Goal: Task Accomplishment & Management: Use online tool/utility

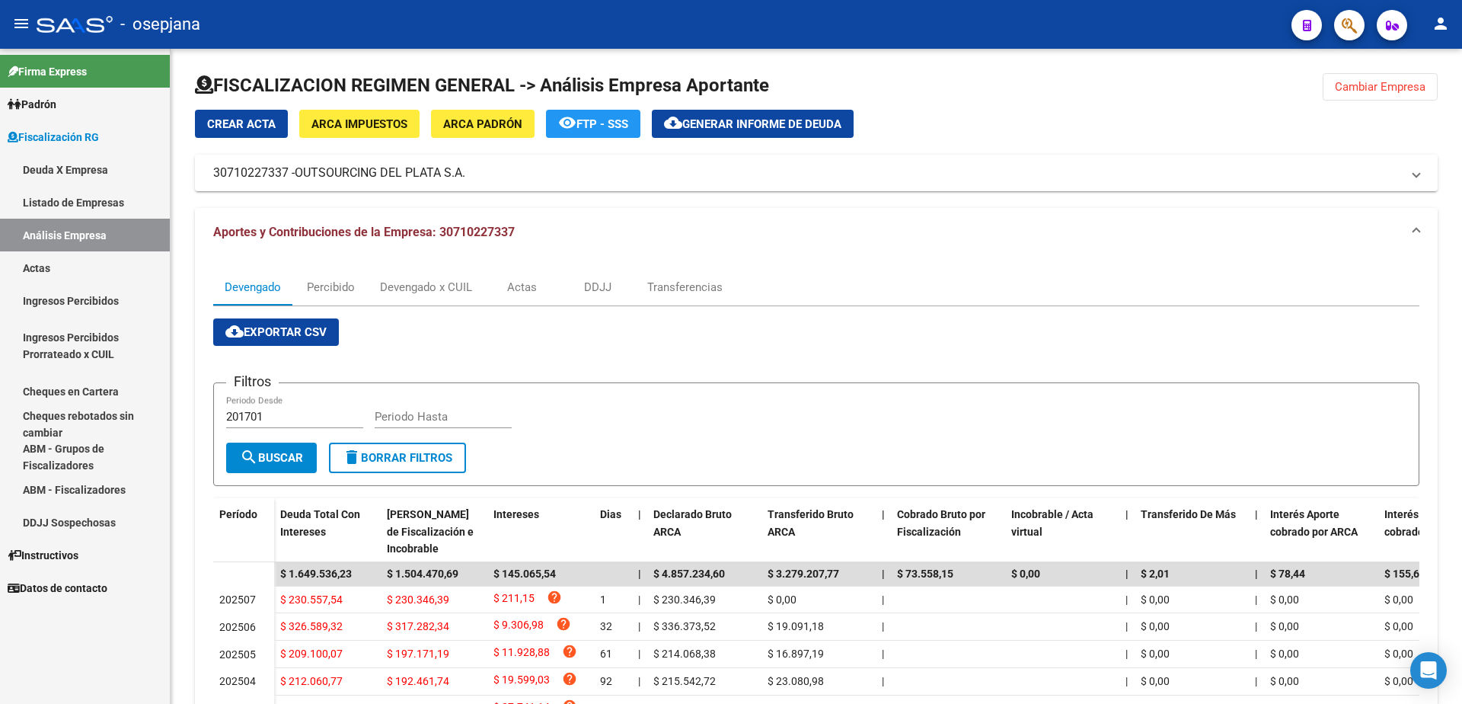
scroll to position [228, 0]
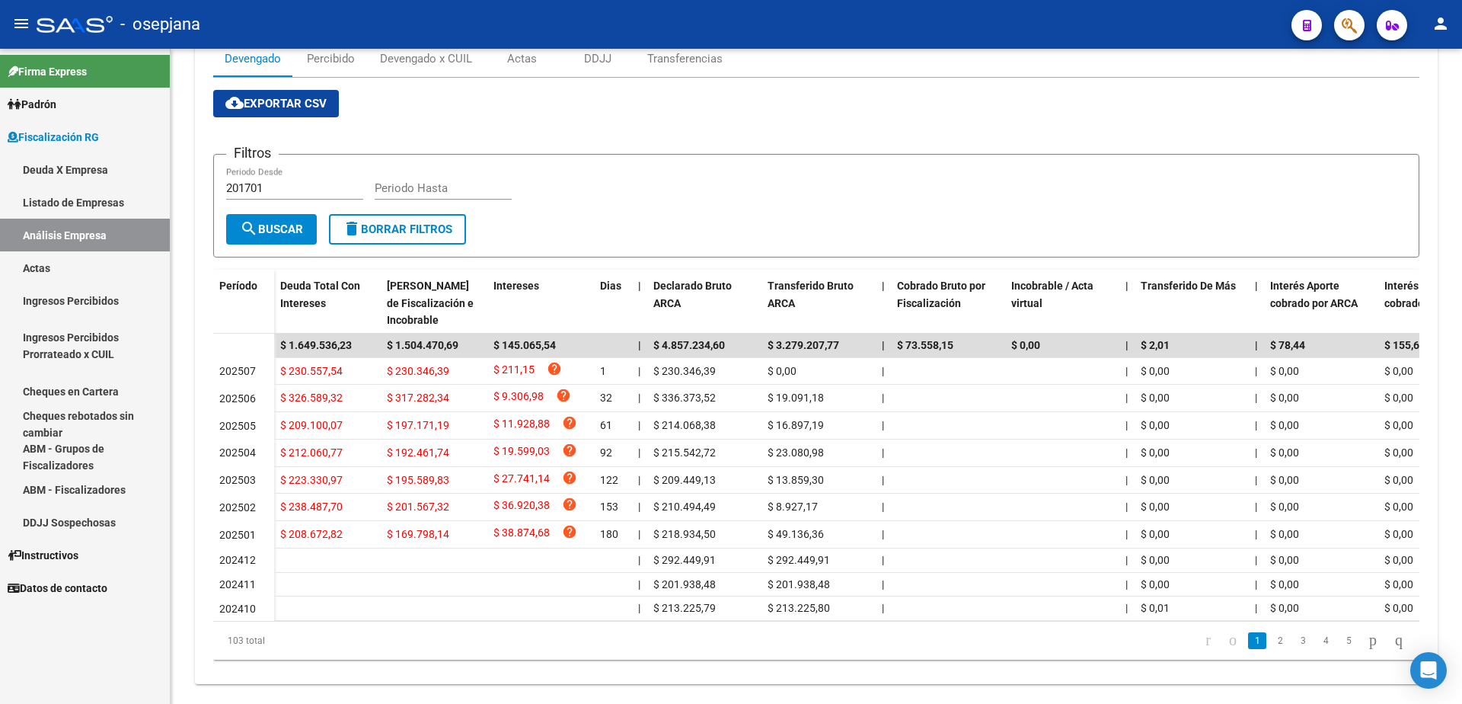
click at [71, 270] on link "Actas" at bounding box center [85, 267] width 170 height 33
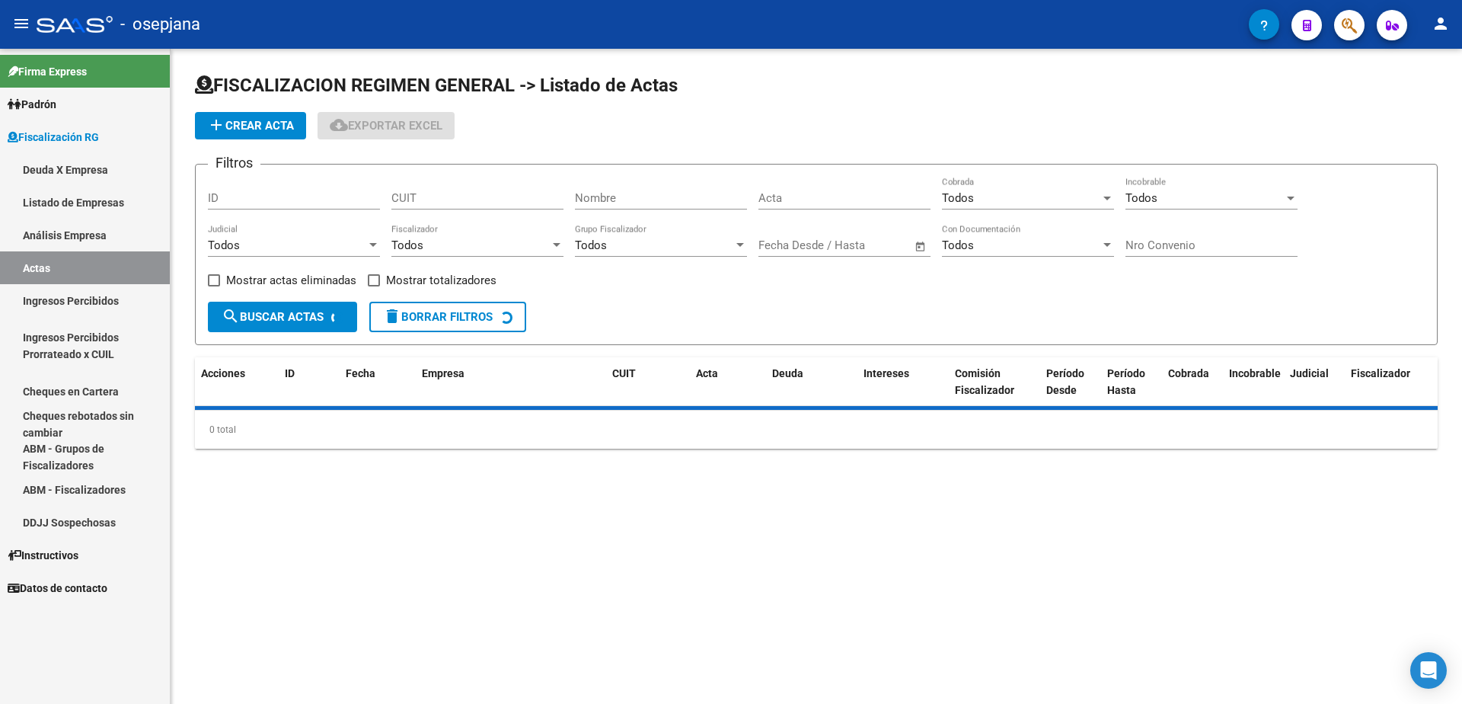
click at [84, 238] on link "Análisis Empresa" at bounding box center [85, 235] width 170 height 33
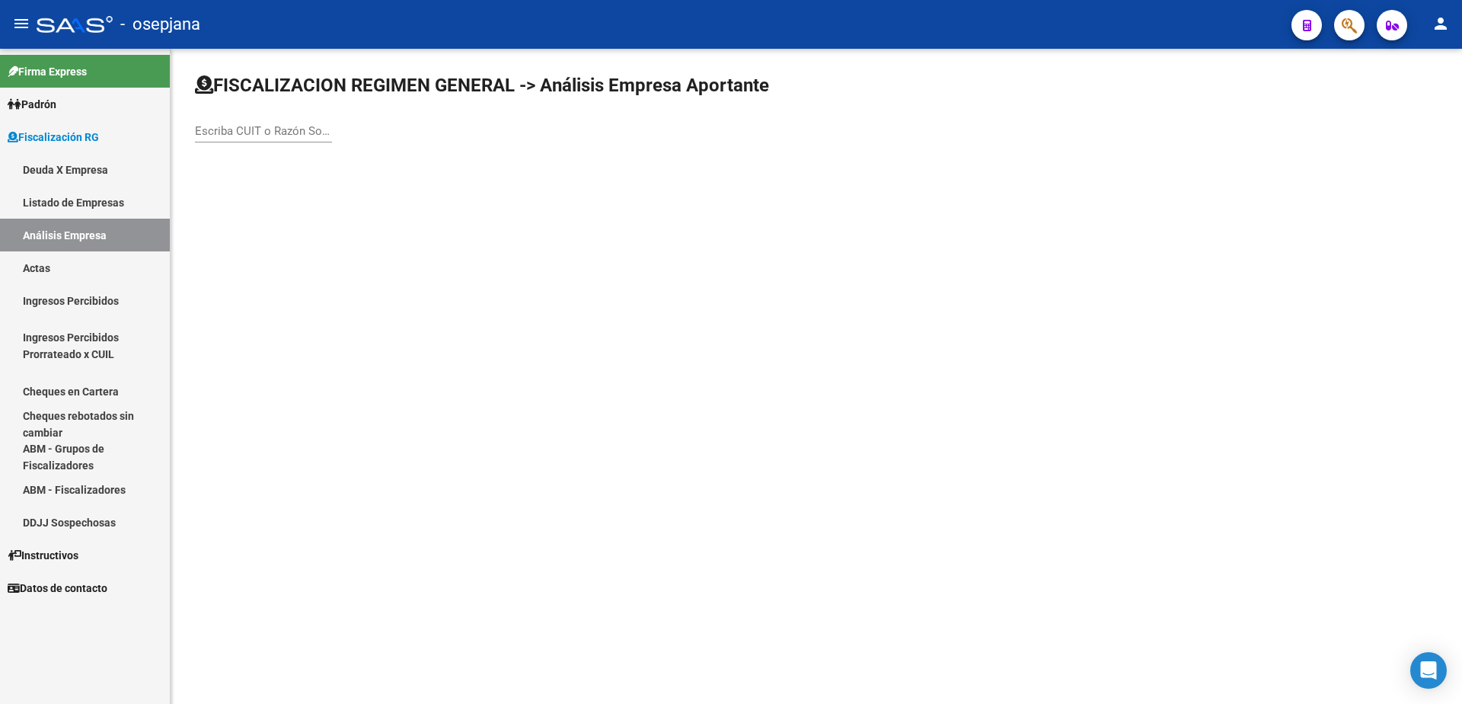
click at [257, 128] on input "Escriba CUIT o Razón Social para buscar" at bounding box center [263, 131] width 137 height 14
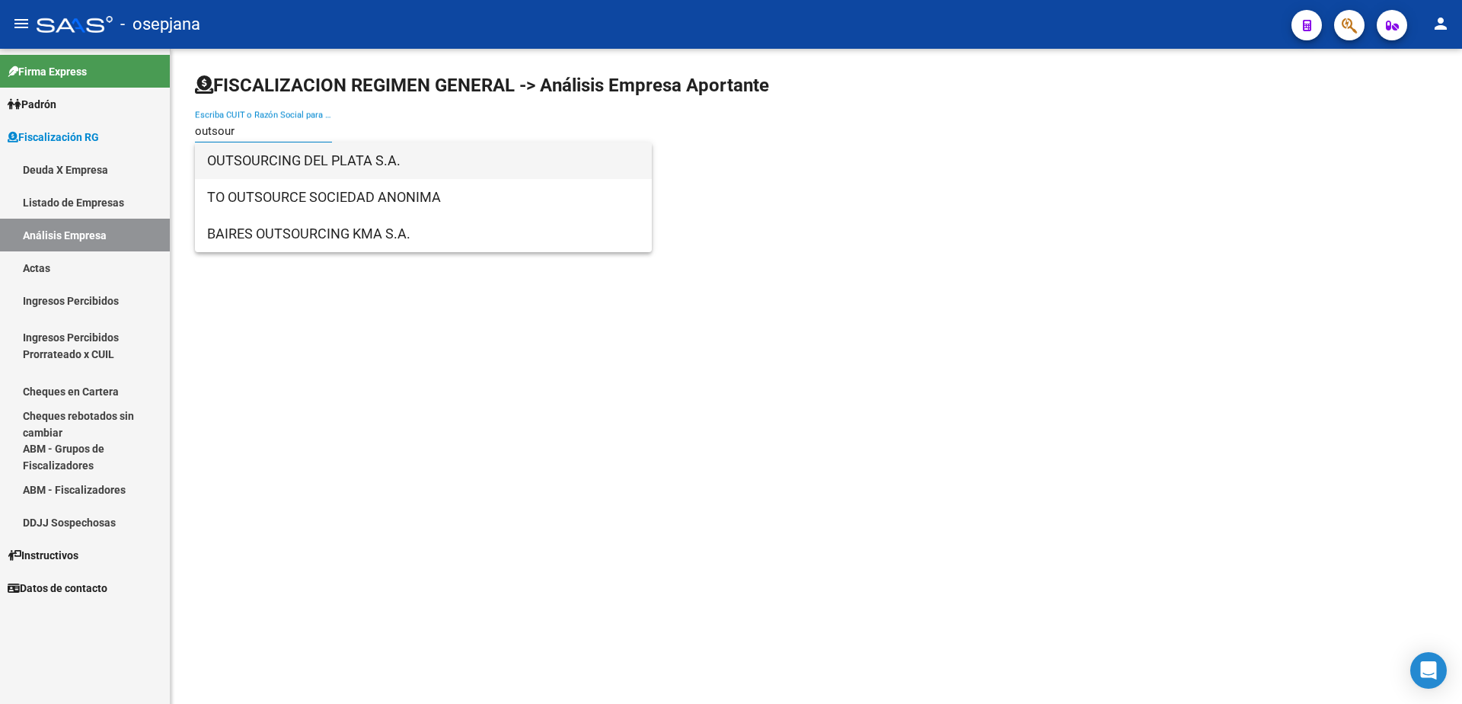
type input "outsour"
click at [302, 154] on span "OUTSOURCING DEL PLATA S.A." at bounding box center [423, 160] width 432 height 37
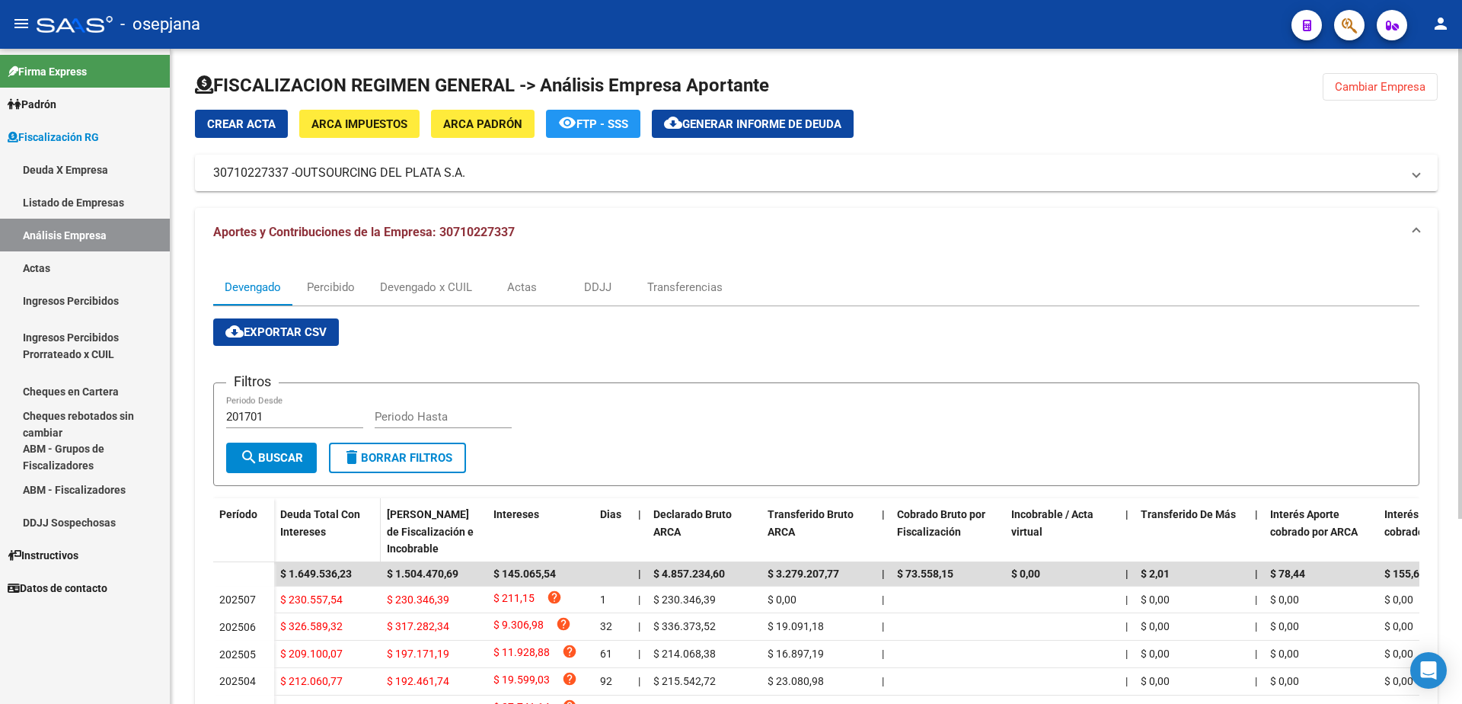
scroll to position [152, 0]
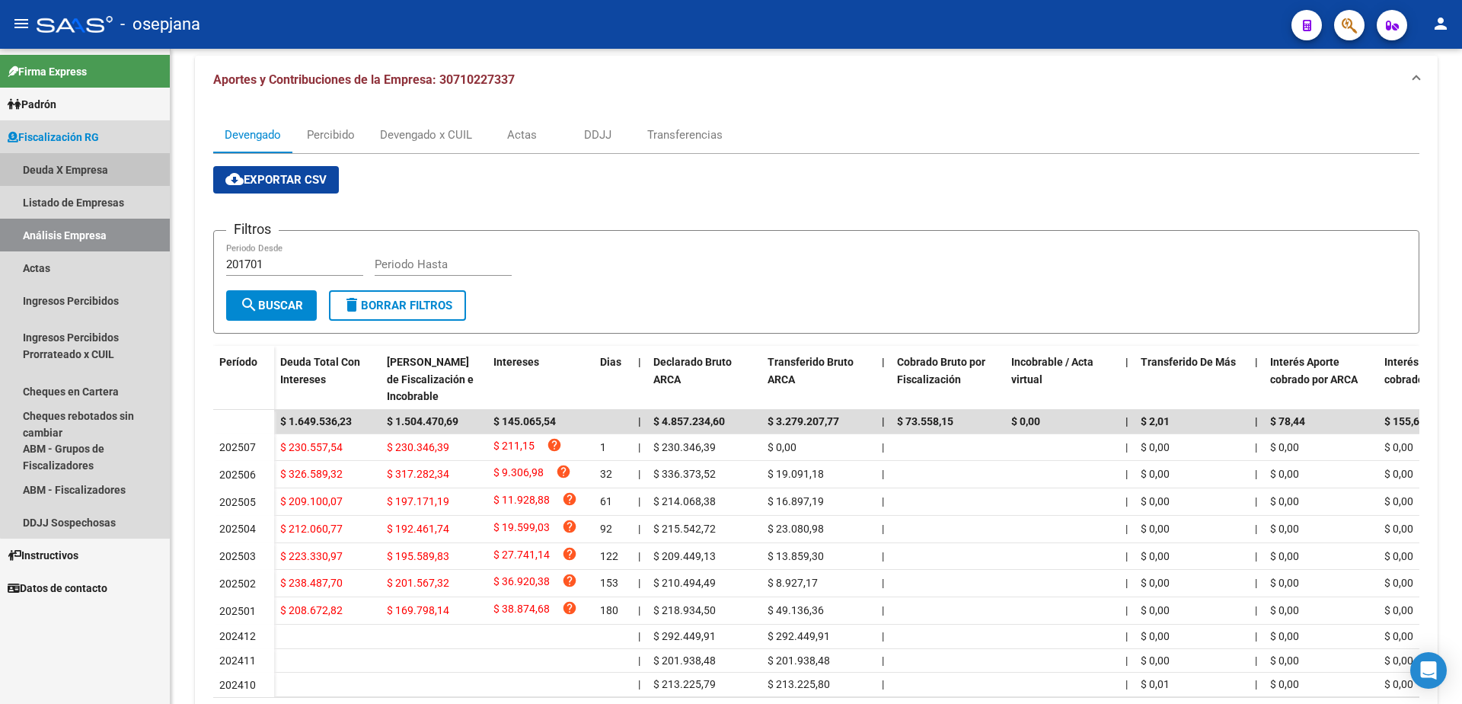
click at [114, 163] on link "Deuda X Empresa" at bounding box center [85, 169] width 170 height 33
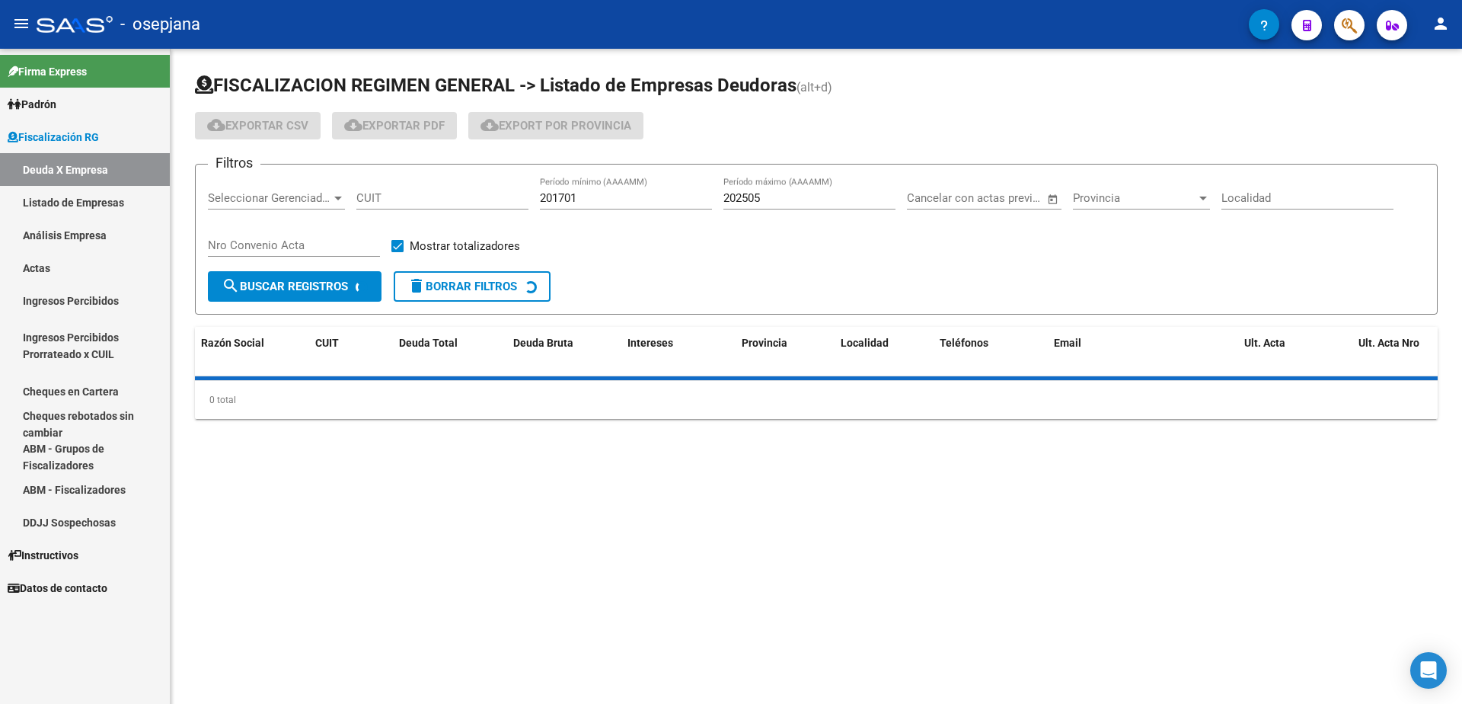
click at [1245, 198] on input "Localidad" at bounding box center [1307, 198] width 172 height 14
type input "caseros"
click at [110, 211] on link "Listado de Empresas" at bounding box center [85, 202] width 170 height 33
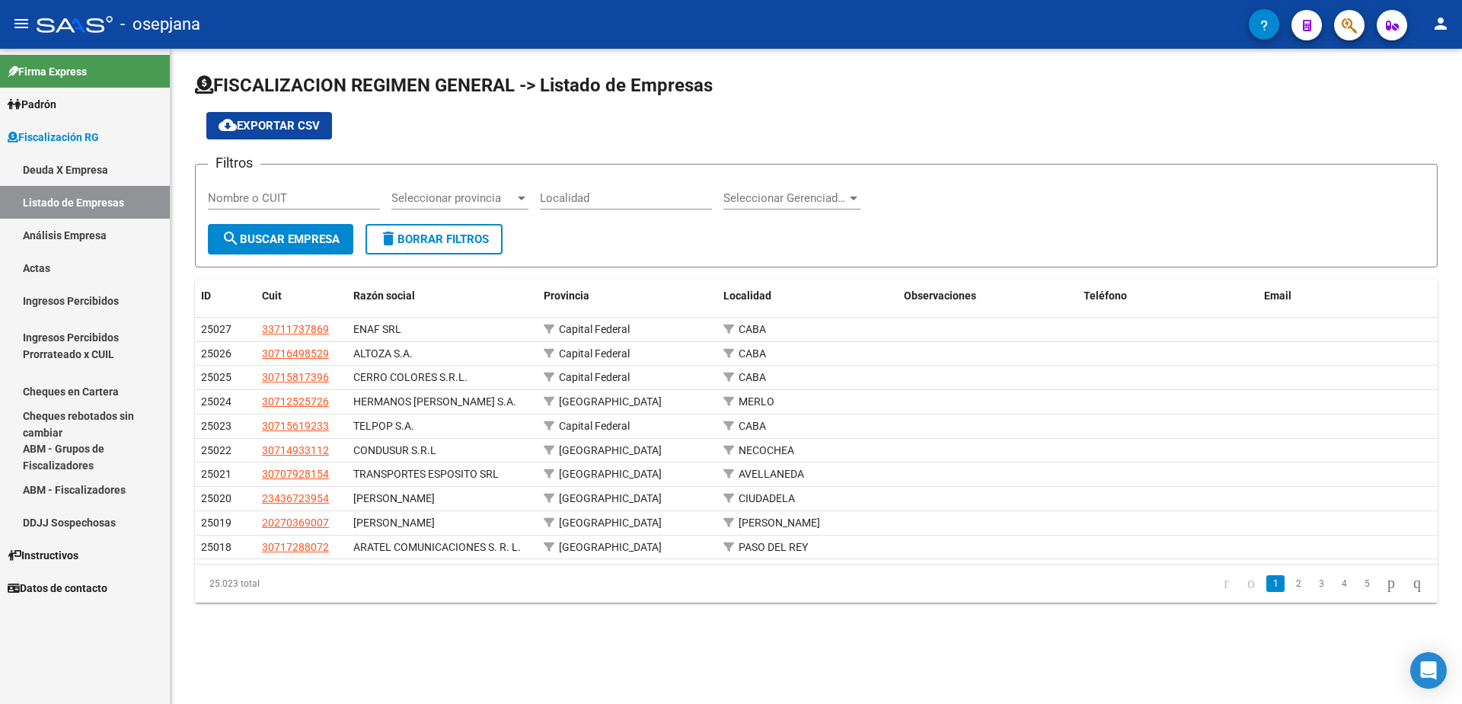
click at [128, 174] on link "Deuda X Empresa" at bounding box center [85, 169] width 170 height 33
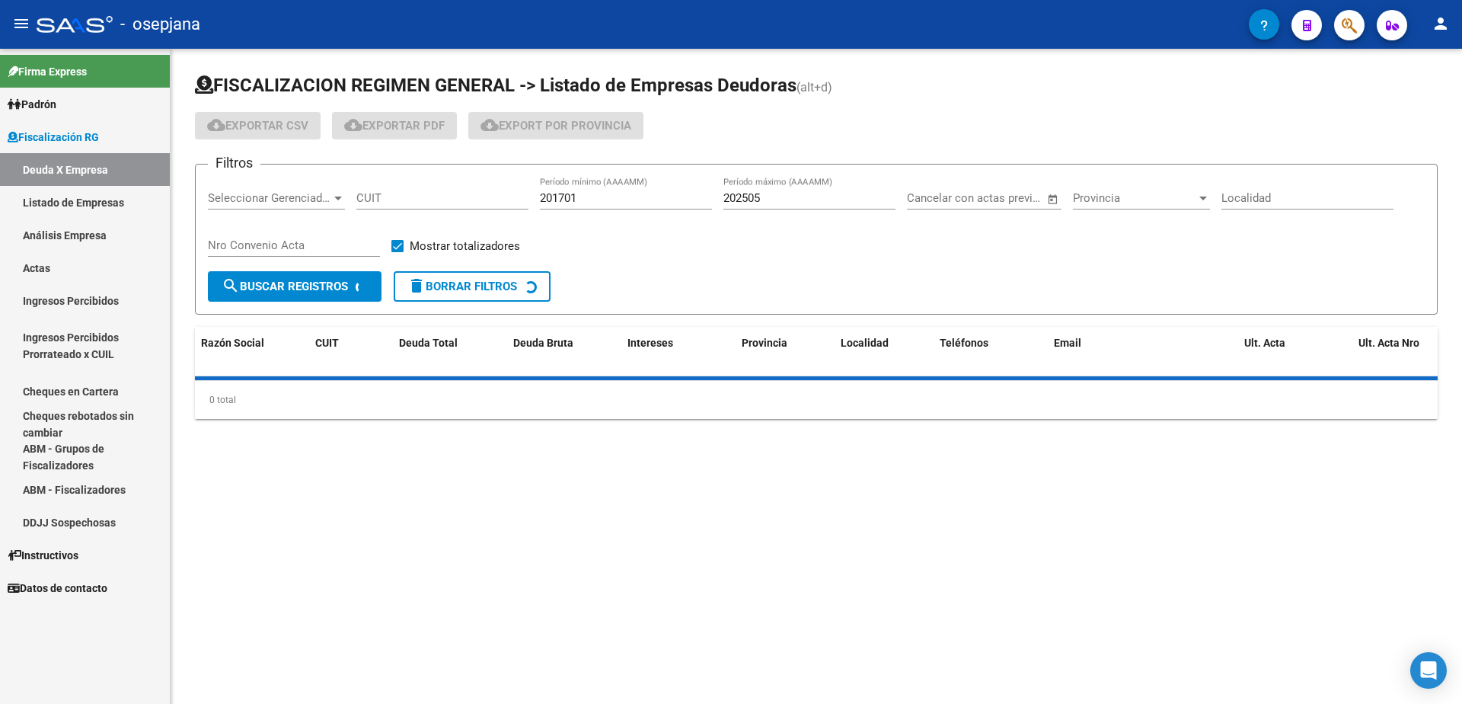
click at [1199, 197] on div at bounding box center [1203, 198] width 8 height 4
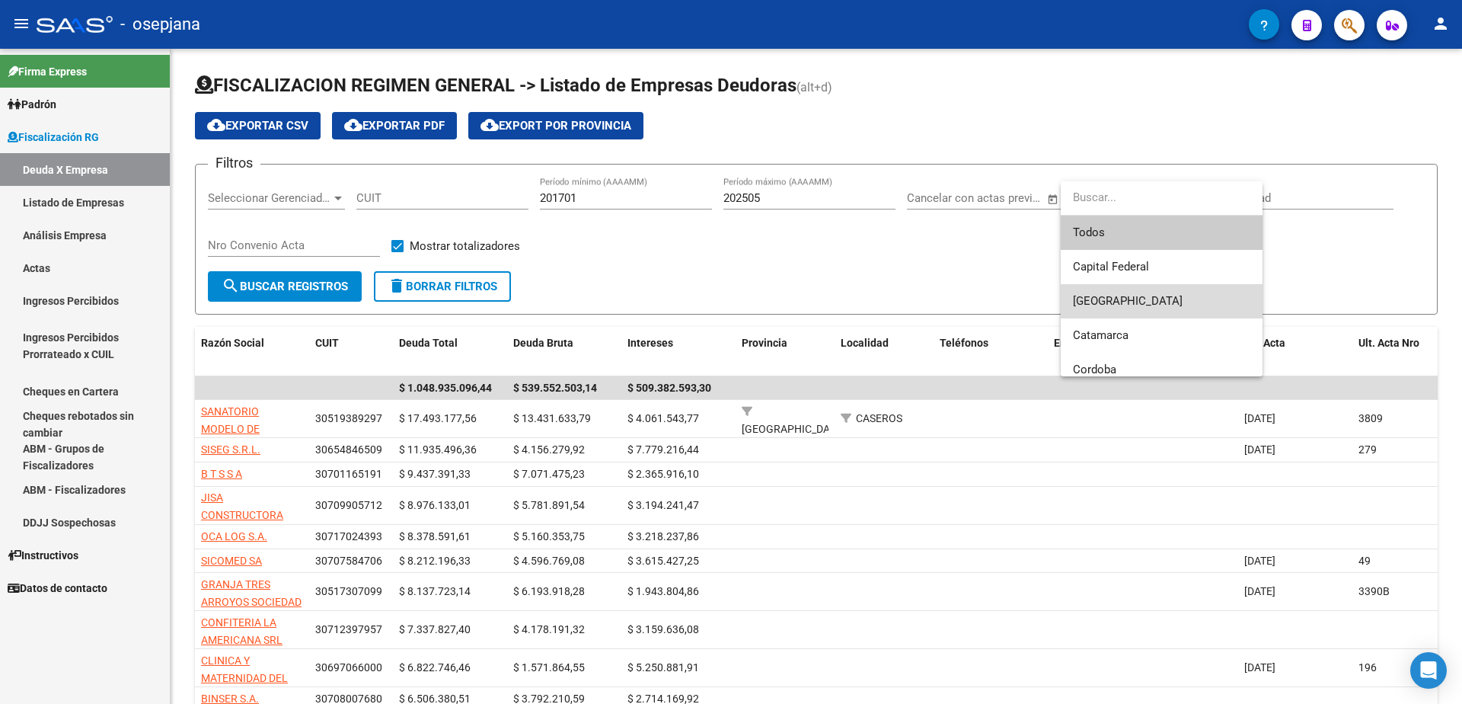
click at [1165, 306] on span "[GEOGRAPHIC_DATA]" at bounding box center [1161, 301] width 177 height 34
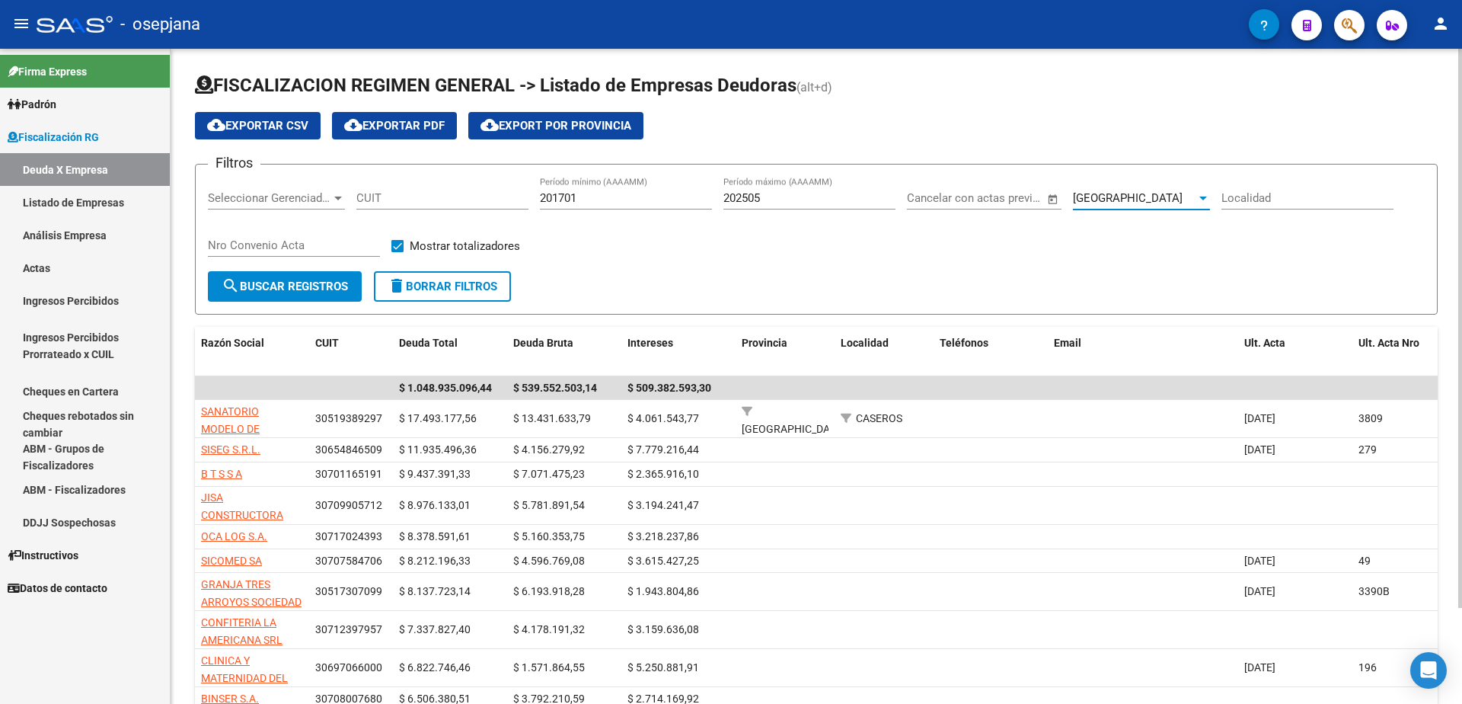
click at [1249, 196] on input "Localidad" at bounding box center [1307, 198] width 172 height 14
type input "caseros"
click at [268, 285] on span "search Buscar Registros" at bounding box center [285, 286] width 126 height 14
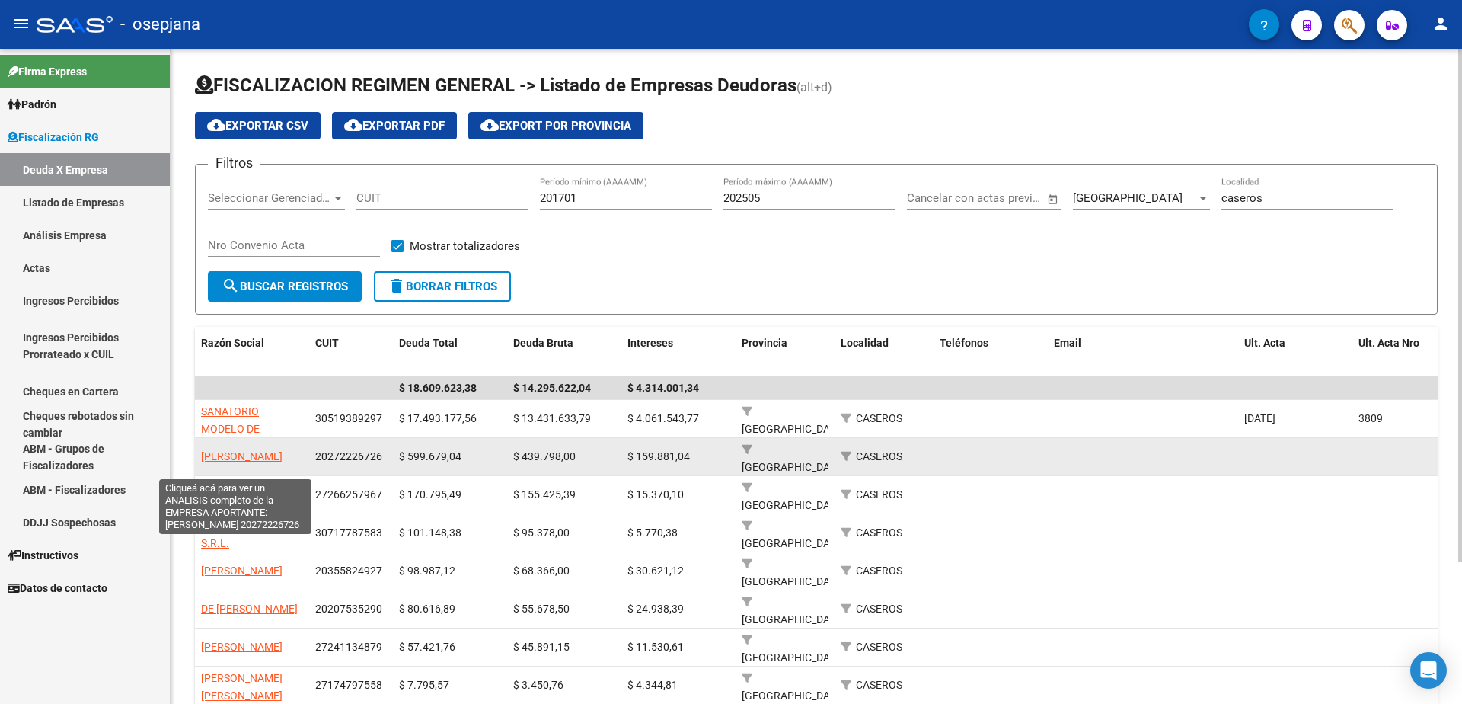
click at [228, 455] on span "[PERSON_NAME]" at bounding box center [241, 456] width 81 height 12
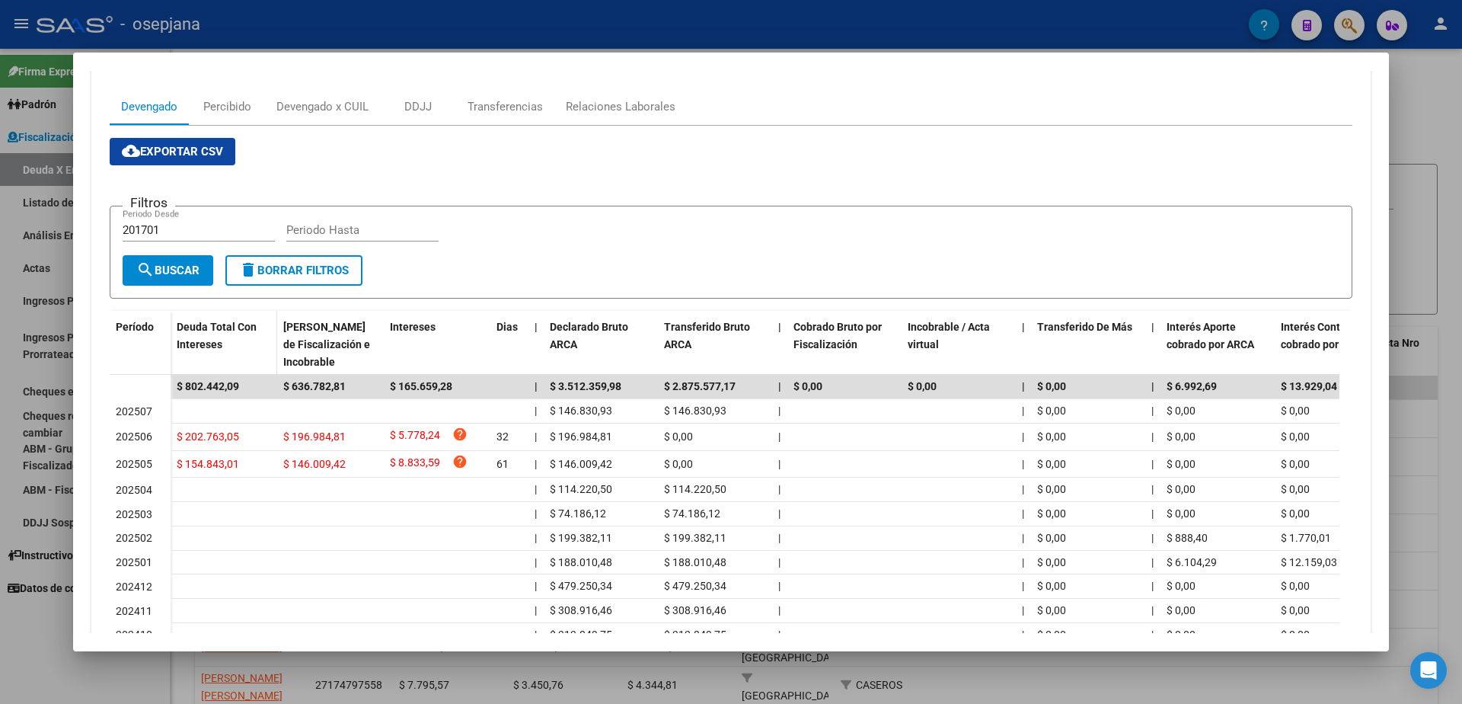
scroll to position [228, 0]
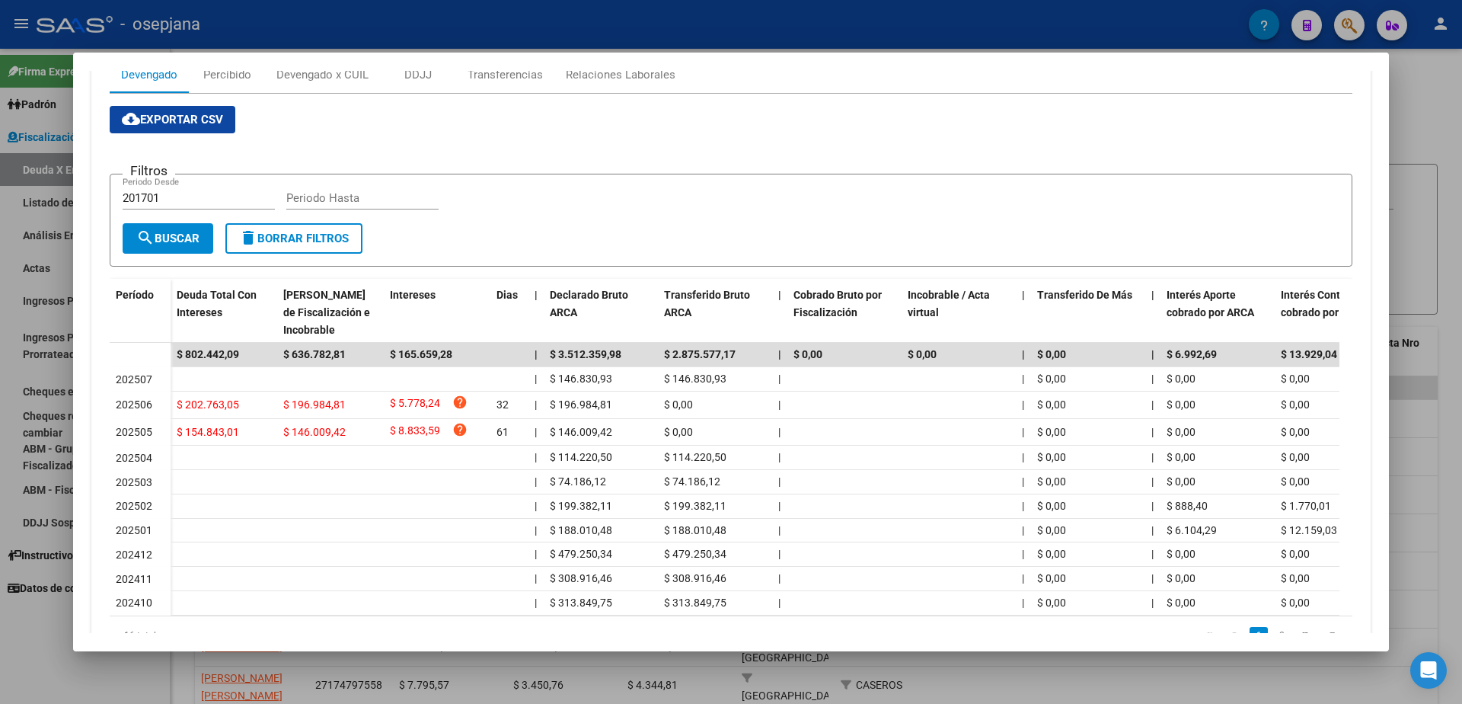
click at [0, 646] on div at bounding box center [731, 352] width 1462 height 704
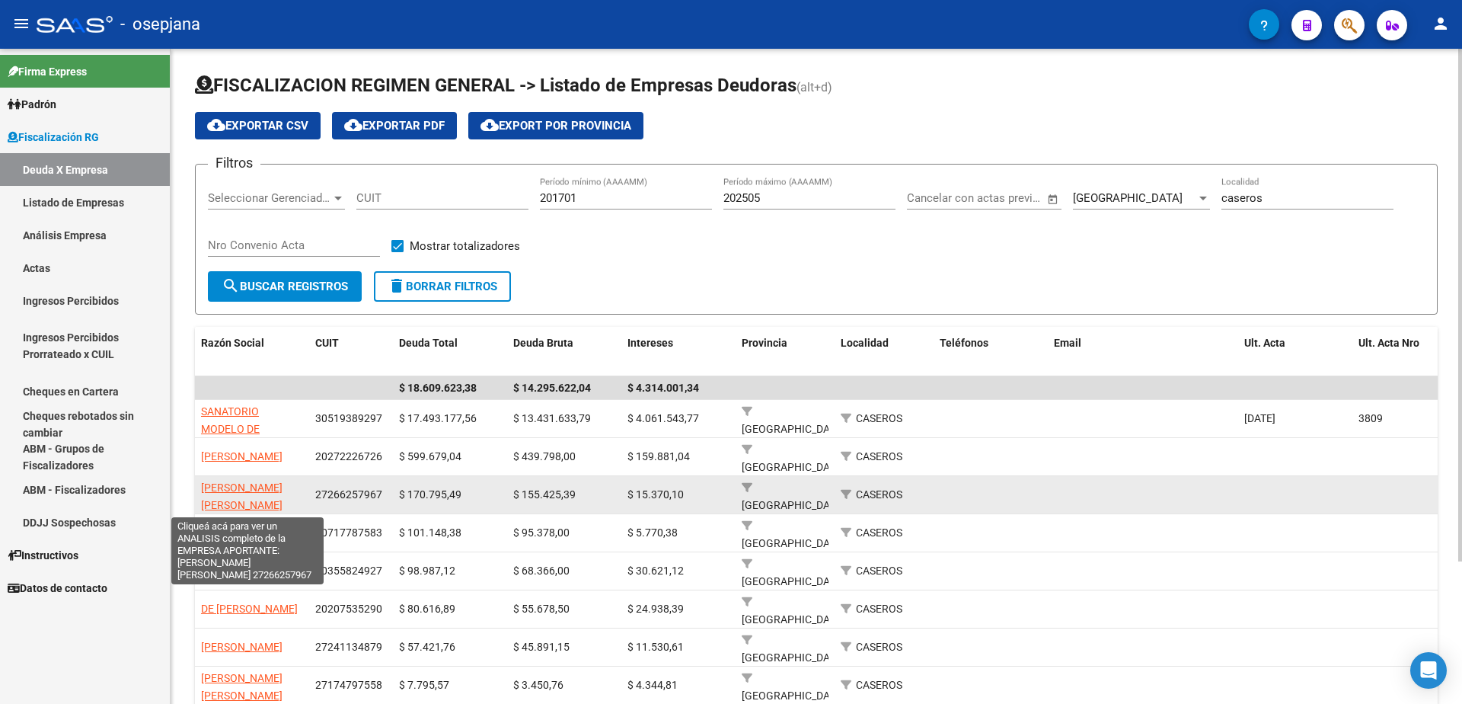
click at [265, 487] on span "[PERSON_NAME] [PERSON_NAME]" at bounding box center [241, 496] width 81 height 30
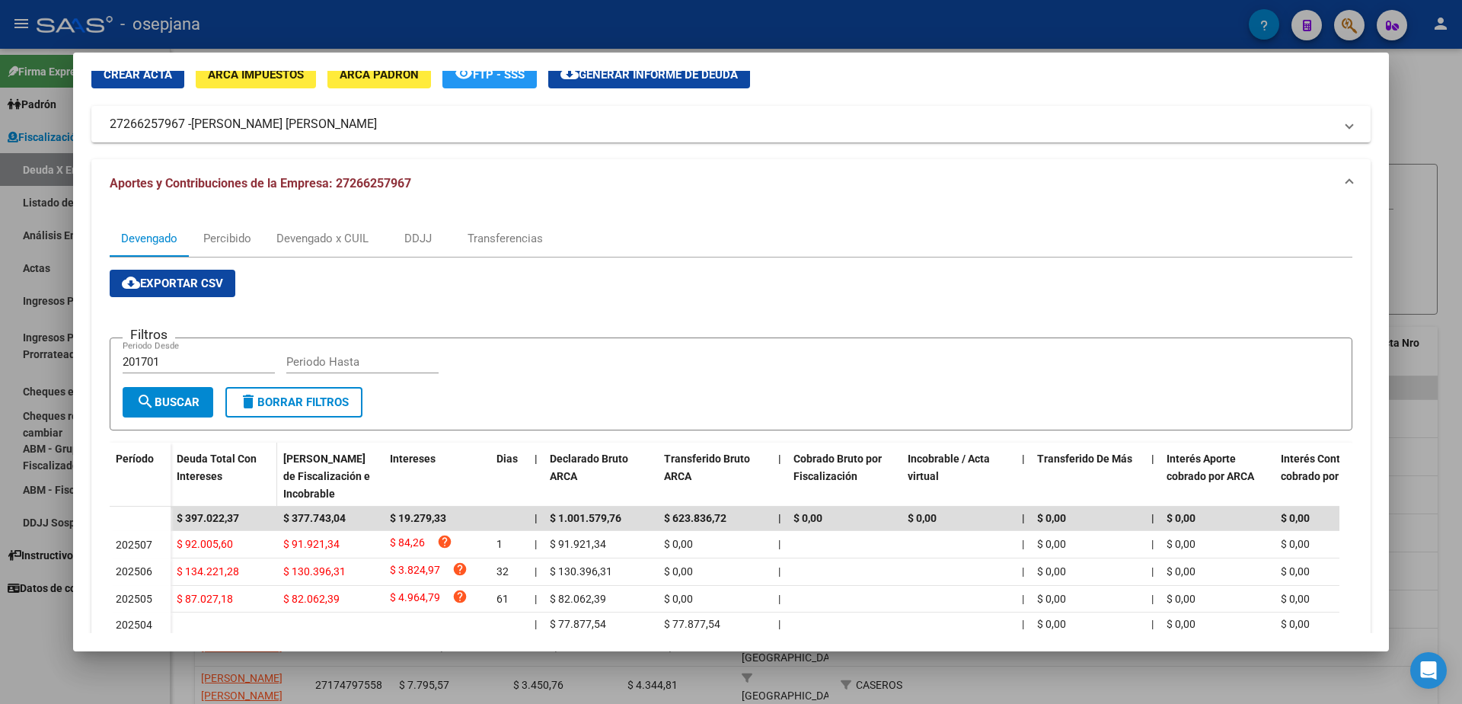
scroll to position [0, 0]
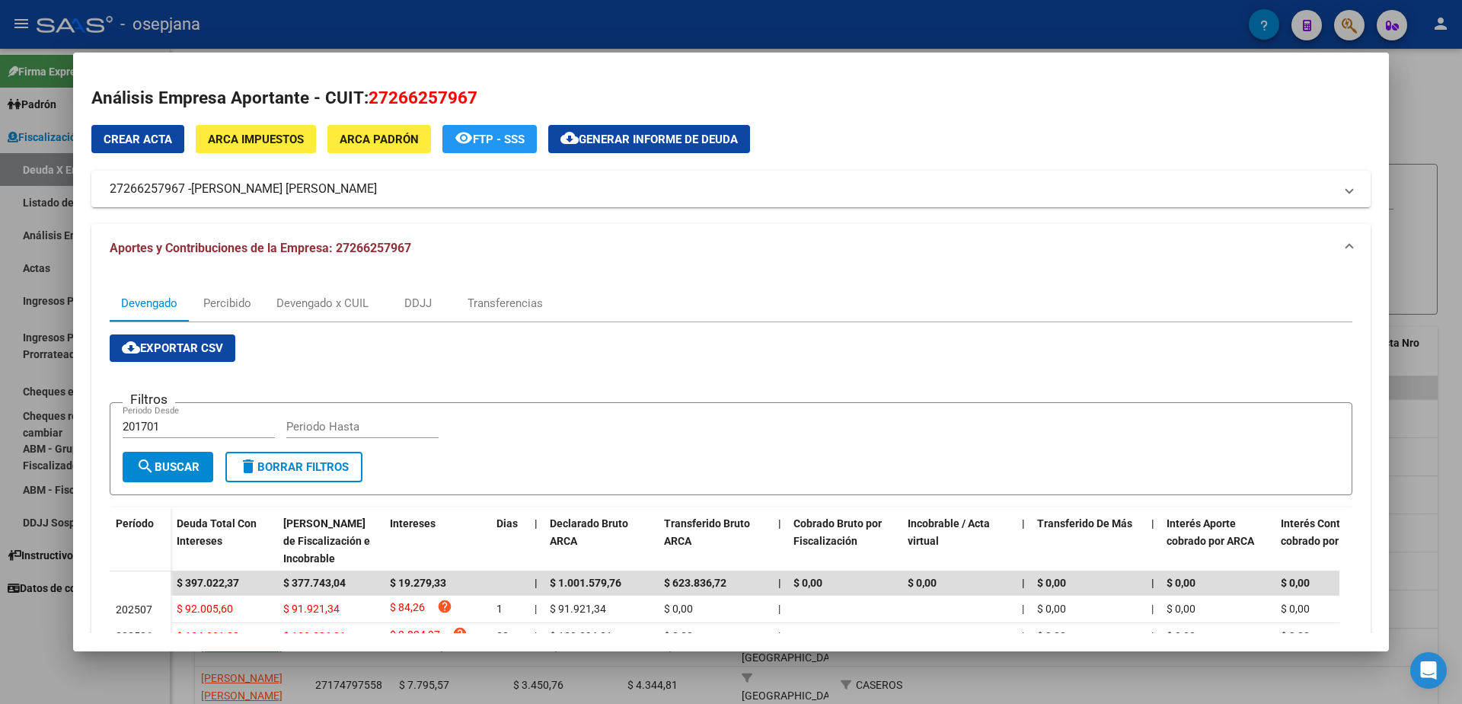
click at [257, 142] on span "ARCA Impuestos" at bounding box center [256, 139] width 96 height 14
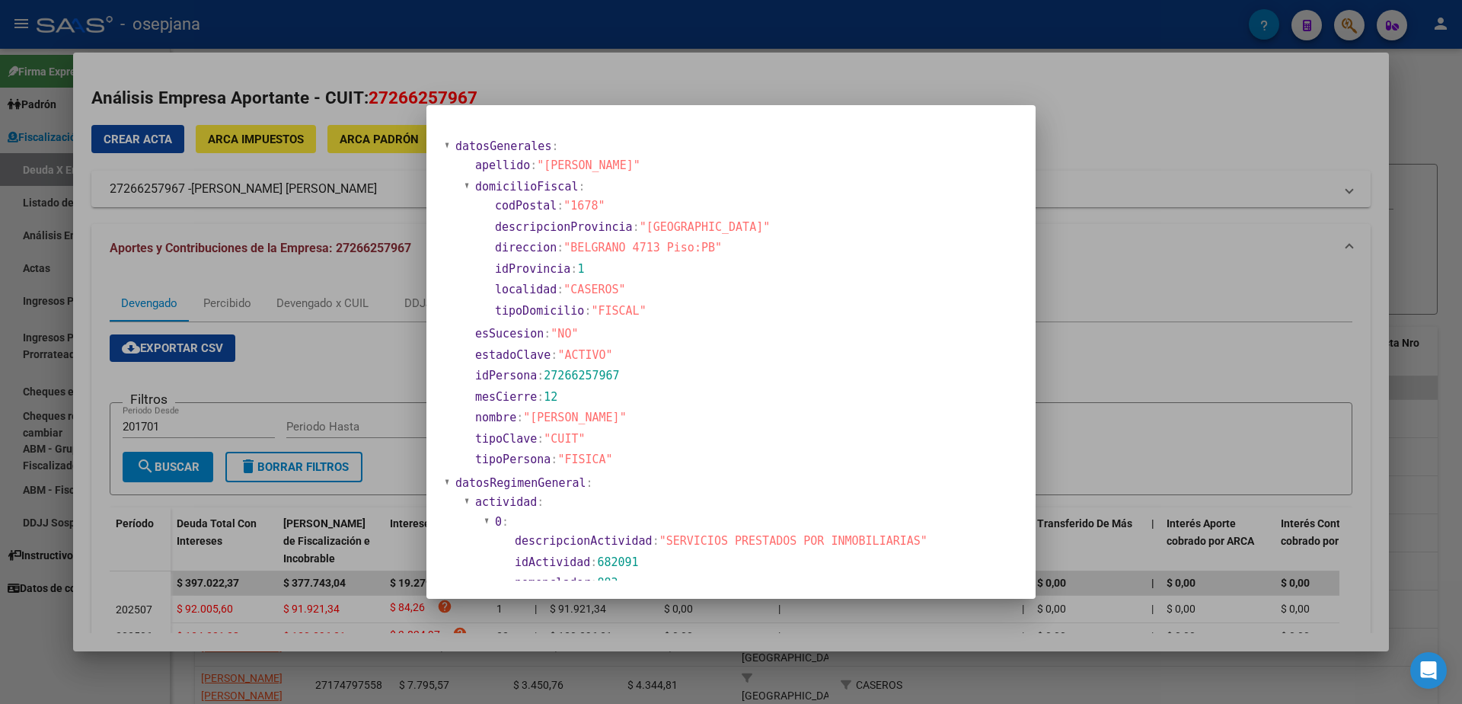
click at [1101, 270] on div at bounding box center [731, 352] width 1462 height 704
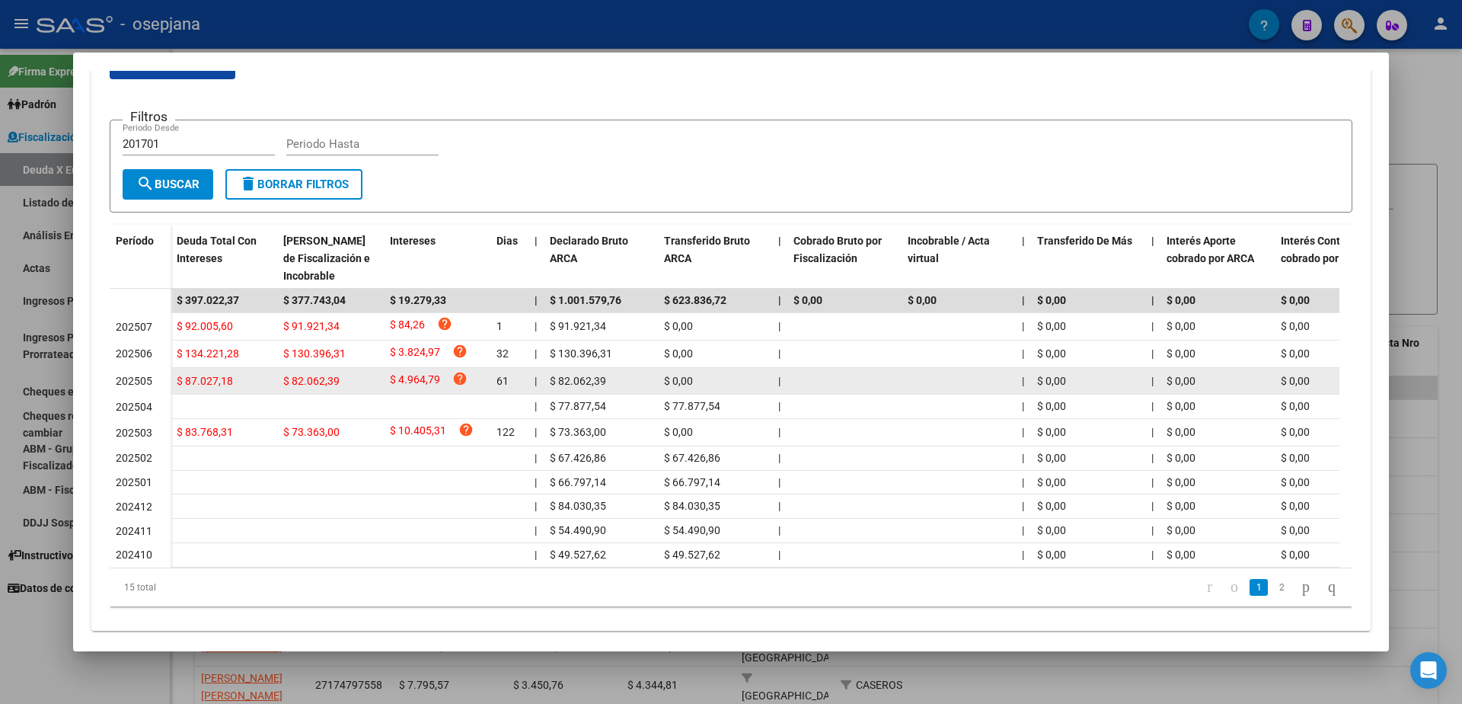
scroll to position [305, 0]
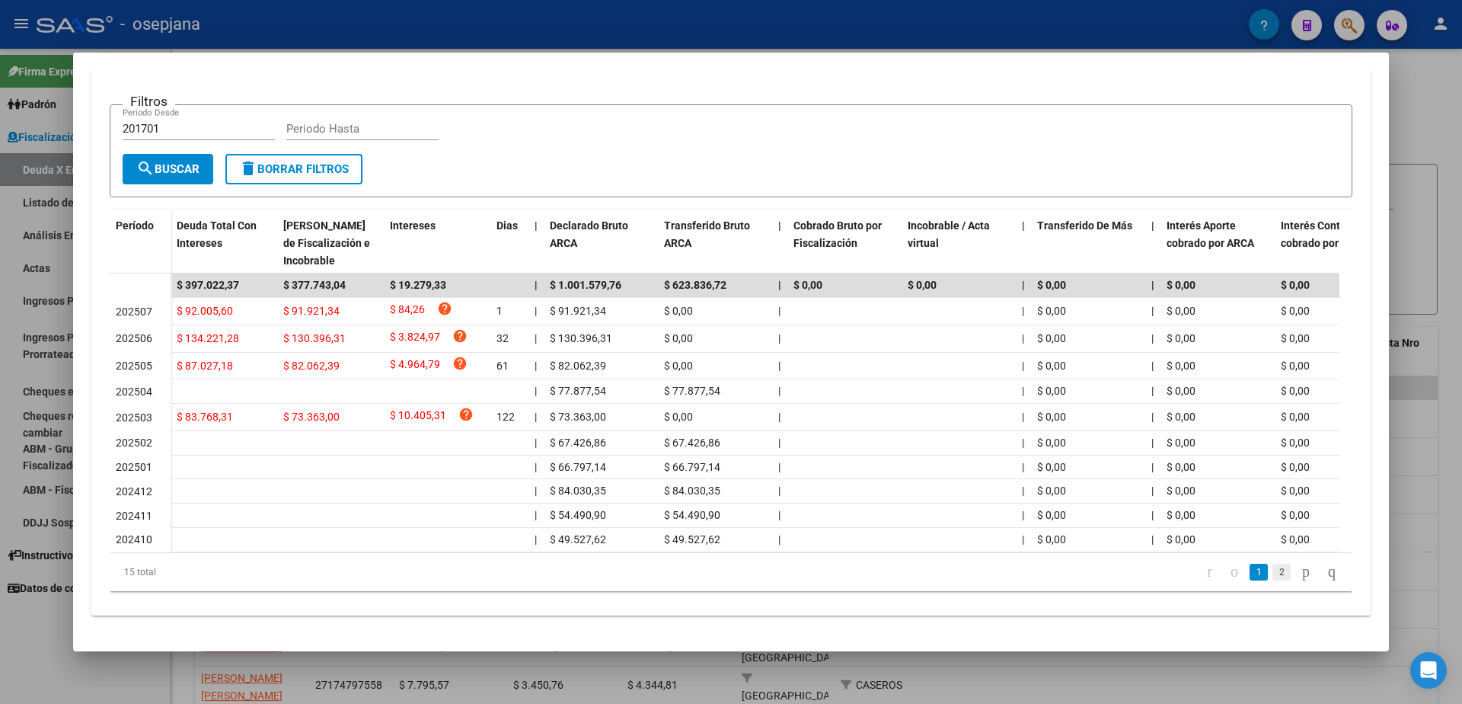
click at [1272, 580] on link "2" at bounding box center [1281, 571] width 18 height 17
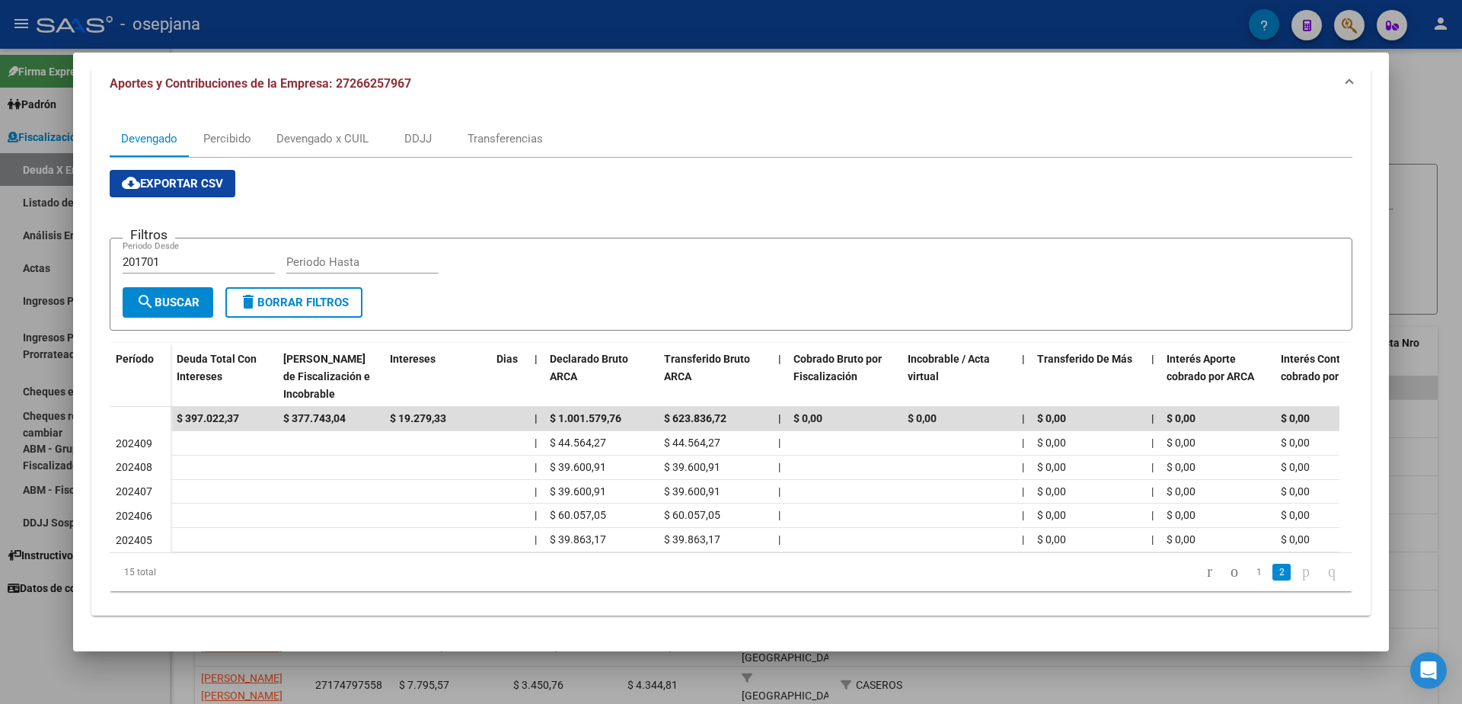
scroll to position [177, 0]
click at [1249, 577] on link "1" at bounding box center [1258, 571] width 18 height 17
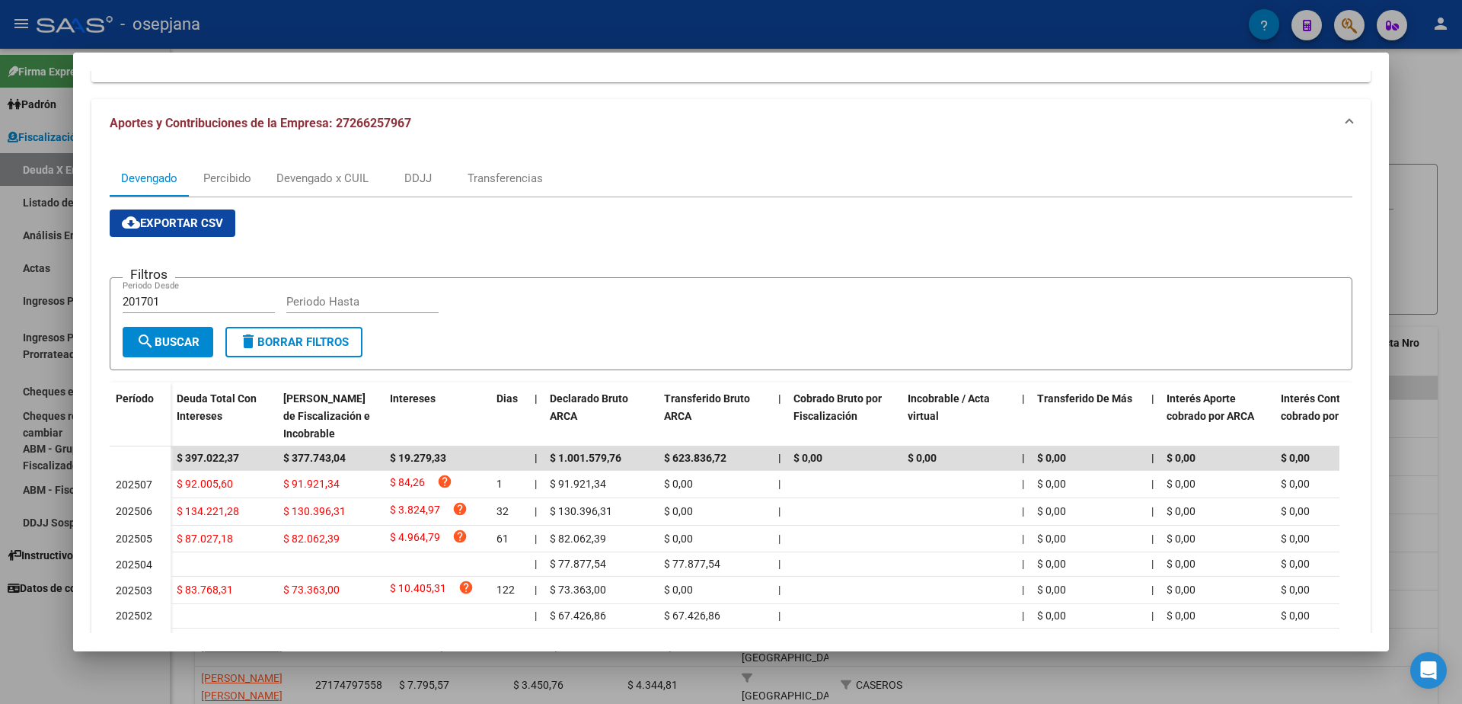
scroll to position [25, 0]
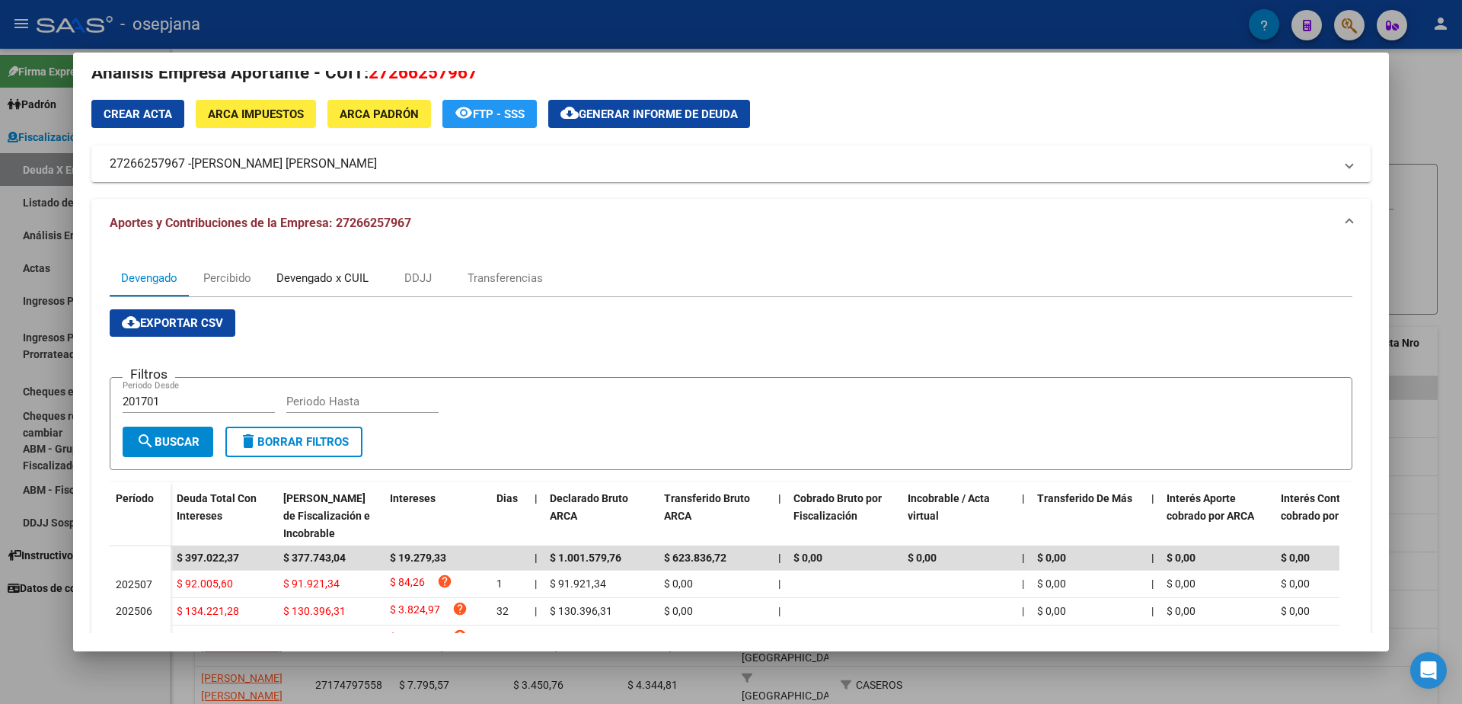
click at [299, 282] on div "Devengado x CUIL" at bounding box center [322, 278] width 92 height 17
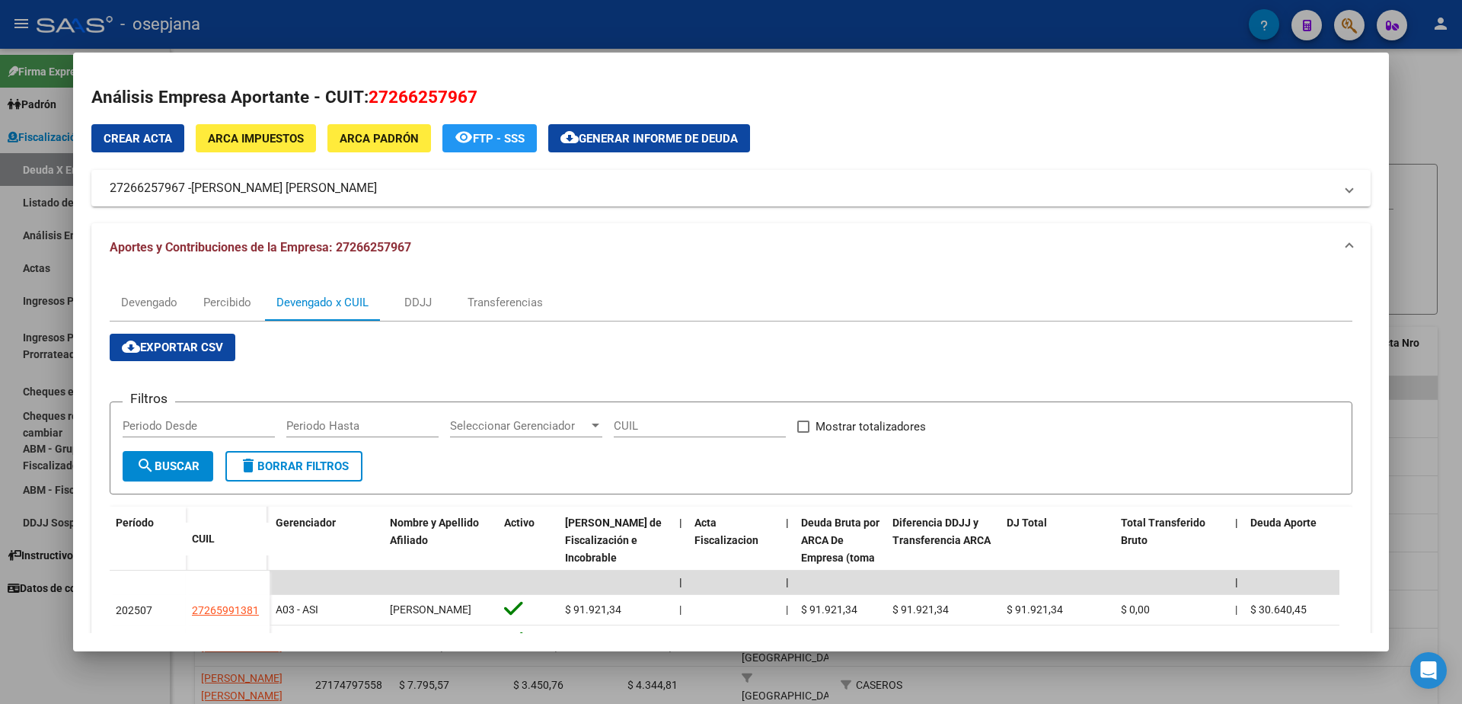
scroll to position [0, 0]
click at [161, 301] on div "Devengado" at bounding box center [149, 303] width 56 height 17
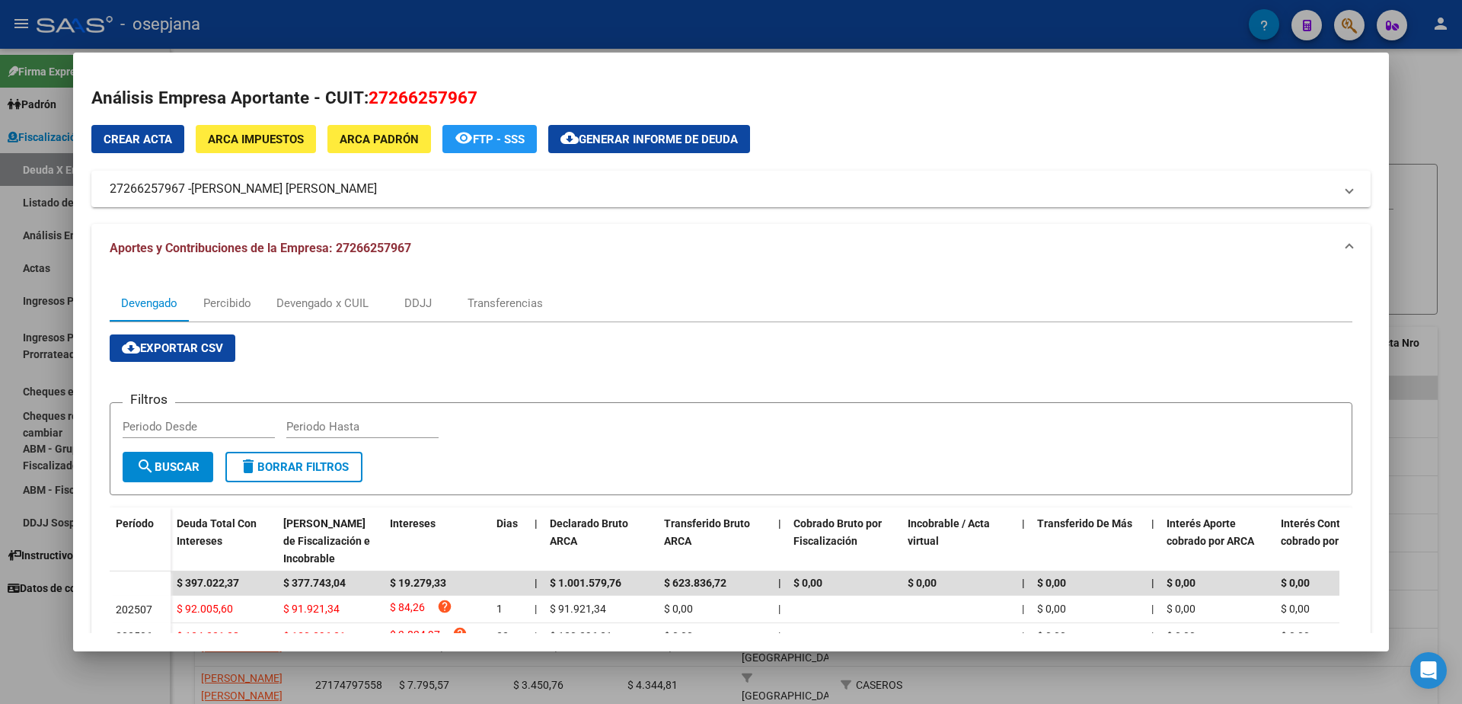
click at [279, 145] on span "ARCA Impuestos" at bounding box center [256, 139] width 96 height 14
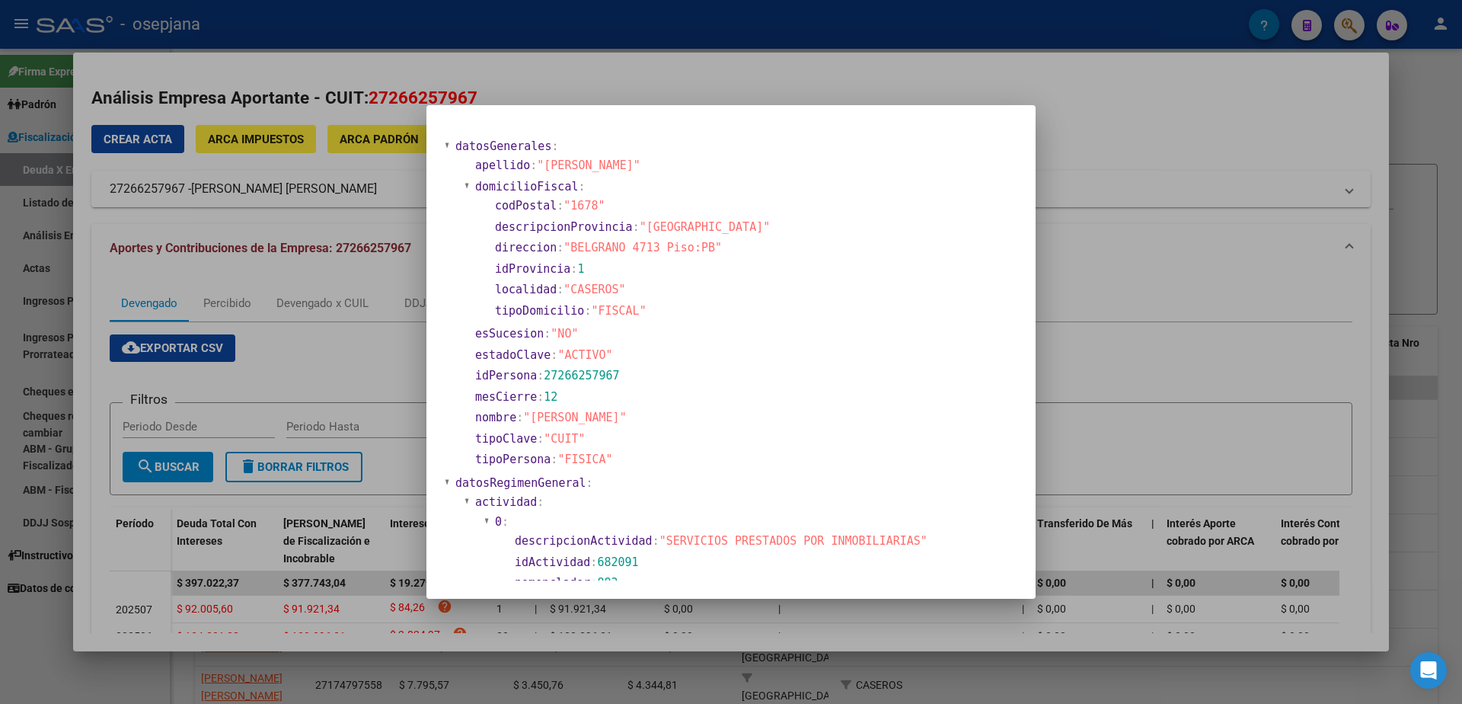
click at [388, 346] on div at bounding box center [731, 352] width 1462 height 704
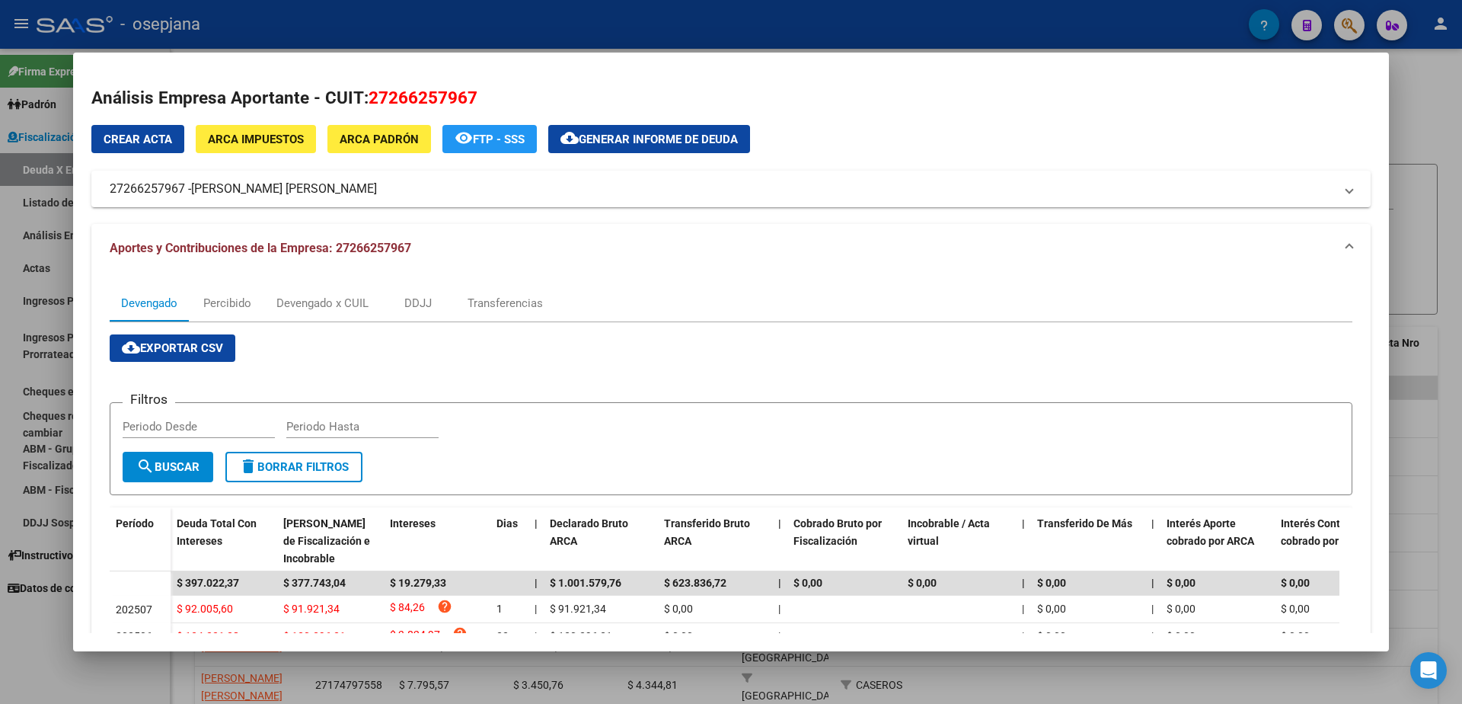
click at [0, 407] on div at bounding box center [731, 352] width 1462 height 704
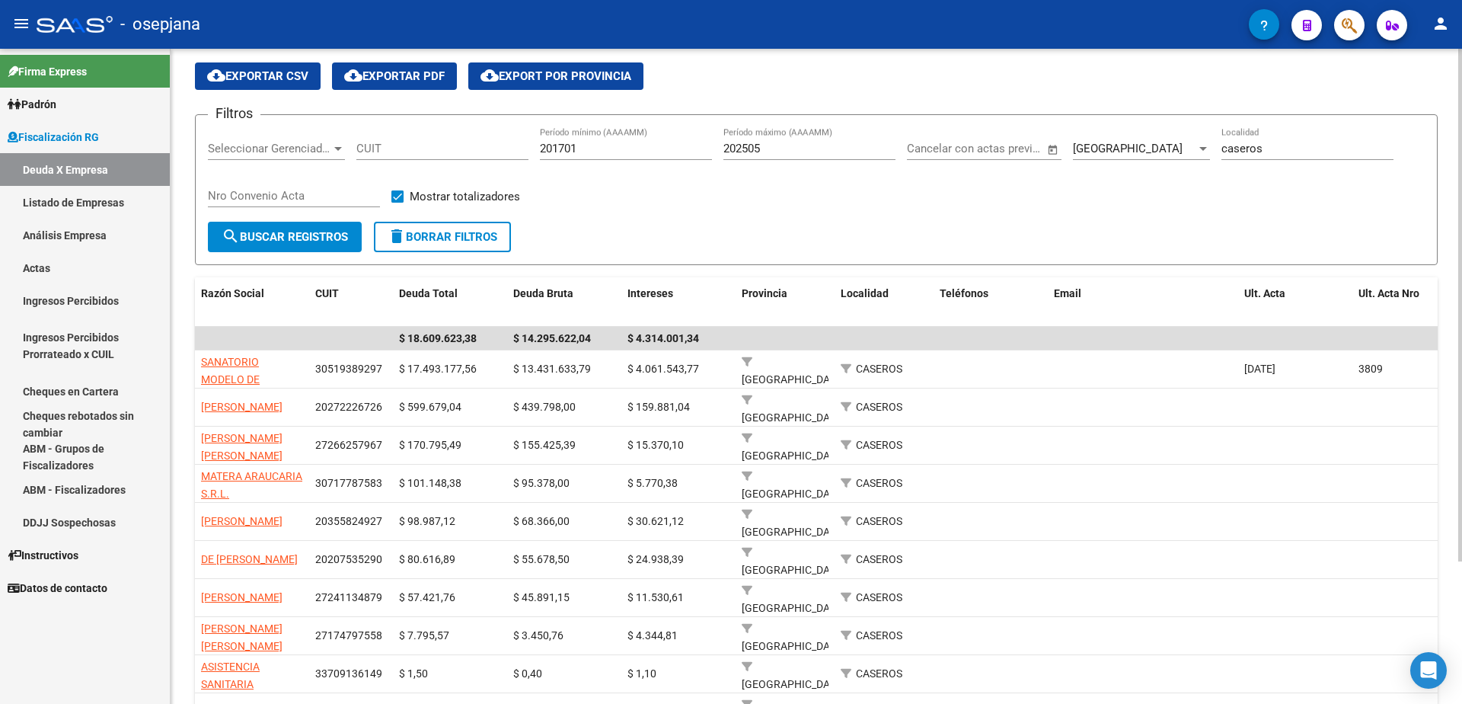
scroll to position [76, 0]
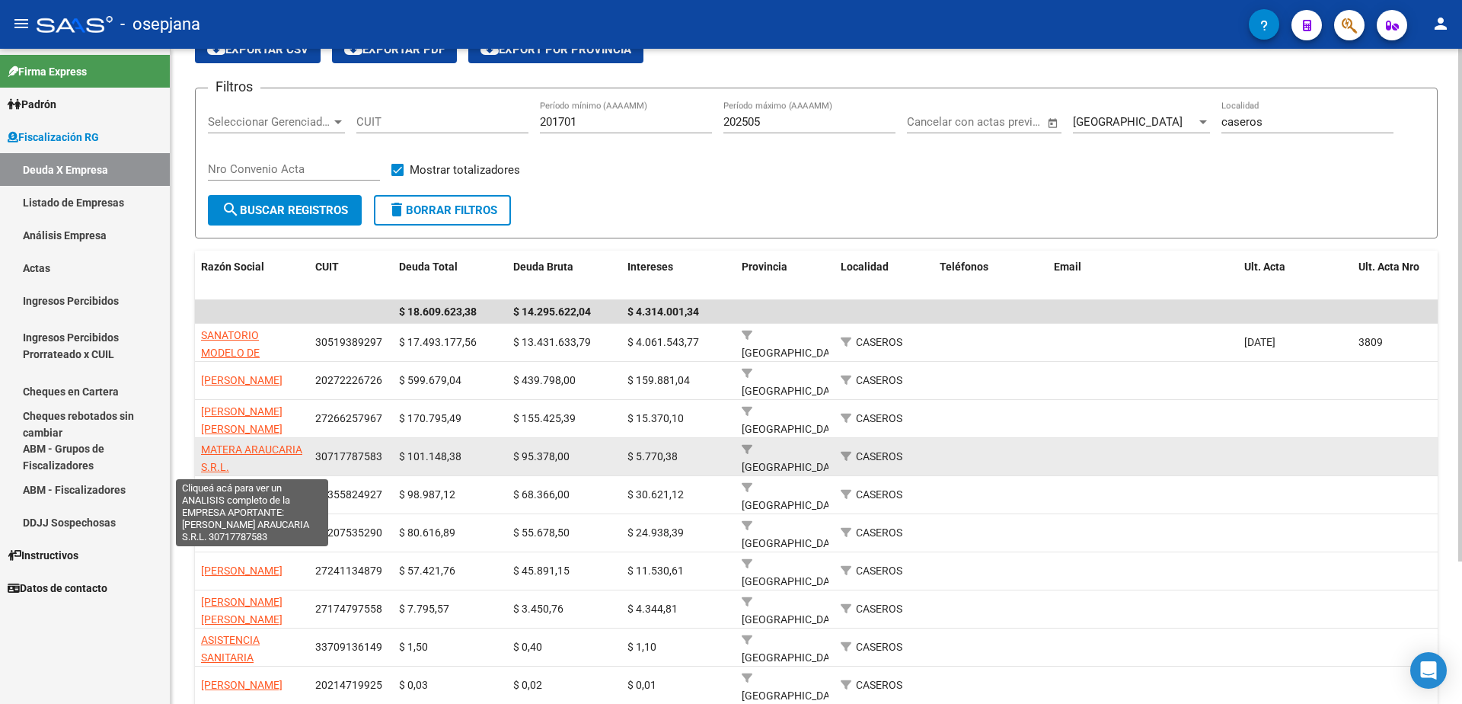
click at [231, 448] on span "MATERA ARAUCARIA S.R.L." at bounding box center [251, 458] width 101 height 30
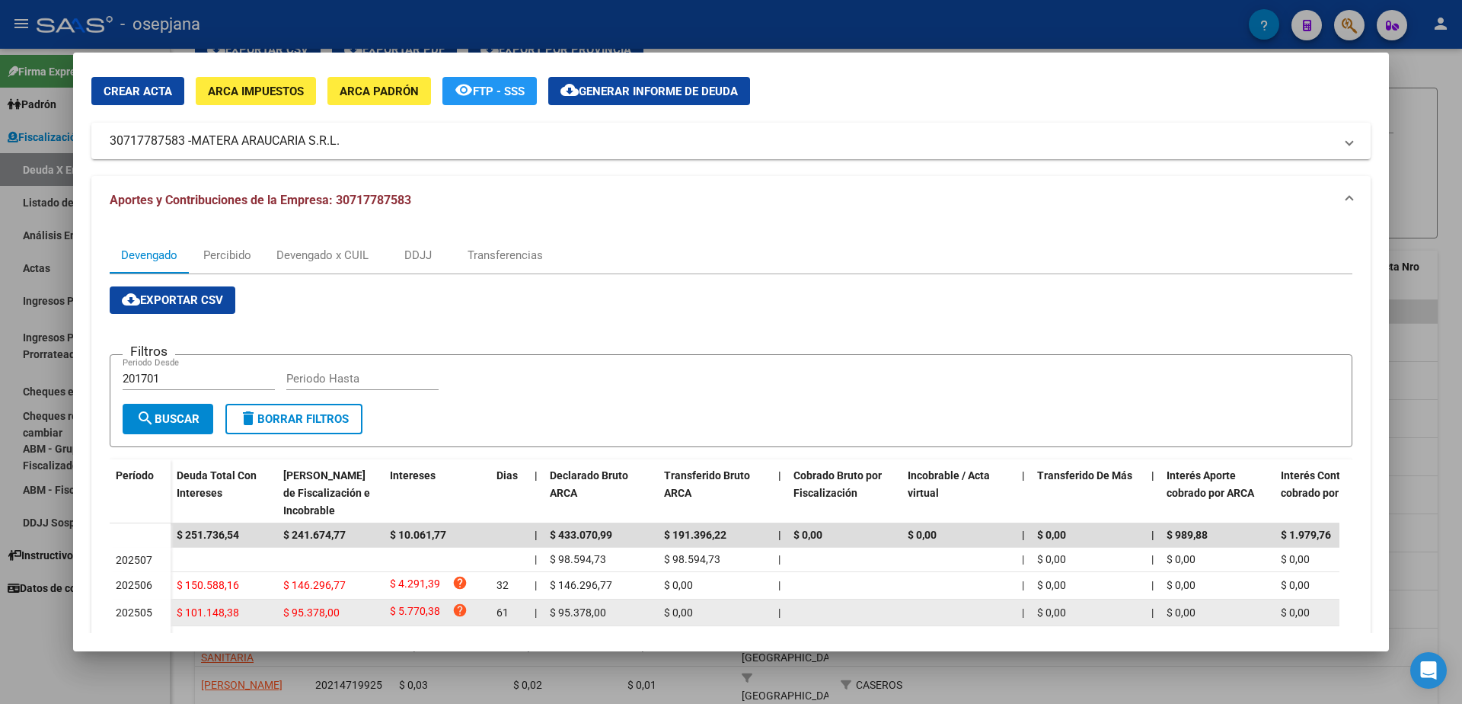
scroll to position [0, 0]
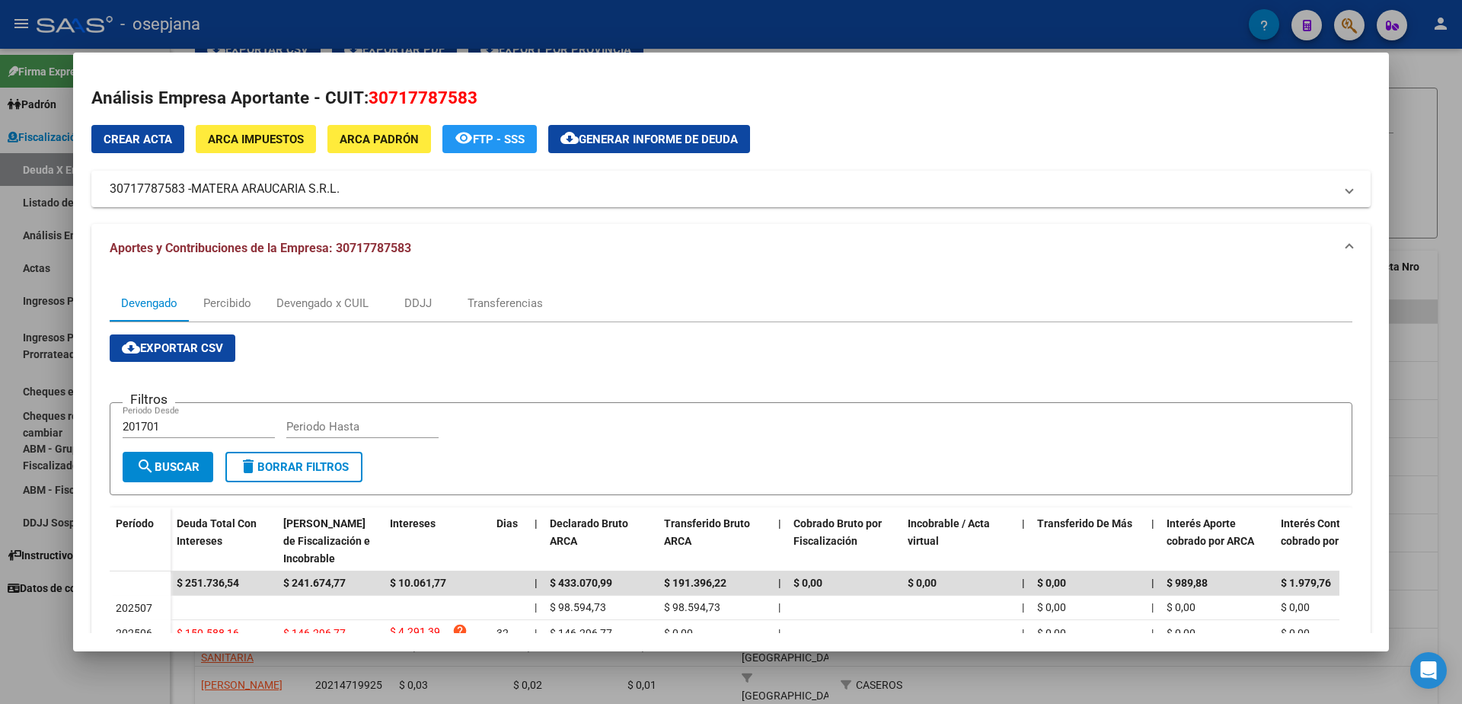
click at [275, 141] on span "ARCA Impuestos" at bounding box center [256, 139] width 96 height 14
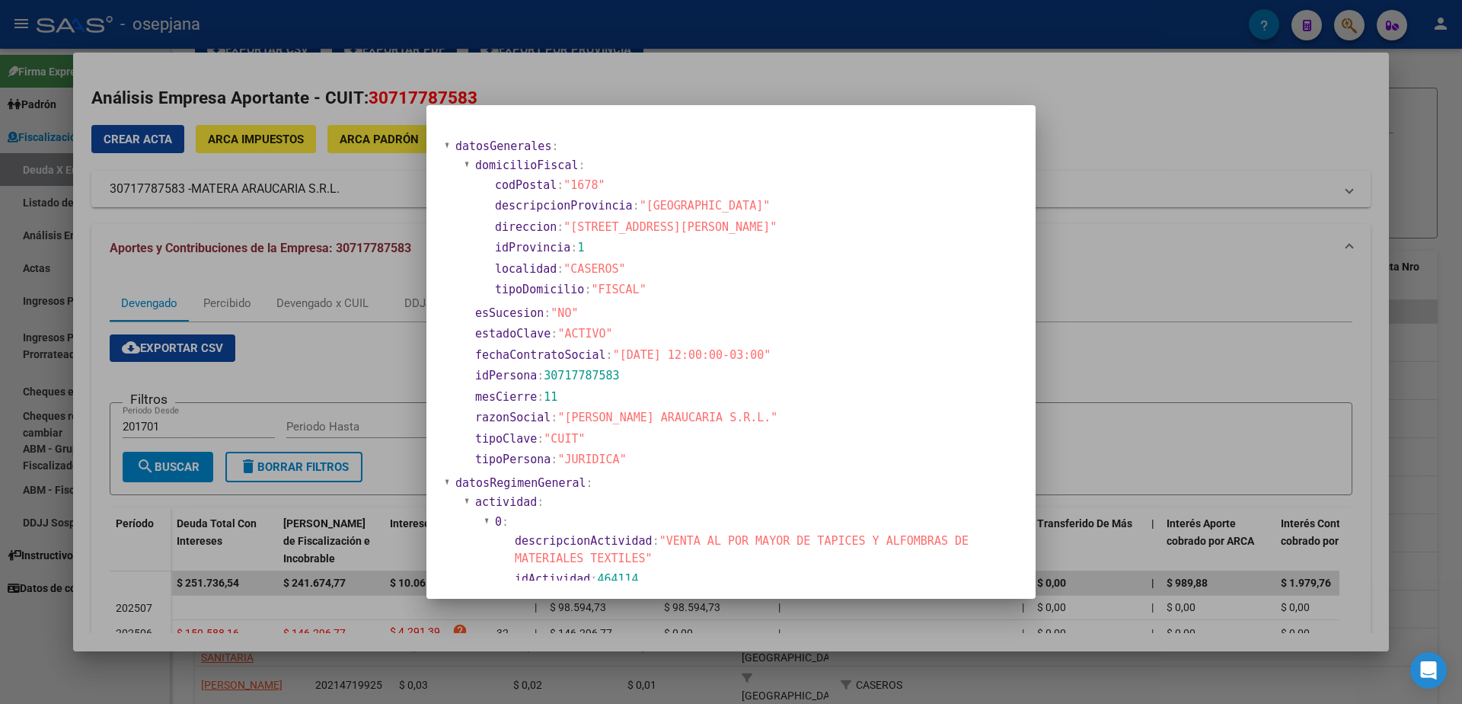
click at [362, 326] on div at bounding box center [731, 352] width 1462 height 704
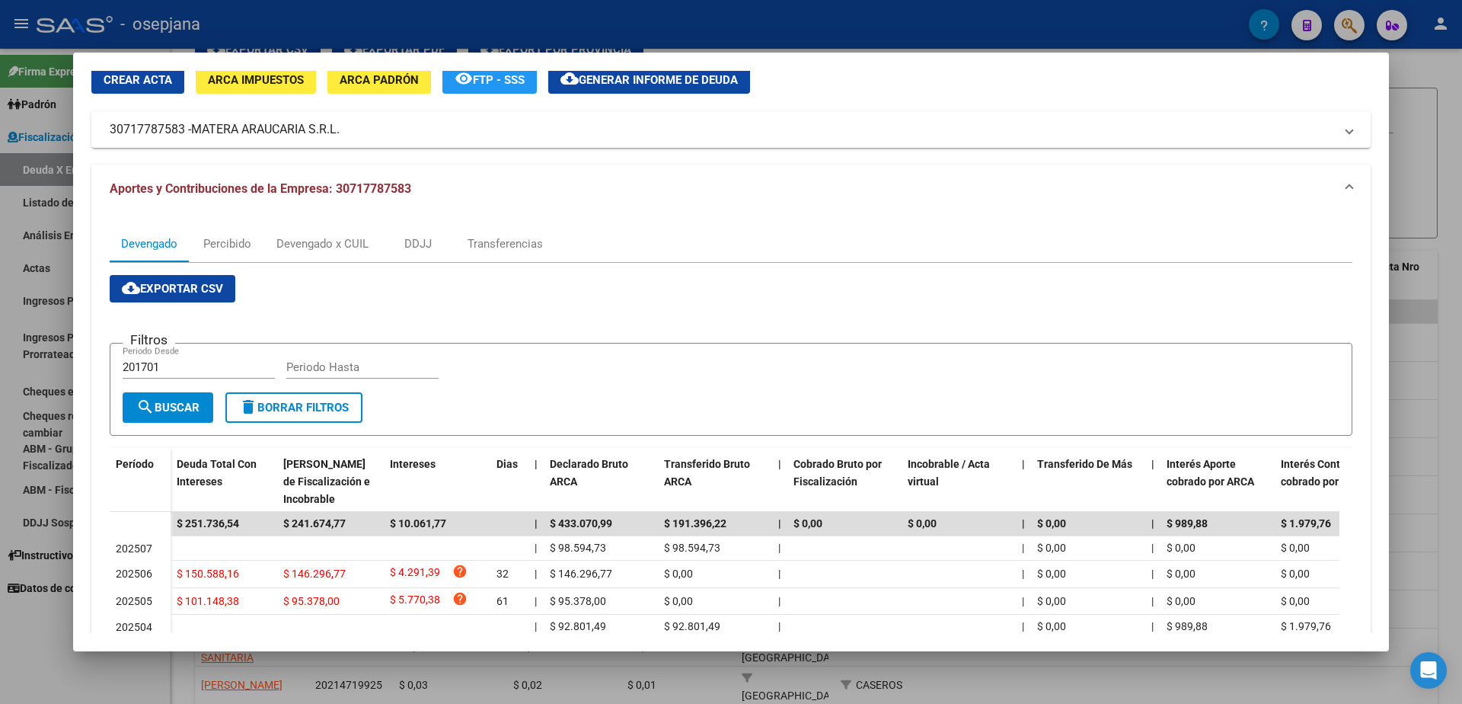
scroll to position [76, 0]
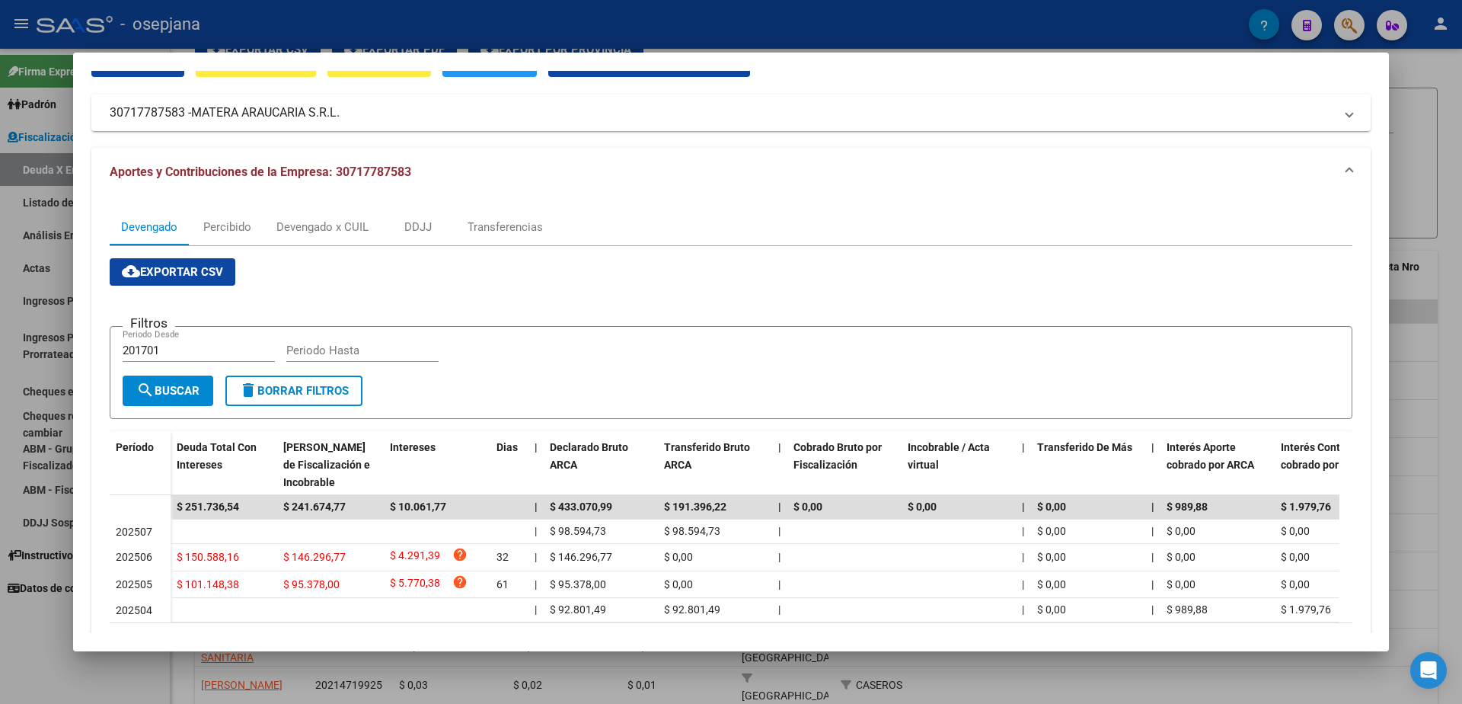
click at [33, 624] on div at bounding box center [731, 352] width 1462 height 704
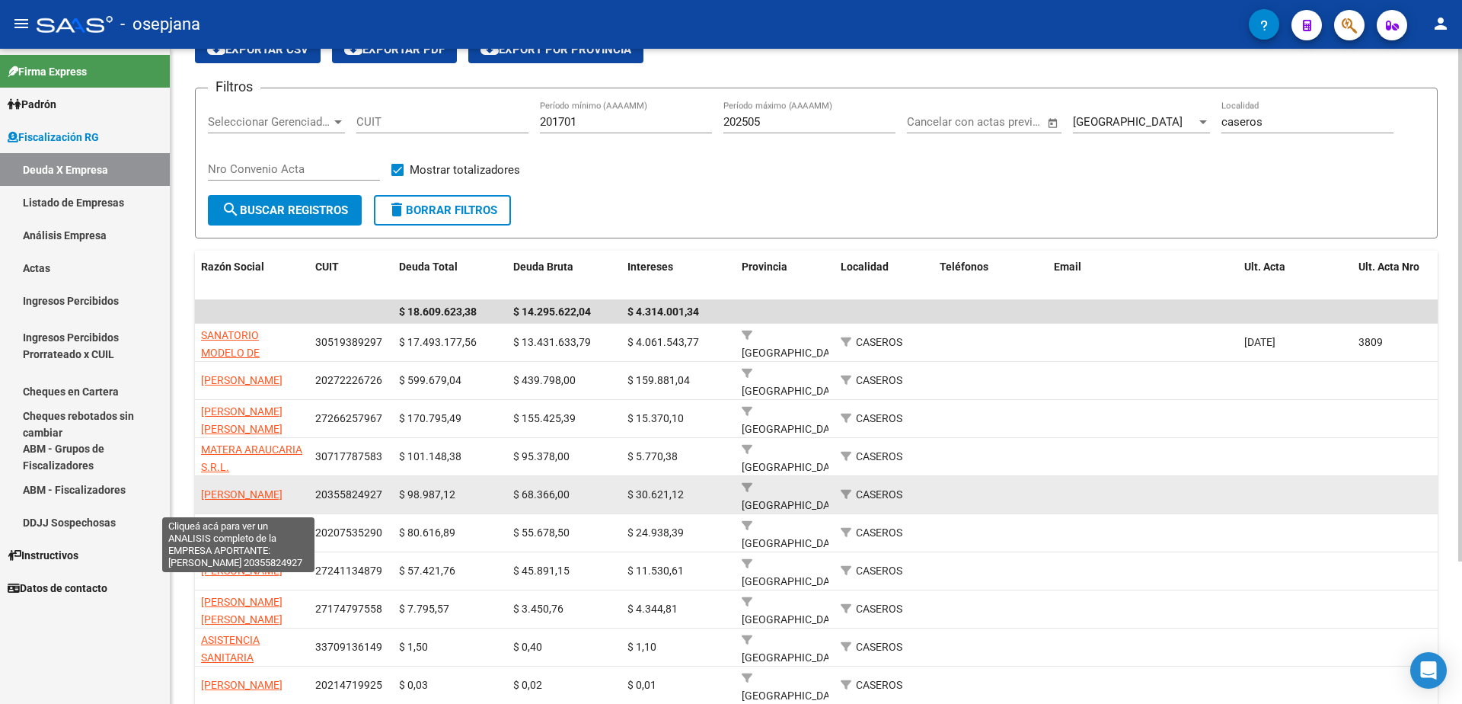
click at [241, 491] on span "[PERSON_NAME]" at bounding box center [241, 494] width 81 height 12
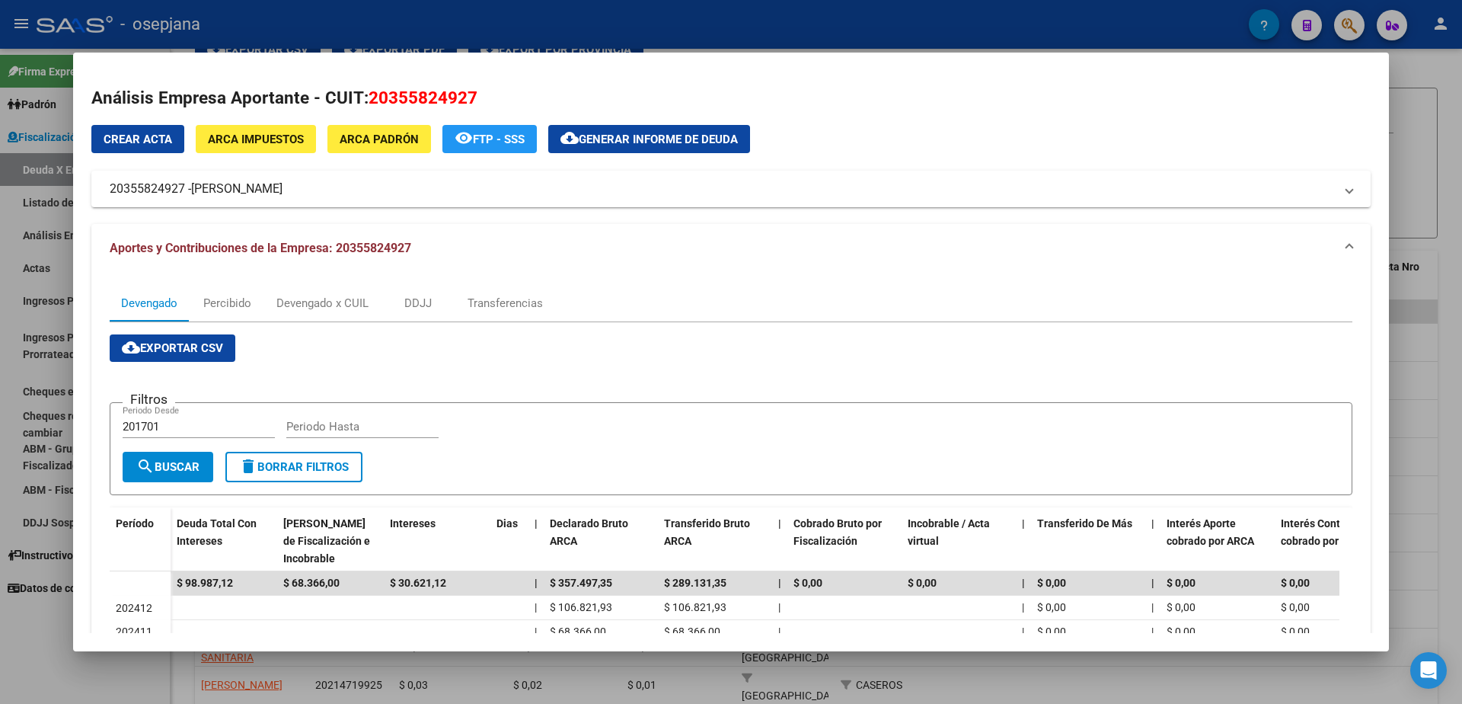
click at [31, 621] on div at bounding box center [731, 352] width 1462 height 704
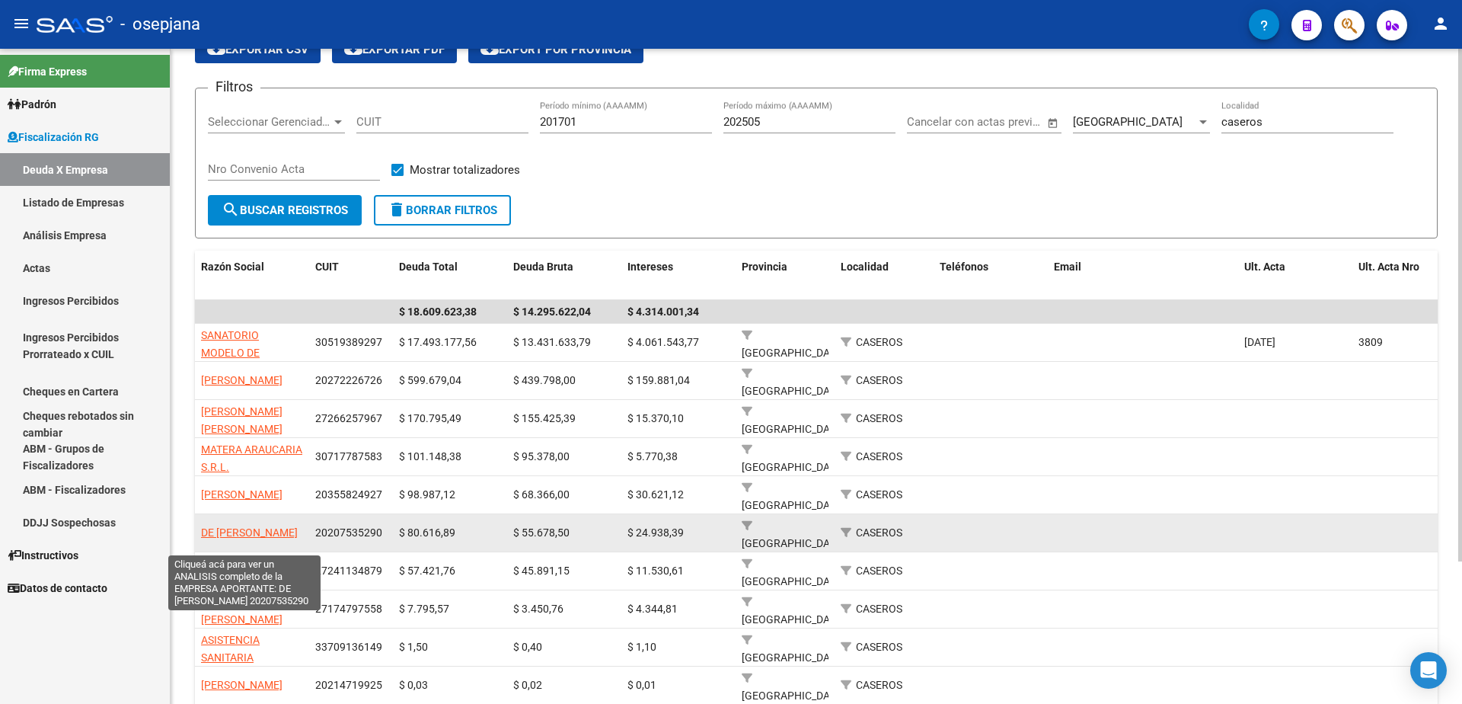
click at [226, 536] on span "DE [PERSON_NAME]" at bounding box center [249, 532] width 97 height 12
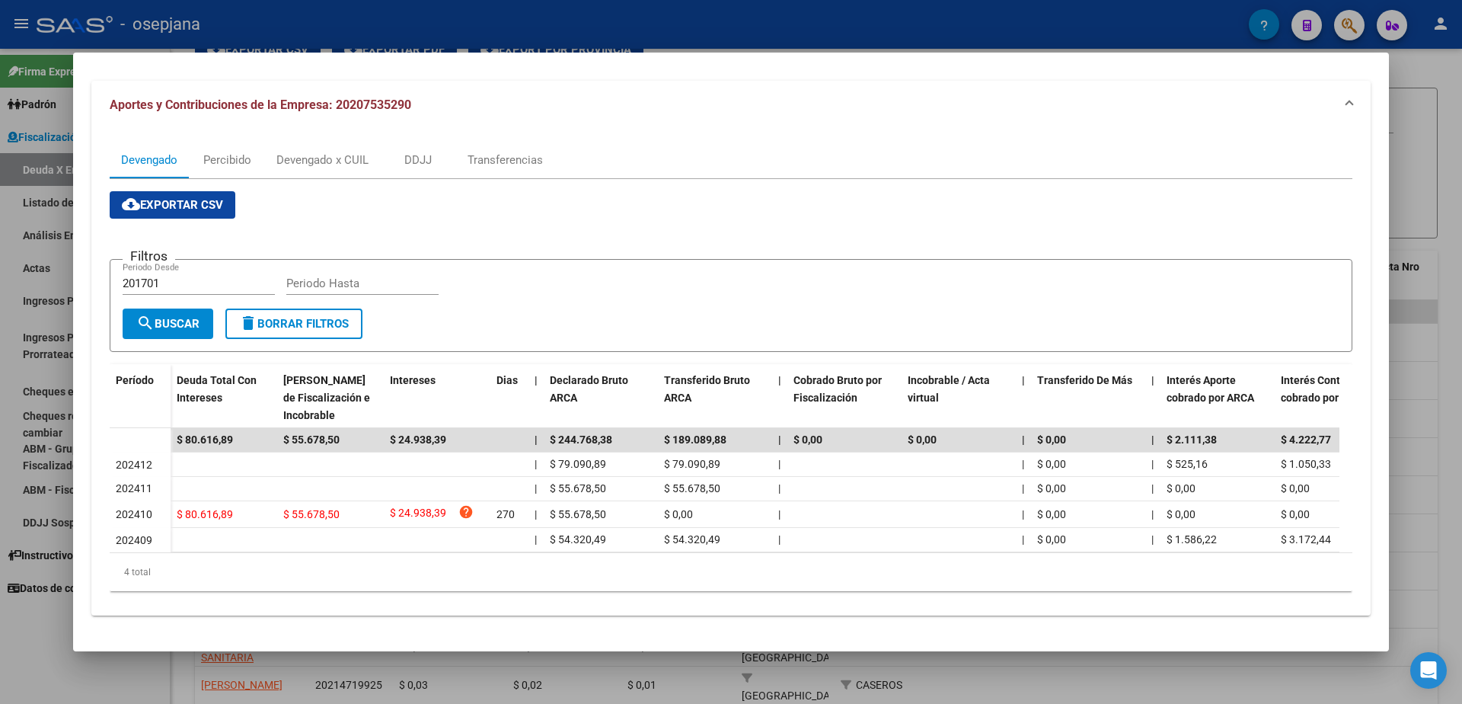
scroll to position [152, 0]
click at [51, 654] on div at bounding box center [731, 352] width 1462 height 704
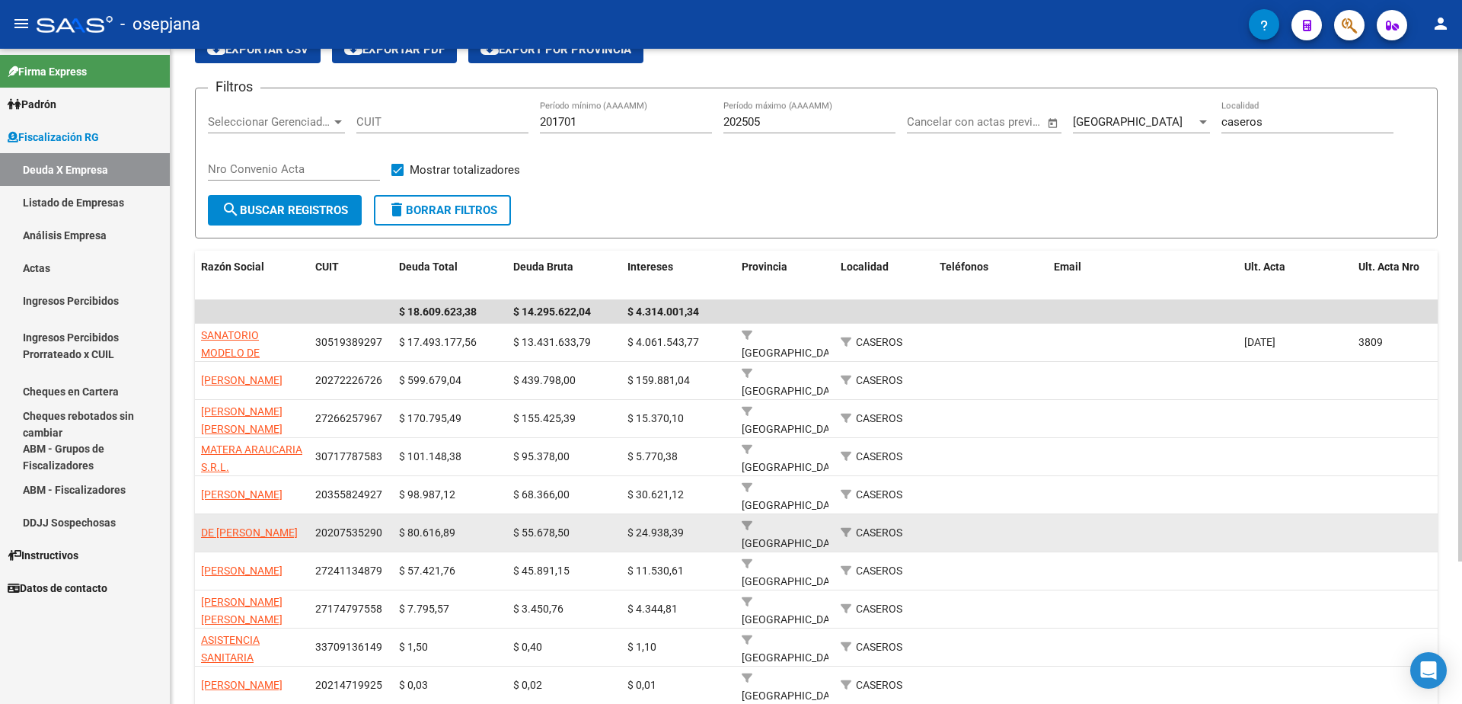
click at [248, 537] on app-link-go-to "DE [PERSON_NAME]" at bounding box center [249, 533] width 97 height 18
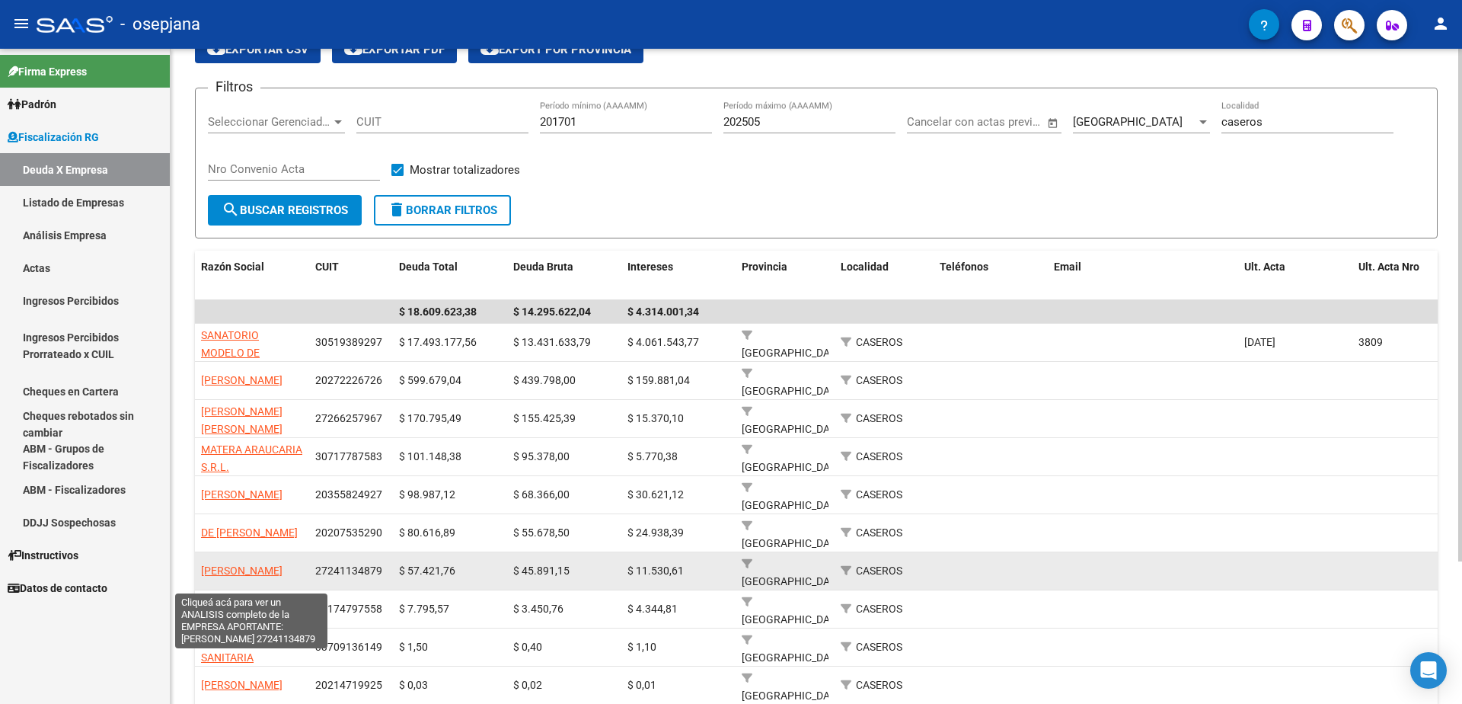
click at [244, 574] on span "[PERSON_NAME]" at bounding box center [241, 570] width 81 height 12
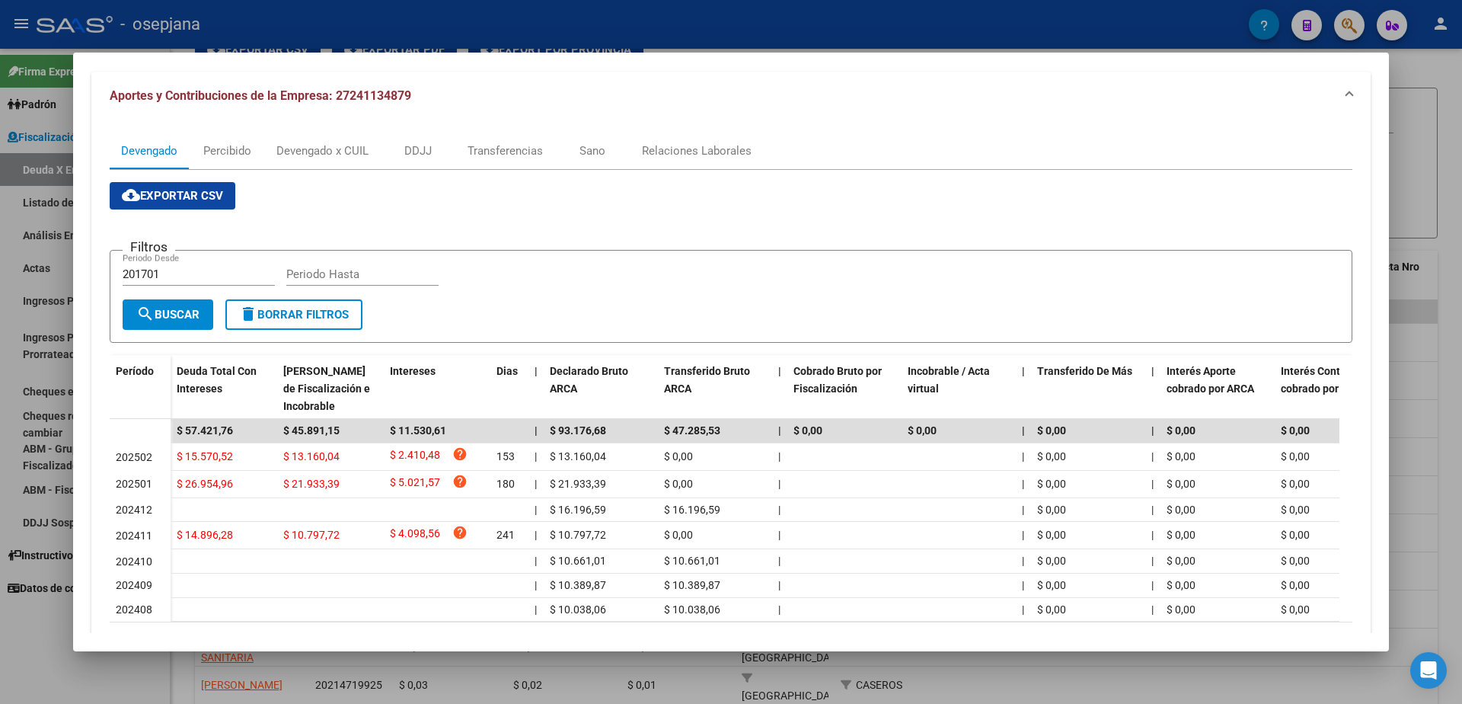
click at [32, 627] on div at bounding box center [731, 352] width 1462 height 704
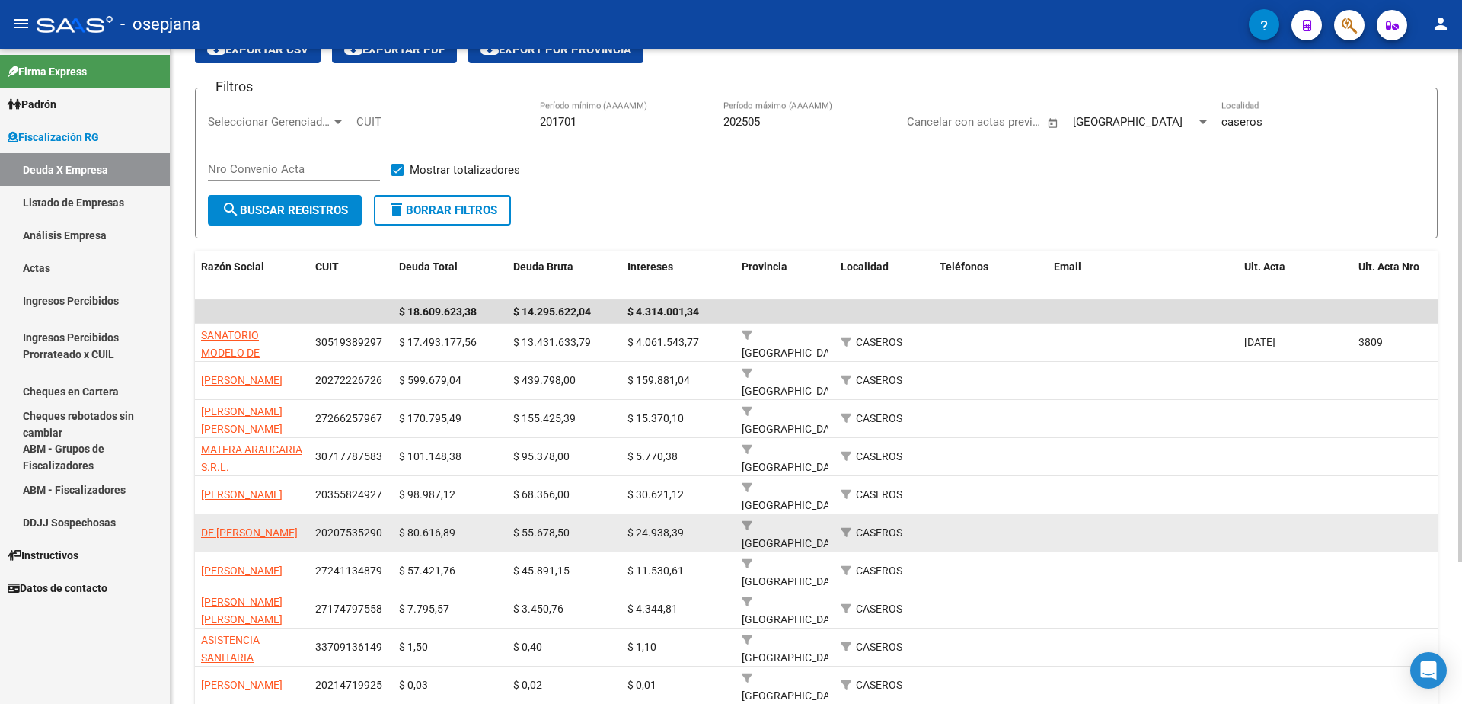
scroll to position [1, 0]
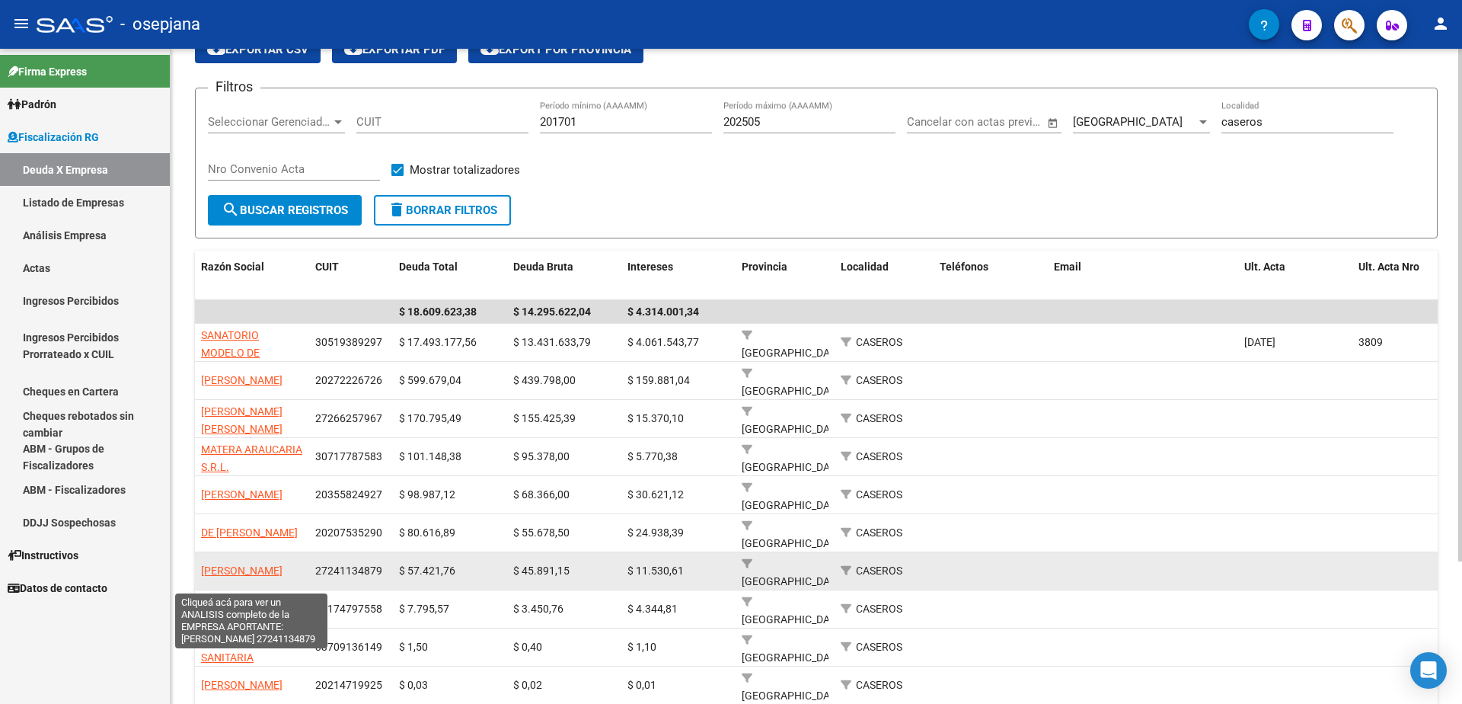
click at [269, 564] on span "[PERSON_NAME]" at bounding box center [241, 570] width 81 height 12
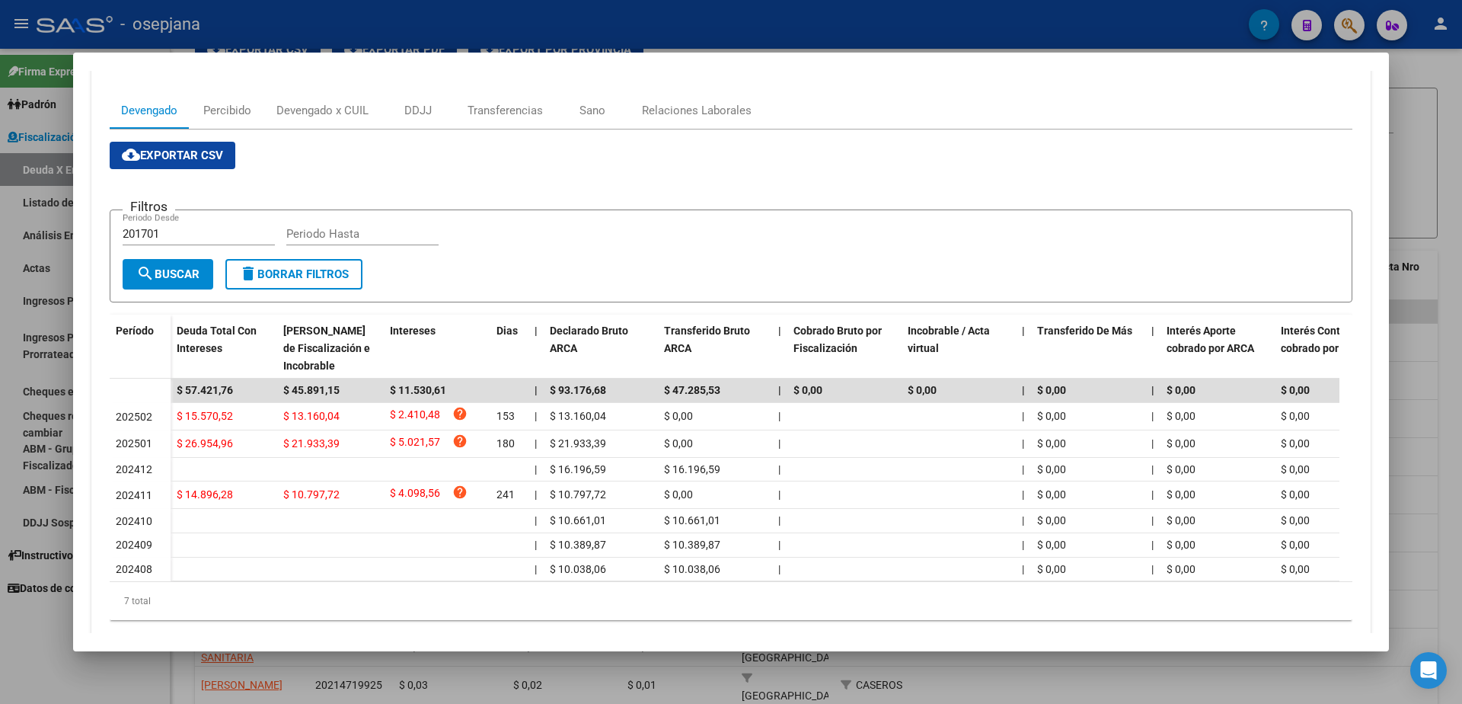
scroll to position [228, 0]
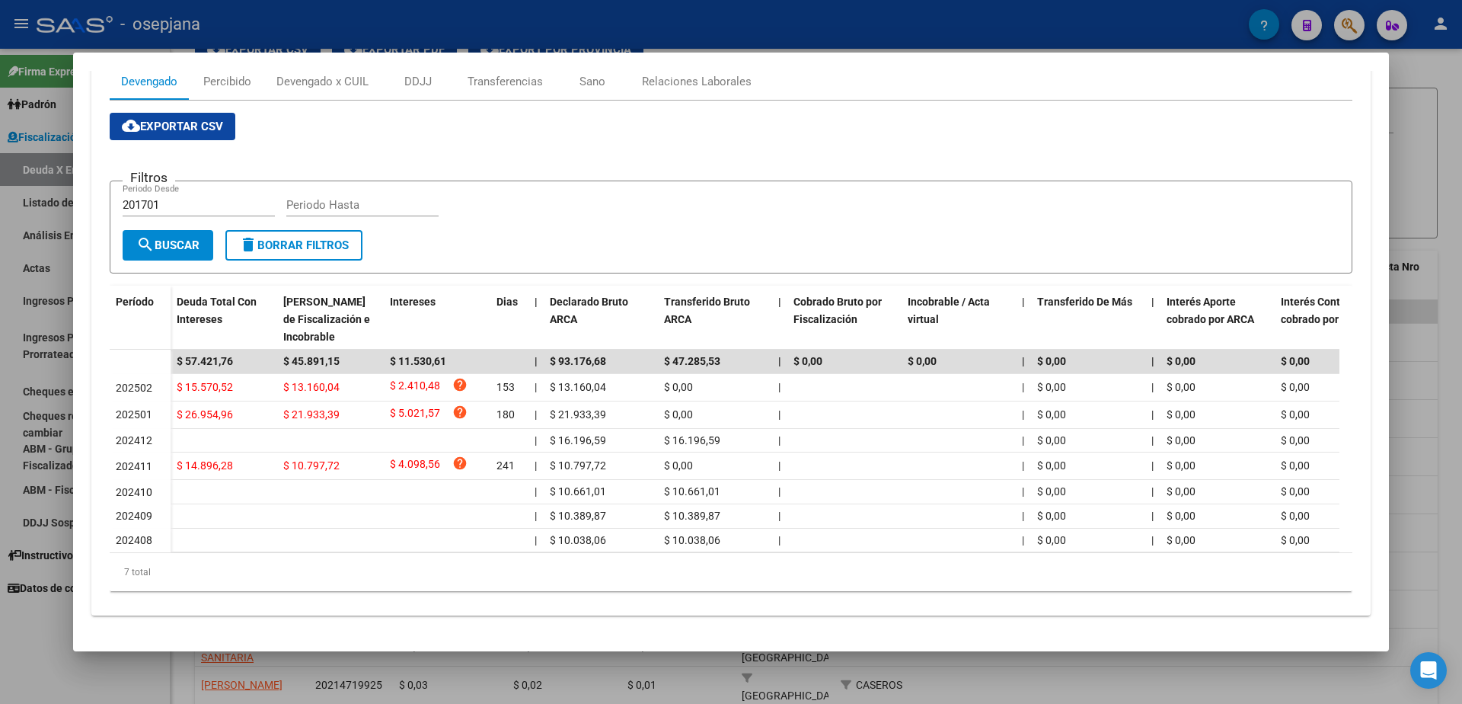
click at [35, 665] on div at bounding box center [731, 352] width 1462 height 704
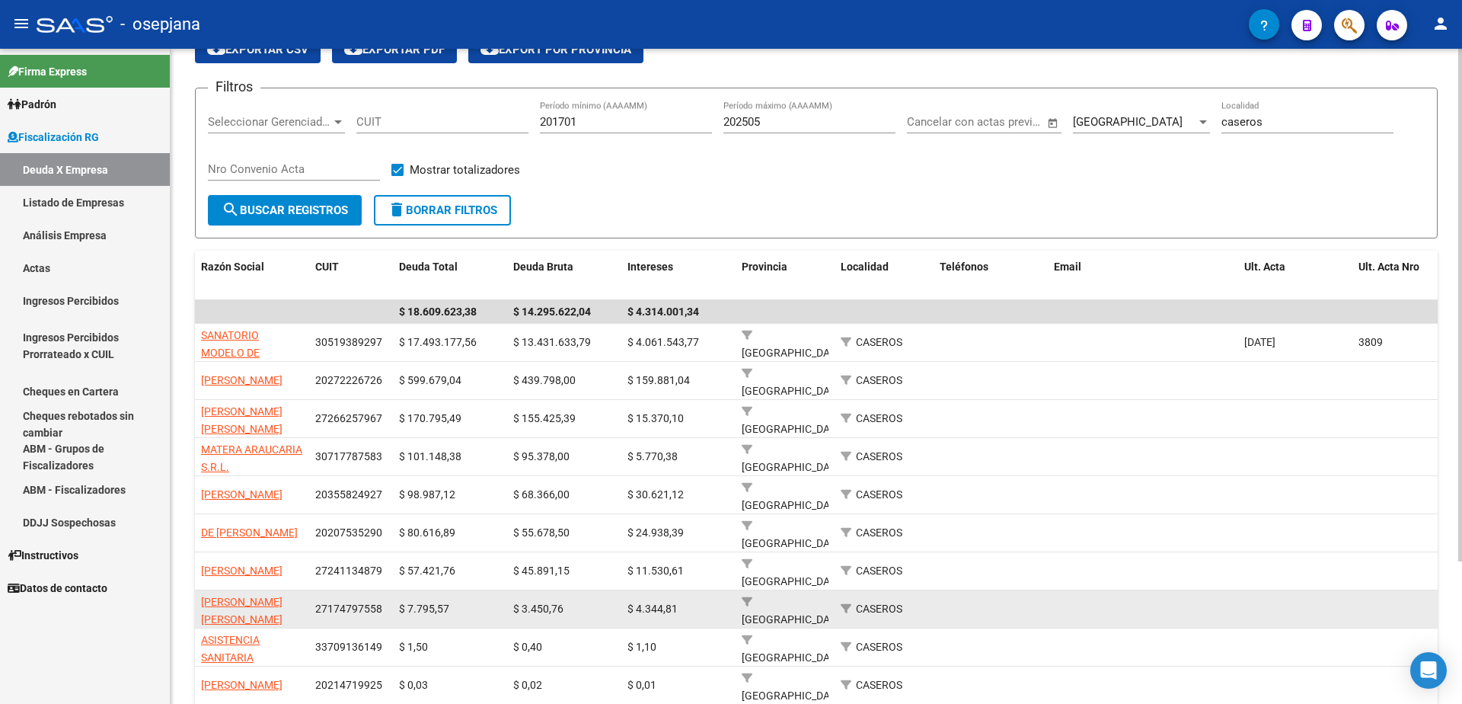
click at [222, 608] on app-link-go-to "[PERSON_NAME] [PERSON_NAME]" at bounding box center [252, 610] width 102 height 35
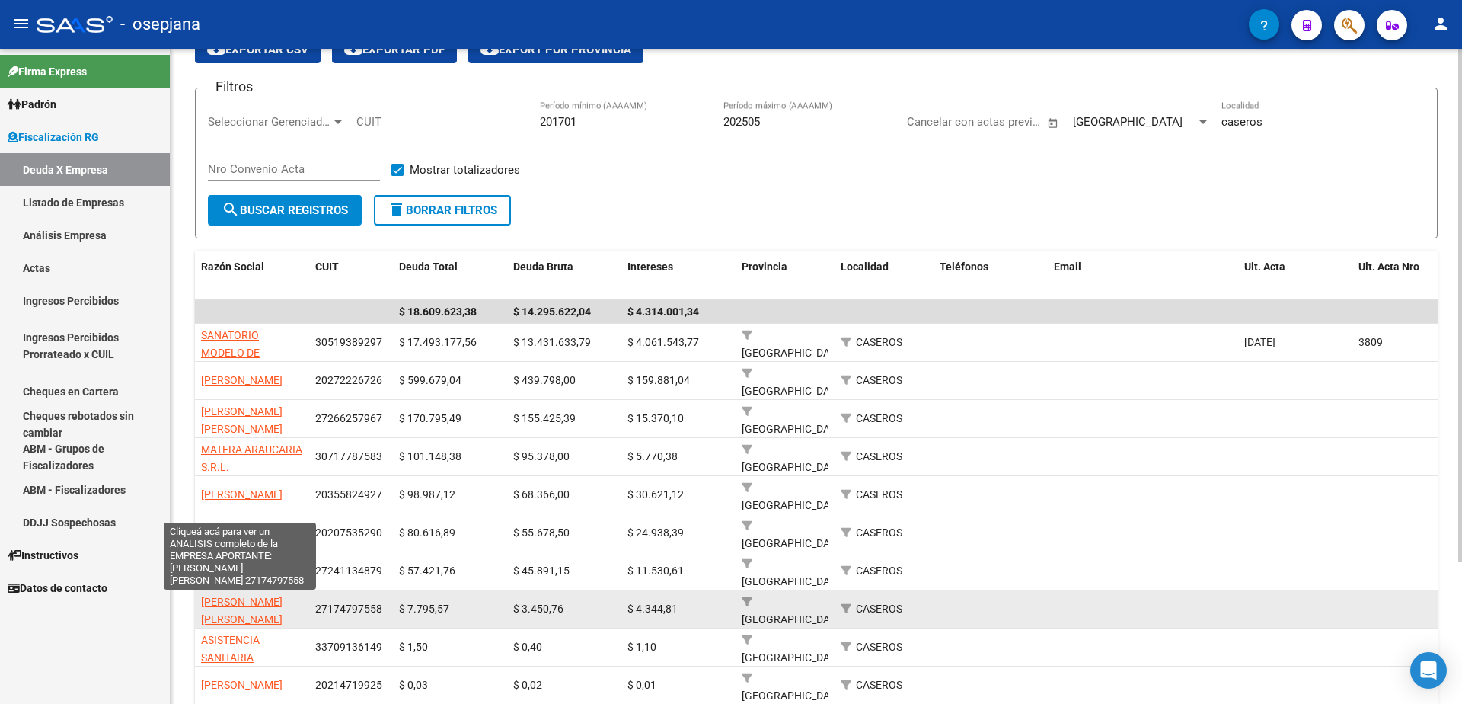
click at [219, 599] on span "[PERSON_NAME] [PERSON_NAME]" at bounding box center [241, 610] width 81 height 30
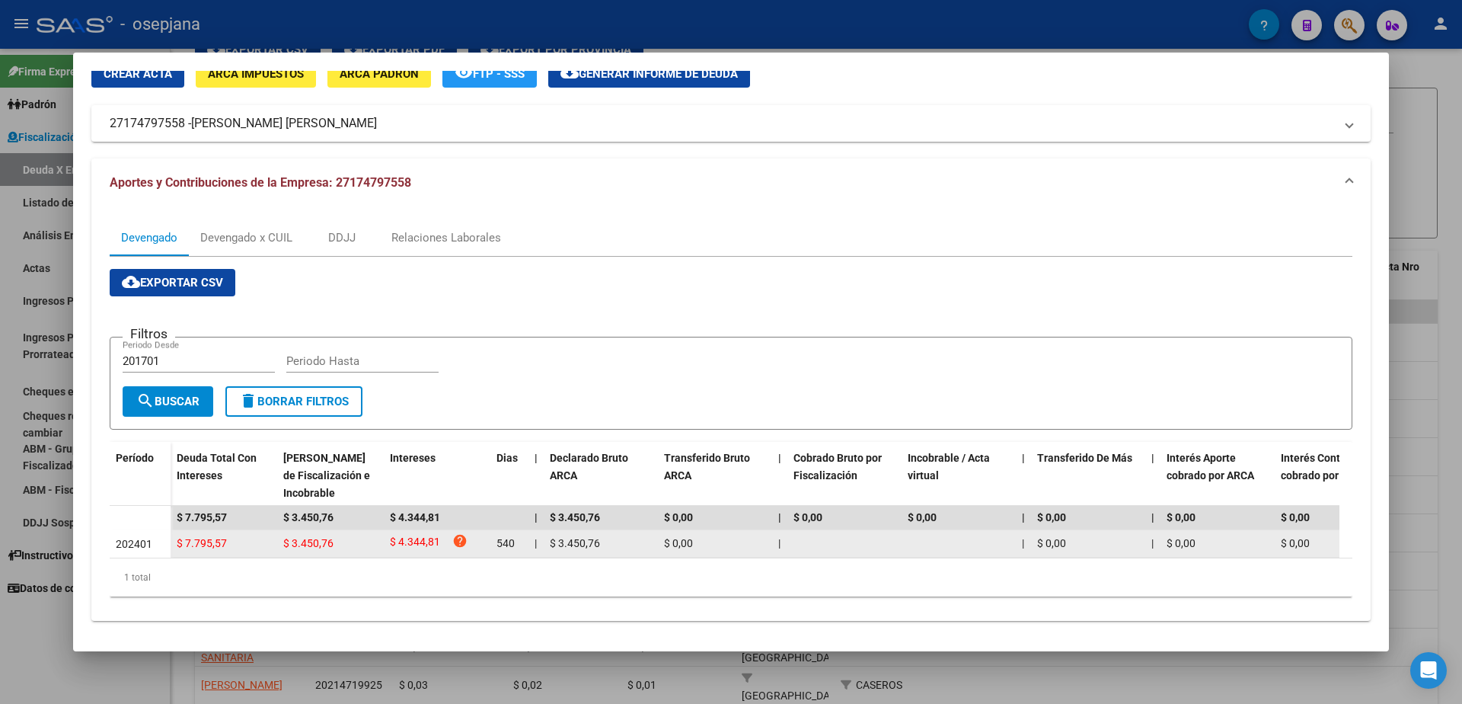
scroll to position [83, 0]
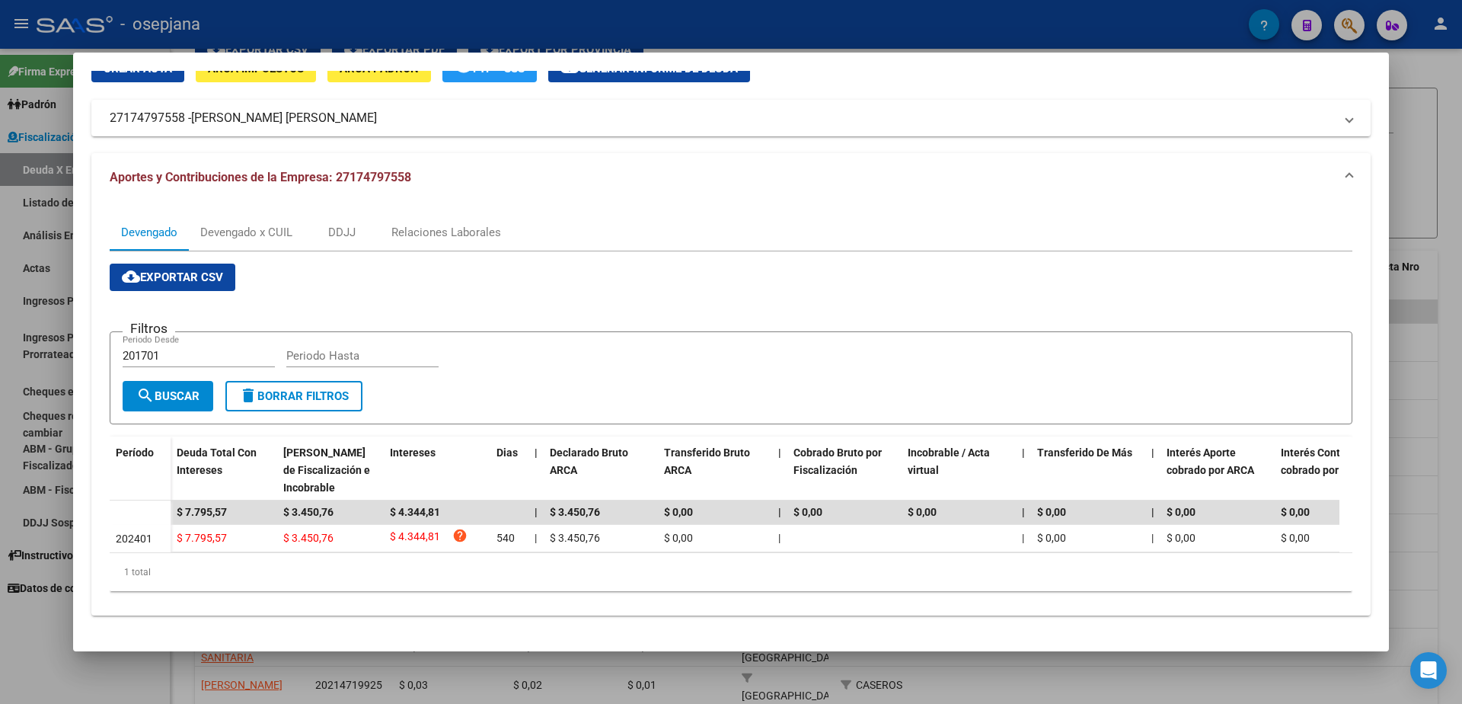
click at [21, 656] on div at bounding box center [731, 352] width 1462 height 704
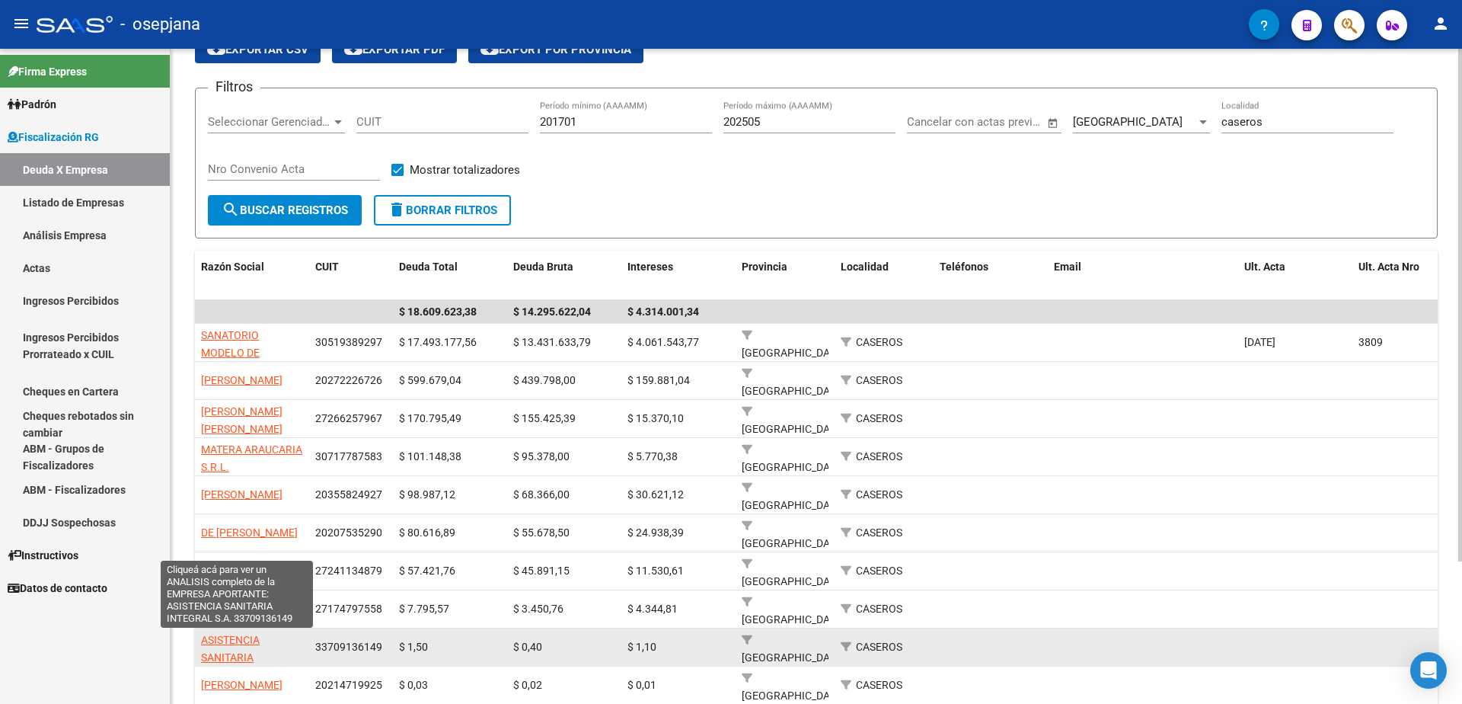
click at [224, 650] on span "ASISTENCIA SANITARIA INTEGRAL S.A." at bounding box center [237, 656] width 72 height 47
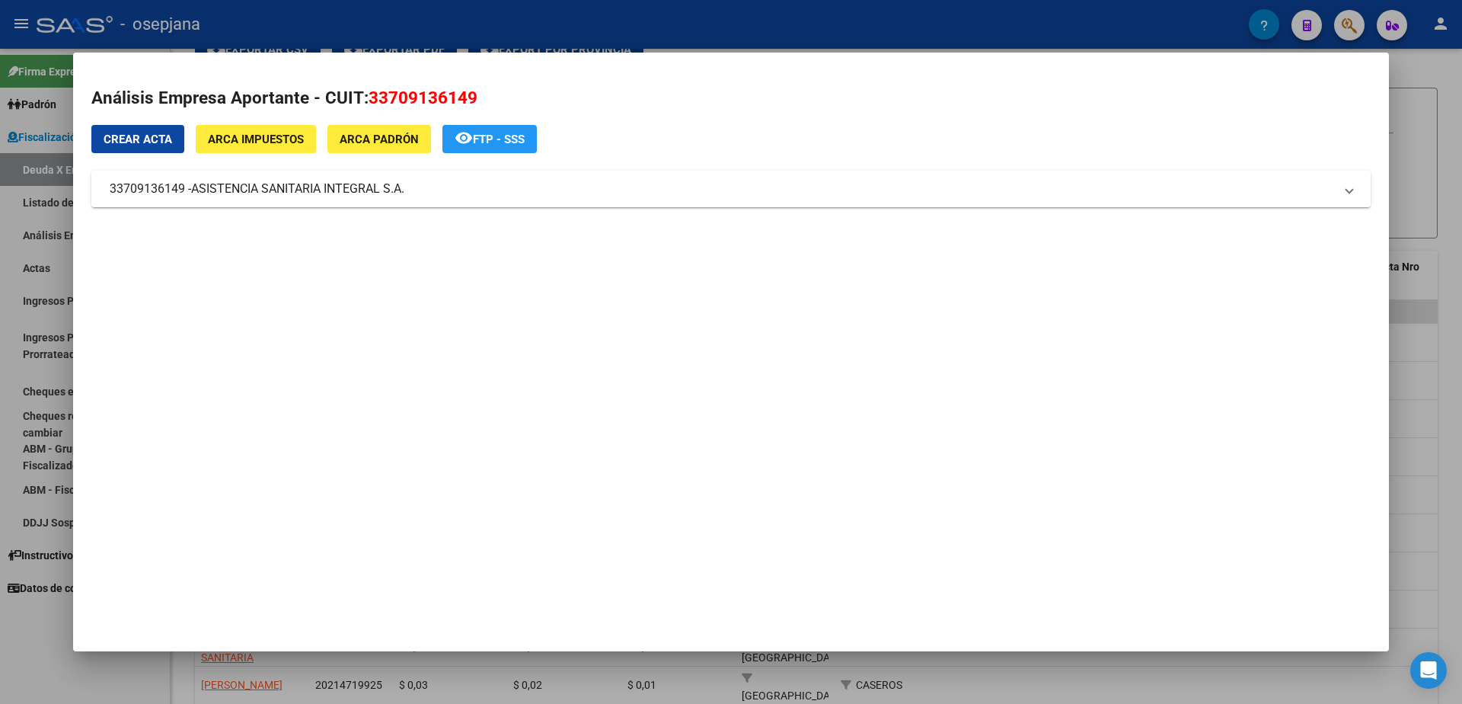
click at [40, 618] on div at bounding box center [731, 352] width 1462 height 704
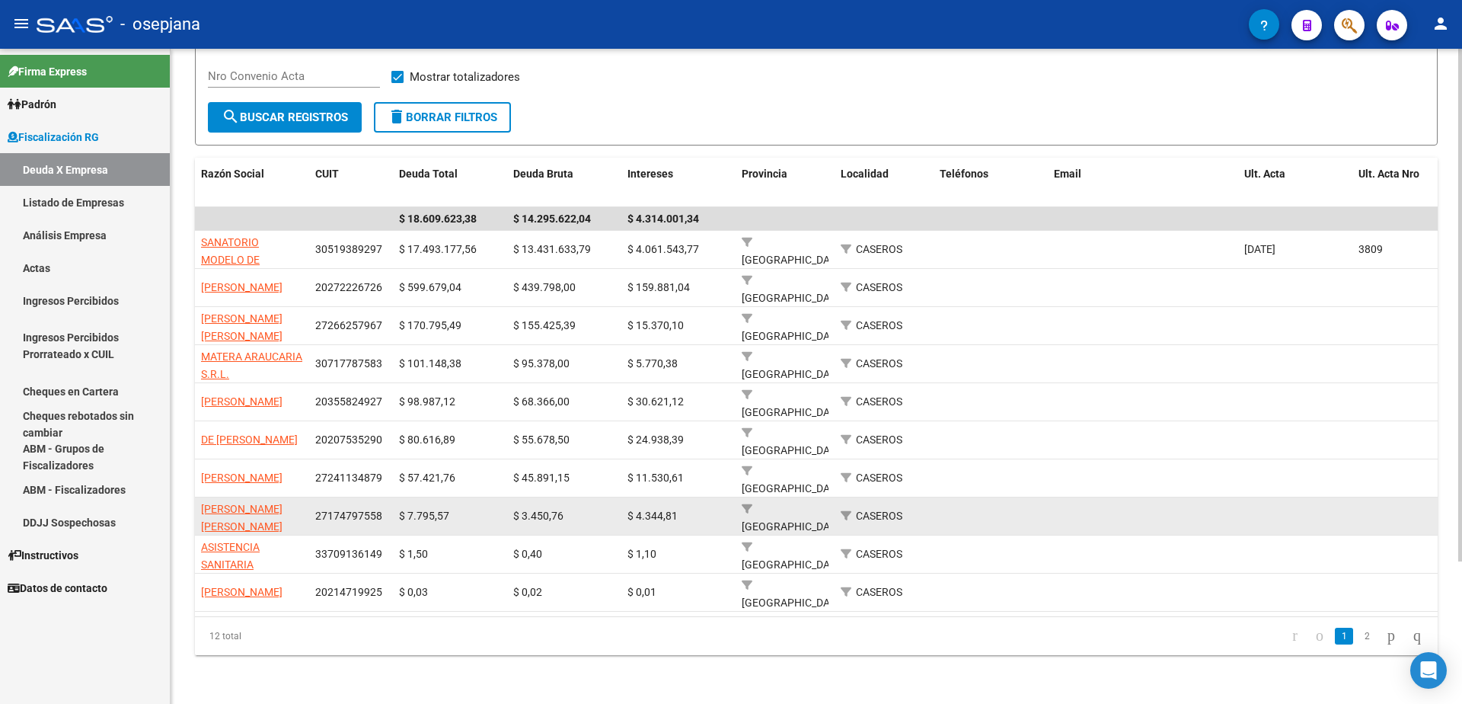
scroll to position [182, 0]
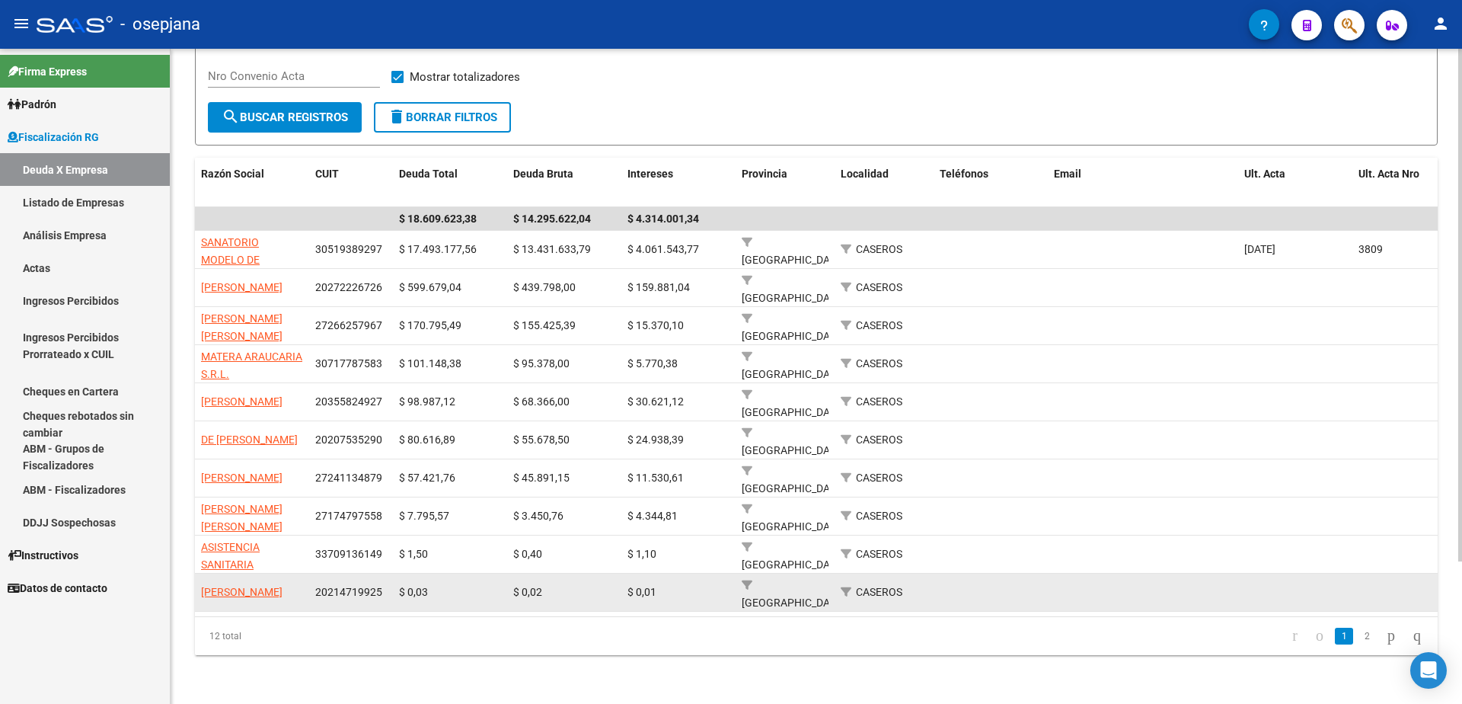
click at [227, 583] on app-link-go-to "[PERSON_NAME]" at bounding box center [241, 592] width 81 height 18
click at [238, 586] on span "[PERSON_NAME]" at bounding box center [241, 592] width 81 height 12
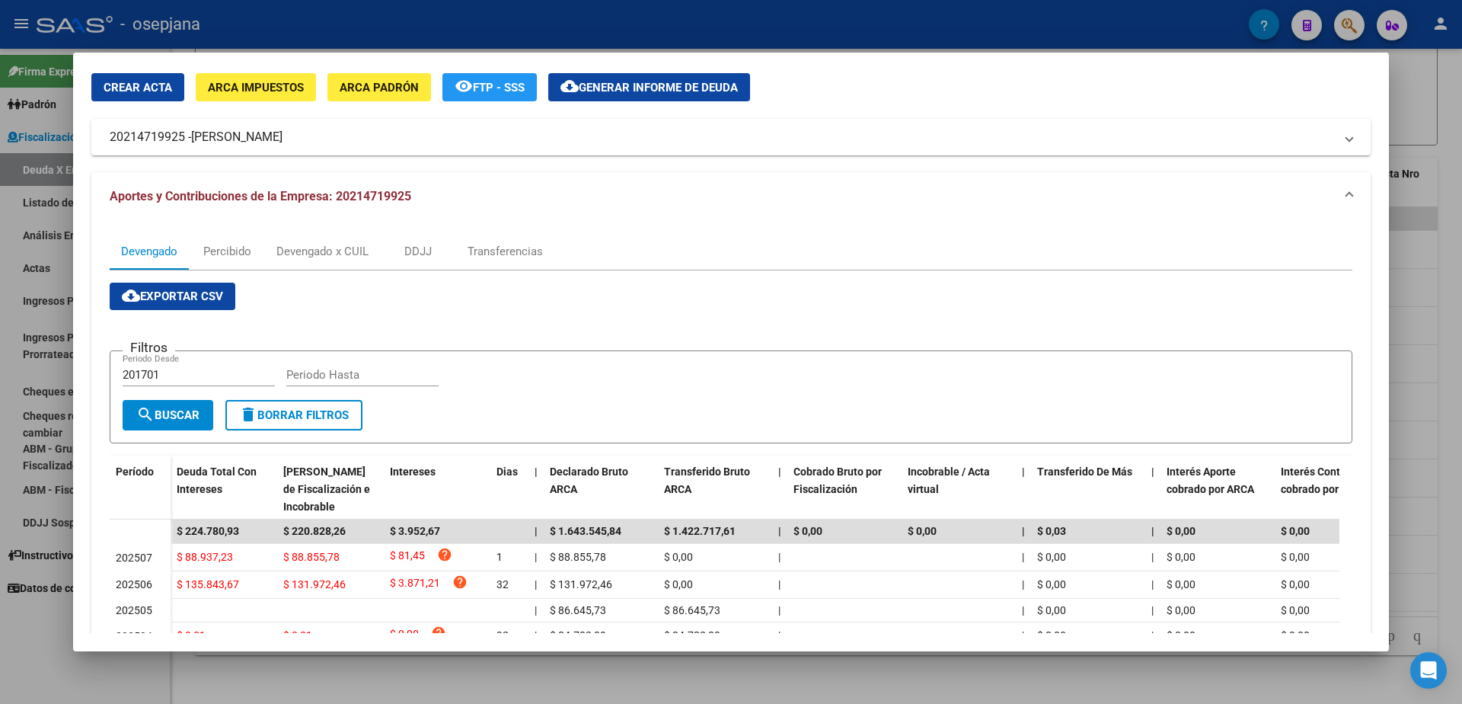
scroll to position [0, 0]
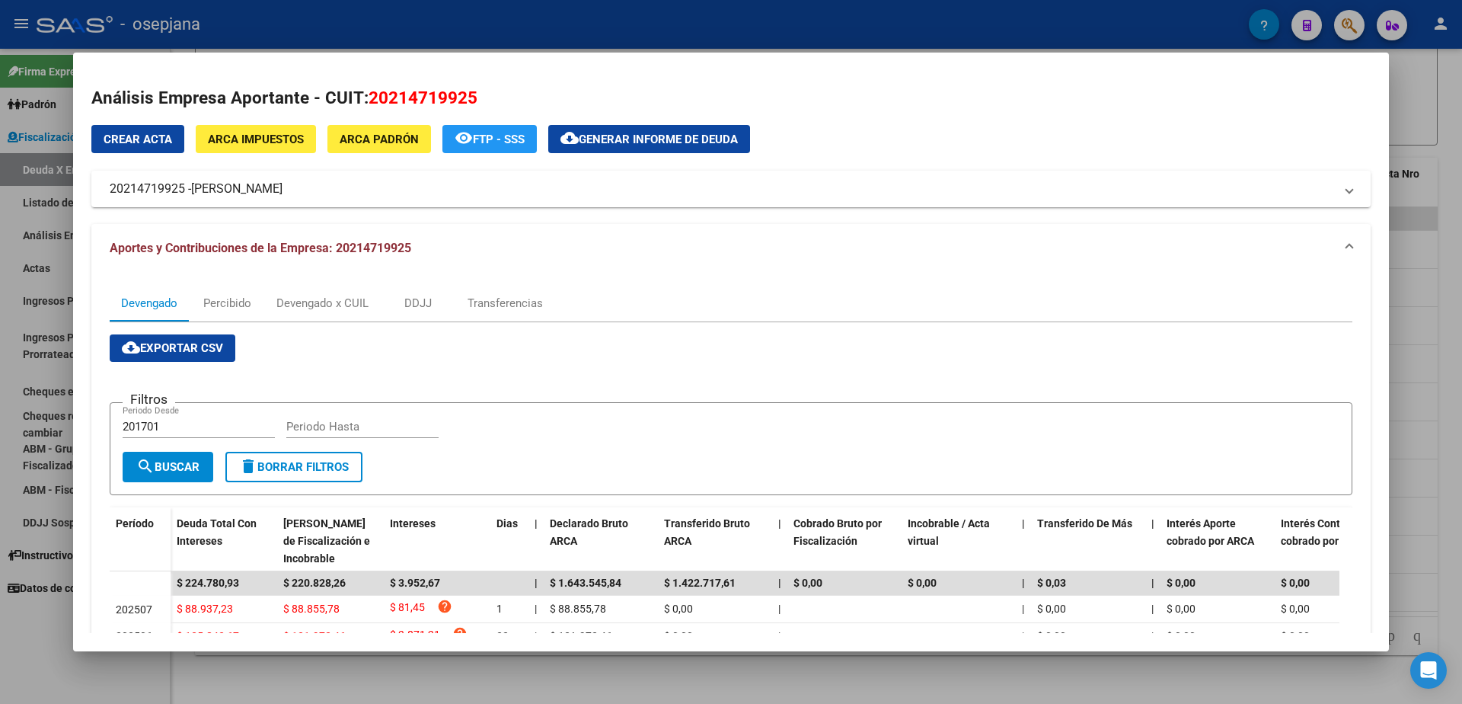
click at [272, 144] on span "ARCA Impuestos" at bounding box center [256, 139] width 96 height 14
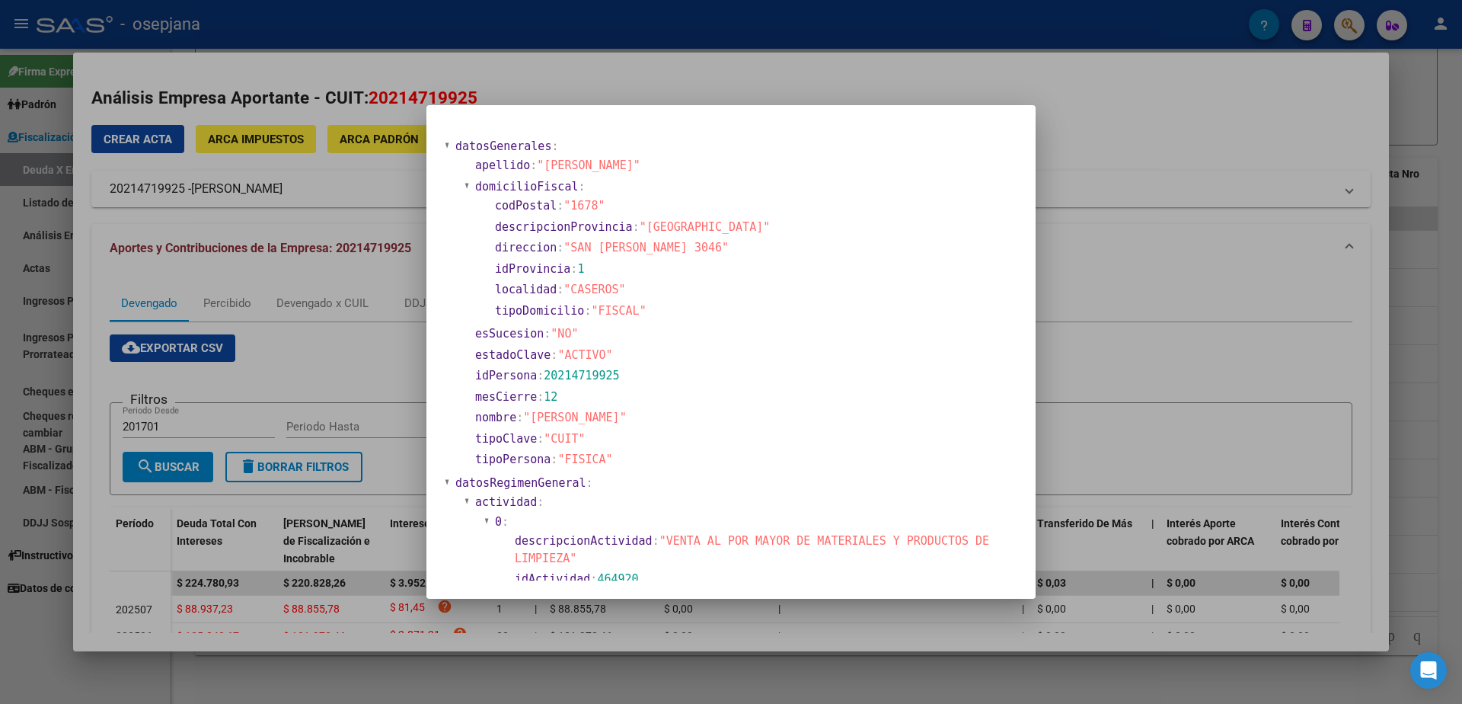
scroll to position [76, 0]
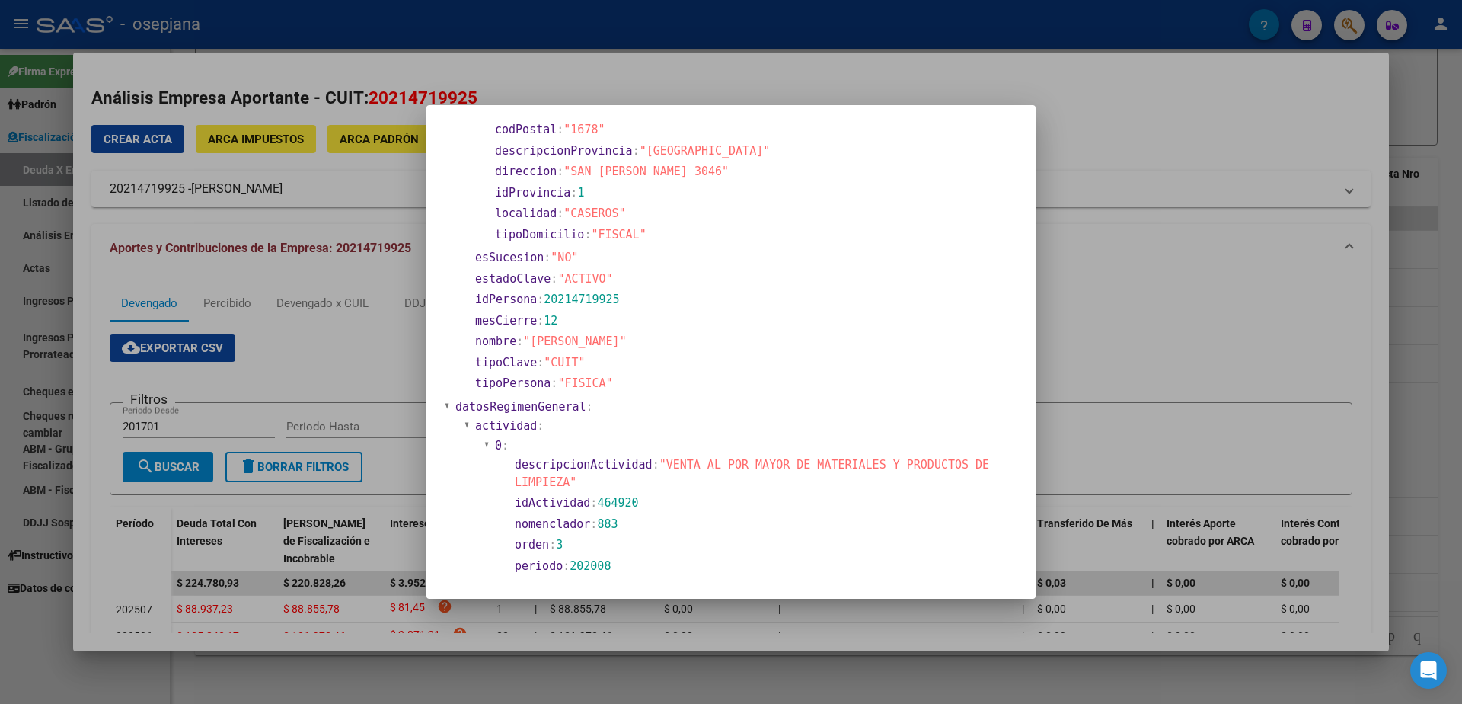
click at [24, 425] on div at bounding box center [731, 352] width 1462 height 704
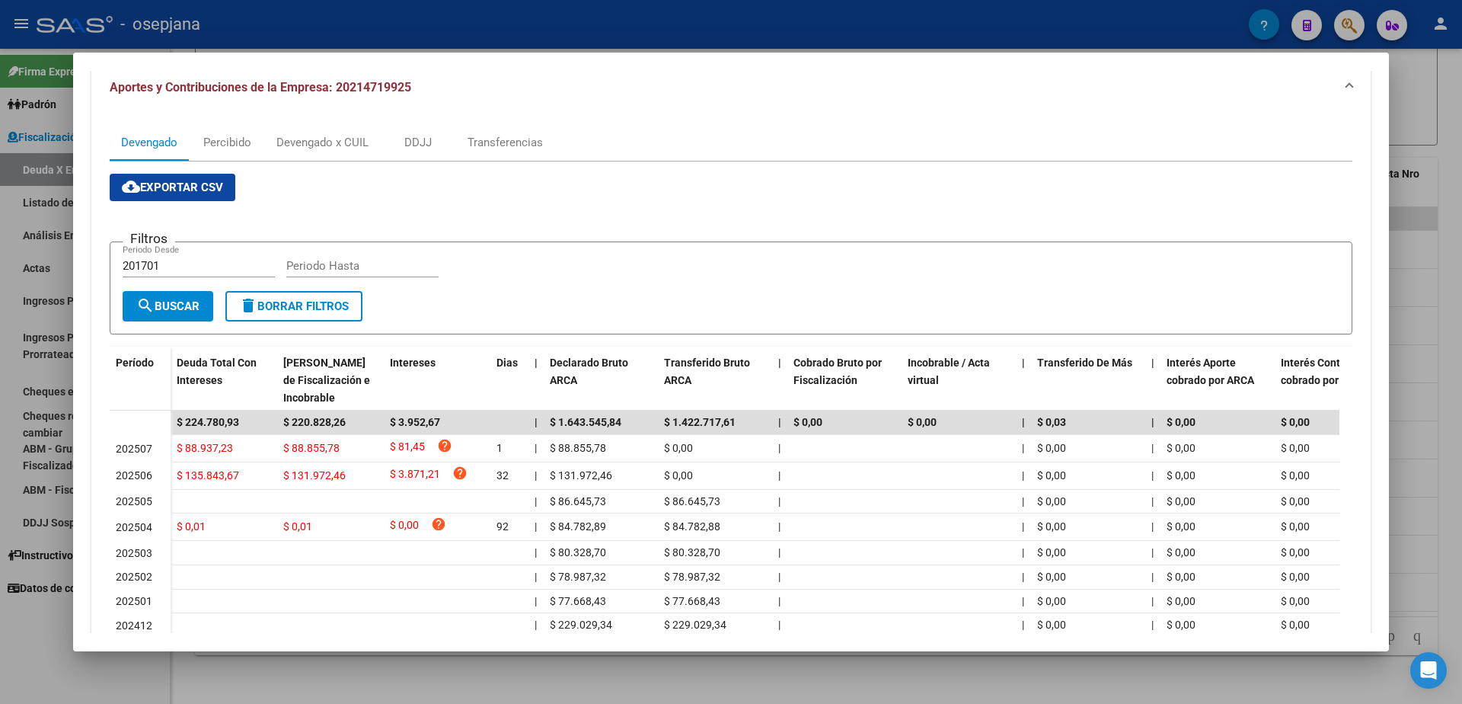
scroll to position [228, 0]
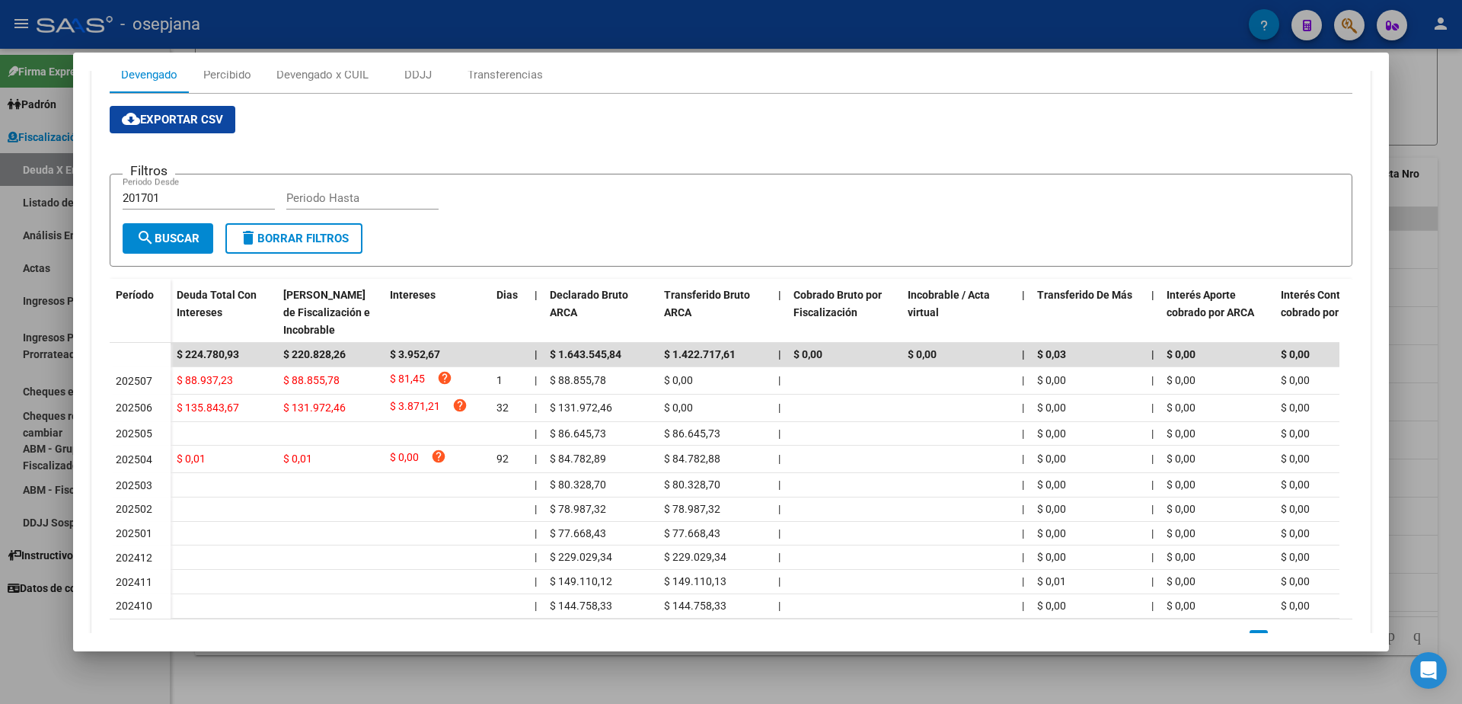
click at [0, 654] on div at bounding box center [731, 352] width 1462 height 704
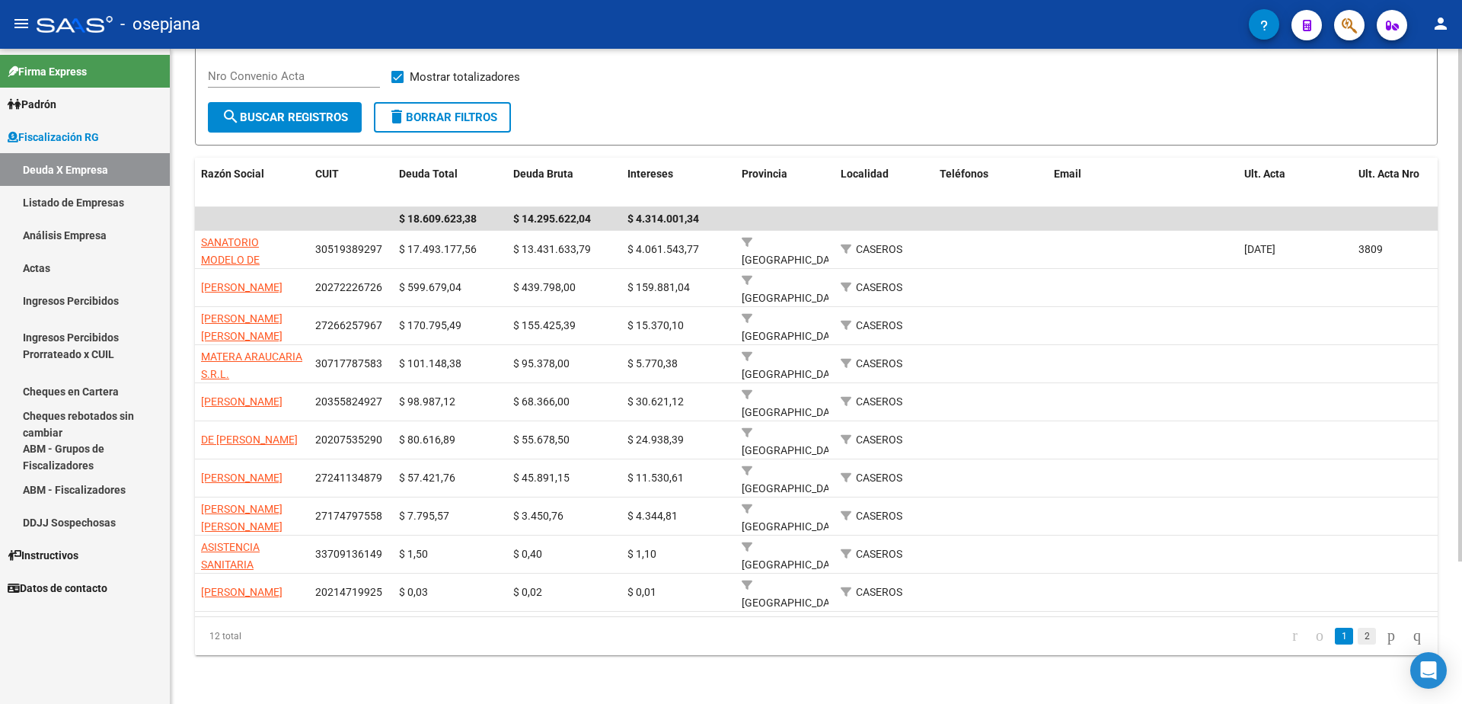
click at [1358, 639] on link "2" at bounding box center [1367, 635] width 18 height 17
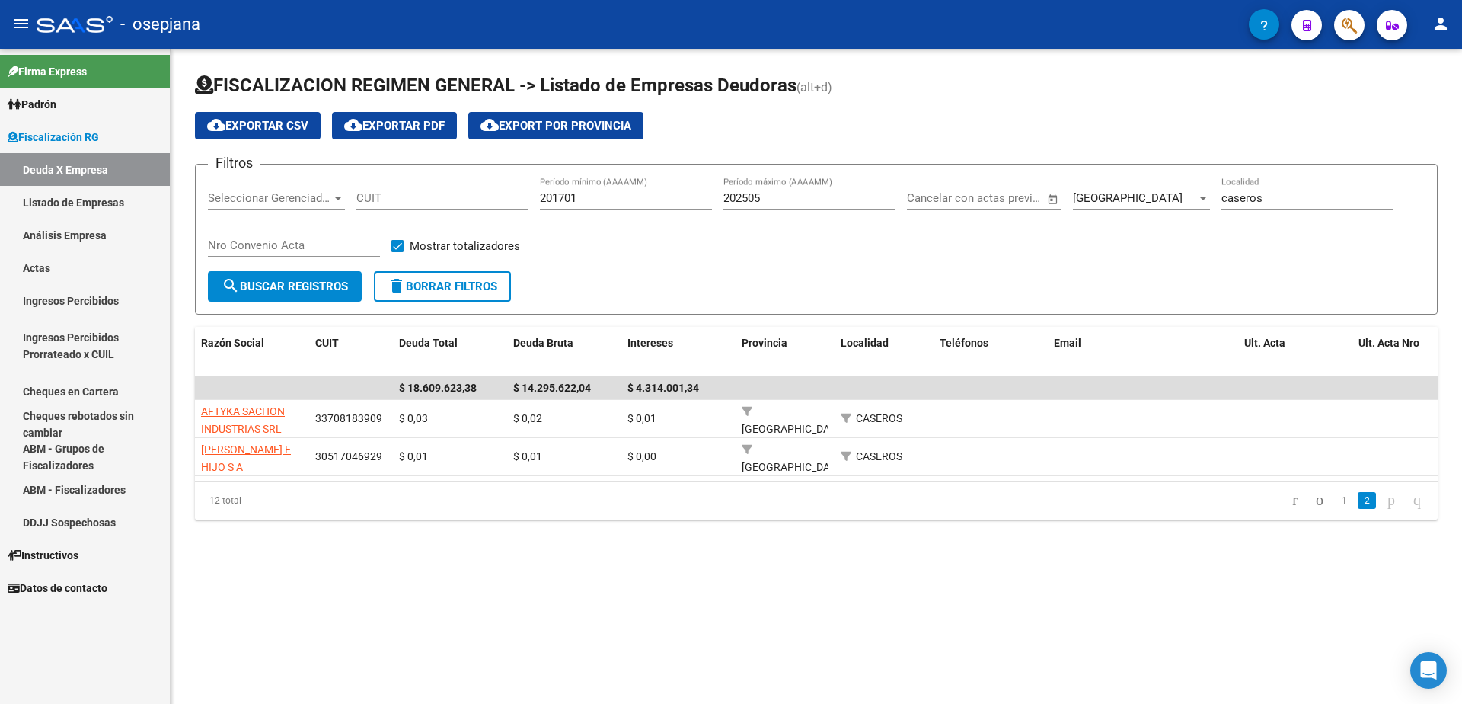
scroll to position [0, 0]
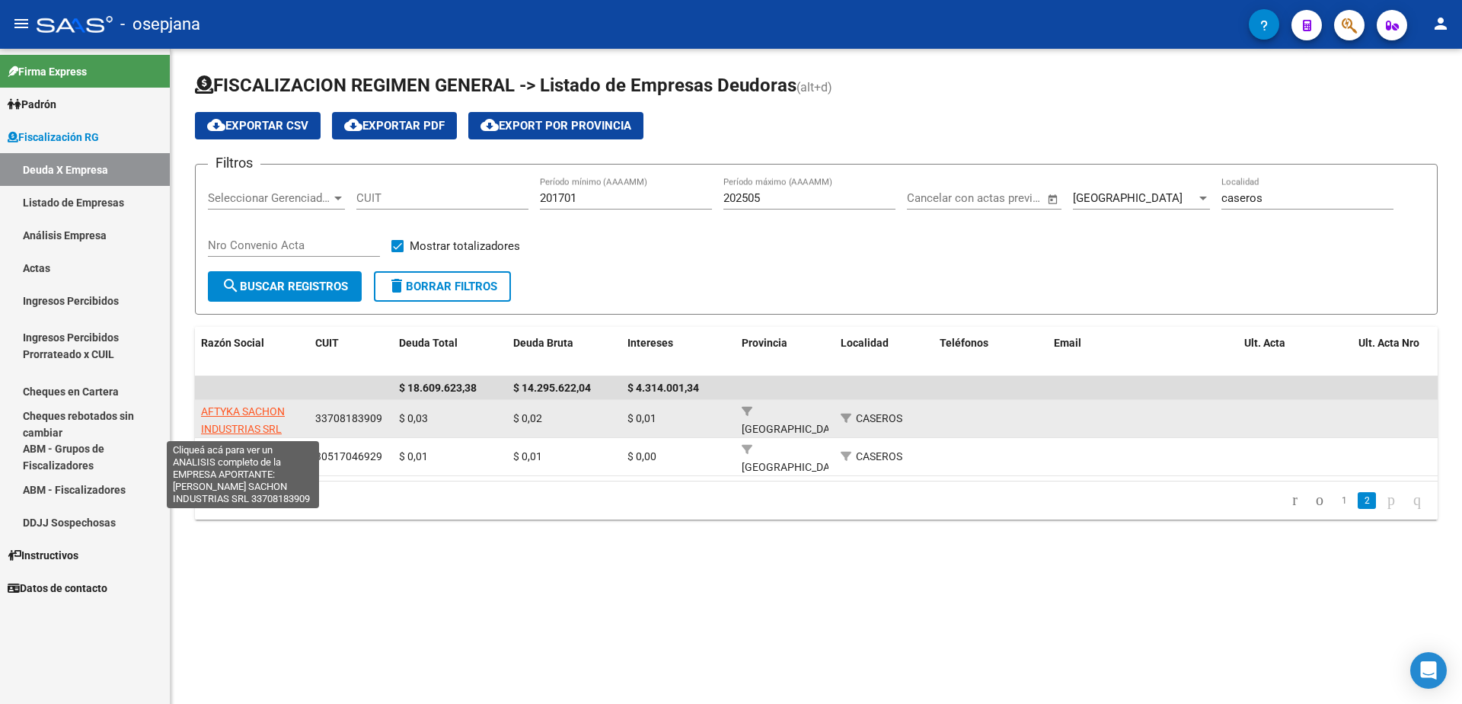
click at [246, 426] on span "AFTYKA SACHON INDUSTRIAS SRL" at bounding box center [243, 420] width 84 height 30
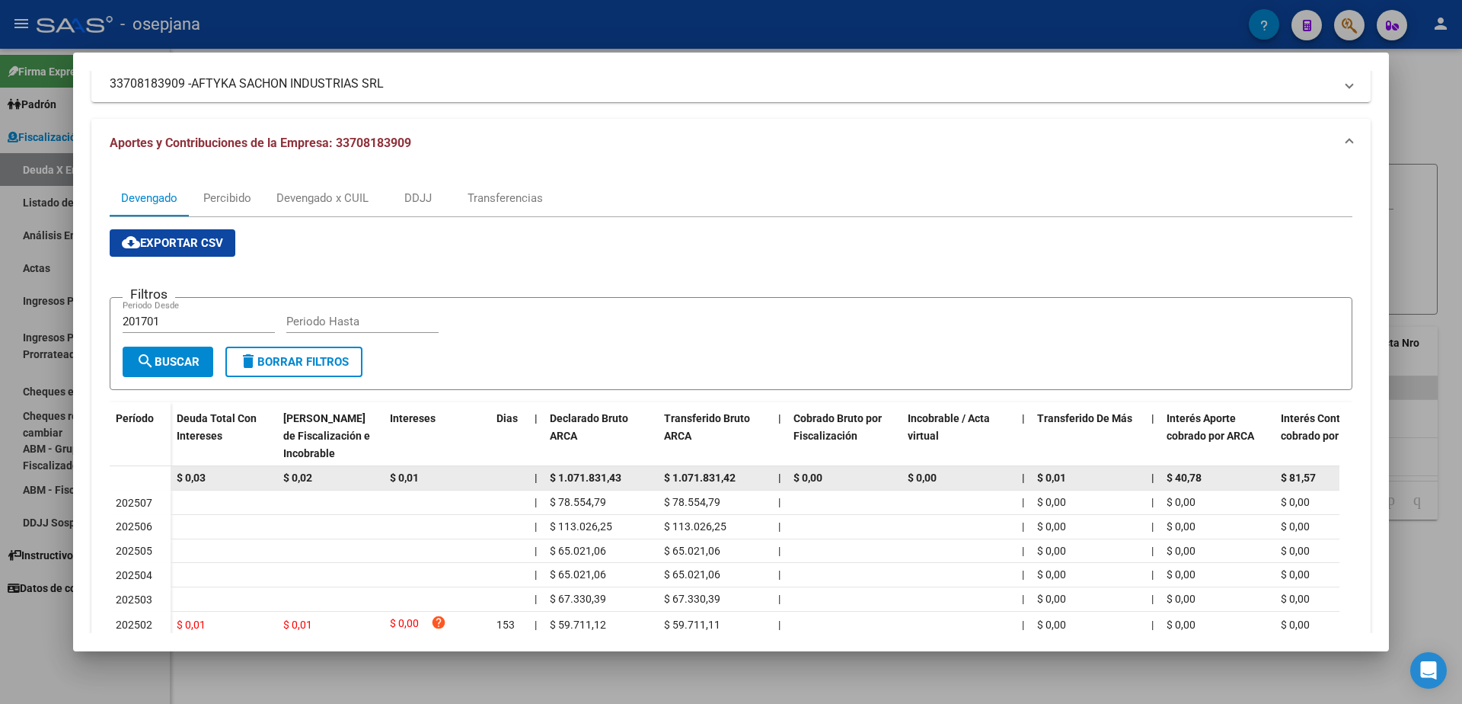
scroll to position [152, 0]
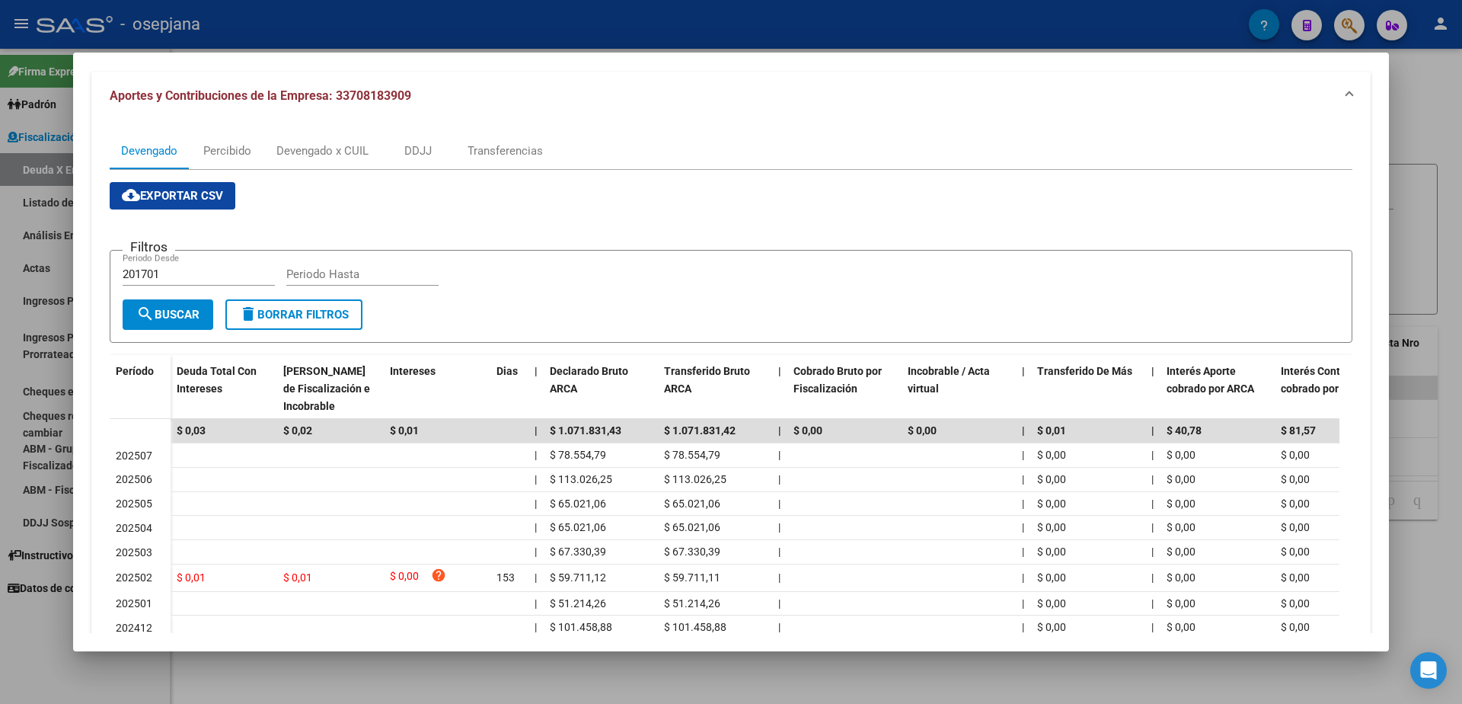
click at [7, 626] on div at bounding box center [731, 352] width 1462 height 704
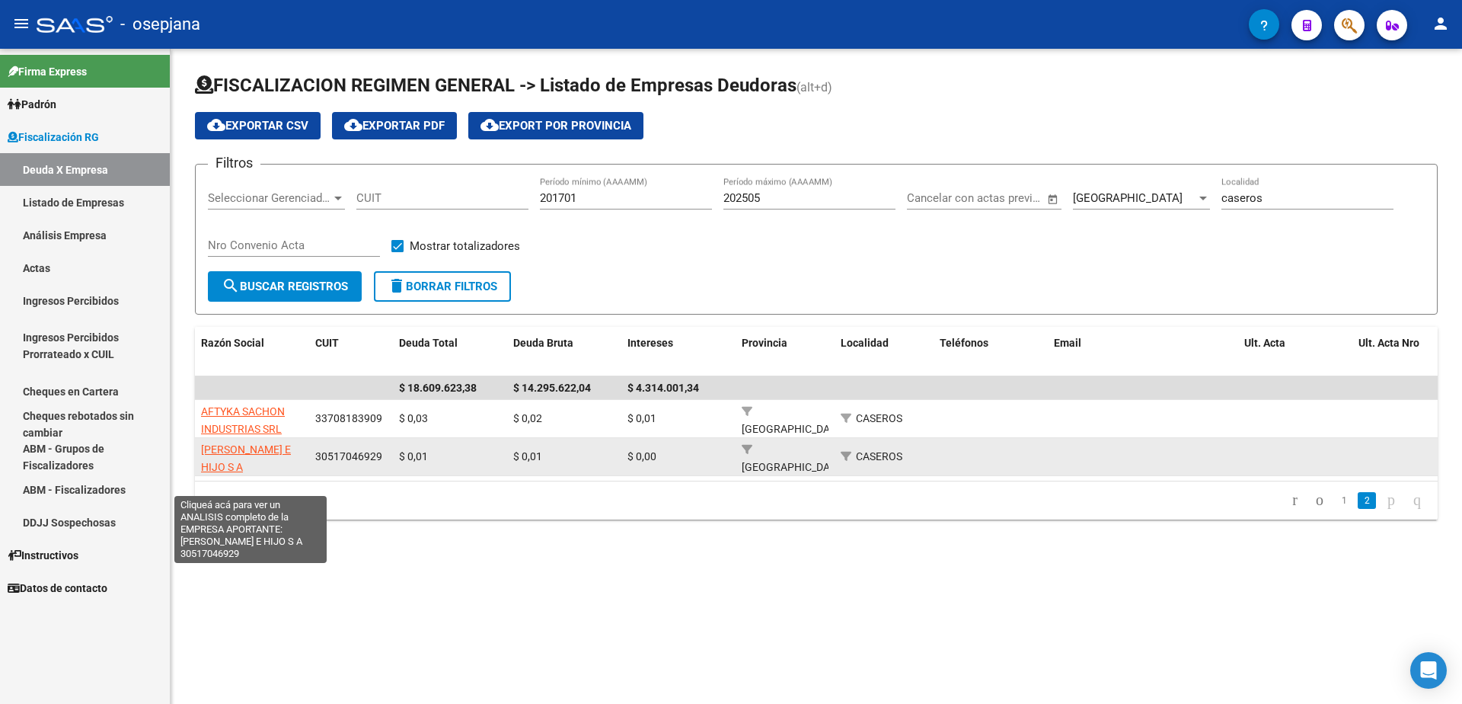
click at [229, 453] on span "[PERSON_NAME] E HIJO S A" at bounding box center [246, 458] width 90 height 30
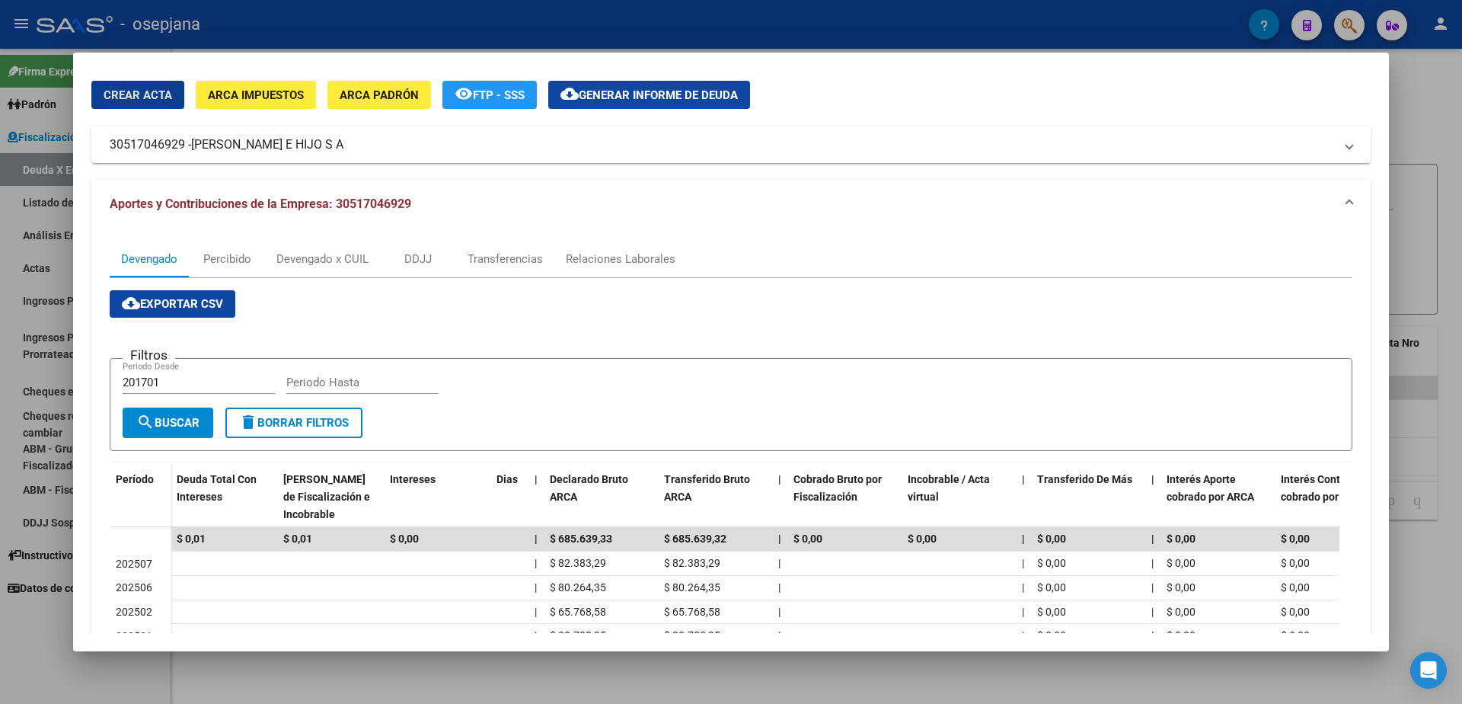
scroll to position [228, 0]
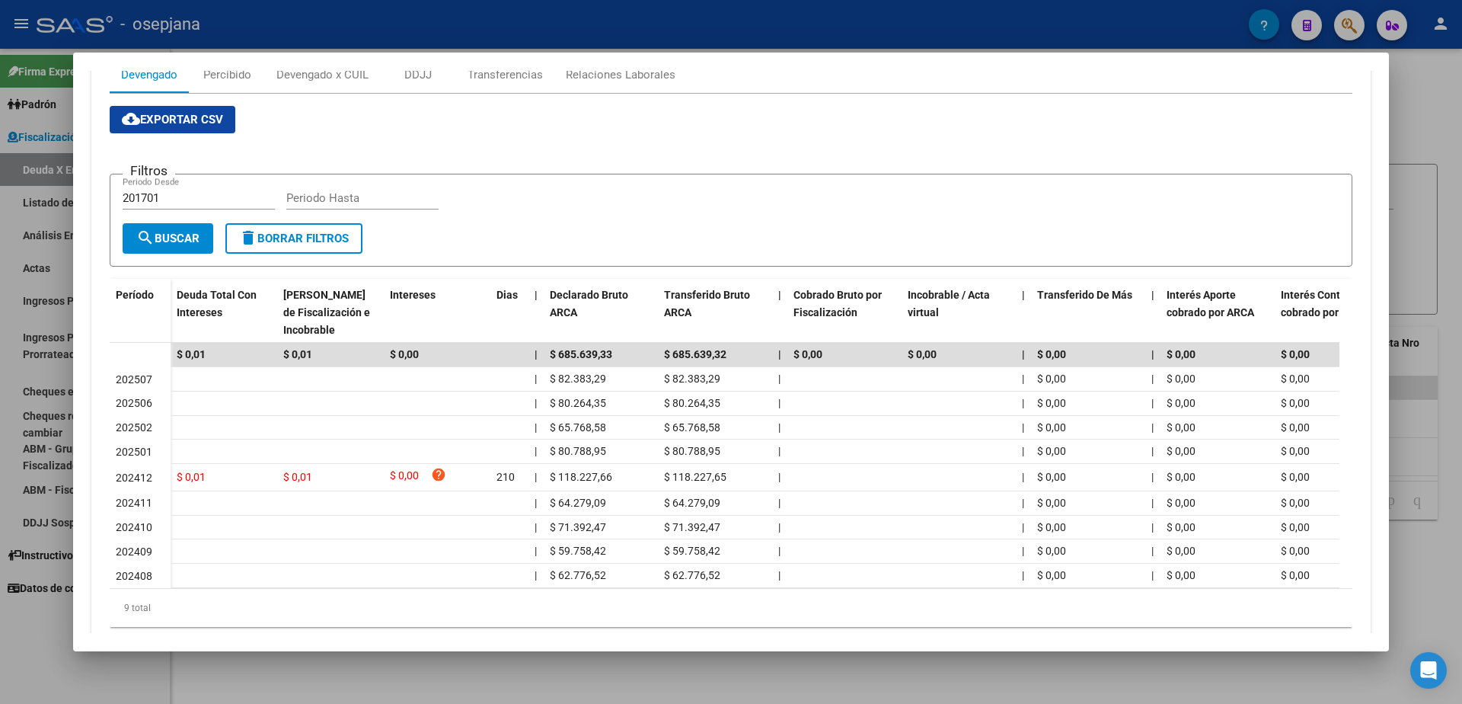
click at [0, 620] on div at bounding box center [731, 352] width 1462 height 704
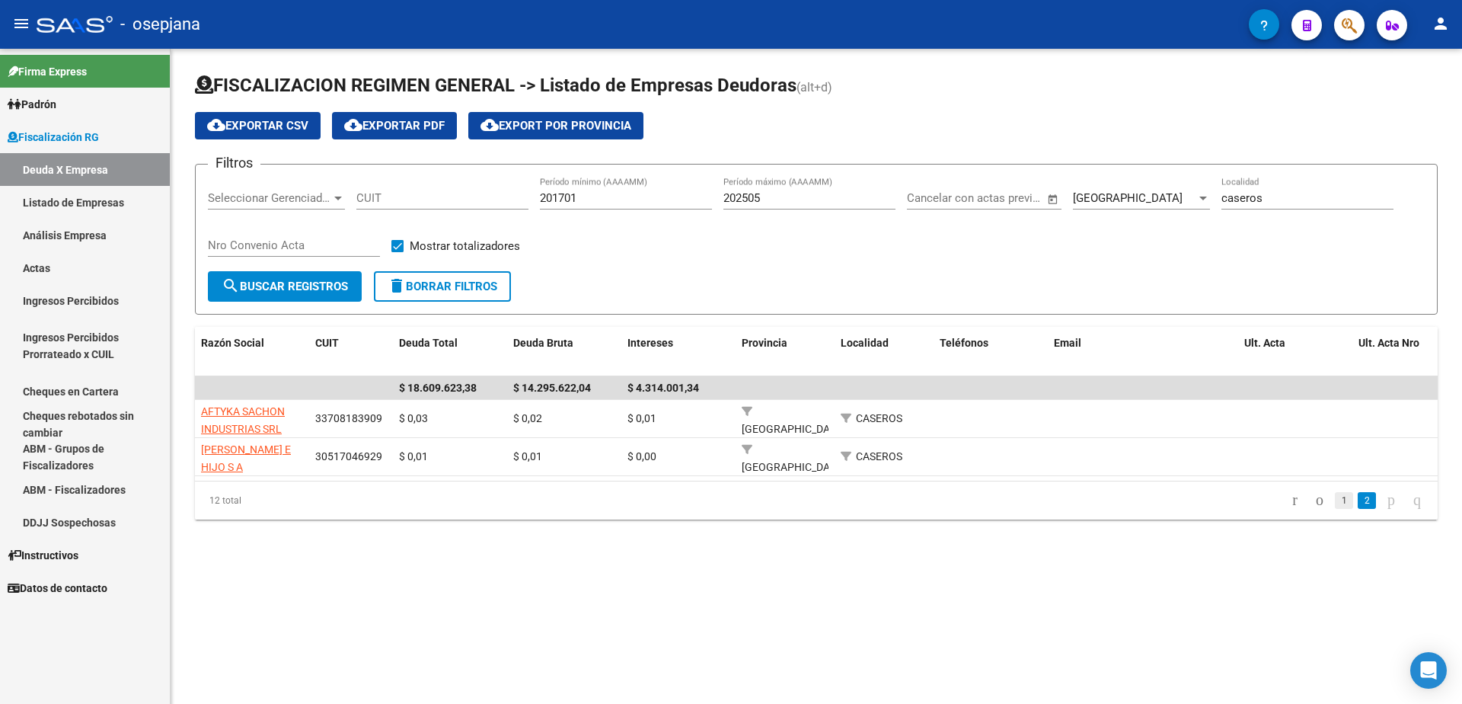
click at [1335, 506] on link "1" at bounding box center [1344, 500] width 18 height 17
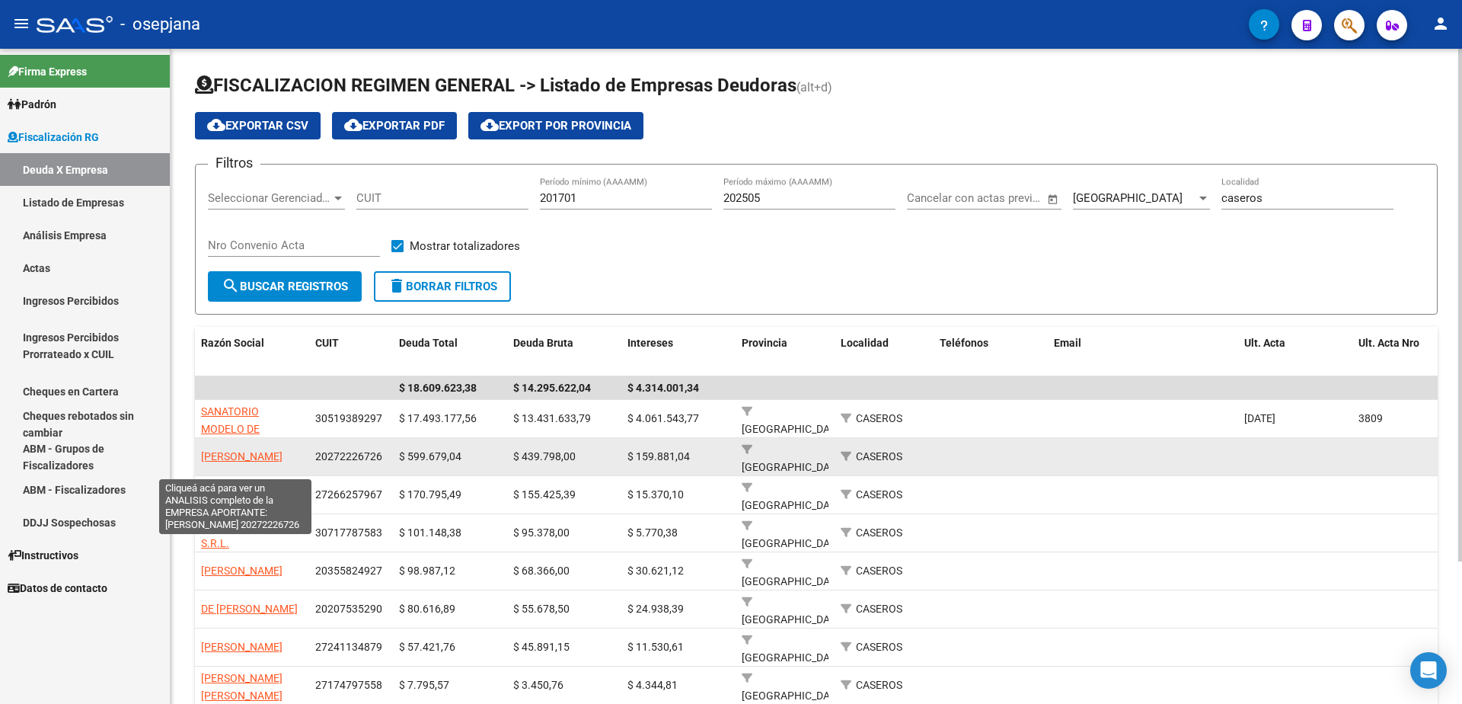
click at [237, 450] on span "[PERSON_NAME]" at bounding box center [241, 456] width 81 height 12
type textarea "20272226726"
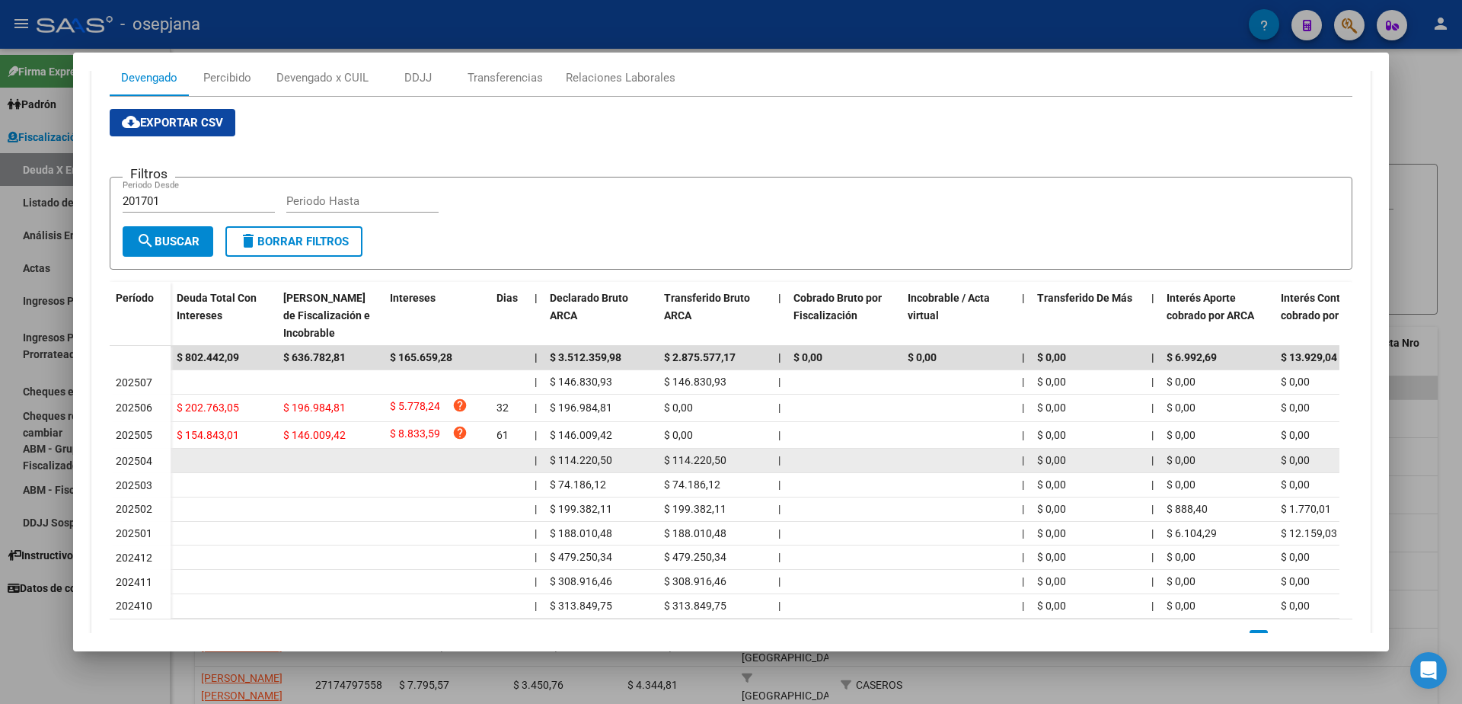
scroll to position [304, 0]
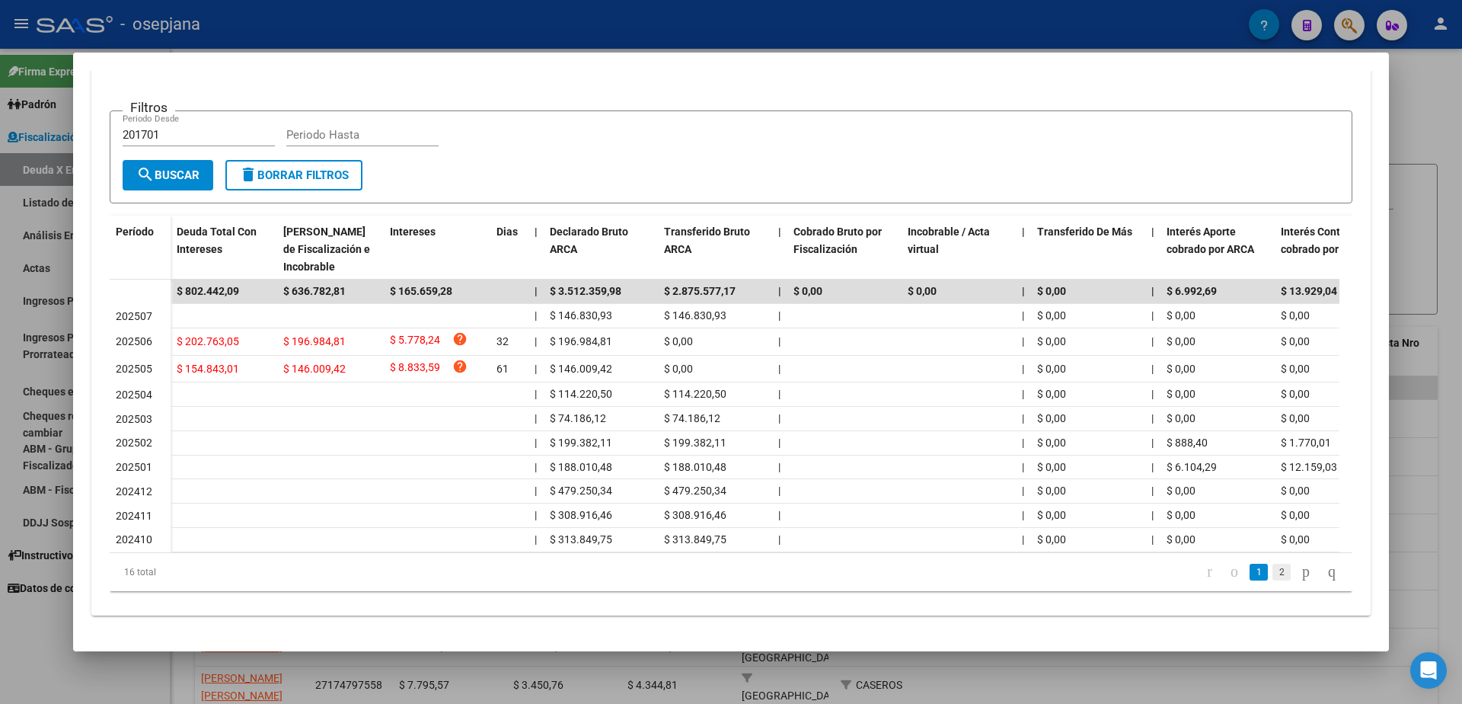
click at [1272, 574] on link "2" at bounding box center [1281, 571] width 18 height 17
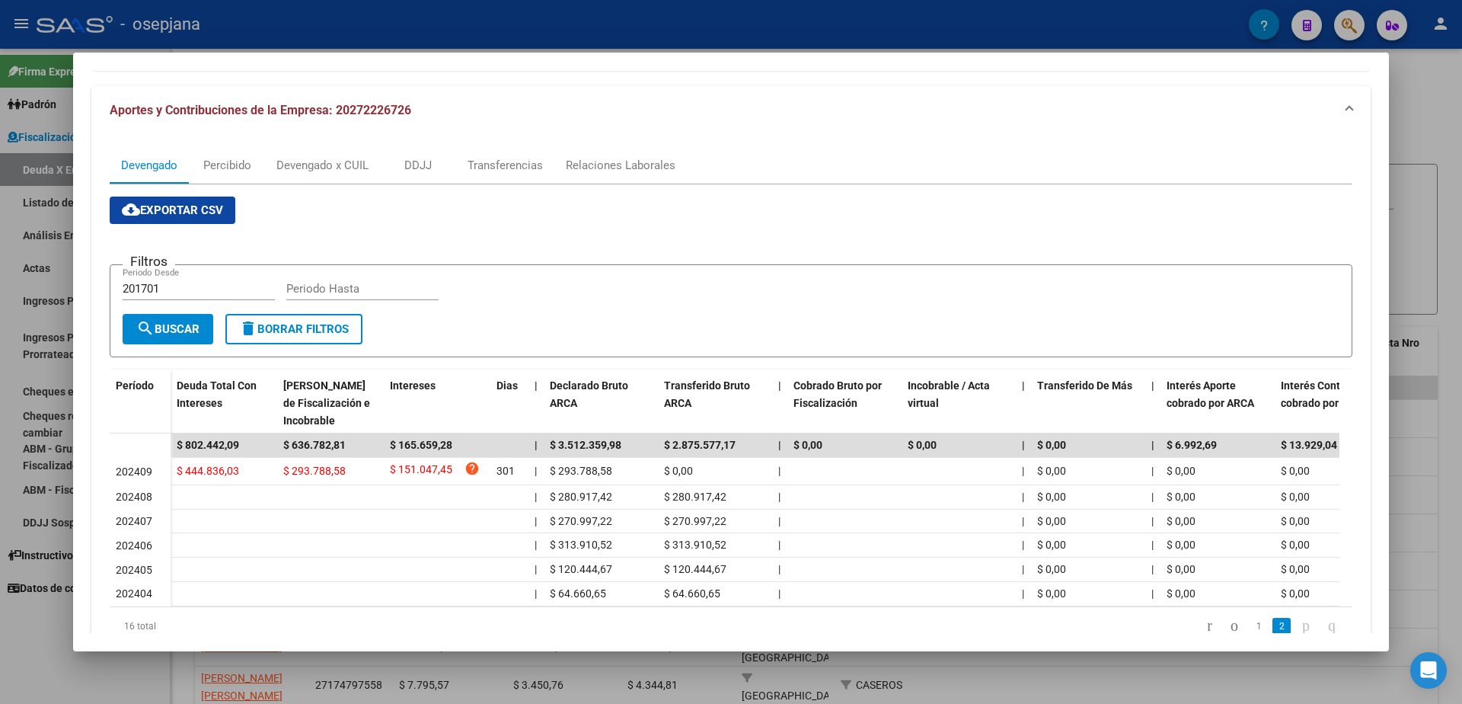
scroll to position [129, 0]
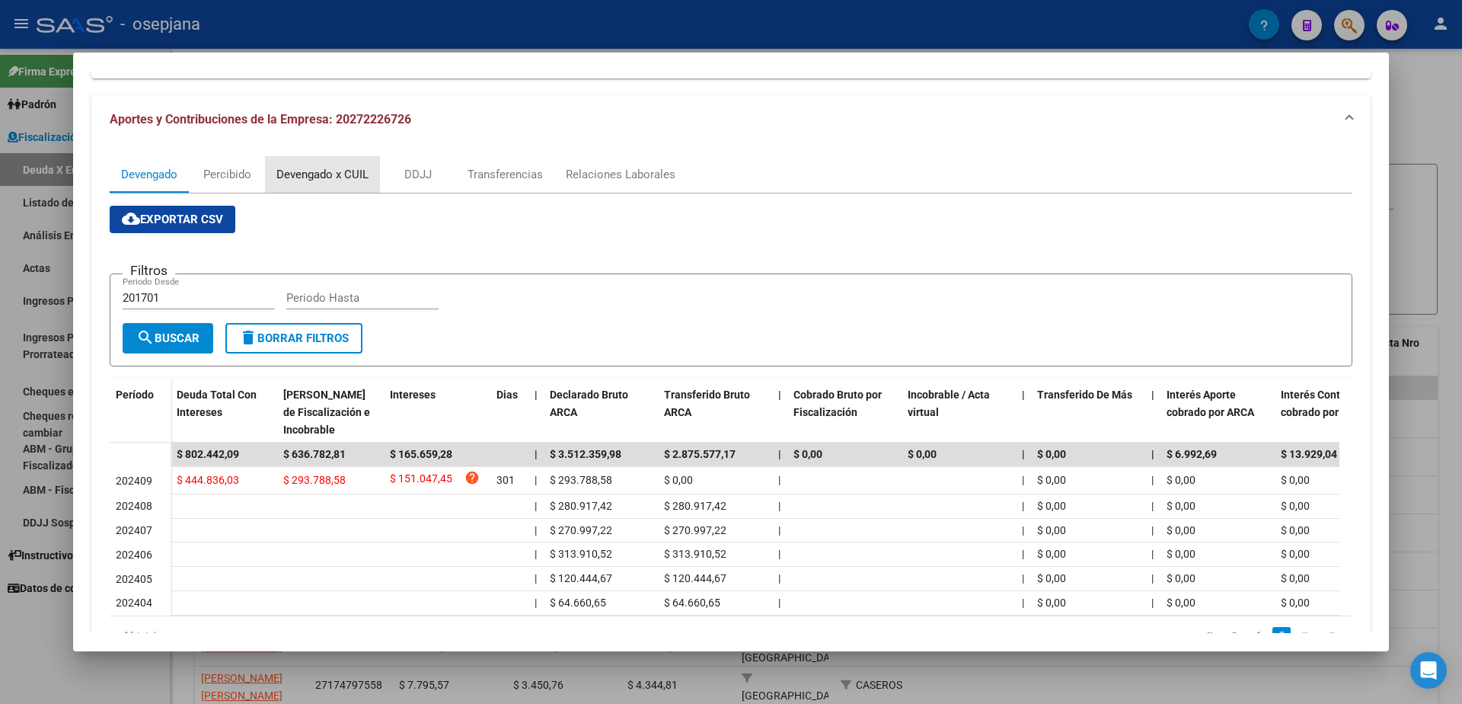
click at [350, 170] on div "Devengado x CUIL" at bounding box center [322, 174] width 92 height 17
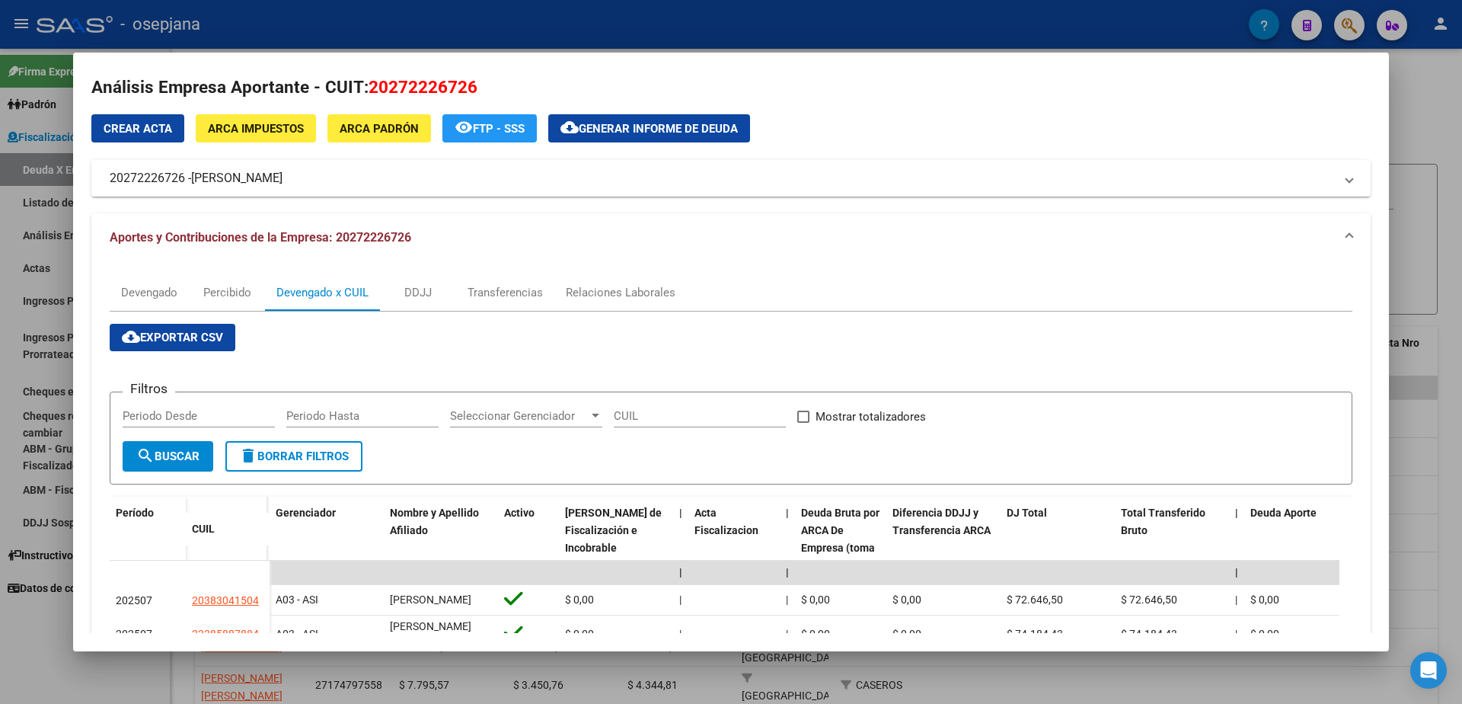
scroll to position [0, 0]
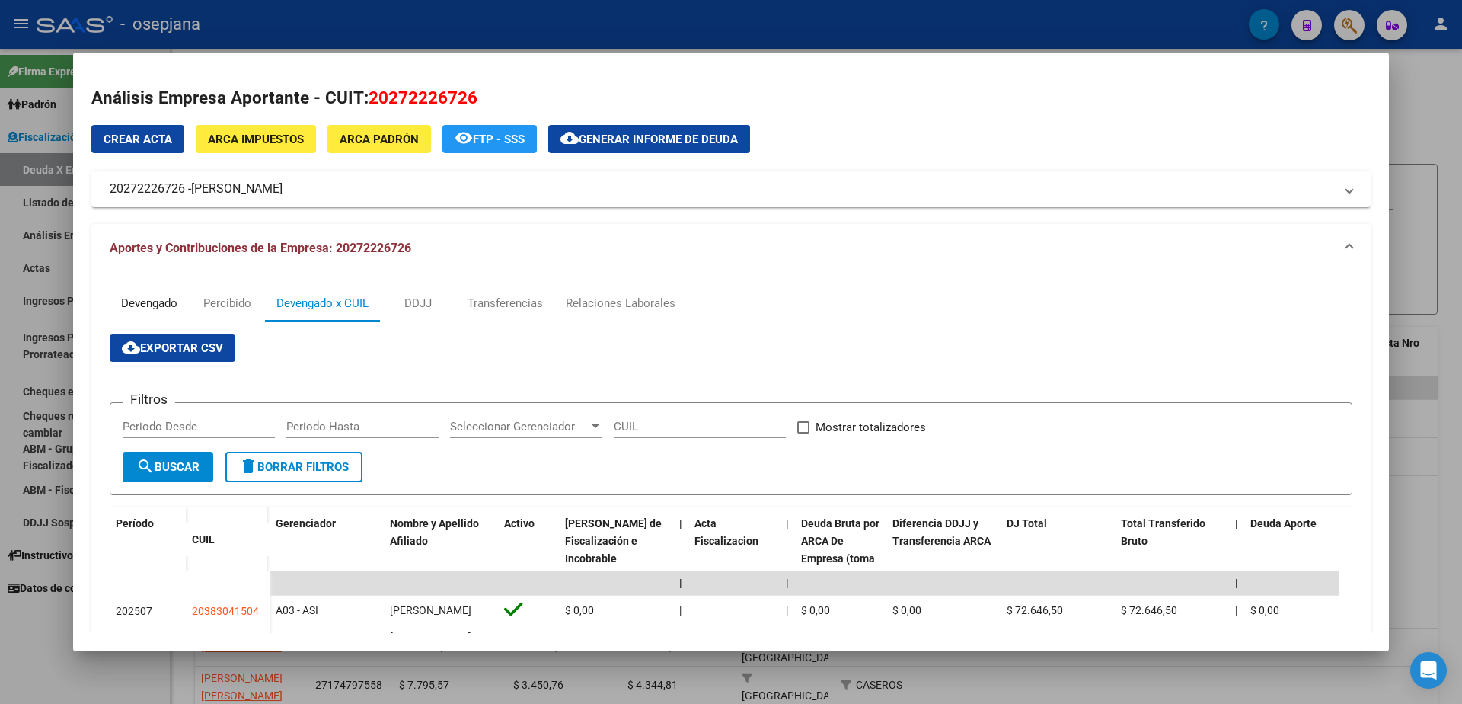
click at [155, 307] on div "Devengado" at bounding box center [149, 303] width 56 height 17
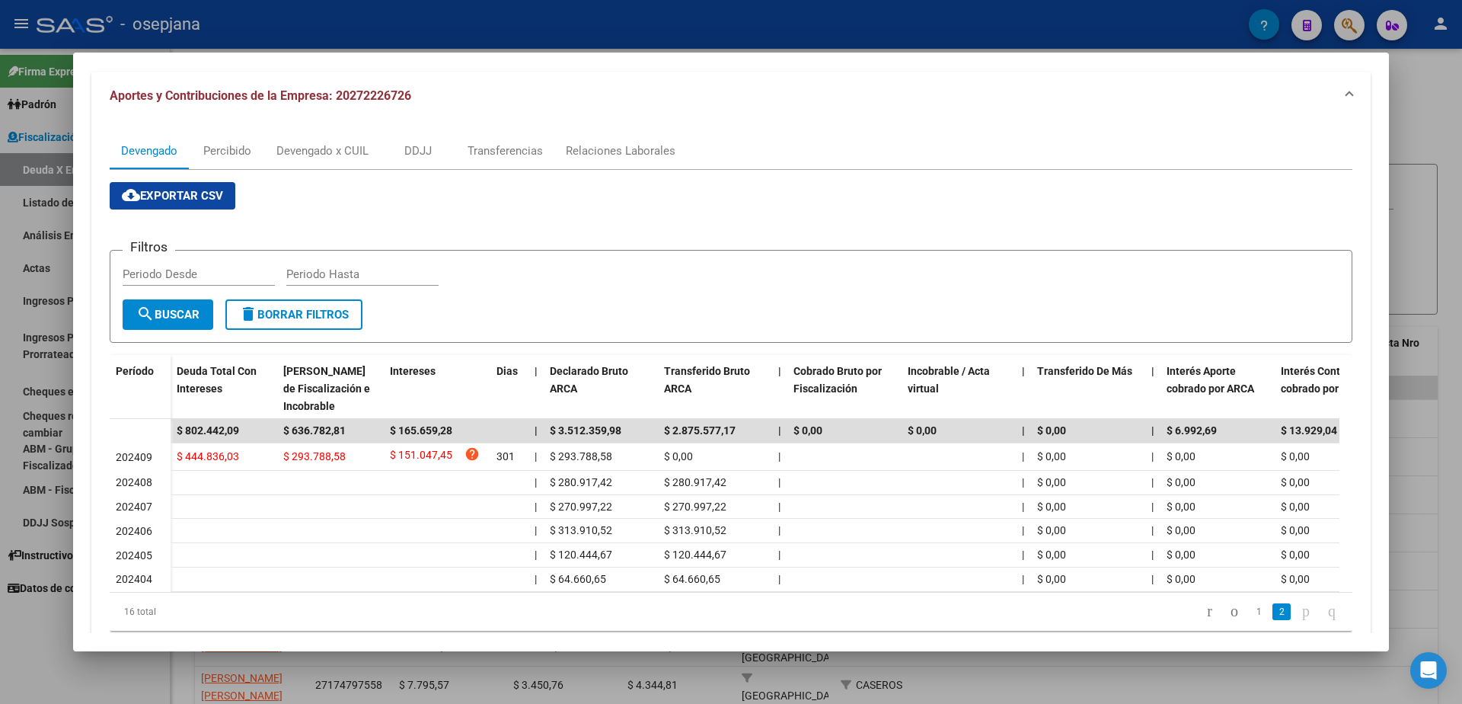
scroll to position [204, 0]
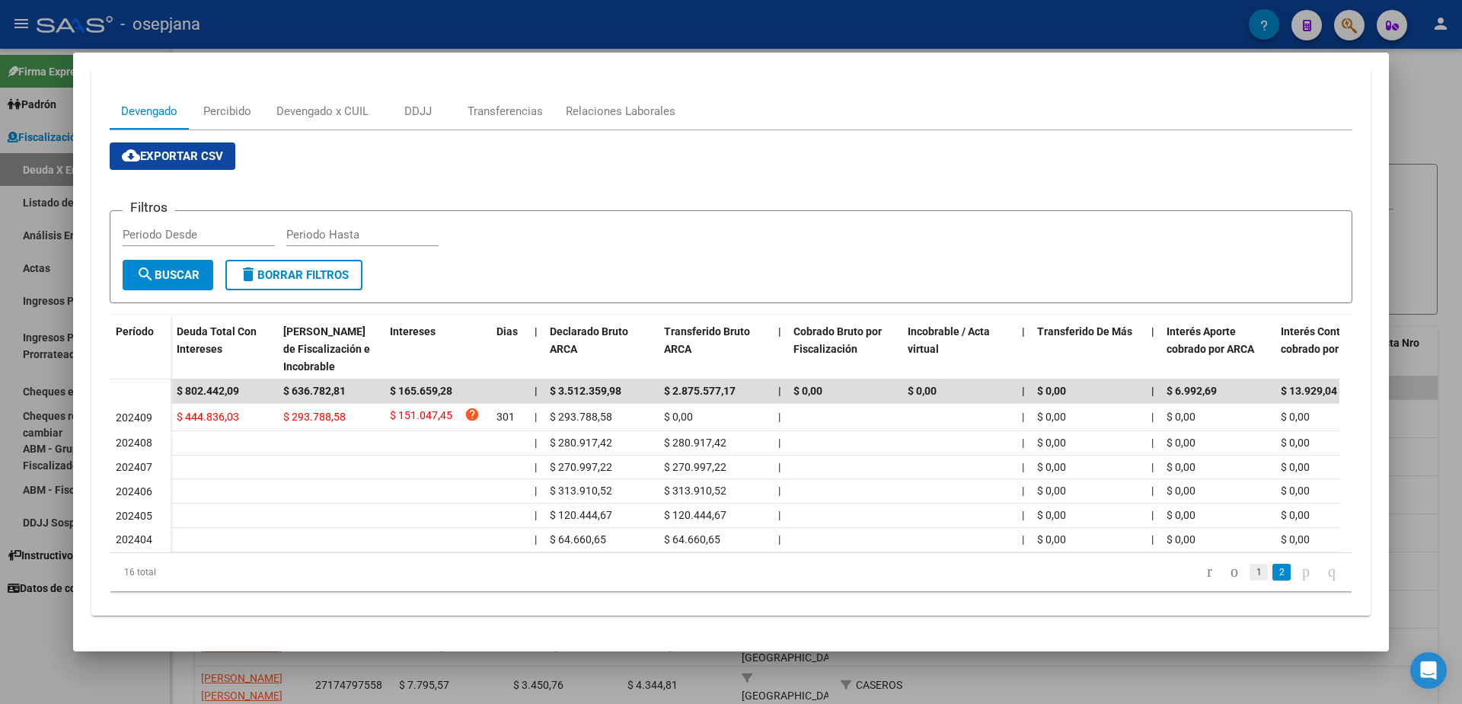
click at [1249, 574] on link "1" at bounding box center [1258, 571] width 18 height 17
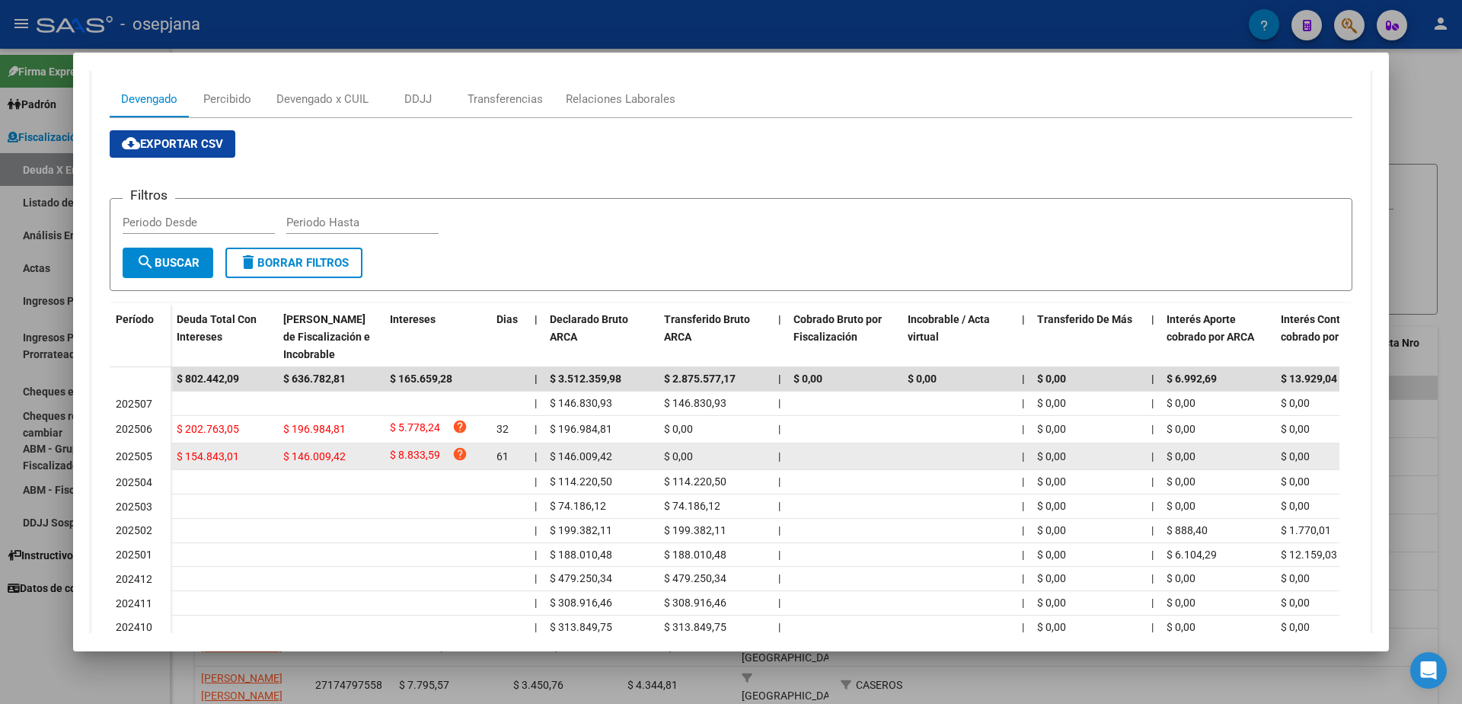
scroll to position [52, 0]
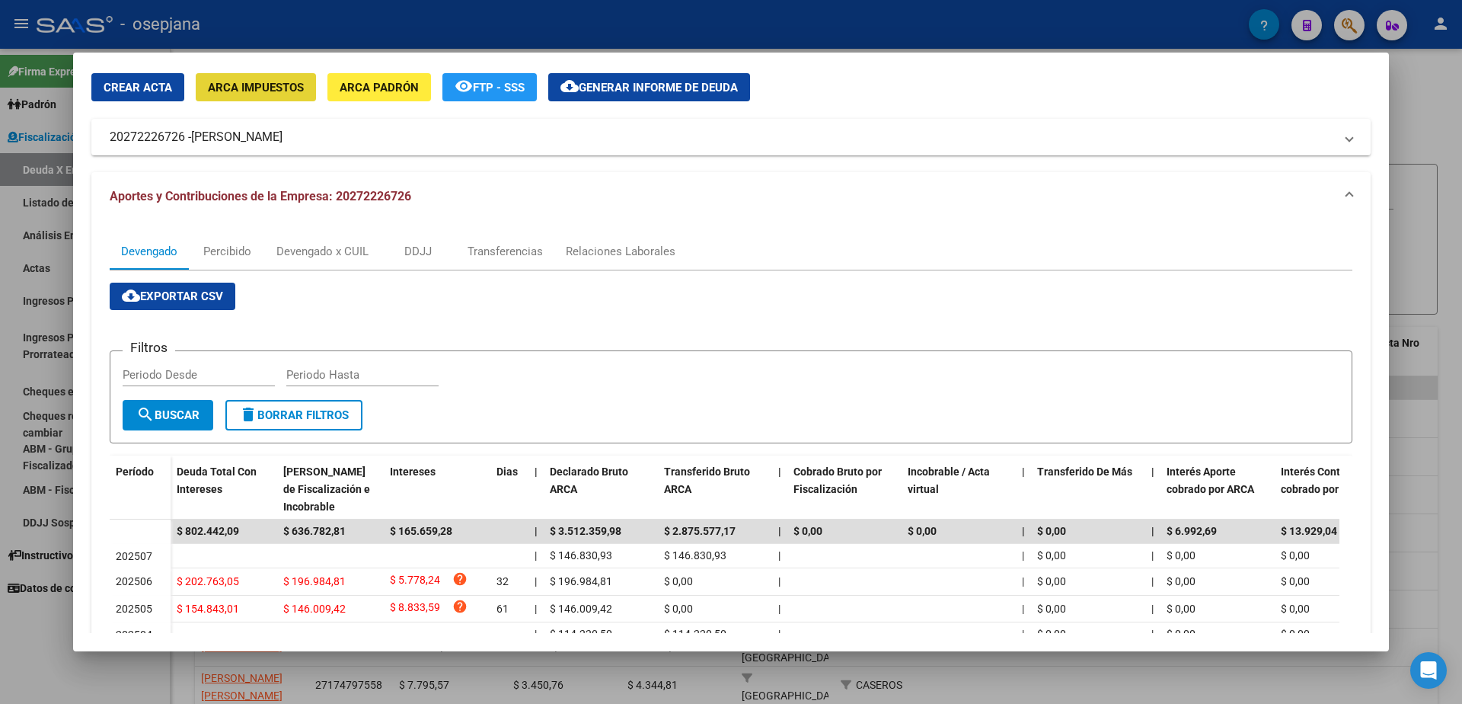
click at [276, 83] on span "ARCA Impuestos" at bounding box center [256, 88] width 96 height 14
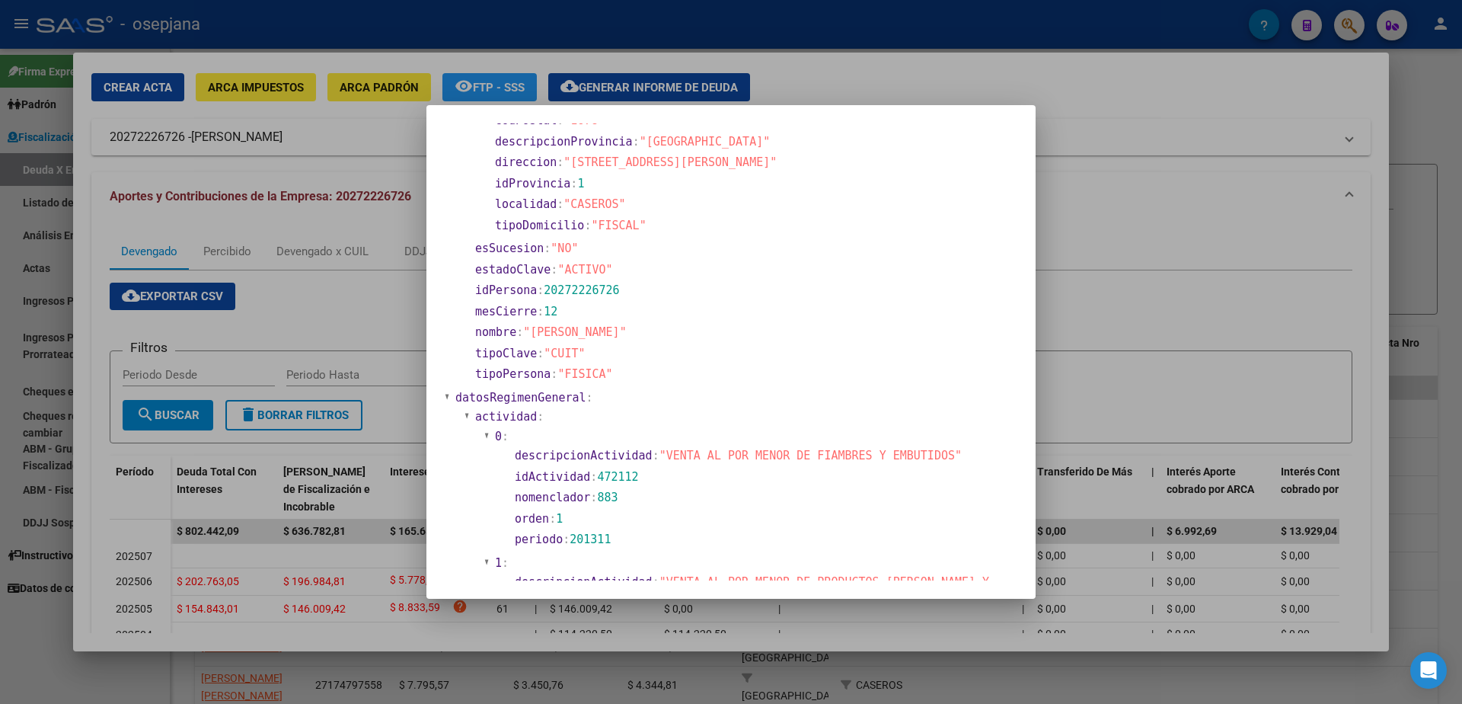
scroll to position [76, 0]
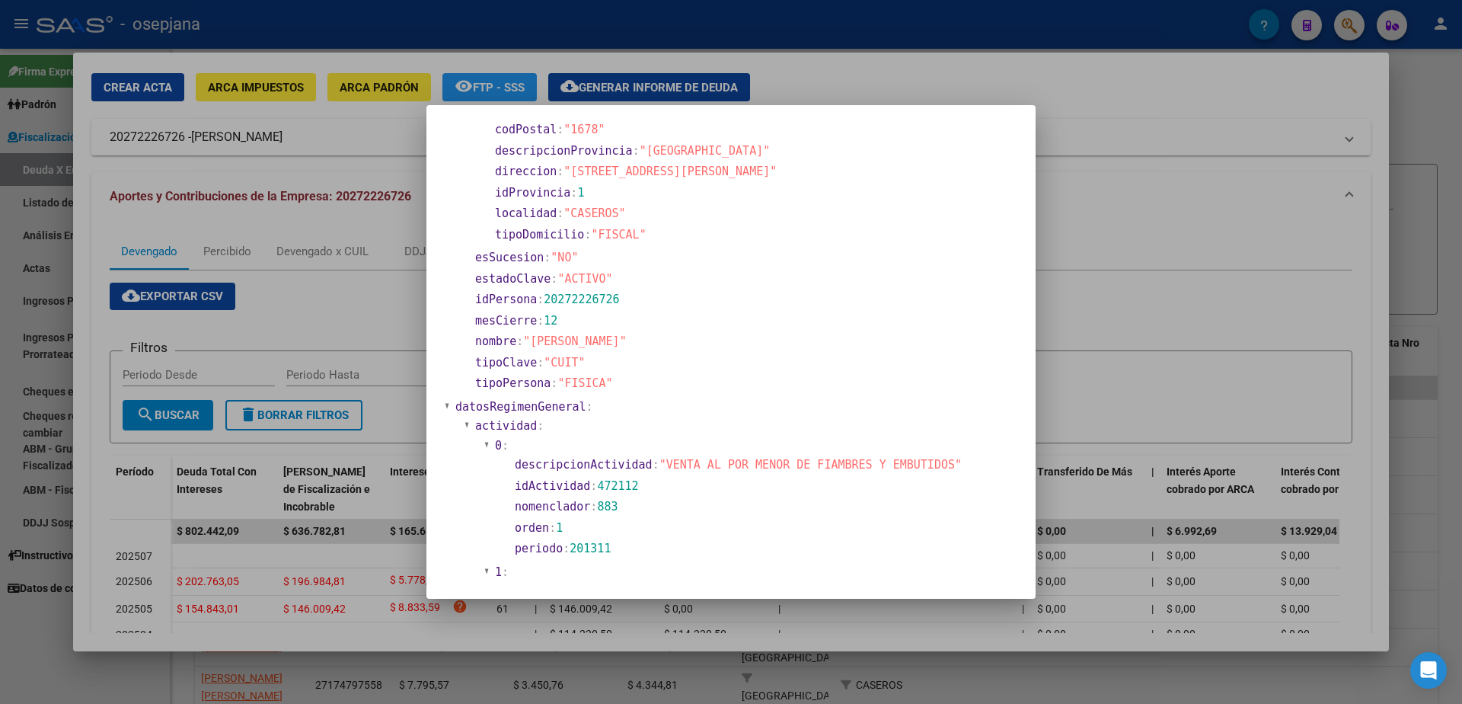
click at [311, 595] on div at bounding box center [731, 352] width 1462 height 704
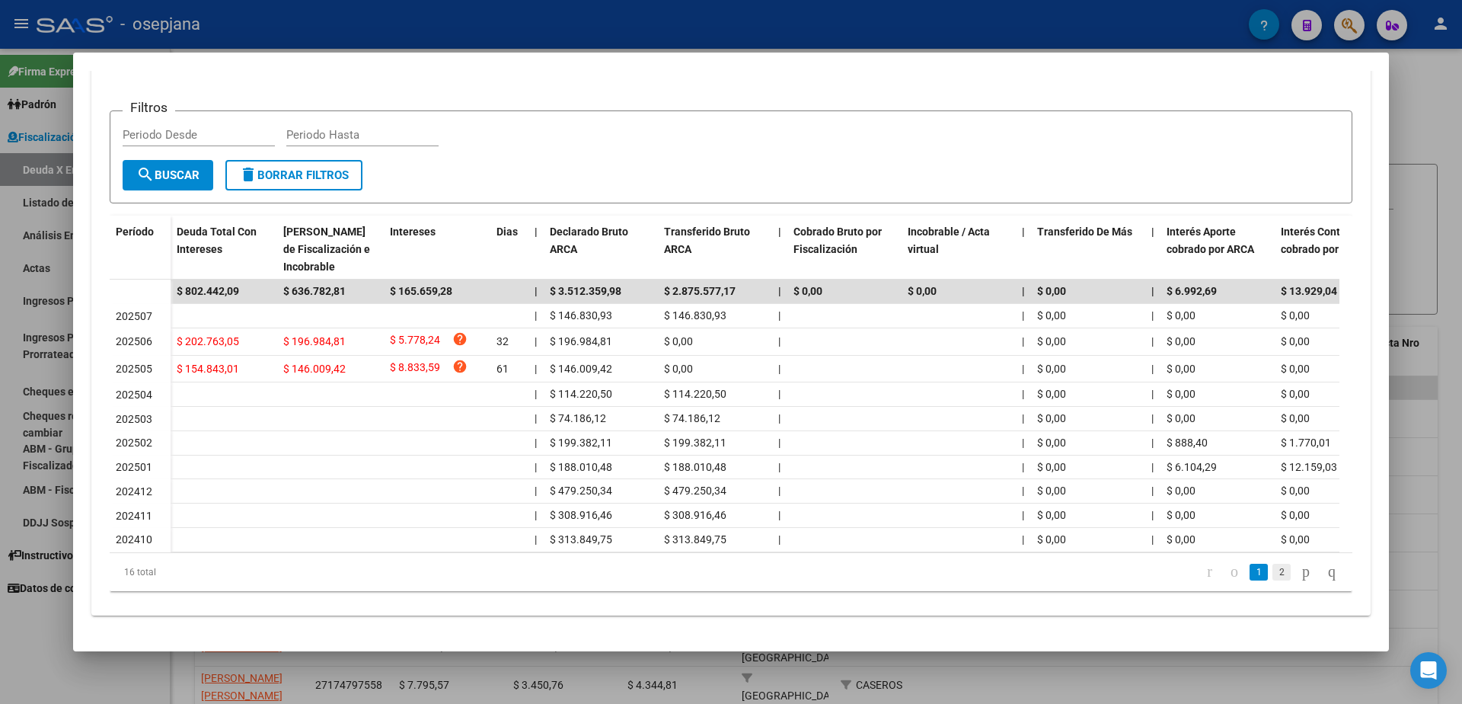
click at [1272, 573] on link "2" at bounding box center [1281, 571] width 18 height 17
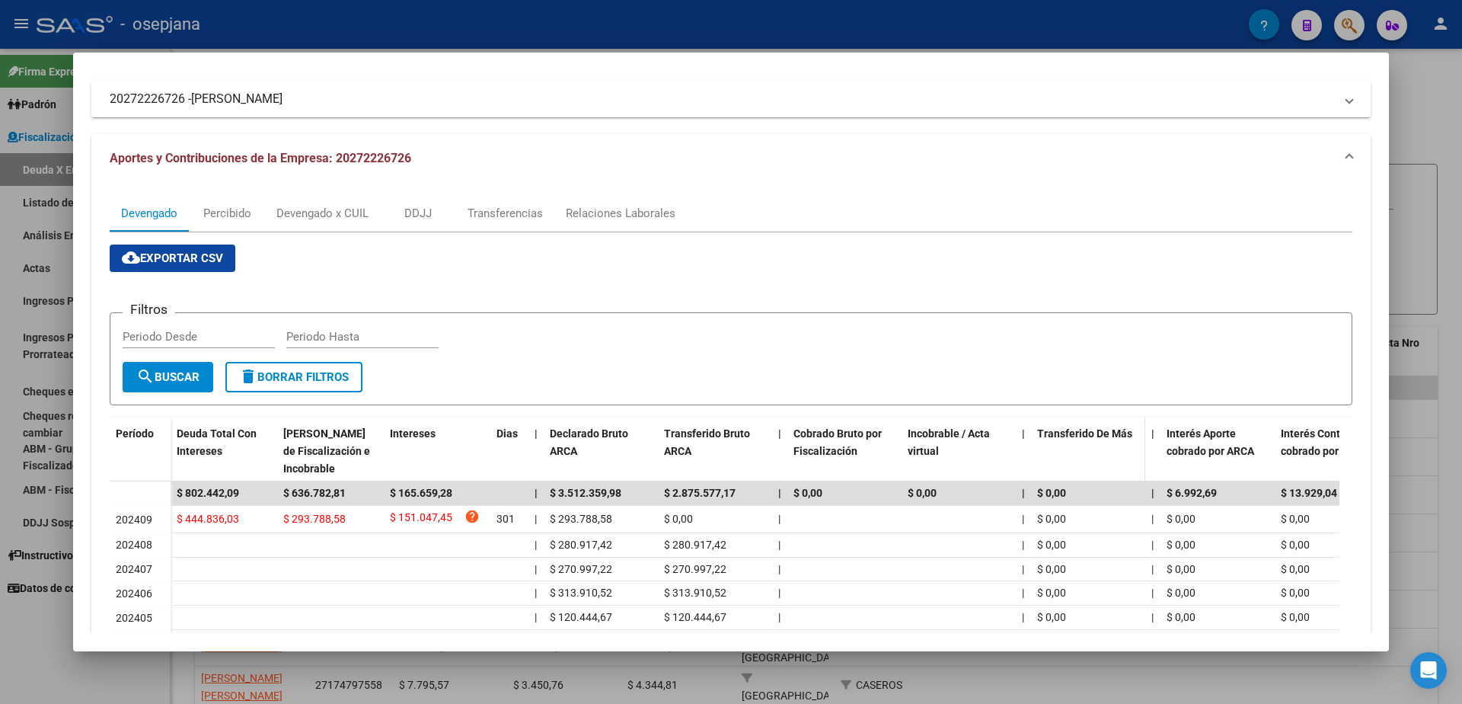
scroll to position [0, 0]
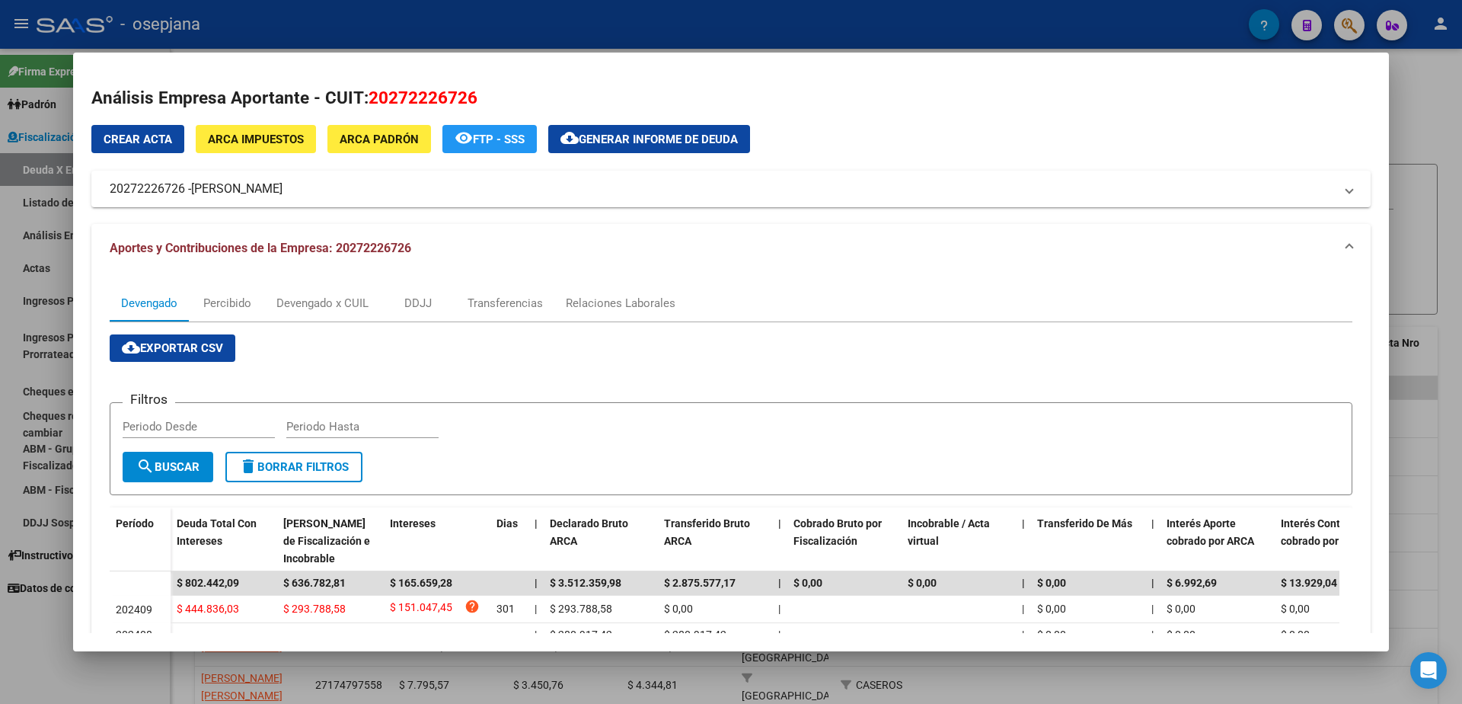
click at [225, 129] on button "ARCA Impuestos" at bounding box center [256, 139] width 120 height 28
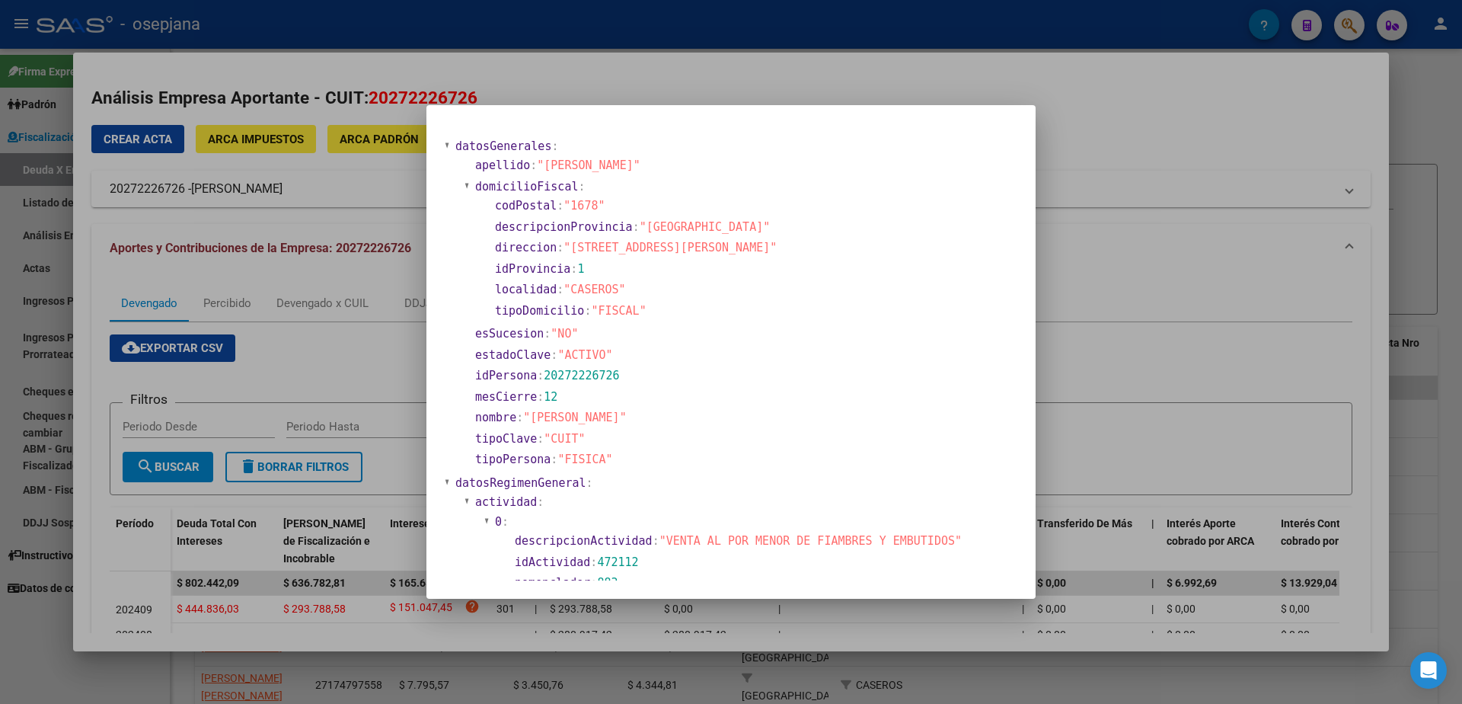
click at [1125, 247] on div at bounding box center [731, 352] width 1462 height 704
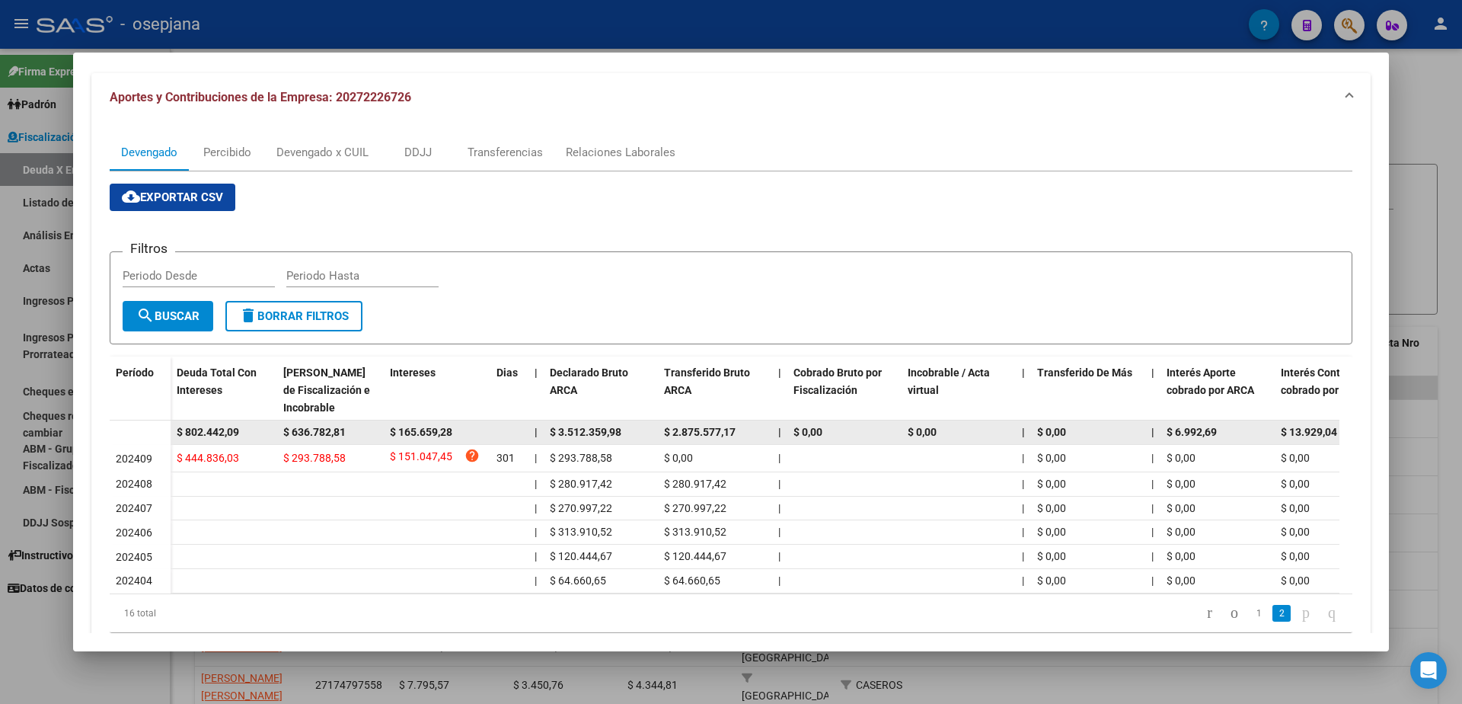
scroll to position [152, 0]
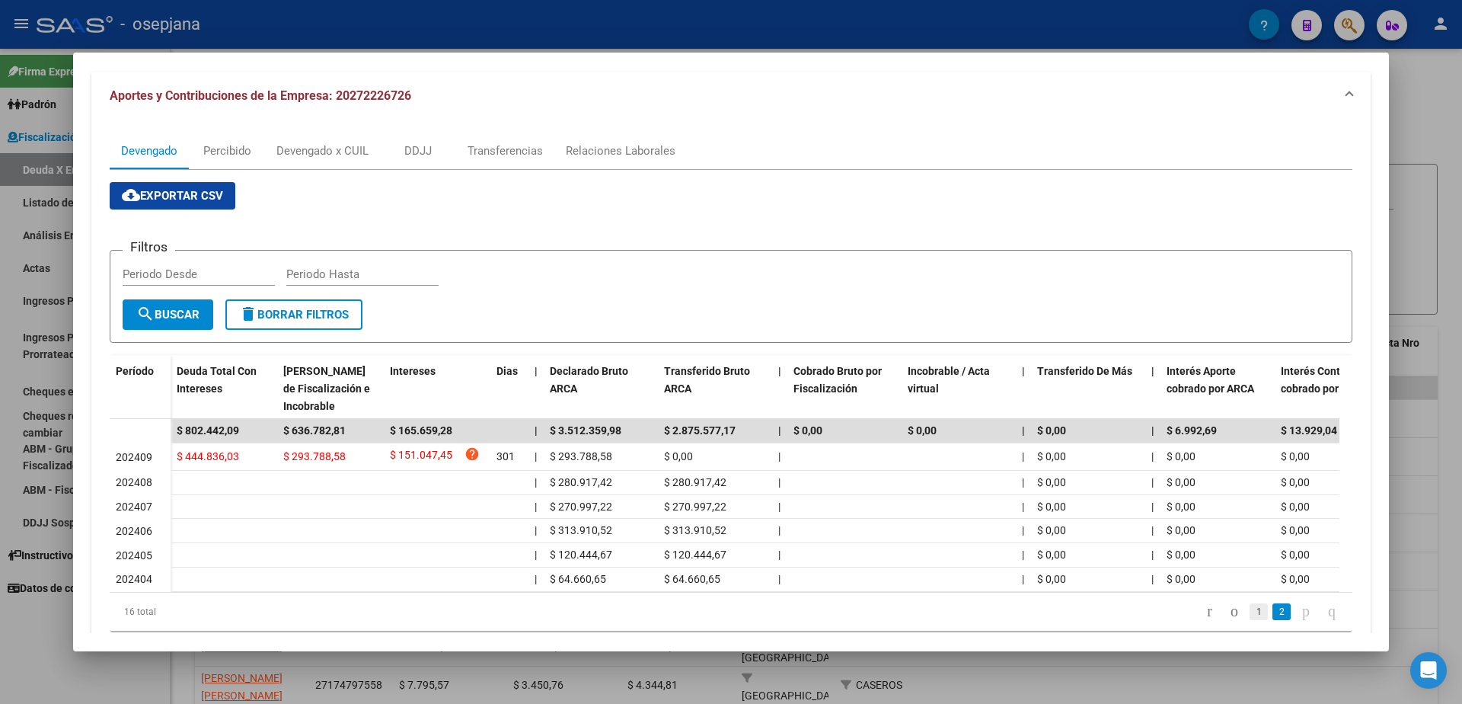
click at [1249, 620] on link "1" at bounding box center [1258, 611] width 18 height 17
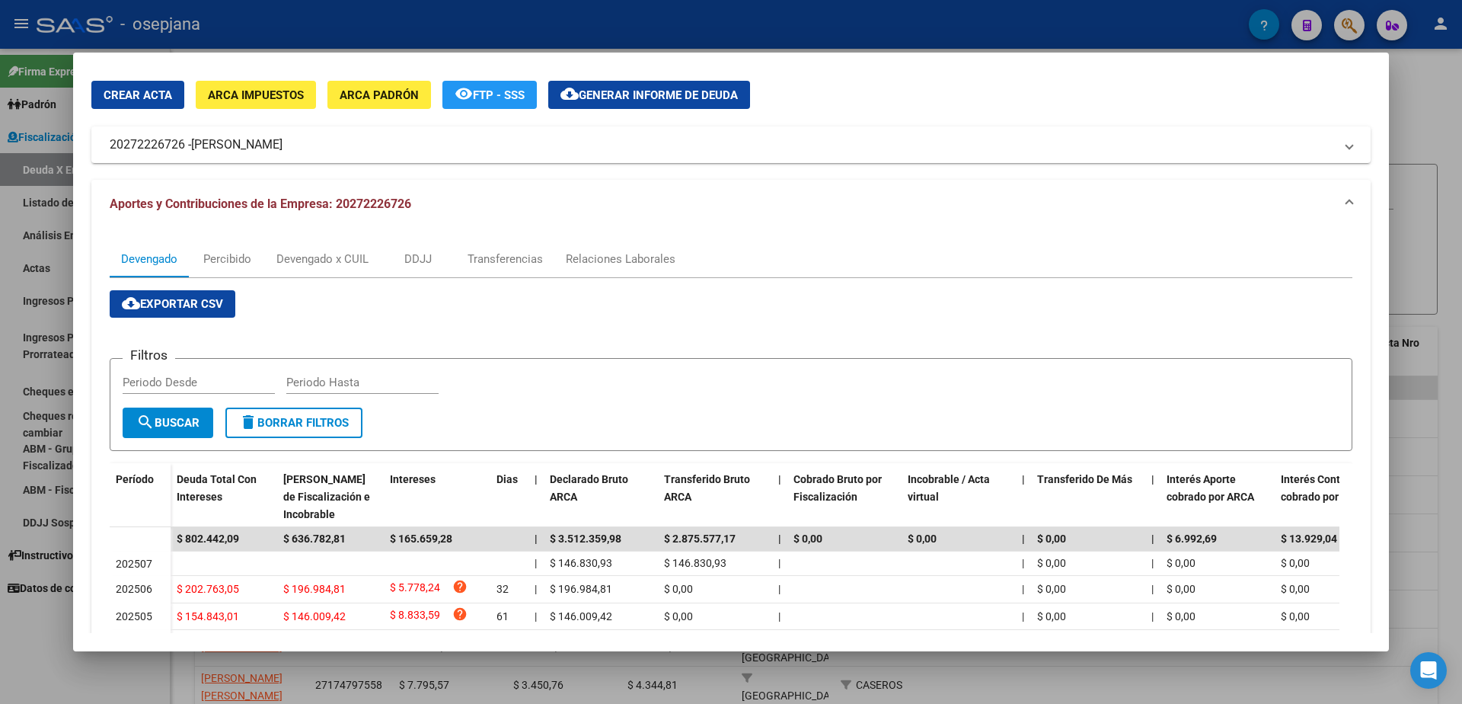
scroll to position [0, 0]
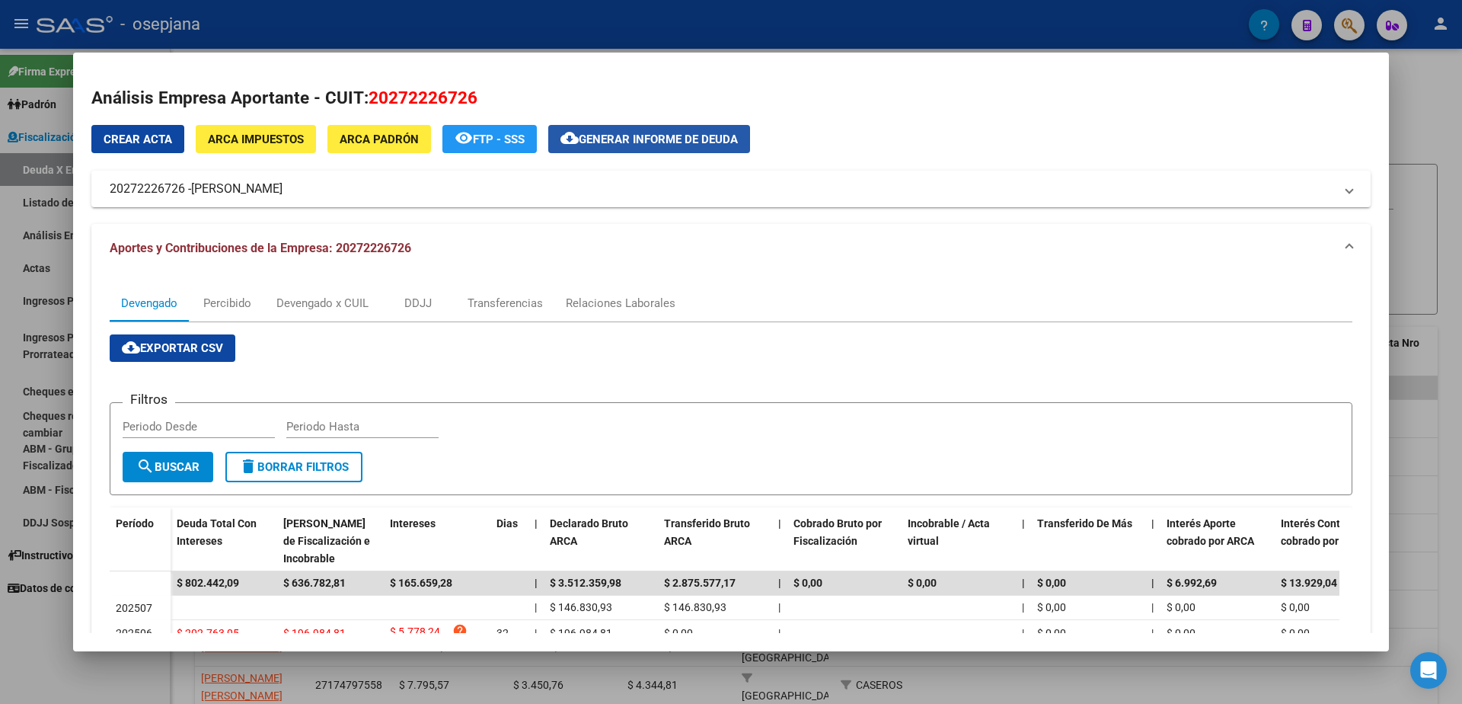
click at [692, 146] on span "Generar informe de deuda" at bounding box center [658, 139] width 159 height 14
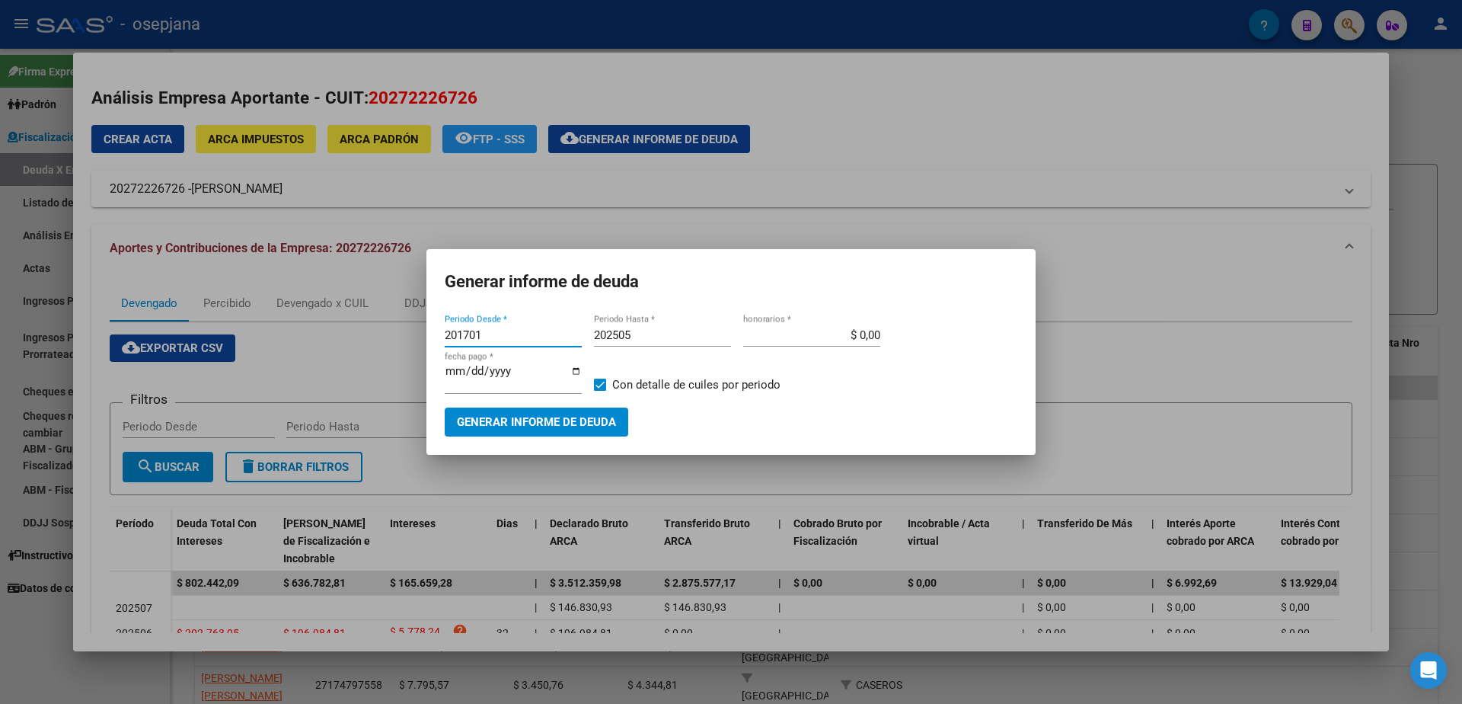
drag, startPoint x: 521, startPoint y: 336, endPoint x: 226, endPoint y: 346, distance: 294.9
click at [226, 346] on div "Análisis Empresa Aportante - CUIT: 20272226726 Crear Acta ARCA Impuestos ARCA P…" at bounding box center [731, 352] width 1462 height 704
type input "202409"
click at [649, 340] on input "202505" at bounding box center [662, 335] width 137 height 14
type input "202506"
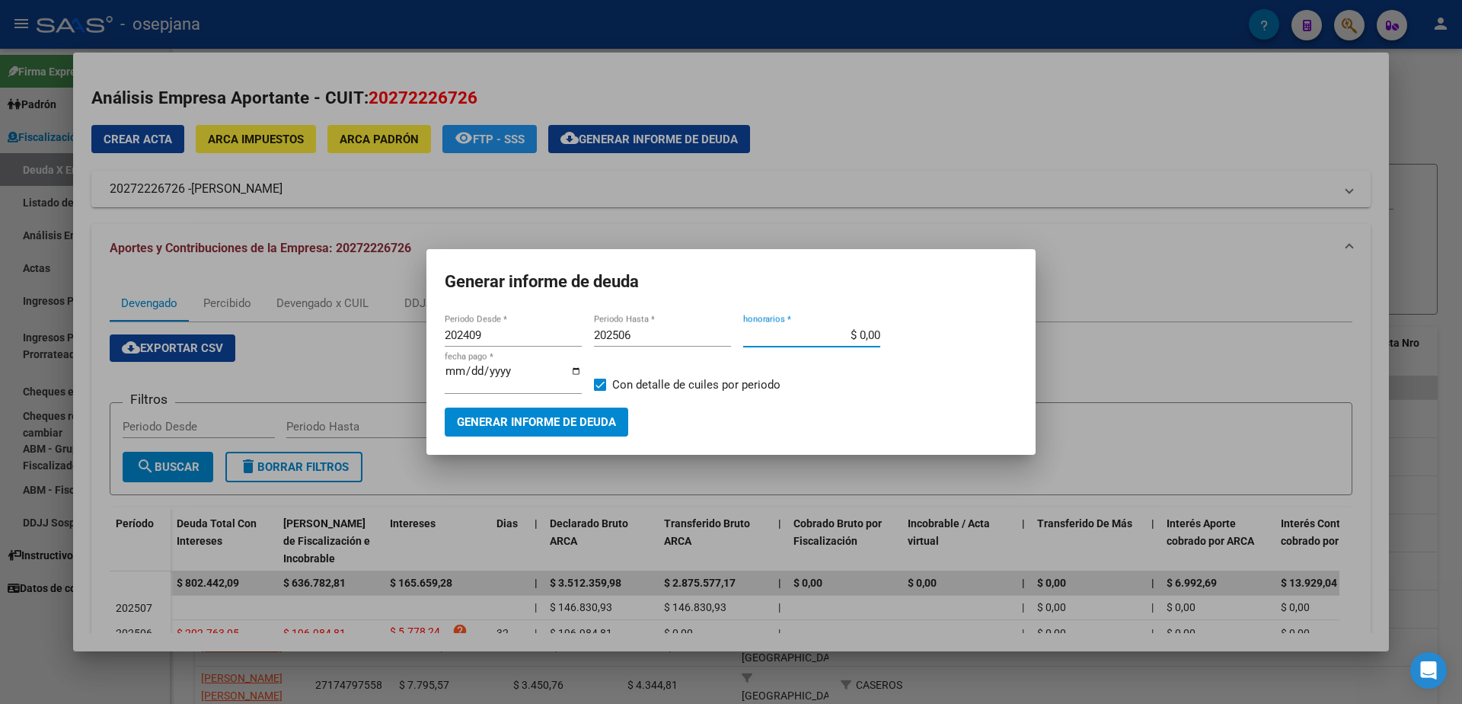
click at [859, 342] on input "$ 0,00" at bounding box center [811, 335] width 137 height 14
type input "$ 10,00"
click at [472, 378] on input "[DATE]" at bounding box center [513, 377] width 137 height 24
type input "[DATE]"
click at [630, 381] on span "Con detalle de cuiles por periodo" at bounding box center [696, 384] width 168 height 18
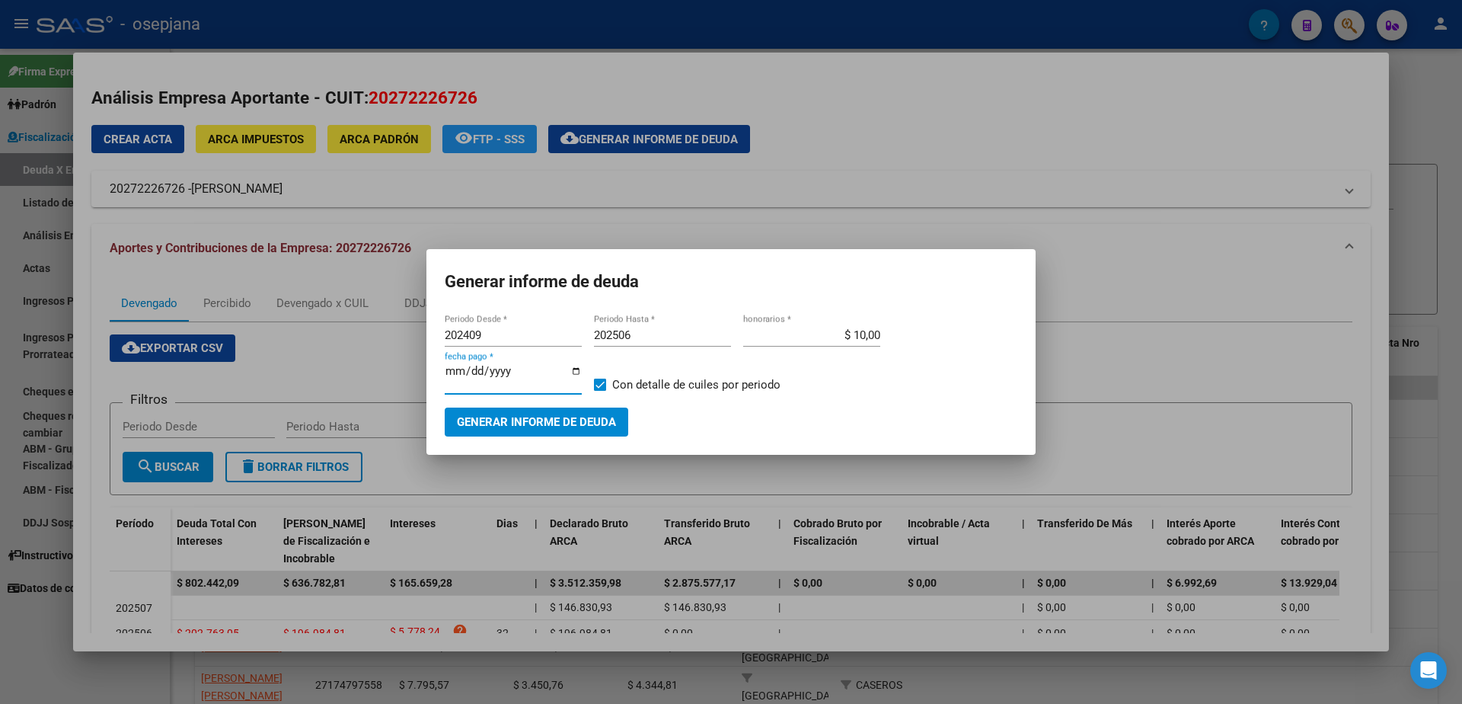
click at [600, 391] on input "Con detalle de cuiles por periodo" at bounding box center [599, 391] width 1 height 1
click at [630, 381] on span "Con detalle de cuiles por periodo" at bounding box center [696, 384] width 168 height 18
click at [600, 391] on input "Con detalle de cuiles por periodo" at bounding box center [599, 391] width 1 height 1
checkbox input "true"
click at [590, 416] on span "Generar informe de deuda" at bounding box center [536, 423] width 159 height 14
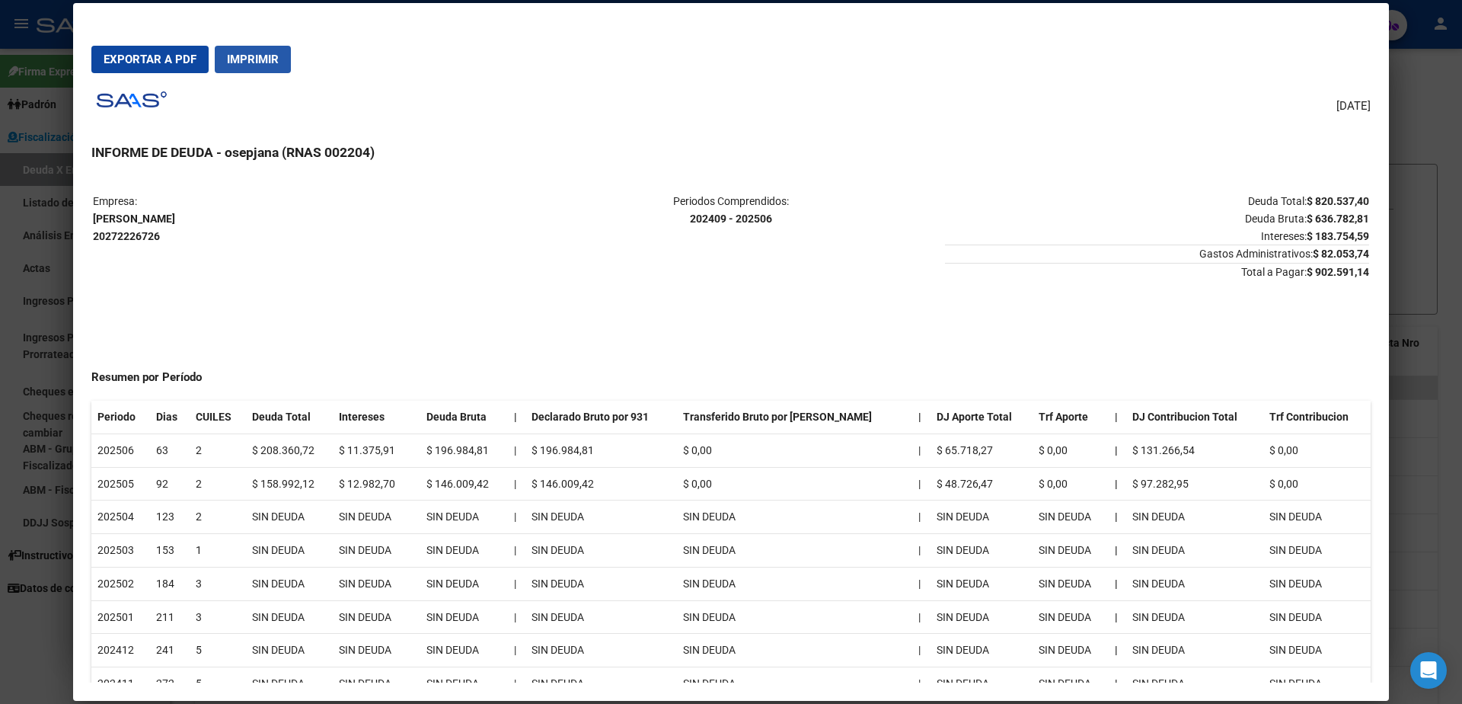
click at [231, 62] on span "Imprimir" at bounding box center [253, 60] width 52 height 14
click at [0, 466] on div at bounding box center [731, 352] width 1462 height 704
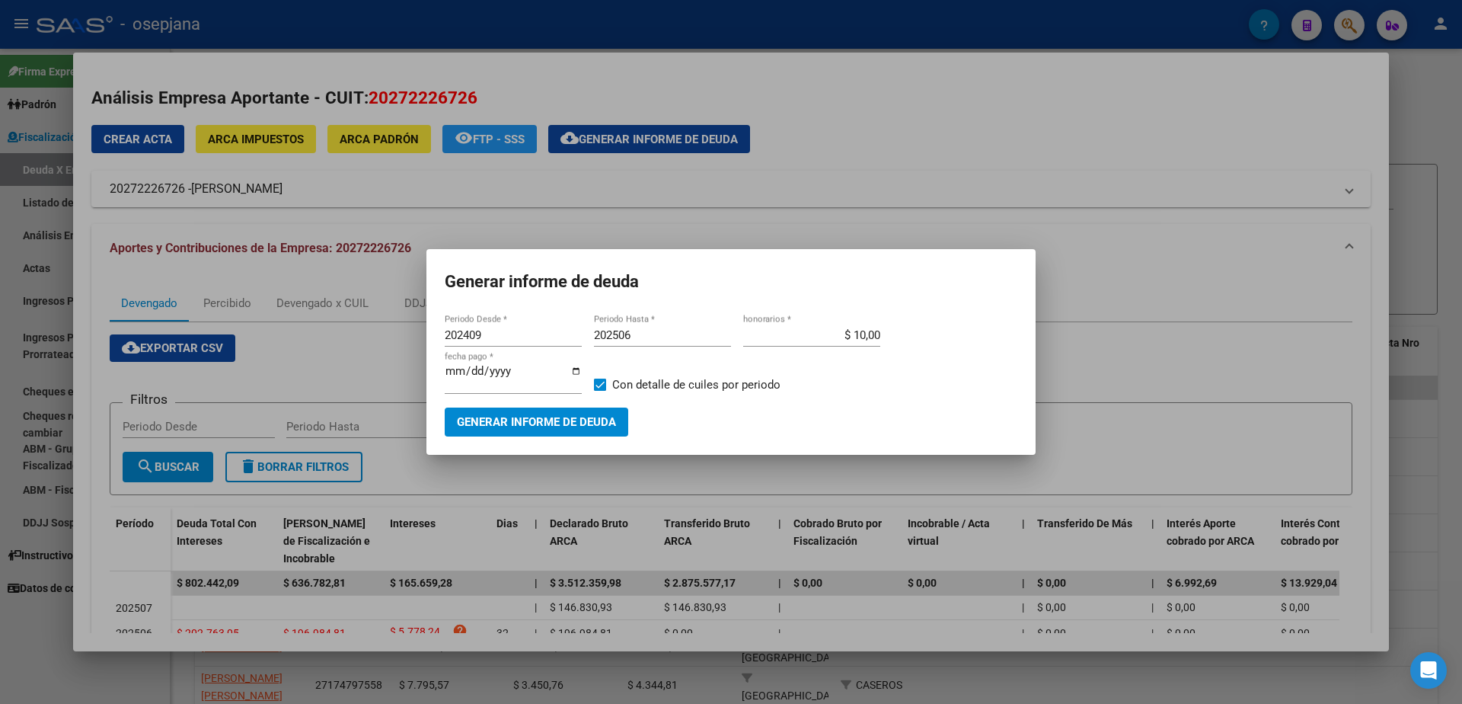
click at [0, 321] on div at bounding box center [731, 352] width 1462 height 704
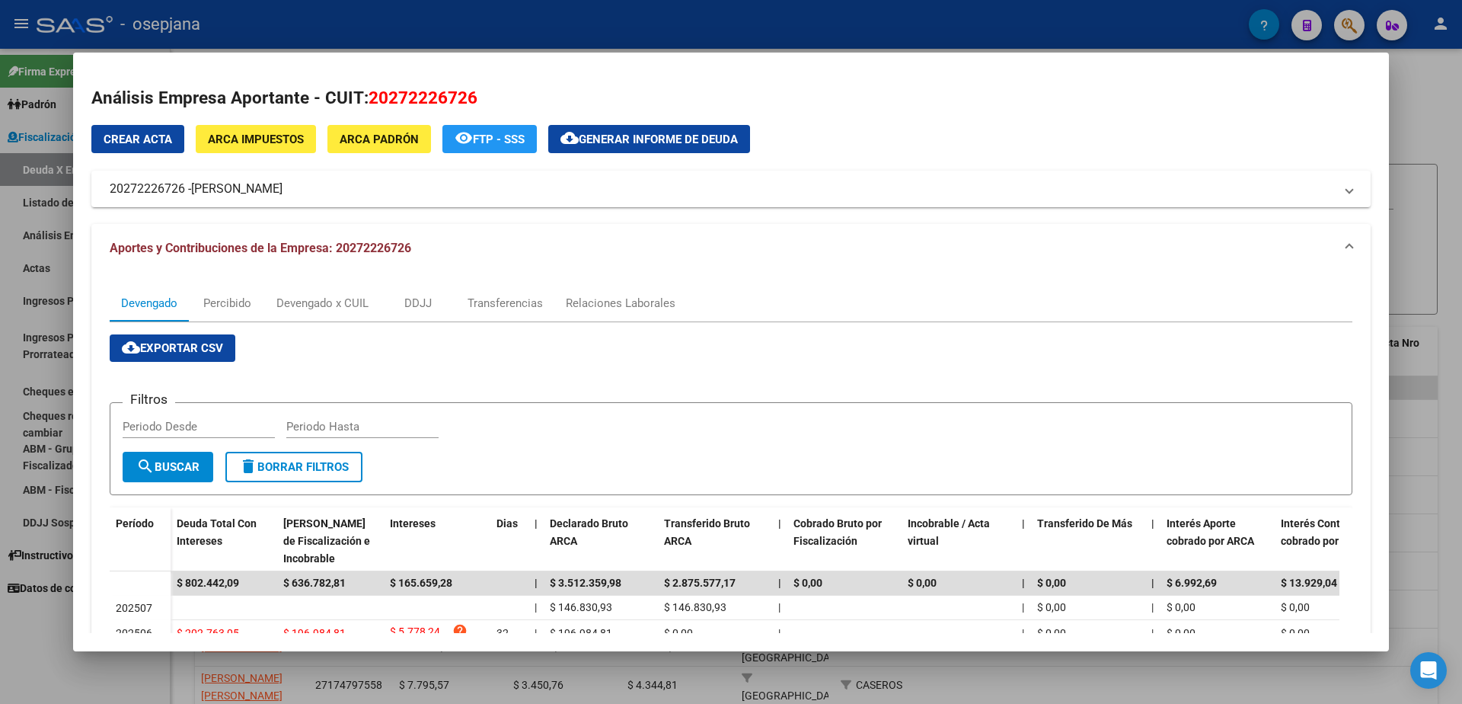
click at [0, 397] on div at bounding box center [731, 352] width 1462 height 704
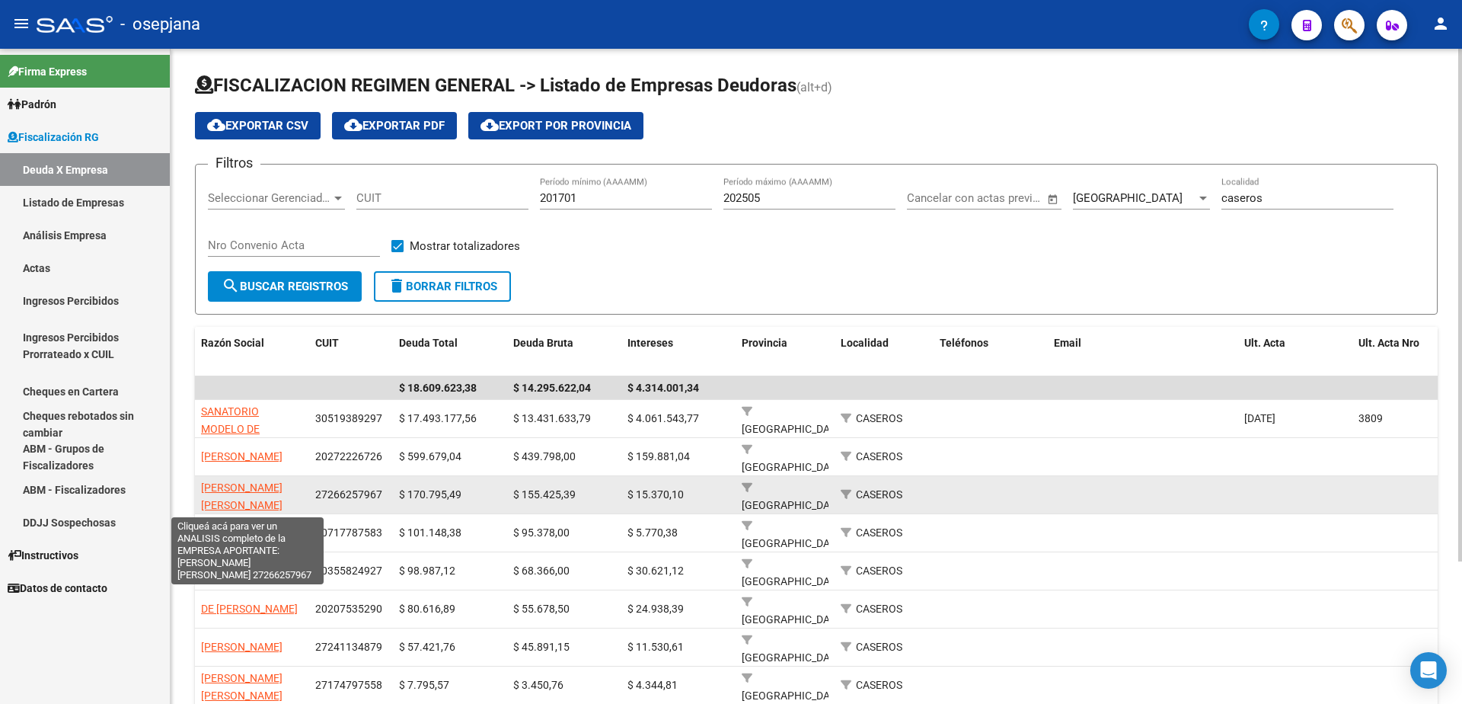
click at [257, 491] on span "[PERSON_NAME] [PERSON_NAME]" at bounding box center [241, 496] width 81 height 30
type textarea "27266257967"
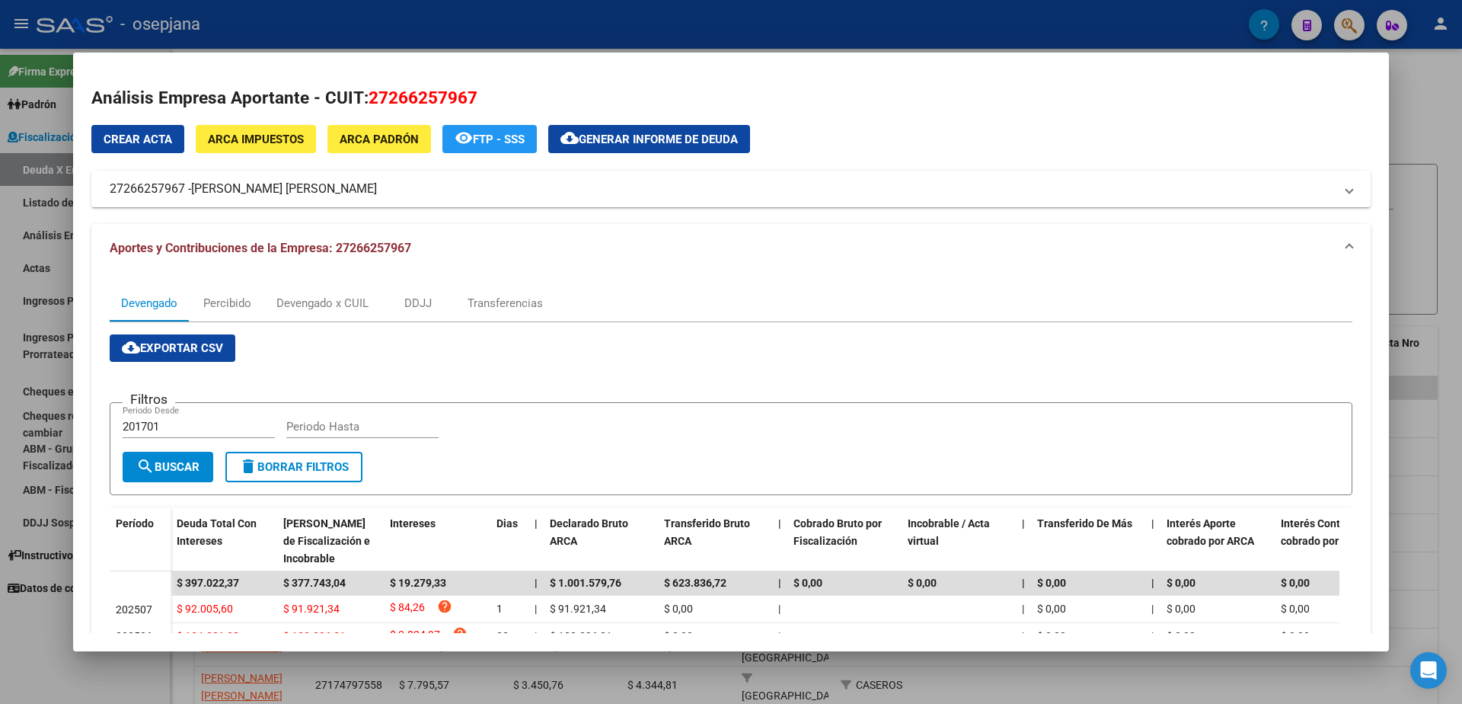
click at [625, 126] on button "cloud_download Generar informe de deuda" at bounding box center [649, 139] width 202 height 28
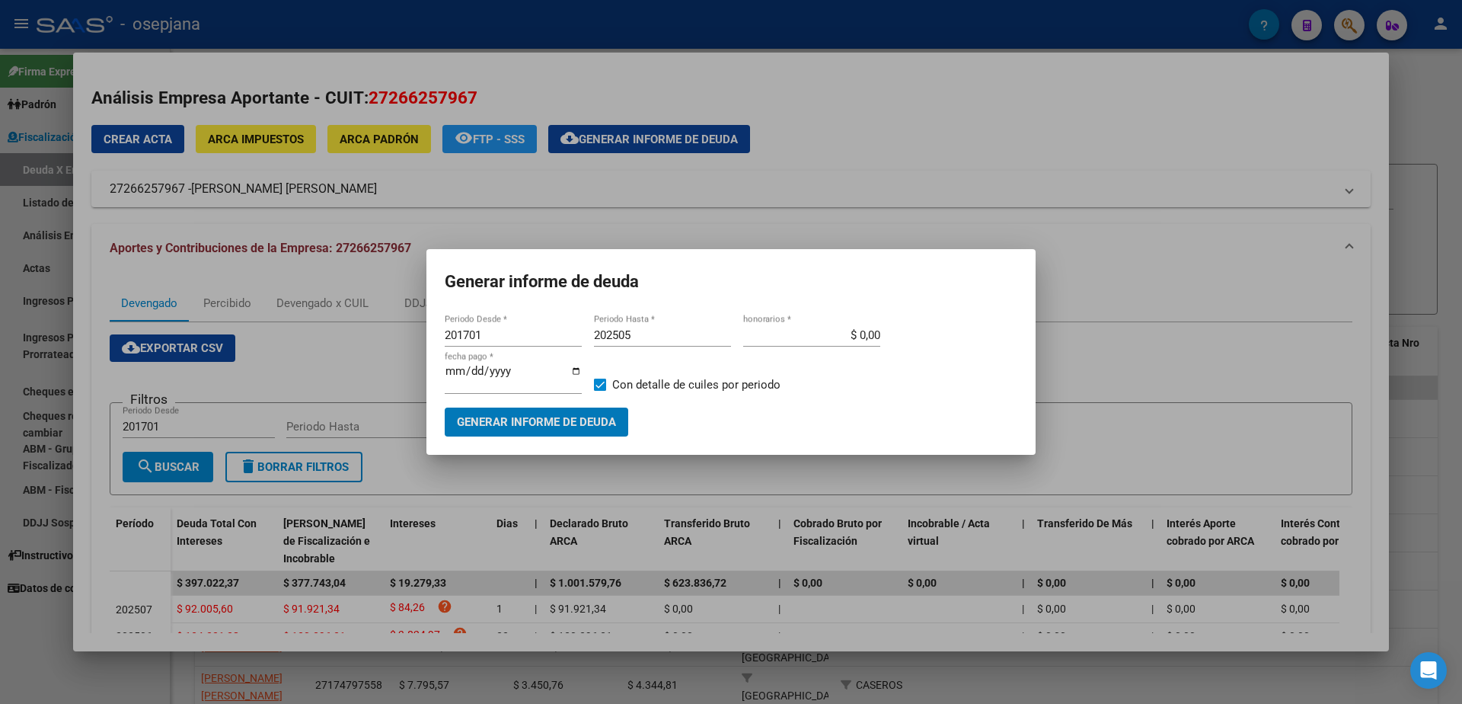
drag, startPoint x: 503, startPoint y: 340, endPoint x: 213, endPoint y: 335, distance: 290.1
click at [213, 335] on div "Análisis Empresa Aportante - CUIT: 27266257967 Crear Acta ARCA Impuestos ARCA P…" at bounding box center [731, 352] width 1462 height 704
type input "202503"
click at [646, 337] on input "202505" at bounding box center [662, 335] width 137 height 14
type input "202507"
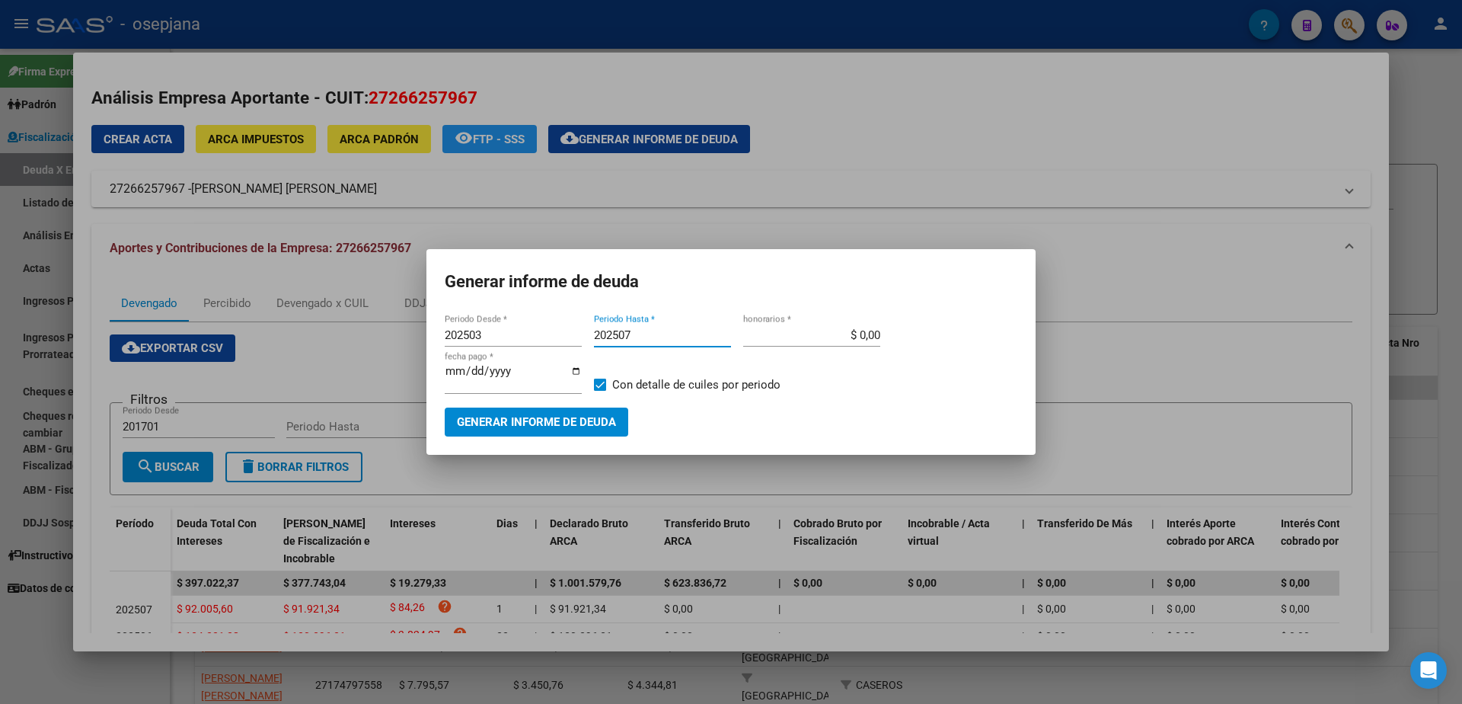
click at [860, 342] on input "$ 0,00" at bounding box center [811, 335] width 137 height 14
type input "$ 10,00"
click at [464, 373] on input "[DATE]" at bounding box center [513, 377] width 137 height 24
type input "[DATE]"
click at [571, 416] on span "Generar informe de deuda" at bounding box center [536, 423] width 159 height 14
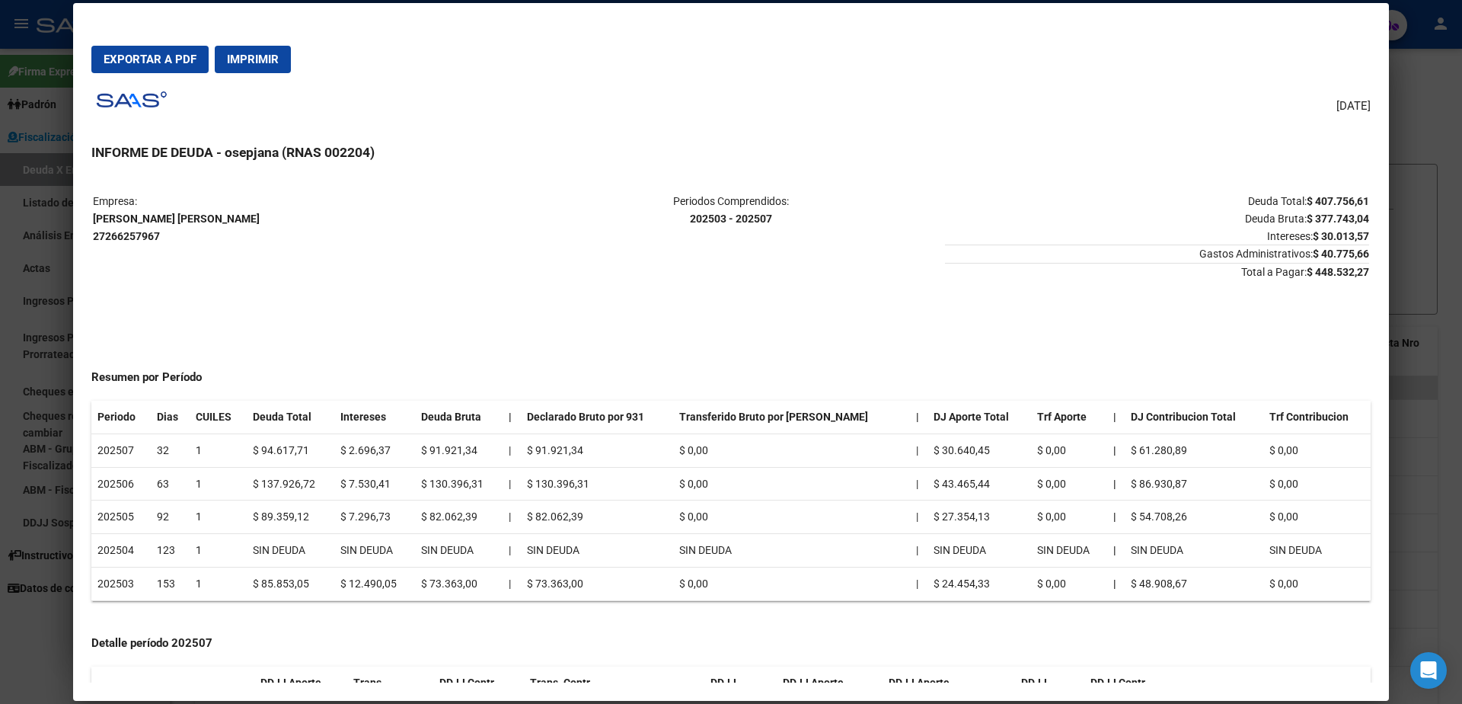
click at [235, 59] on span "Imprimir" at bounding box center [253, 60] width 52 height 14
click at [3, 381] on div at bounding box center [731, 352] width 1462 height 704
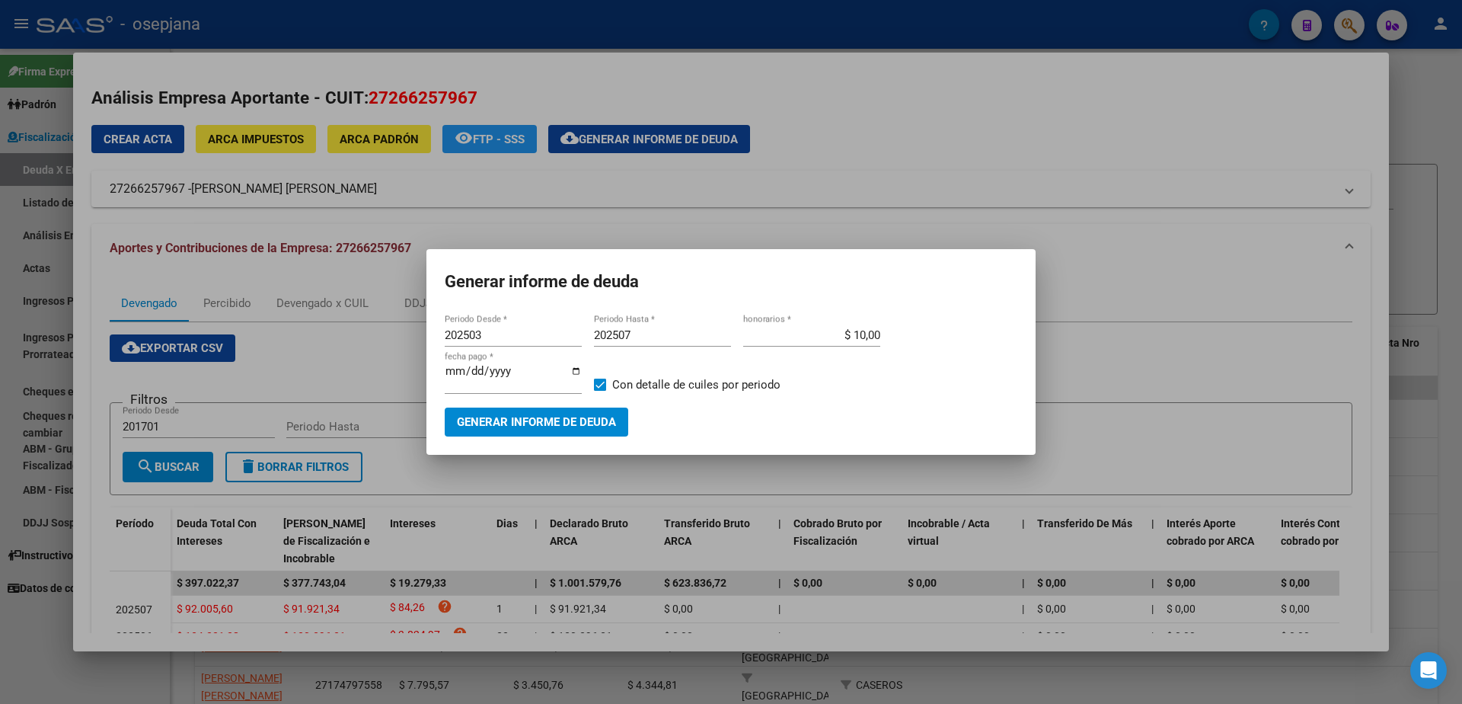
click at [0, 403] on div at bounding box center [731, 352] width 1462 height 704
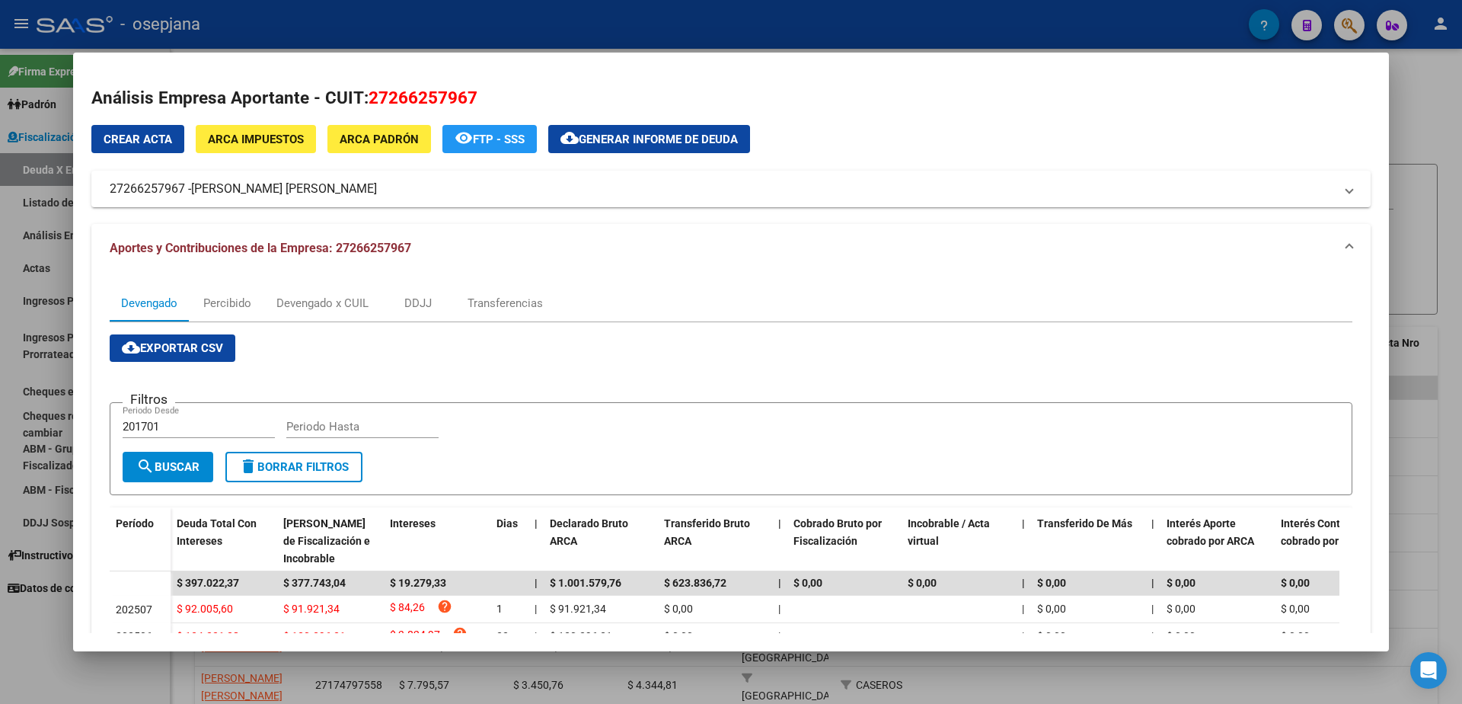
click at [43, 396] on div at bounding box center [731, 352] width 1462 height 704
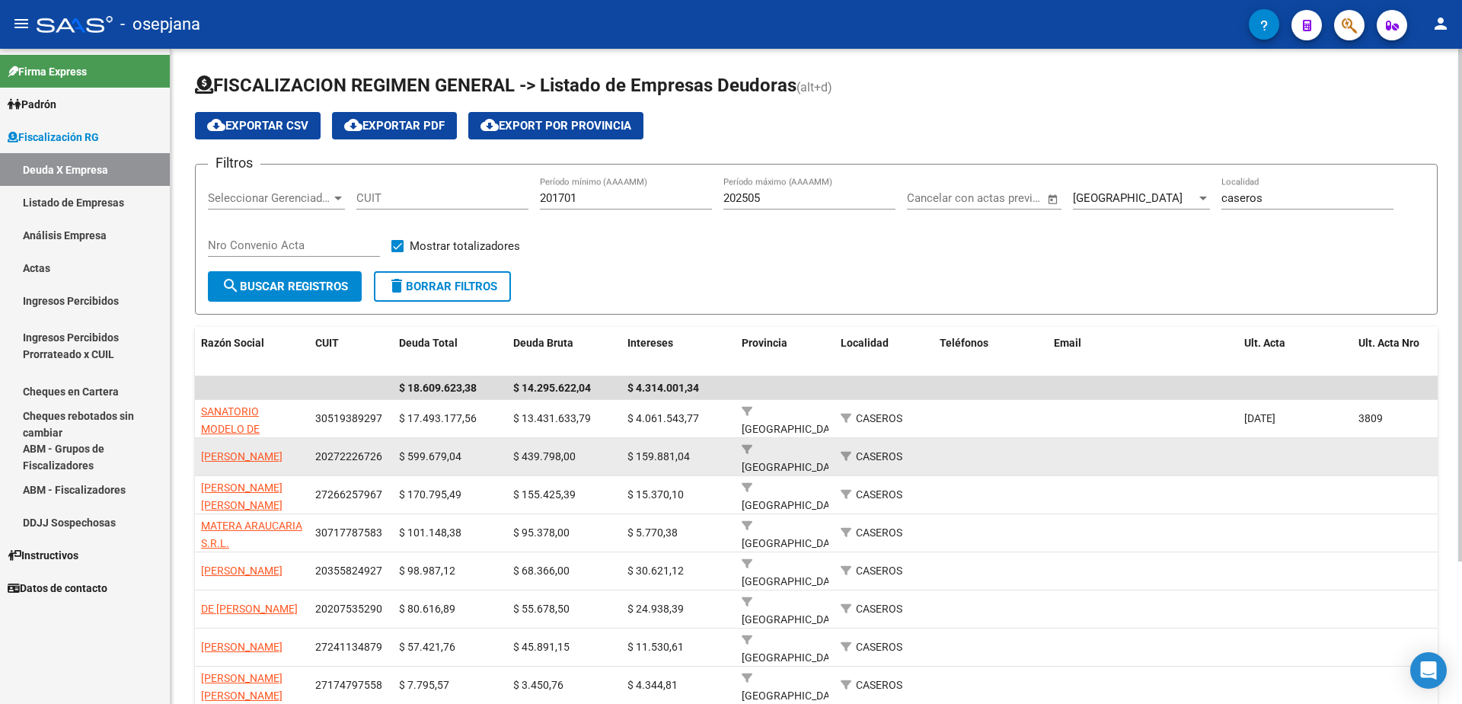
click at [219, 455] on app-link-go-to "[PERSON_NAME]" at bounding box center [241, 457] width 81 height 18
click at [226, 450] on span "[PERSON_NAME]" at bounding box center [241, 456] width 81 height 12
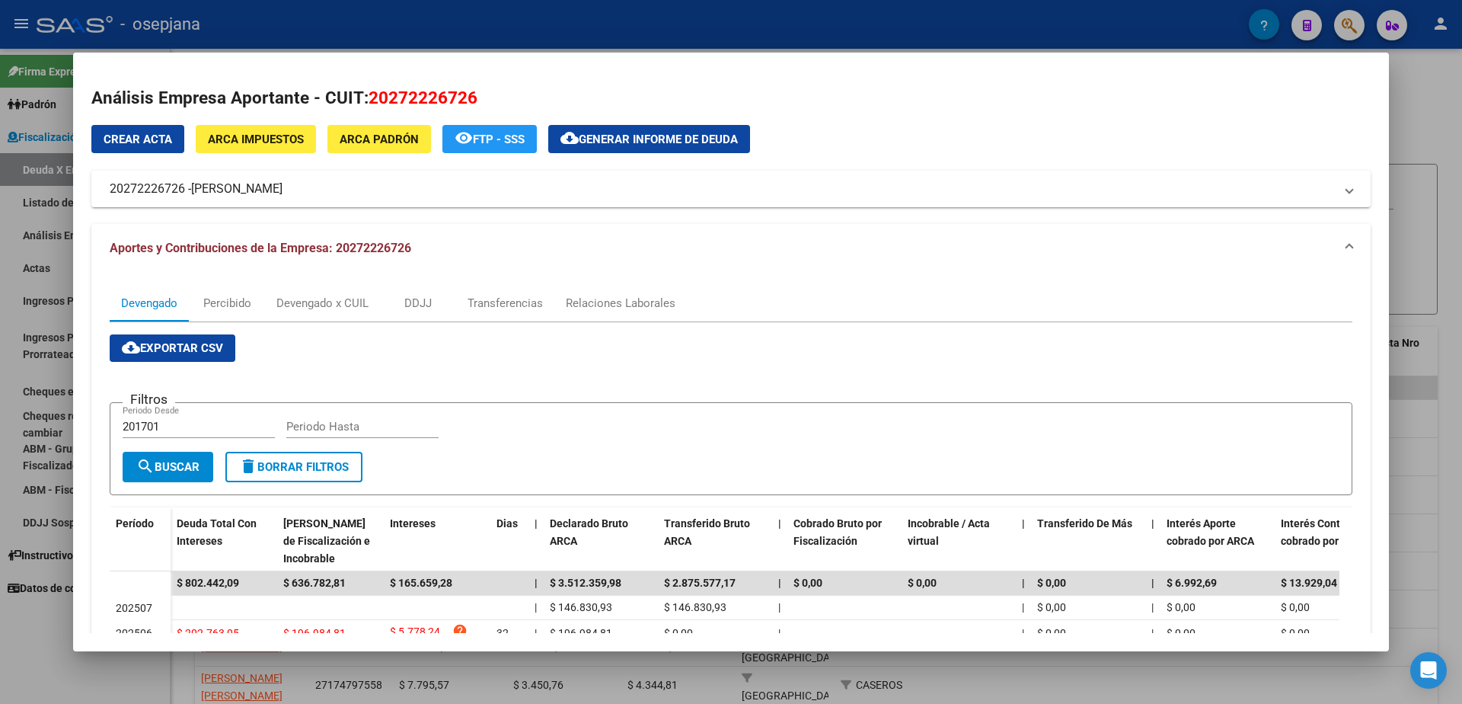
click at [0, 646] on div at bounding box center [731, 352] width 1462 height 704
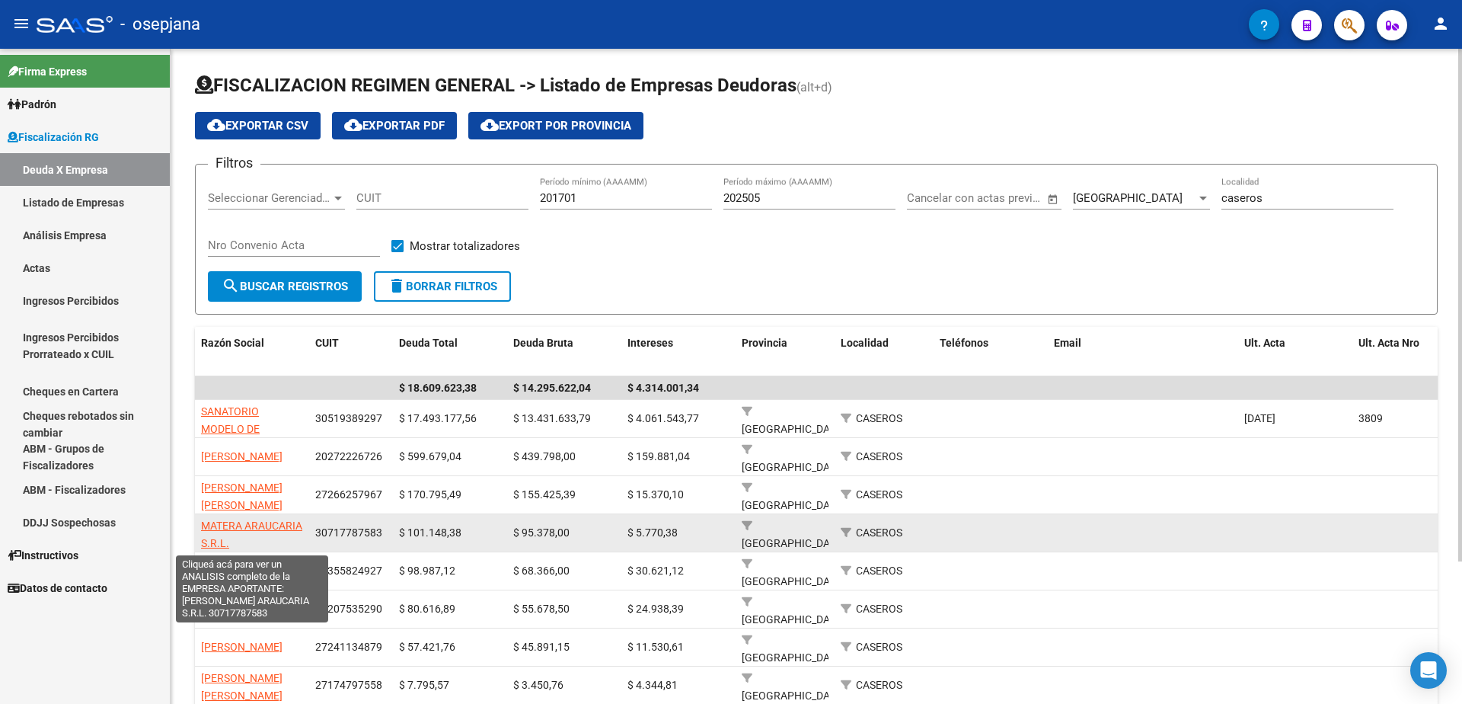
click at [269, 526] on span "MATERA ARAUCARIA S.R.L." at bounding box center [251, 534] width 101 height 30
type textarea "30717787583"
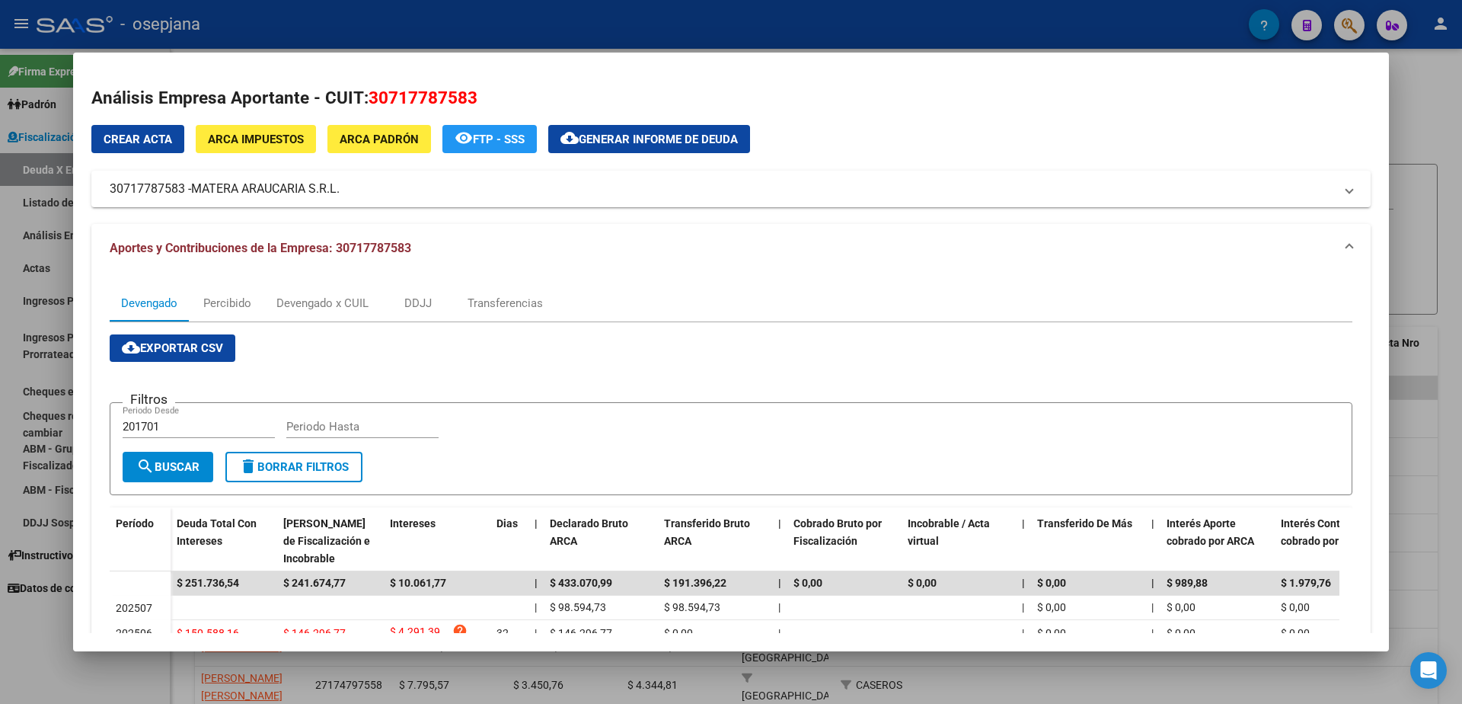
click at [244, 132] on span "ARCA Impuestos" at bounding box center [256, 139] width 96 height 14
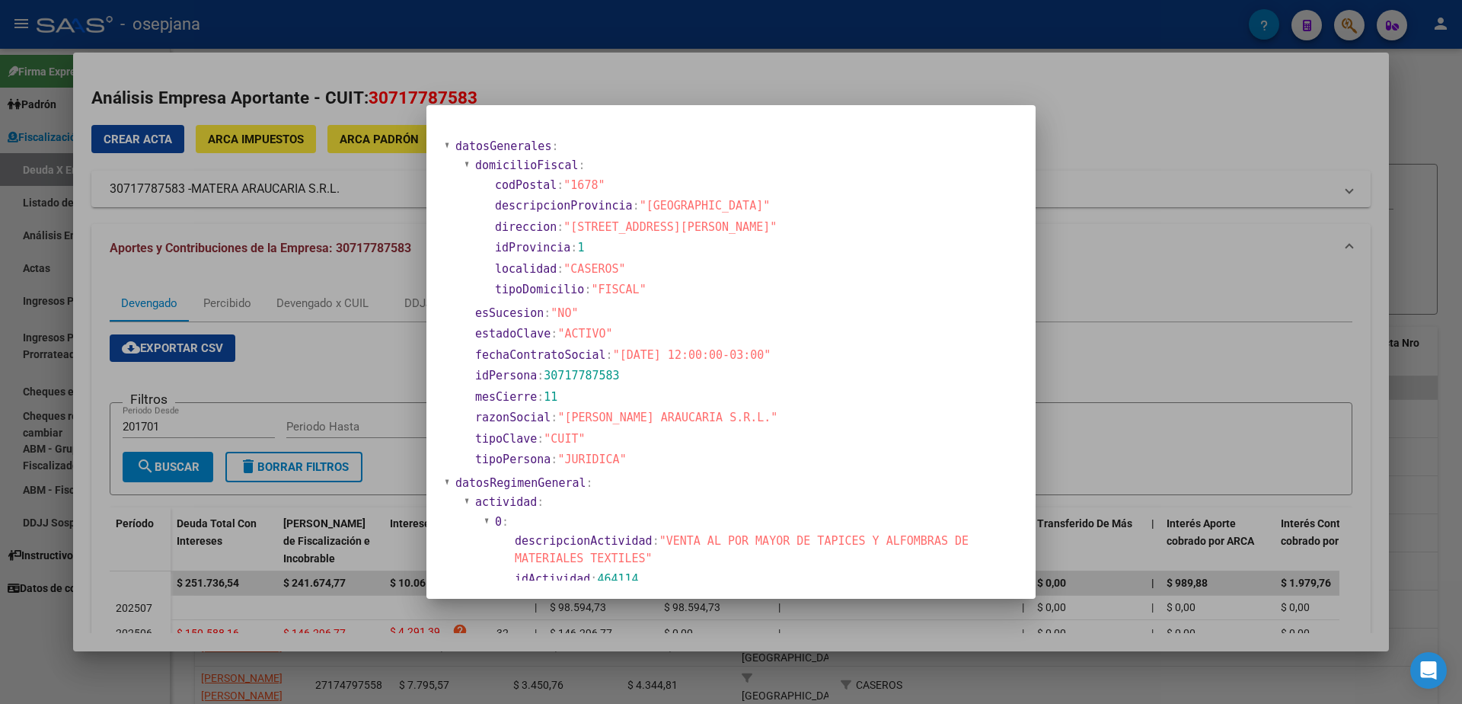
click at [42, 579] on div at bounding box center [731, 352] width 1462 height 704
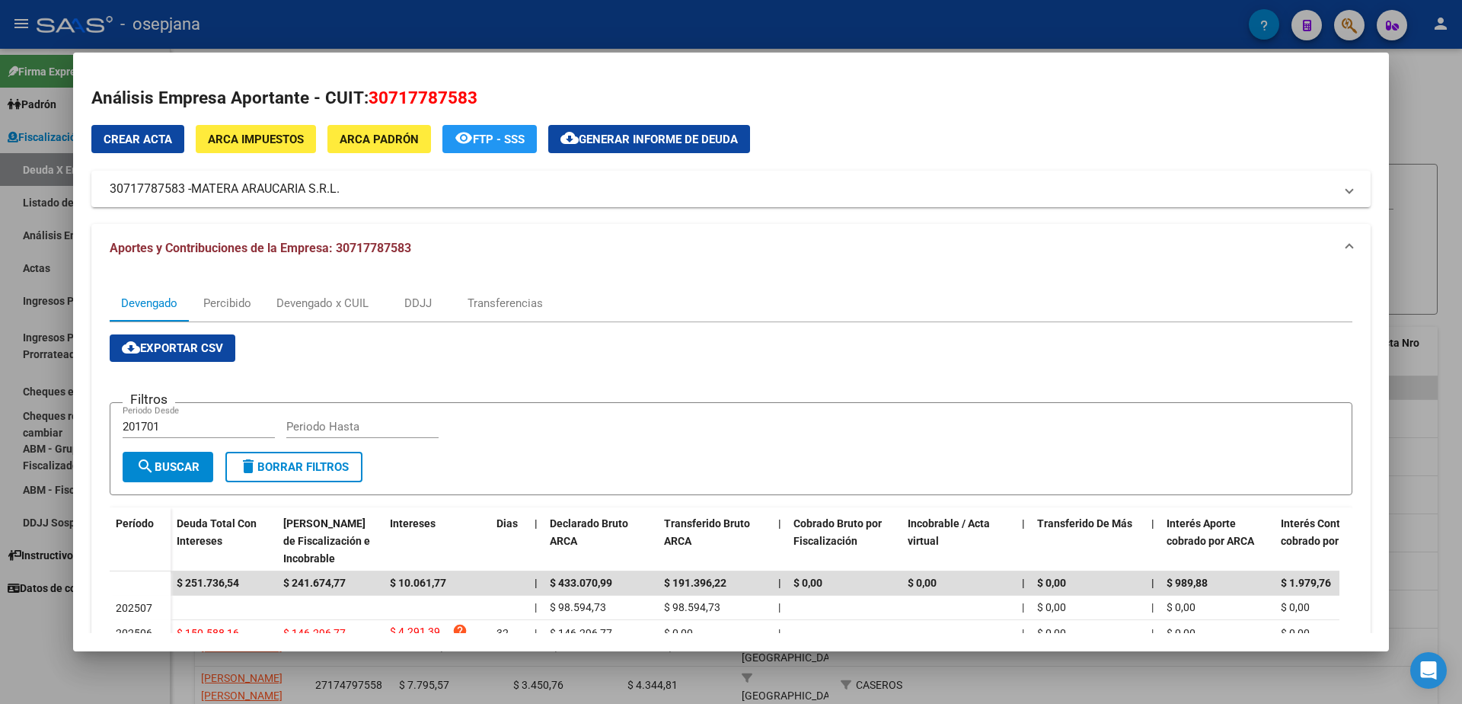
click at [14, 626] on div at bounding box center [731, 352] width 1462 height 704
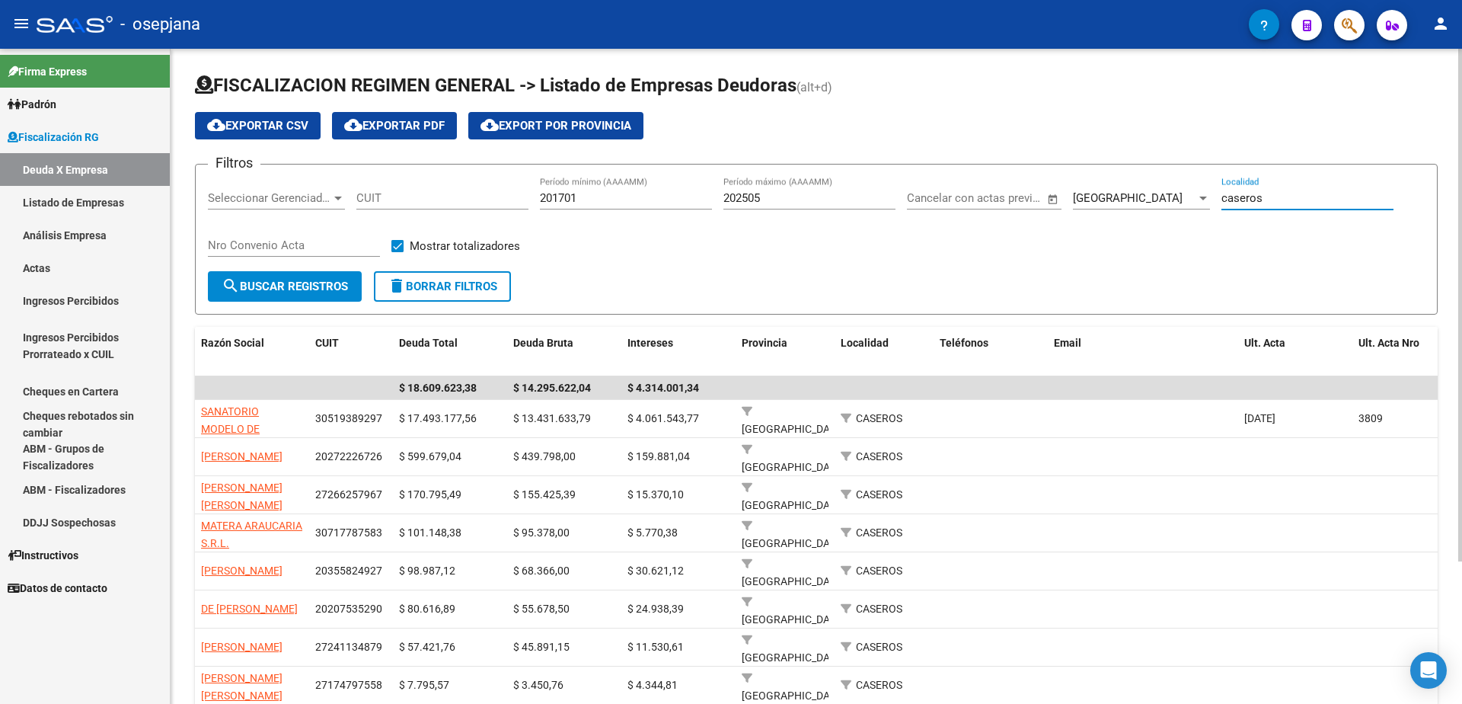
drag, startPoint x: 1275, startPoint y: 191, endPoint x: 1166, endPoint y: 183, distance: 109.1
click at [1166, 183] on div "Filtros Seleccionar Gerenciador Seleccionar Gerenciador CUIT 201701 Período mín…" at bounding box center [816, 224] width 1217 height 94
type input "[PERSON_NAME] lugares"
click at [257, 289] on span "search Buscar Registros" at bounding box center [285, 286] width 126 height 14
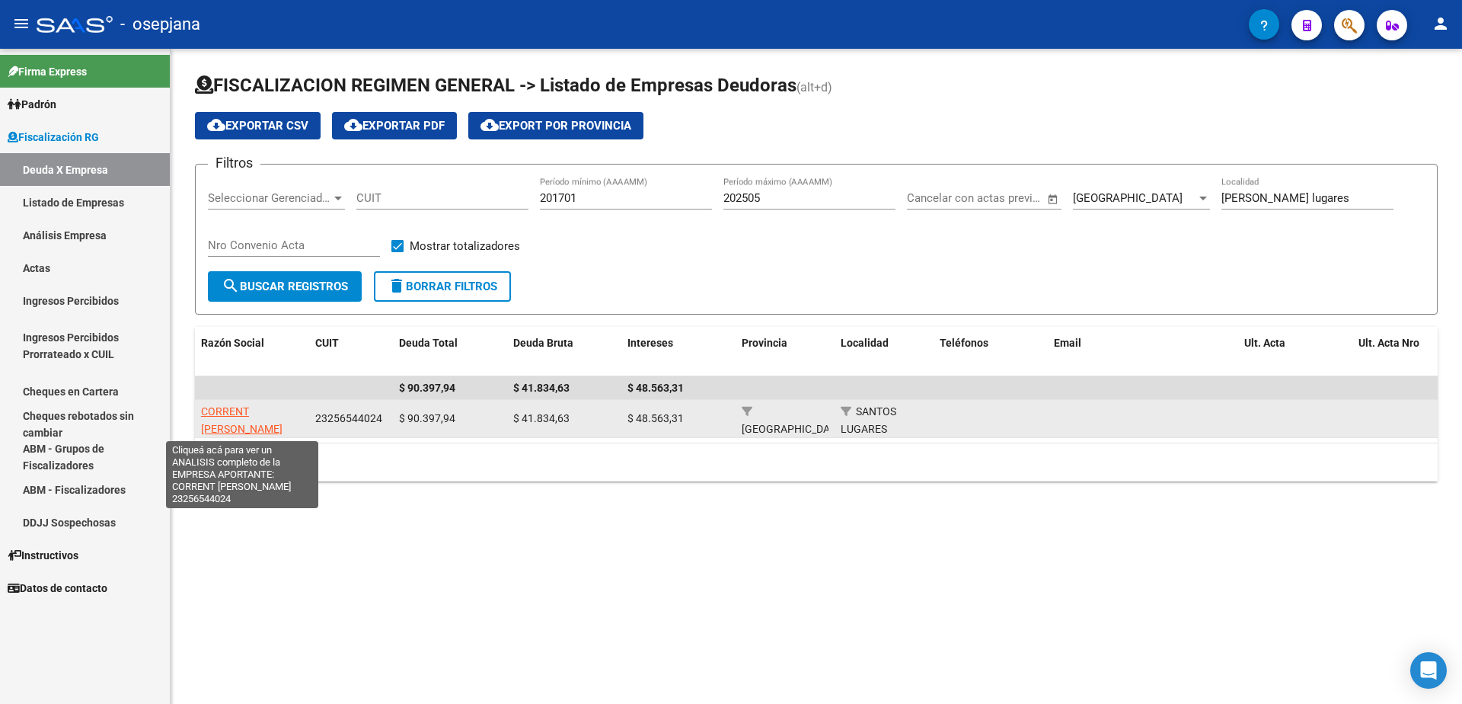
click at [241, 407] on span "CORRENT [PERSON_NAME]" at bounding box center [241, 420] width 81 height 30
type textarea "23256544024"
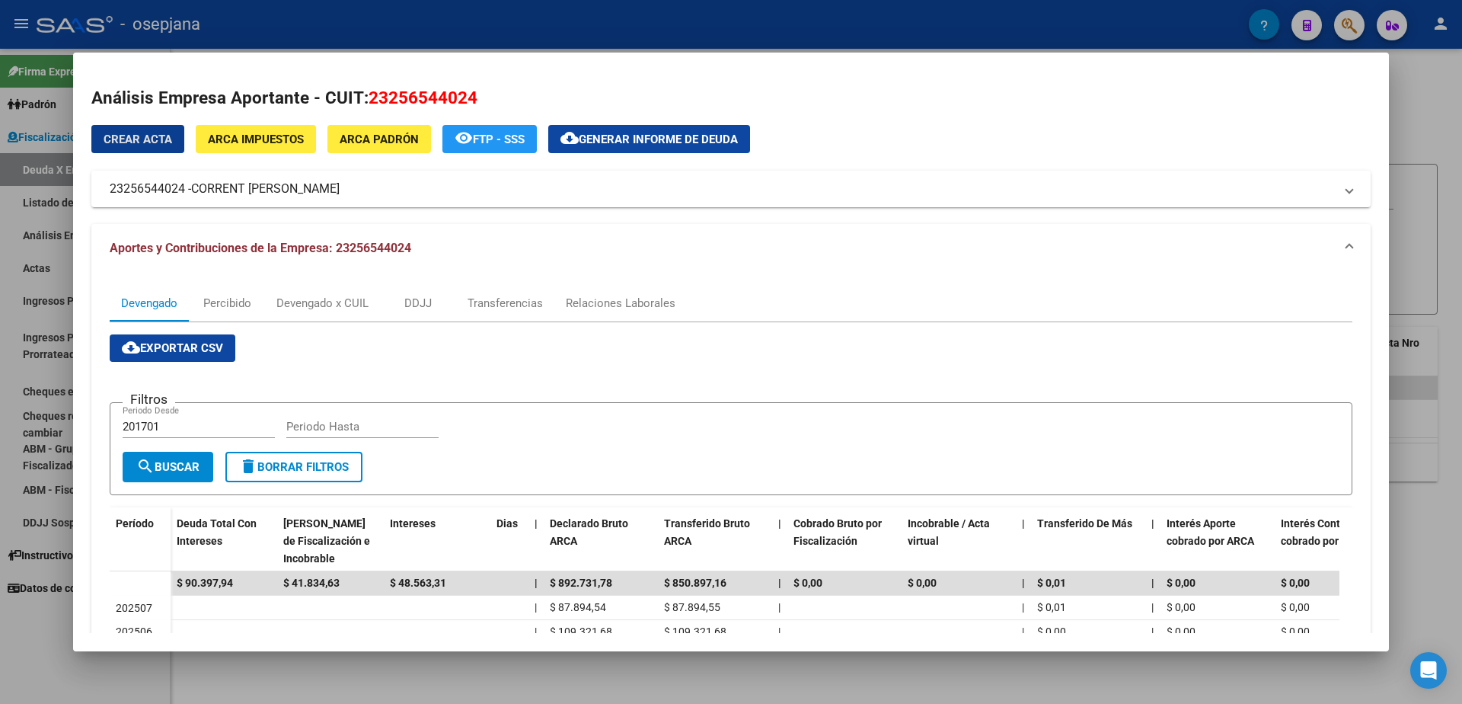
click at [7, 642] on div at bounding box center [731, 352] width 1462 height 704
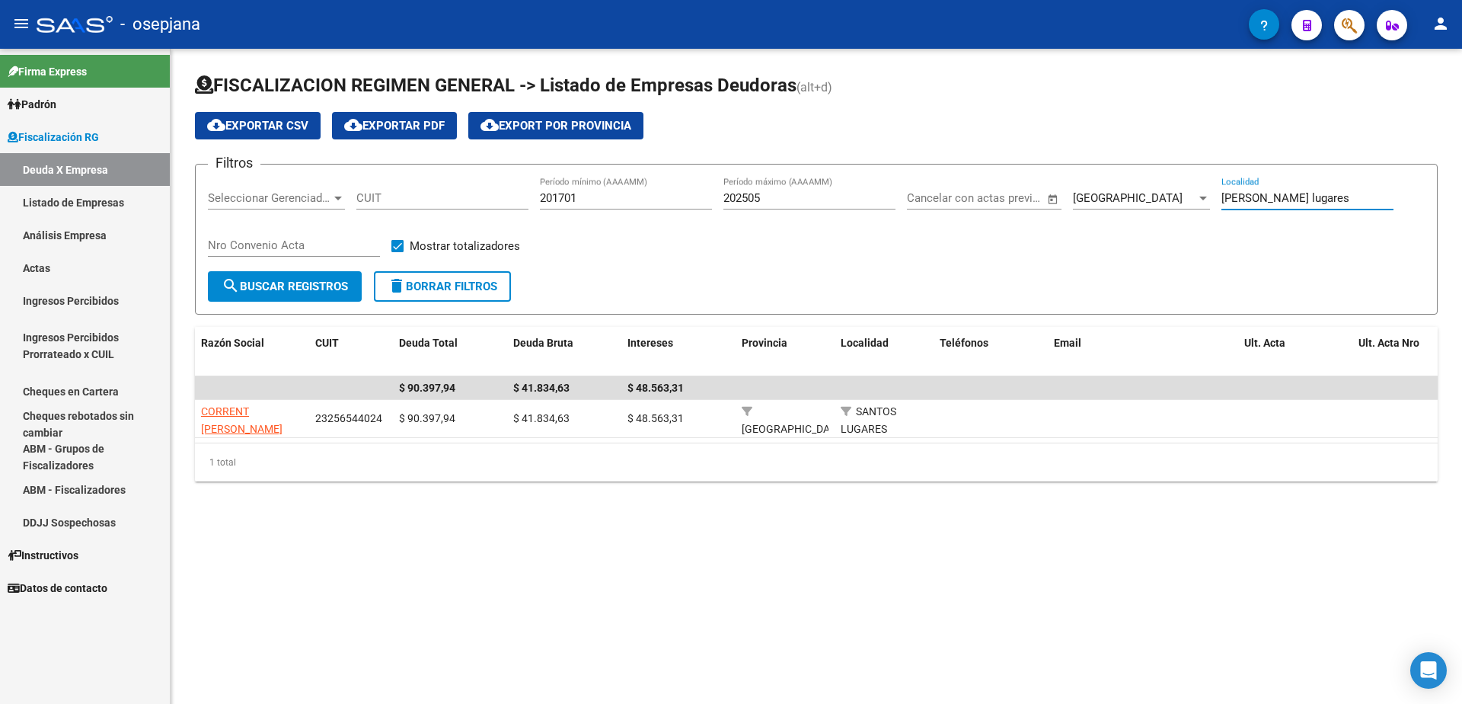
drag, startPoint x: 1296, startPoint y: 201, endPoint x: 940, endPoint y: 202, distance: 355.6
click at [940, 202] on div "Filtros Seleccionar Gerenciador Seleccionar Gerenciador CUIT 201701 Período mín…" at bounding box center [816, 224] width 1217 height 94
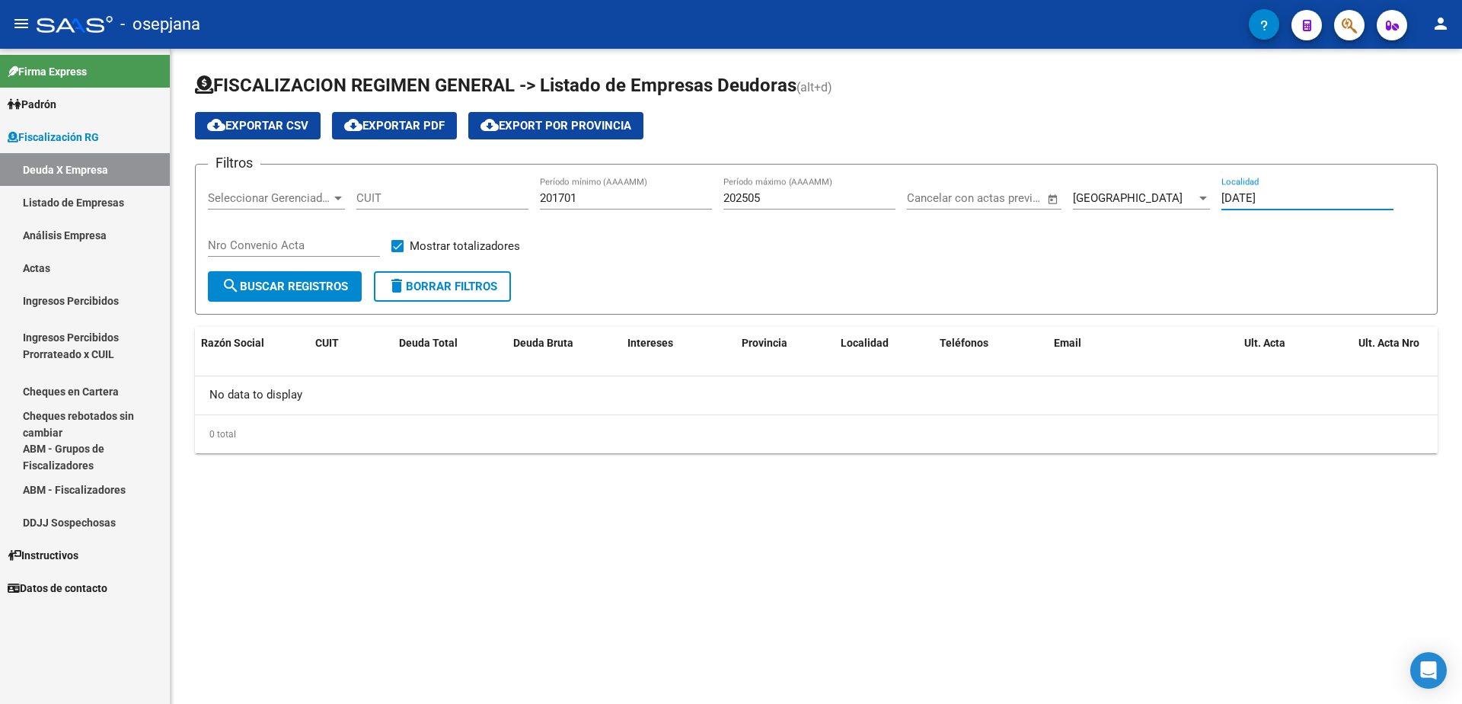
drag, startPoint x: 1304, startPoint y: 194, endPoint x: 1073, endPoint y: 194, distance: 230.7
click at [1073, 194] on div "Filtros Seleccionar Gerenciador Seleccionar Gerenciador CUIT 201701 Período mín…" at bounding box center [816, 224] width 1217 height 94
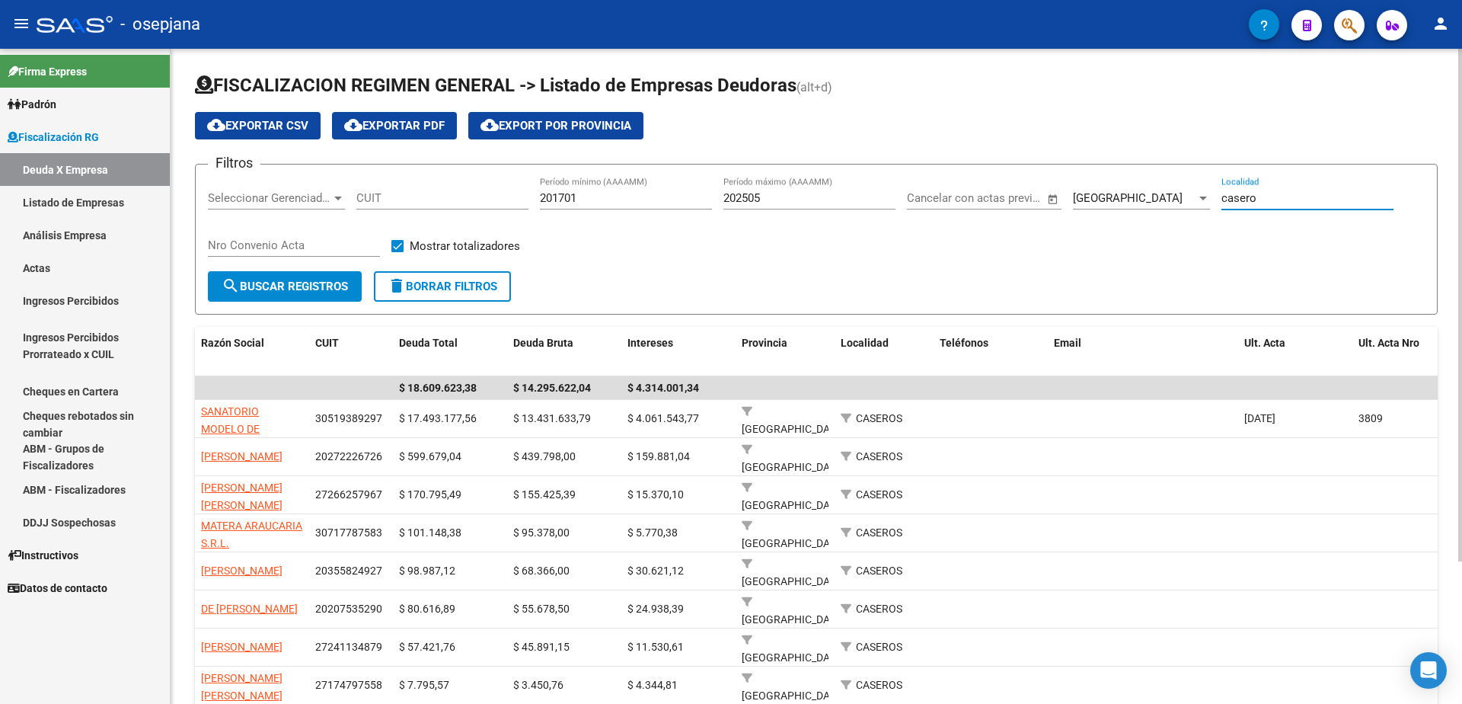
type input "casero"
click at [1203, 196] on div at bounding box center [1203, 198] width 8 height 4
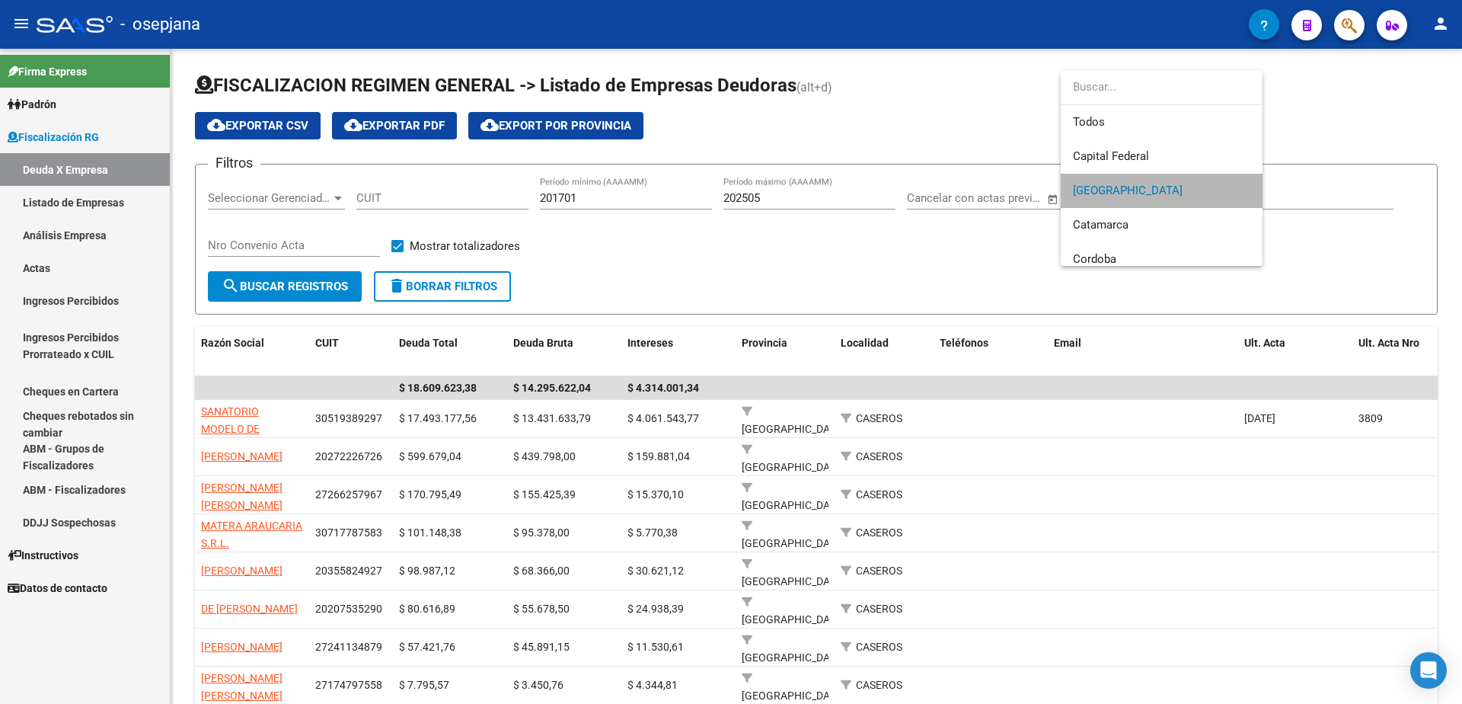
click at [1202, 174] on span "[GEOGRAPHIC_DATA]" at bounding box center [1161, 191] width 177 height 34
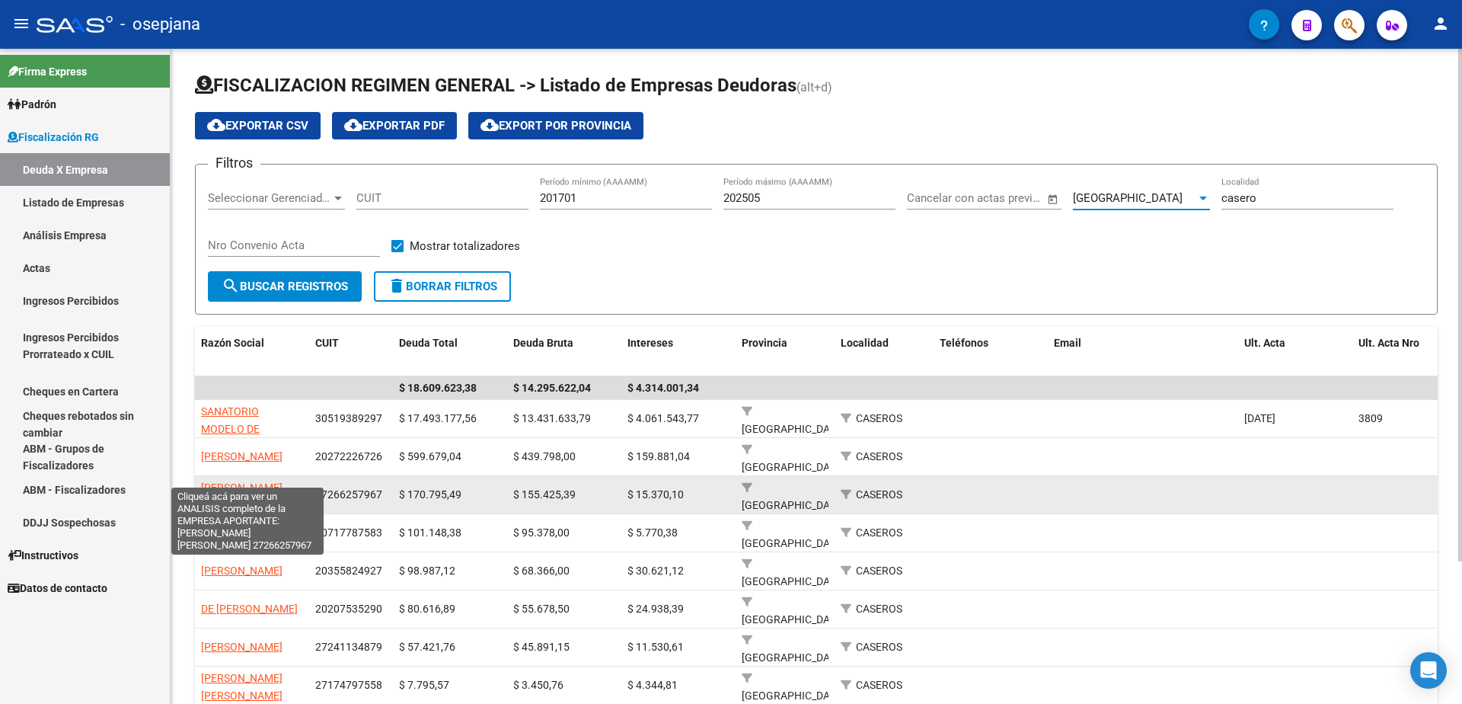
click at [247, 481] on span "[PERSON_NAME] [PERSON_NAME]" at bounding box center [241, 496] width 81 height 30
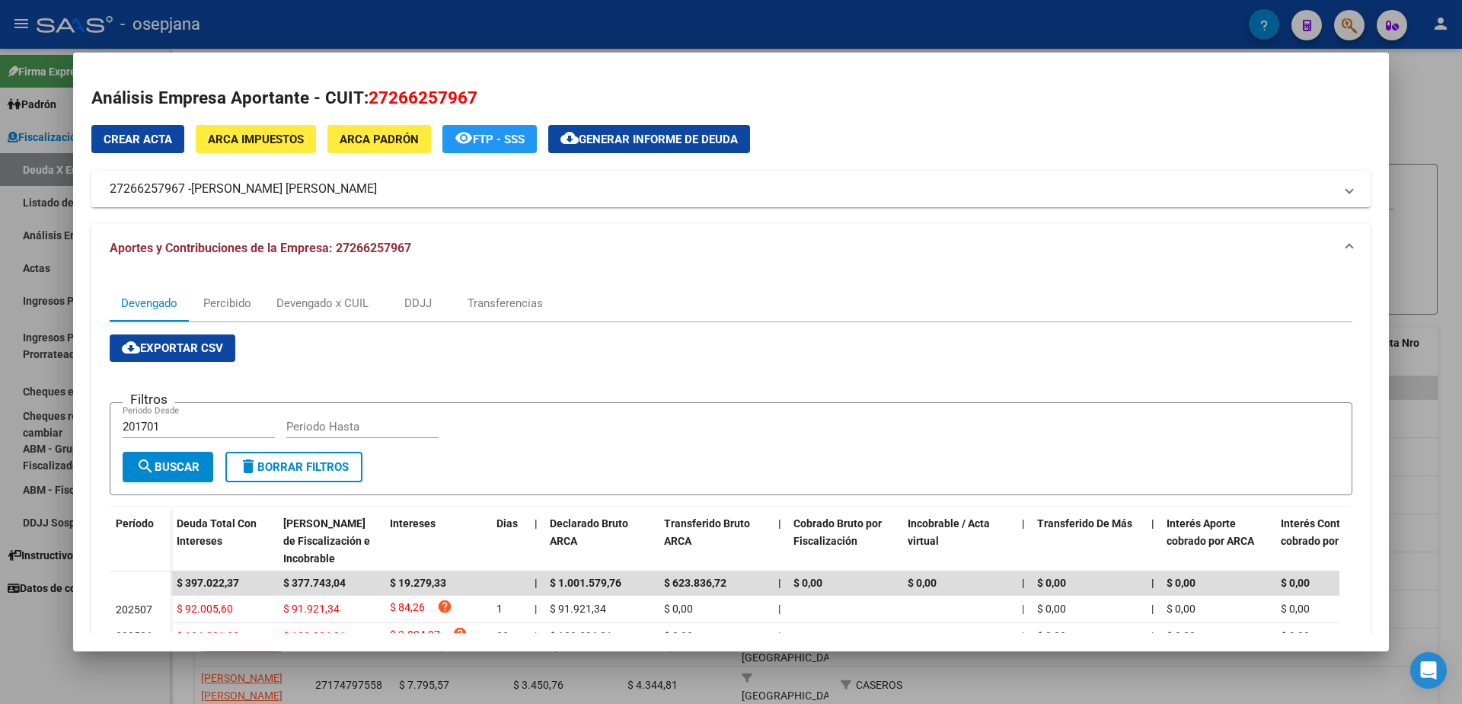
click at [19, 613] on div at bounding box center [731, 352] width 1462 height 704
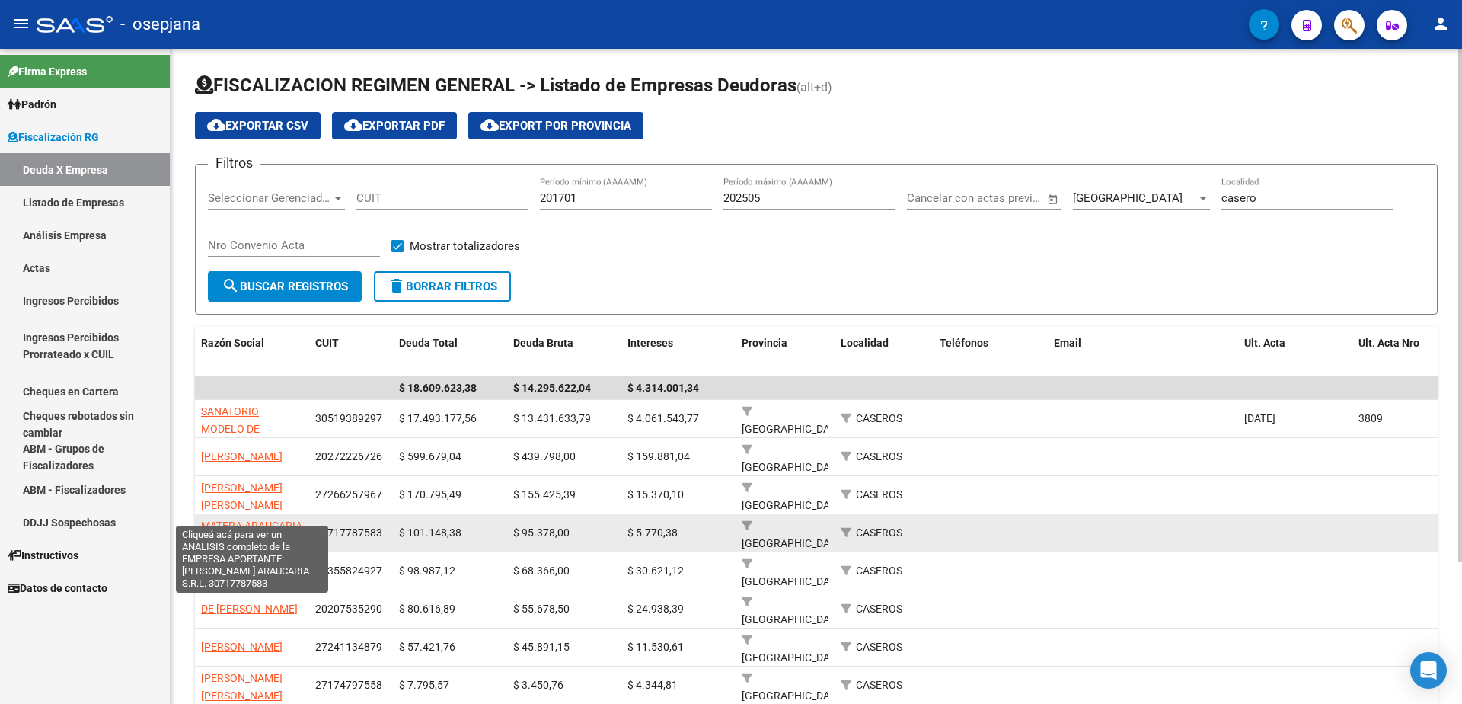
click at [285, 519] on span "MATERA ARAUCARIA S.R.L." at bounding box center [251, 534] width 101 height 30
type textarea "30717787583"
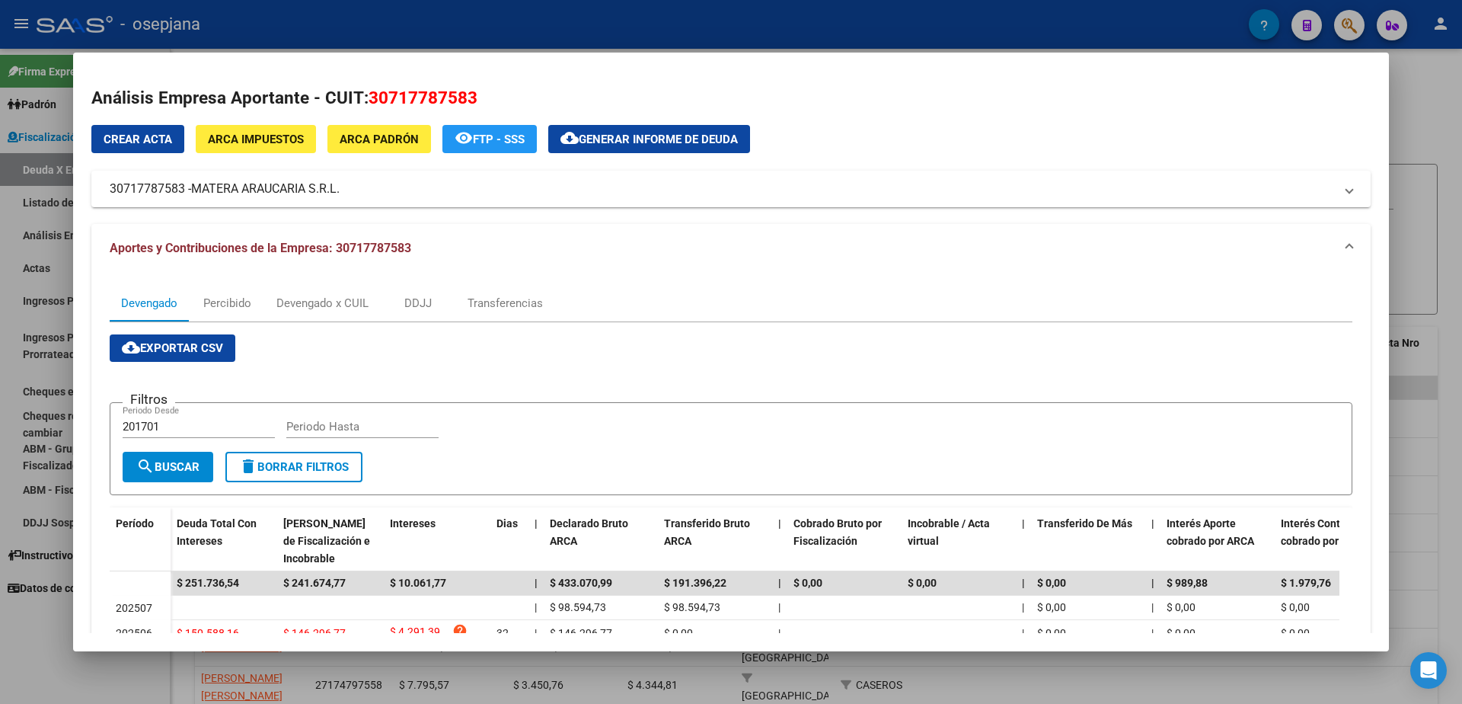
click at [292, 136] on span "ARCA Impuestos" at bounding box center [256, 139] width 96 height 14
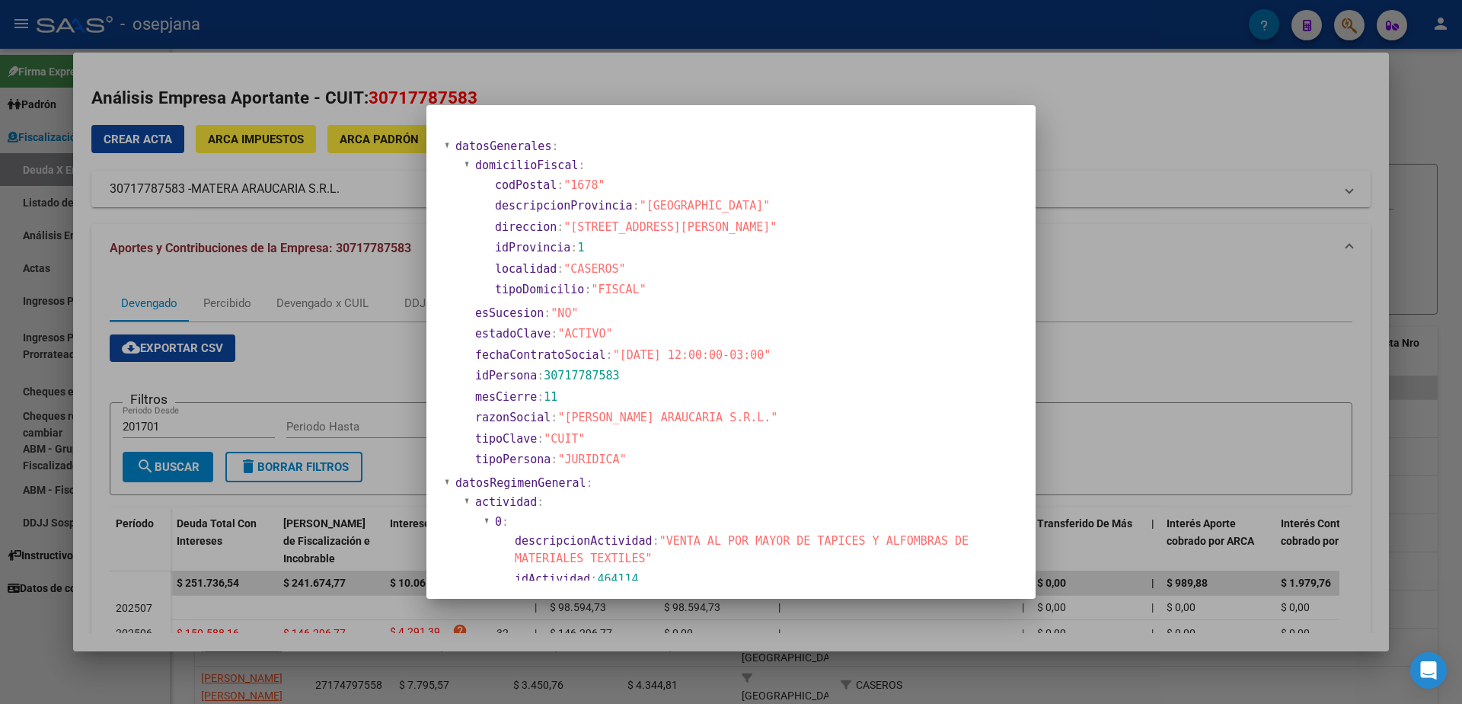
click at [1179, 245] on div at bounding box center [731, 352] width 1462 height 704
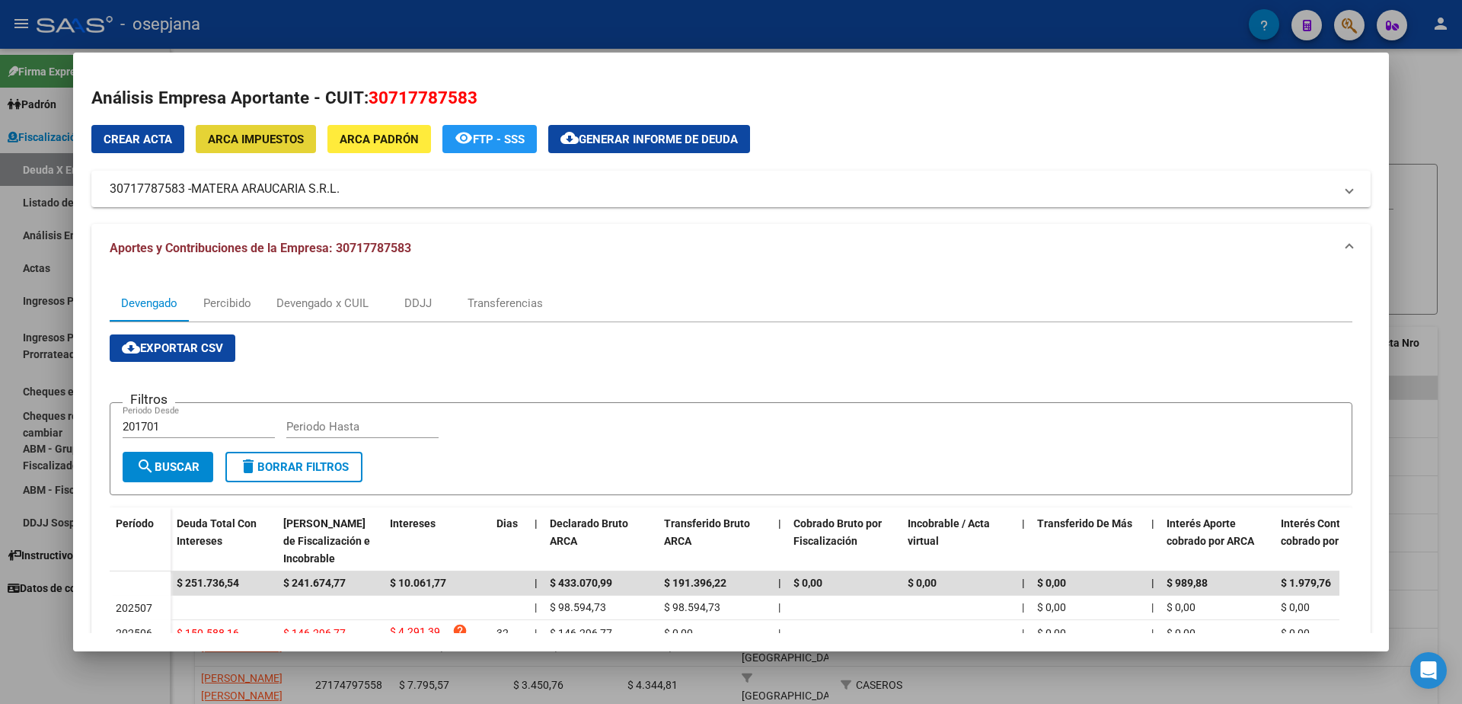
click at [235, 130] on button "ARCA Impuestos" at bounding box center [256, 139] width 120 height 28
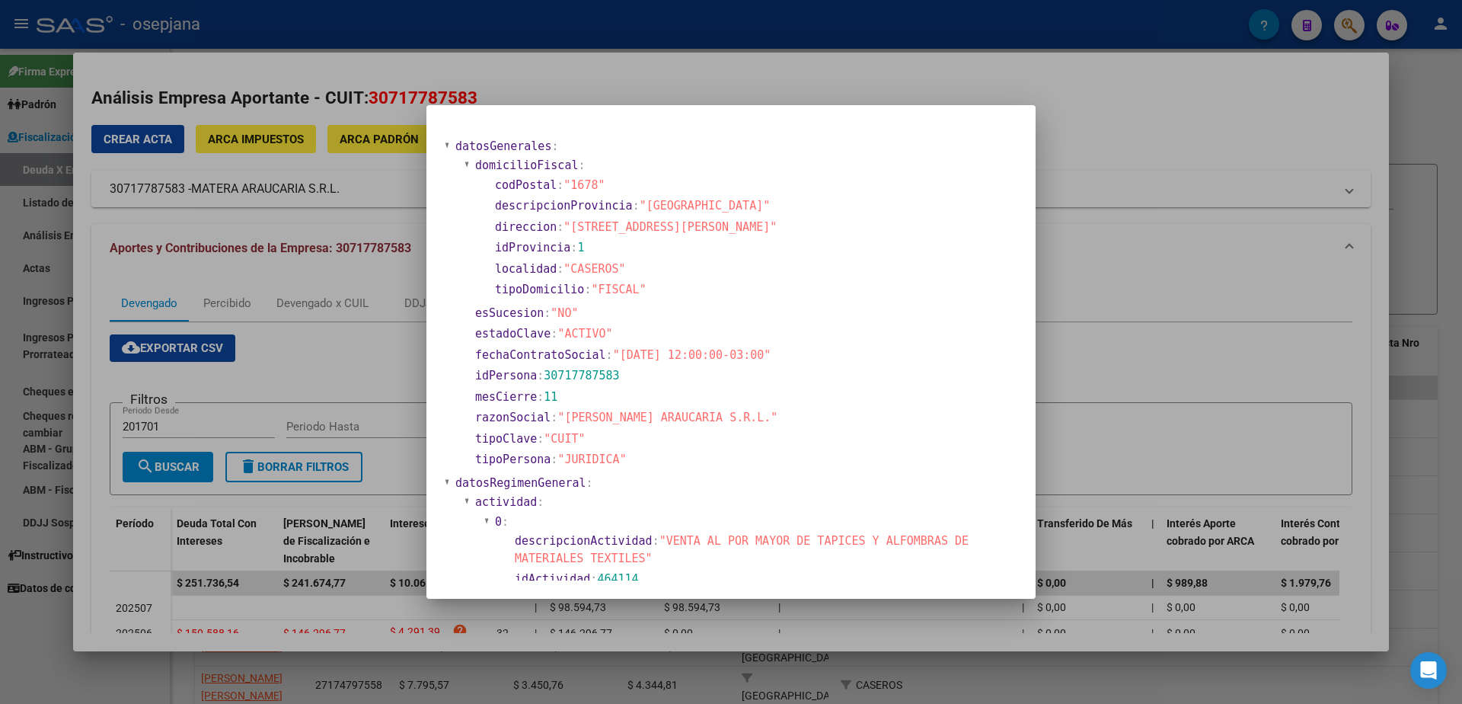
click at [376, 419] on div at bounding box center [731, 352] width 1462 height 704
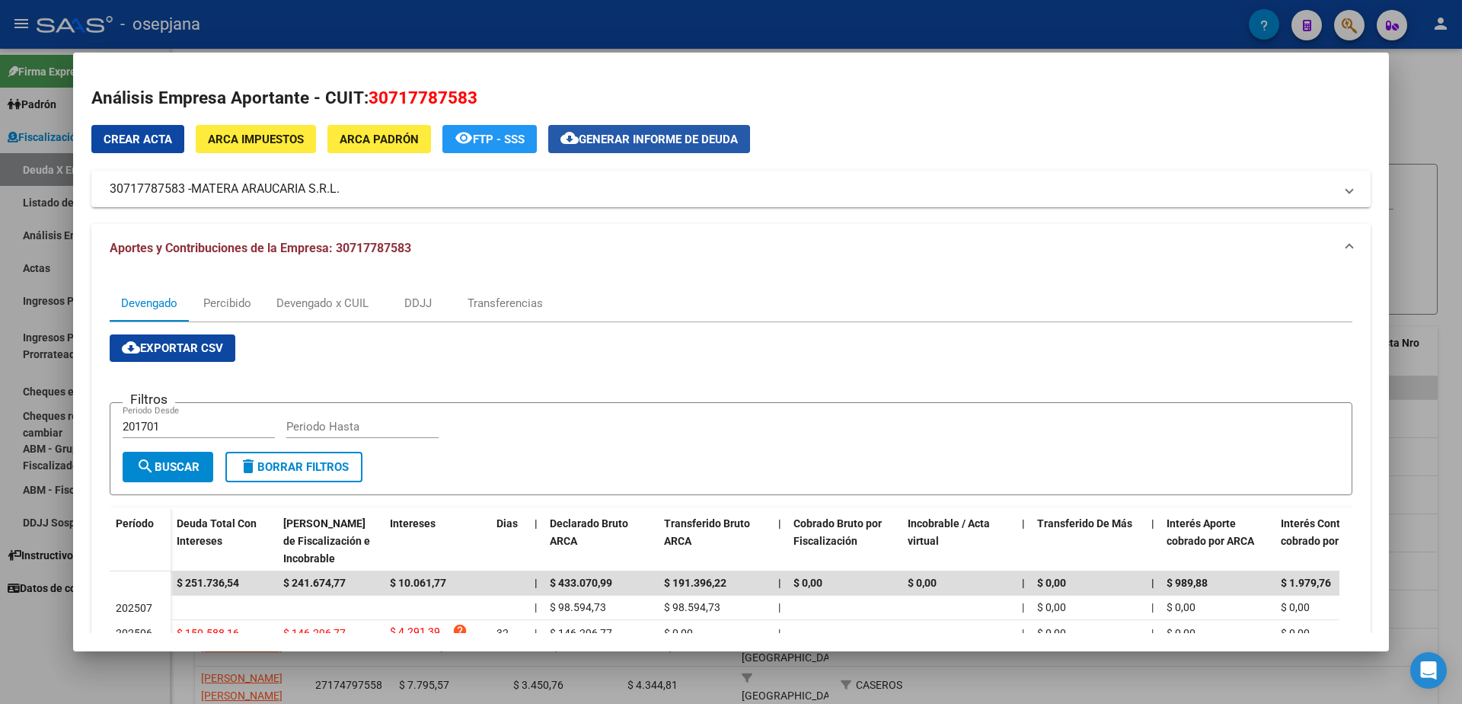
click at [680, 136] on span "Generar informe de deuda" at bounding box center [658, 139] width 159 height 14
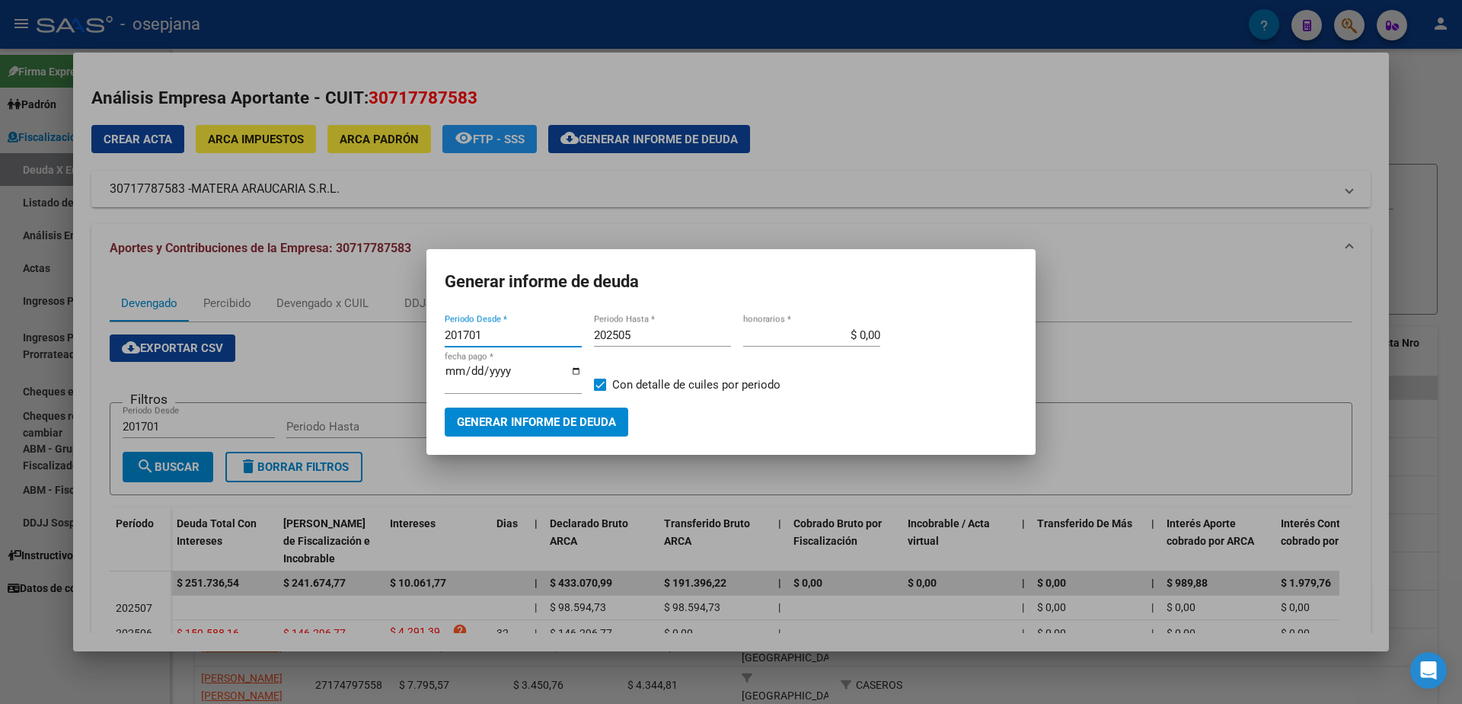
drag, startPoint x: 502, startPoint y: 340, endPoint x: 380, endPoint y: 340, distance: 121.8
click at [380, 340] on div "Análisis Empresa Aportante - CUIT: 30717787583 Crear Acta ARCA Impuestos ARCA P…" at bounding box center [731, 352] width 1462 height 704
type input "202505"
click at [675, 346] on div "202505 Periodo Hasta *" at bounding box center [662, 335] width 137 height 23
type input "202506"
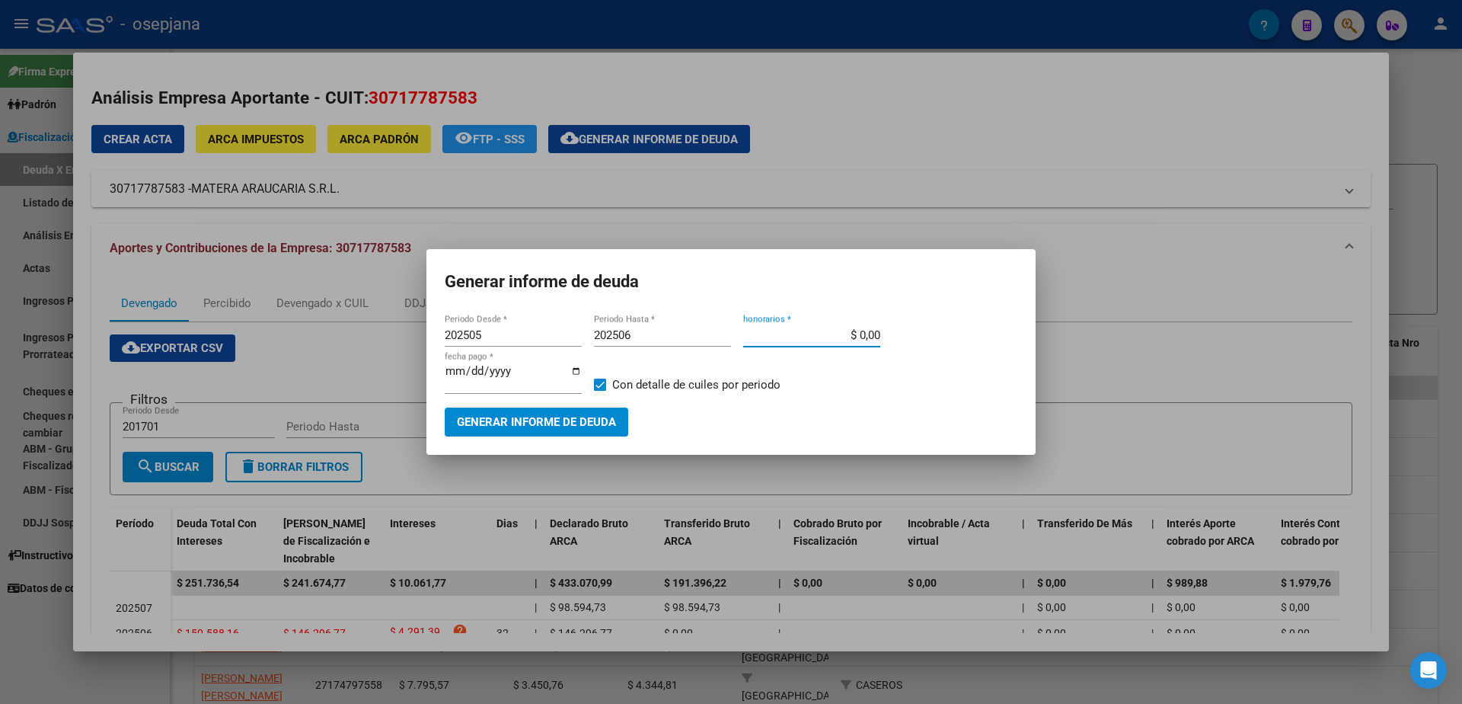
click at [859, 337] on input "$ 0,00" at bounding box center [811, 335] width 137 height 14
type input "$ 10,00"
click at [469, 372] on input "[DATE]" at bounding box center [513, 377] width 137 height 24
type input "[DATE]"
click at [639, 382] on span "Con detalle de cuiles por periodo" at bounding box center [696, 384] width 168 height 18
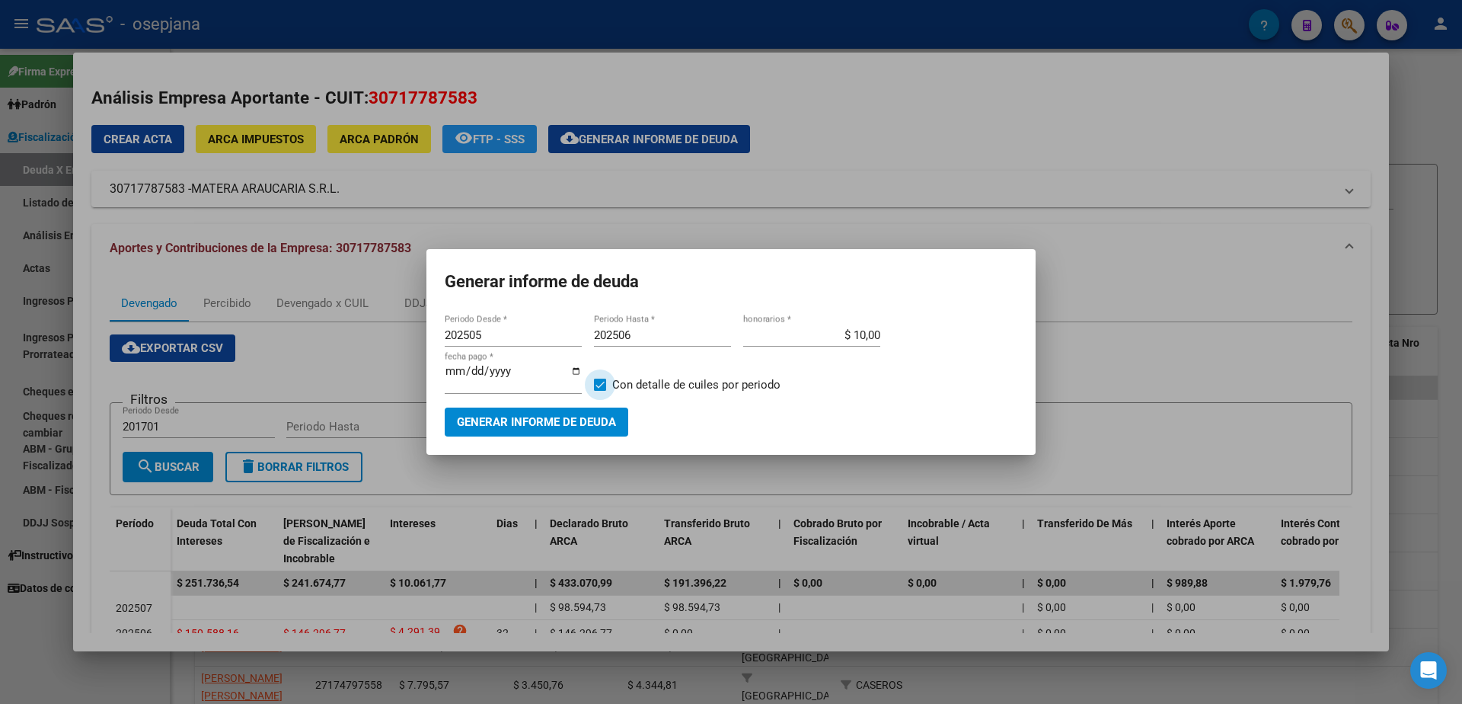
click at [600, 391] on input "Con detalle de cuiles por periodo" at bounding box center [599, 391] width 1 height 1
click at [639, 382] on span "Con detalle de cuiles por periodo" at bounding box center [696, 384] width 168 height 18
click at [600, 391] on input "Con detalle de cuiles por periodo" at bounding box center [599, 391] width 1 height 1
checkbox input "true"
click at [570, 407] on button "Generar informe de deuda" at bounding box center [536, 421] width 183 height 28
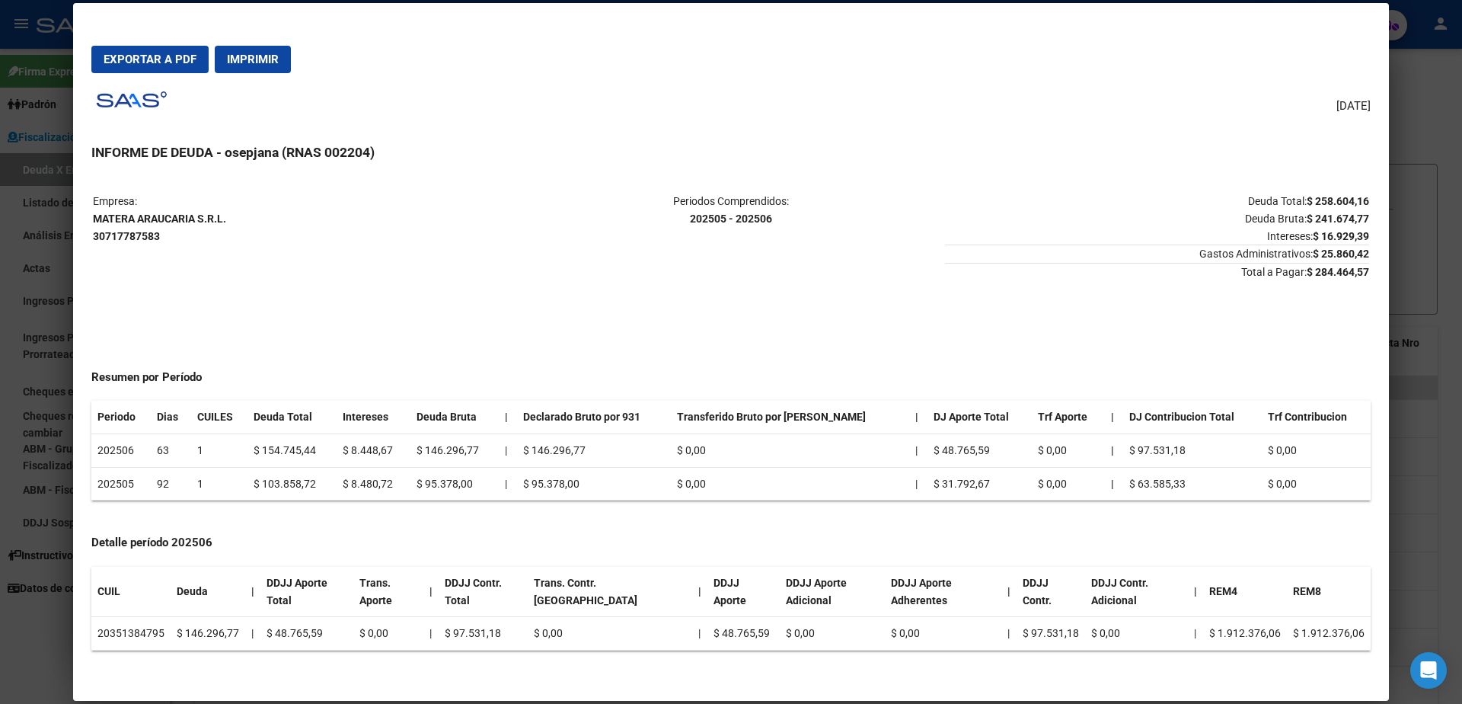
click at [264, 48] on button "Imprimir" at bounding box center [253, 59] width 76 height 27
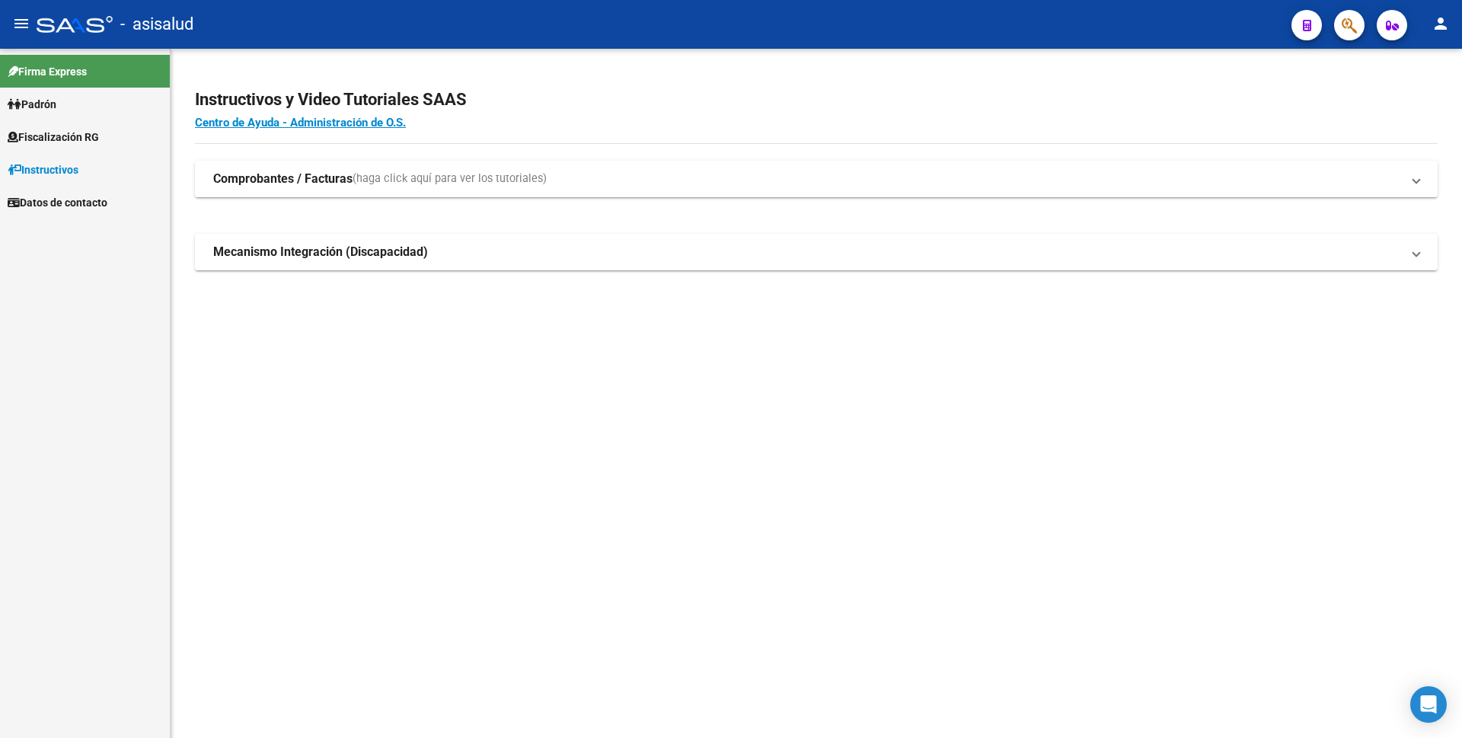
click at [99, 139] on span "Fiscalización RG" at bounding box center [53, 137] width 91 height 17
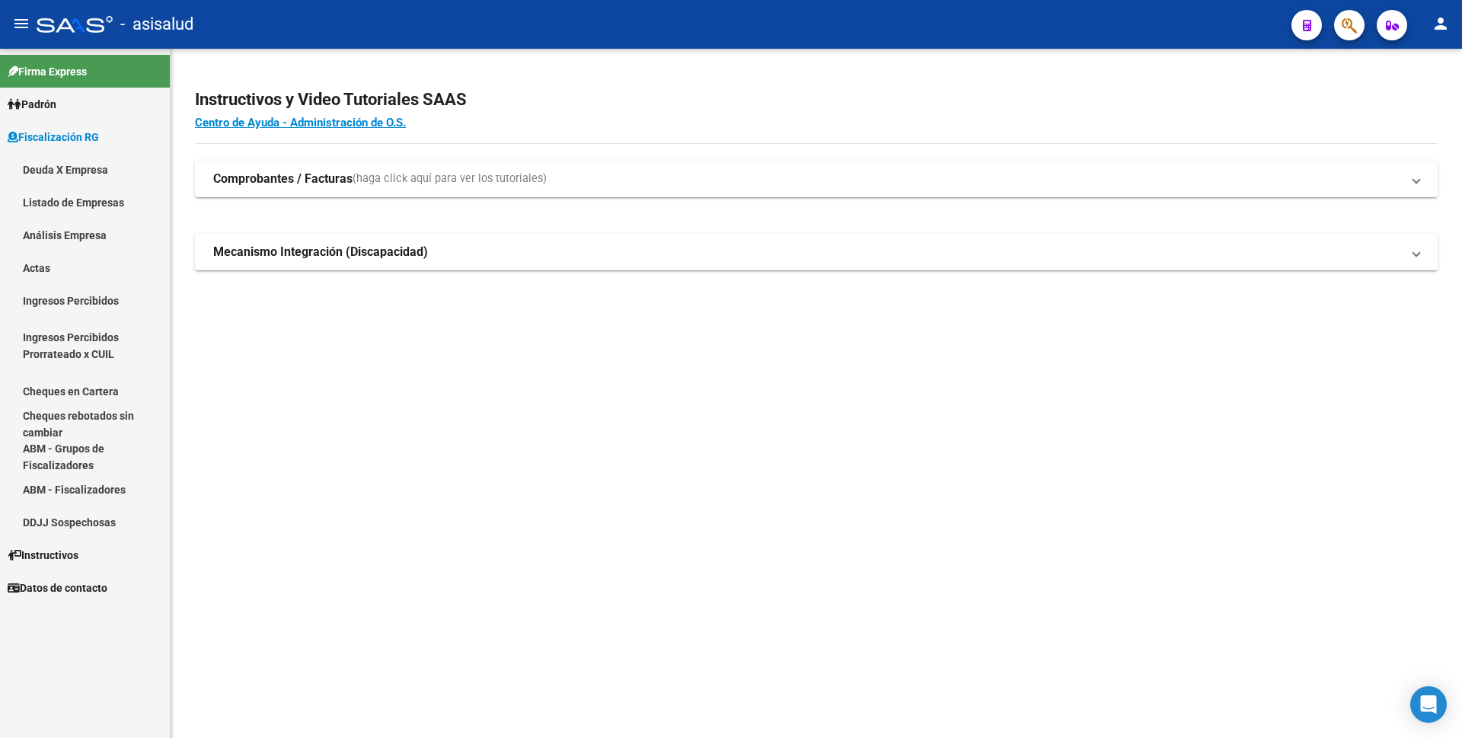
click at [108, 174] on link "Deuda X Empresa" at bounding box center [85, 169] width 170 height 33
click at [99, 197] on link "Listado de Empresas" at bounding box center [85, 202] width 170 height 33
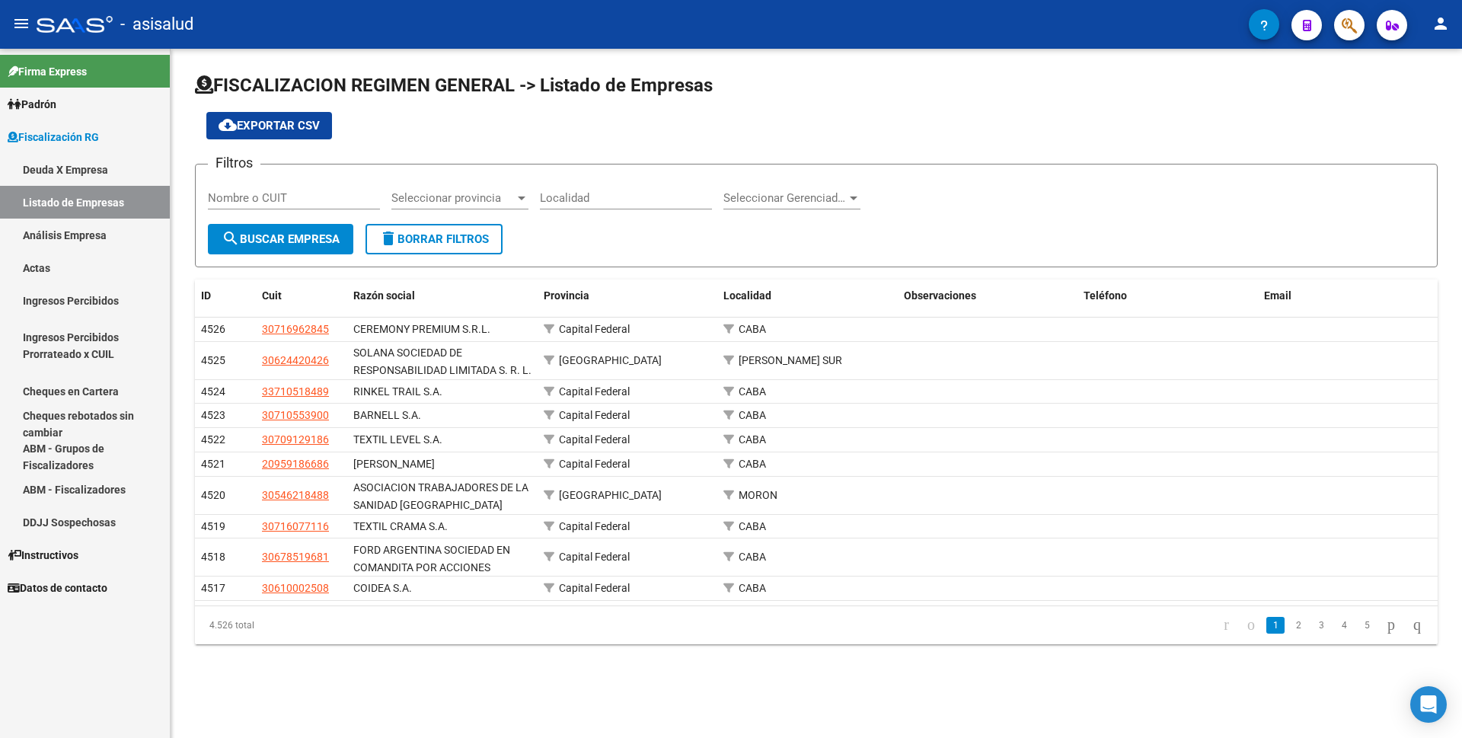
click at [78, 229] on link "Análisis Empresa" at bounding box center [85, 235] width 170 height 33
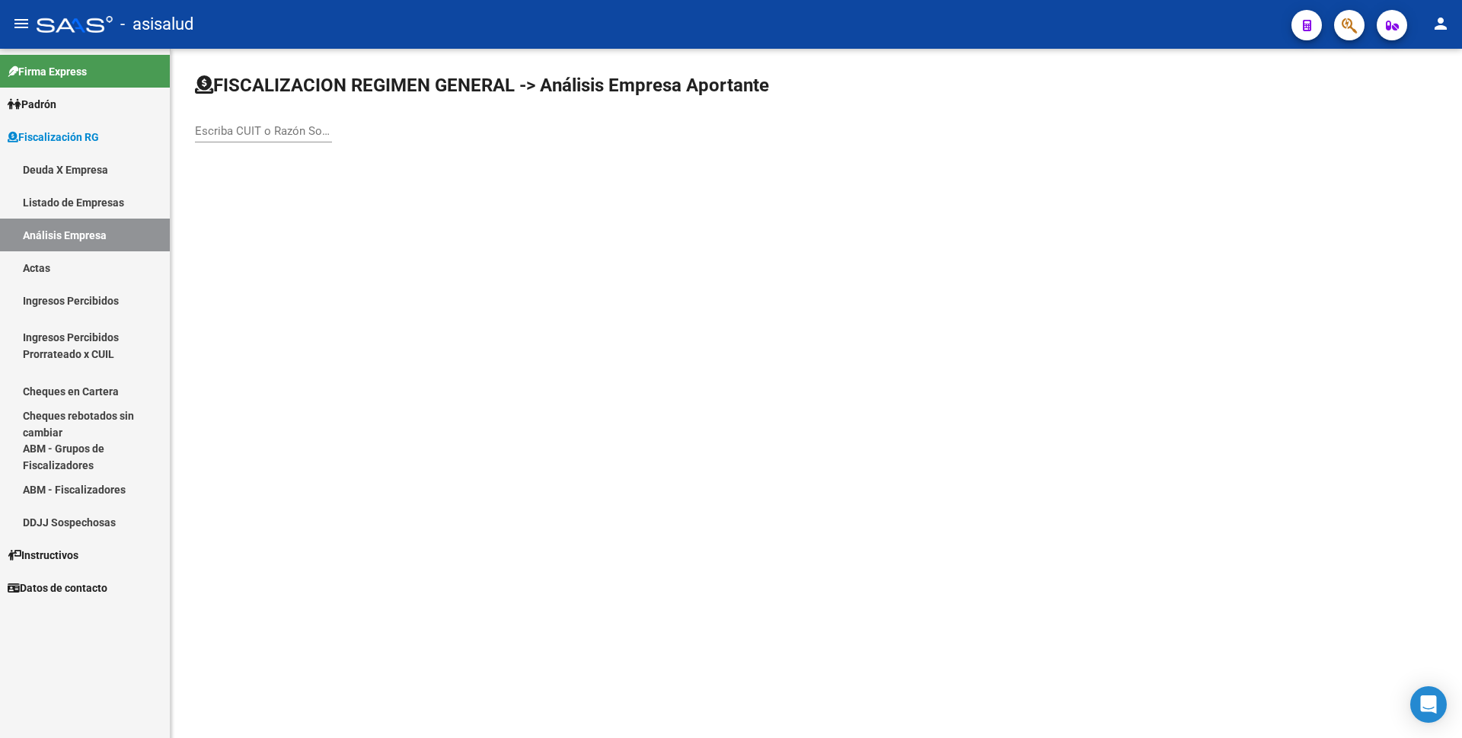
click at [309, 125] on input "Escriba CUIT o Razón Social para buscar" at bounding box center [263, 131] width 137 height 14
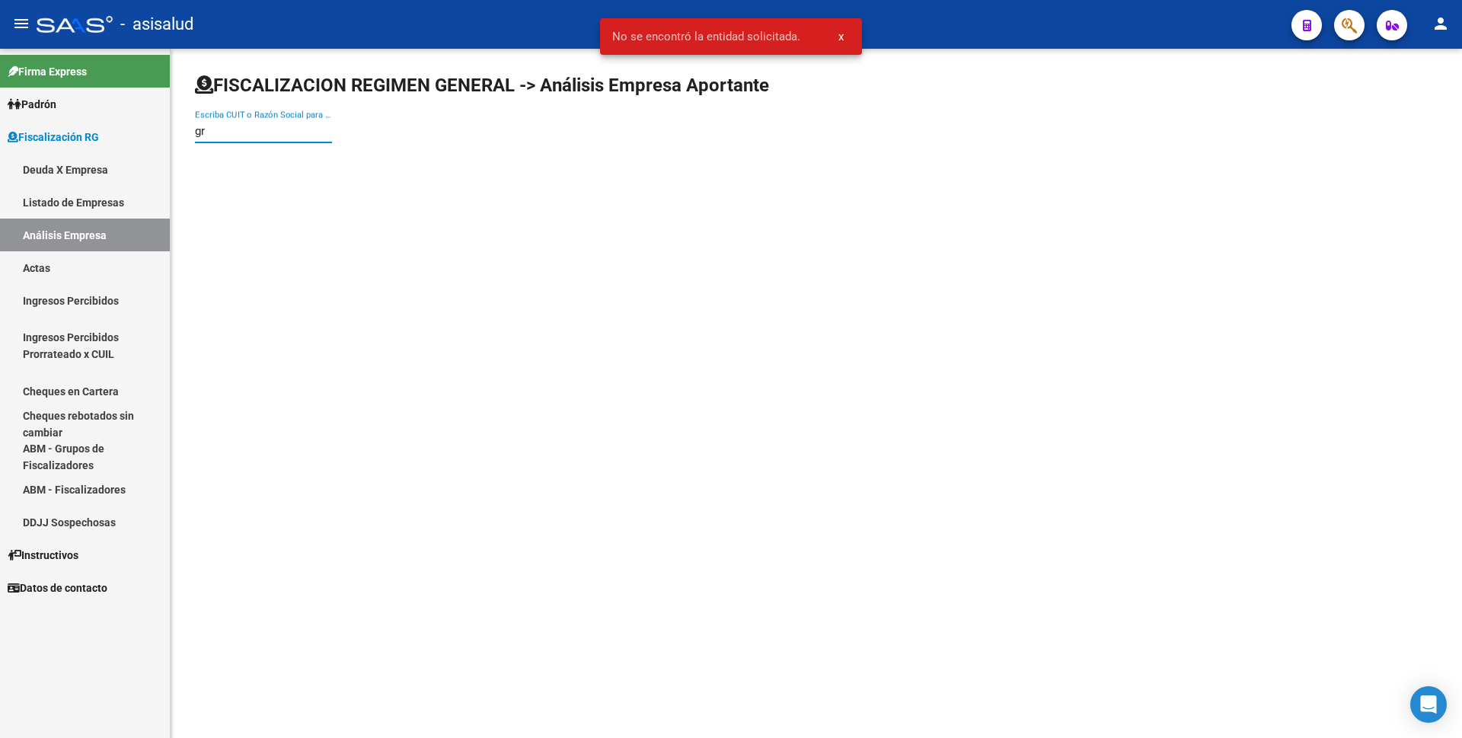
type input "g"
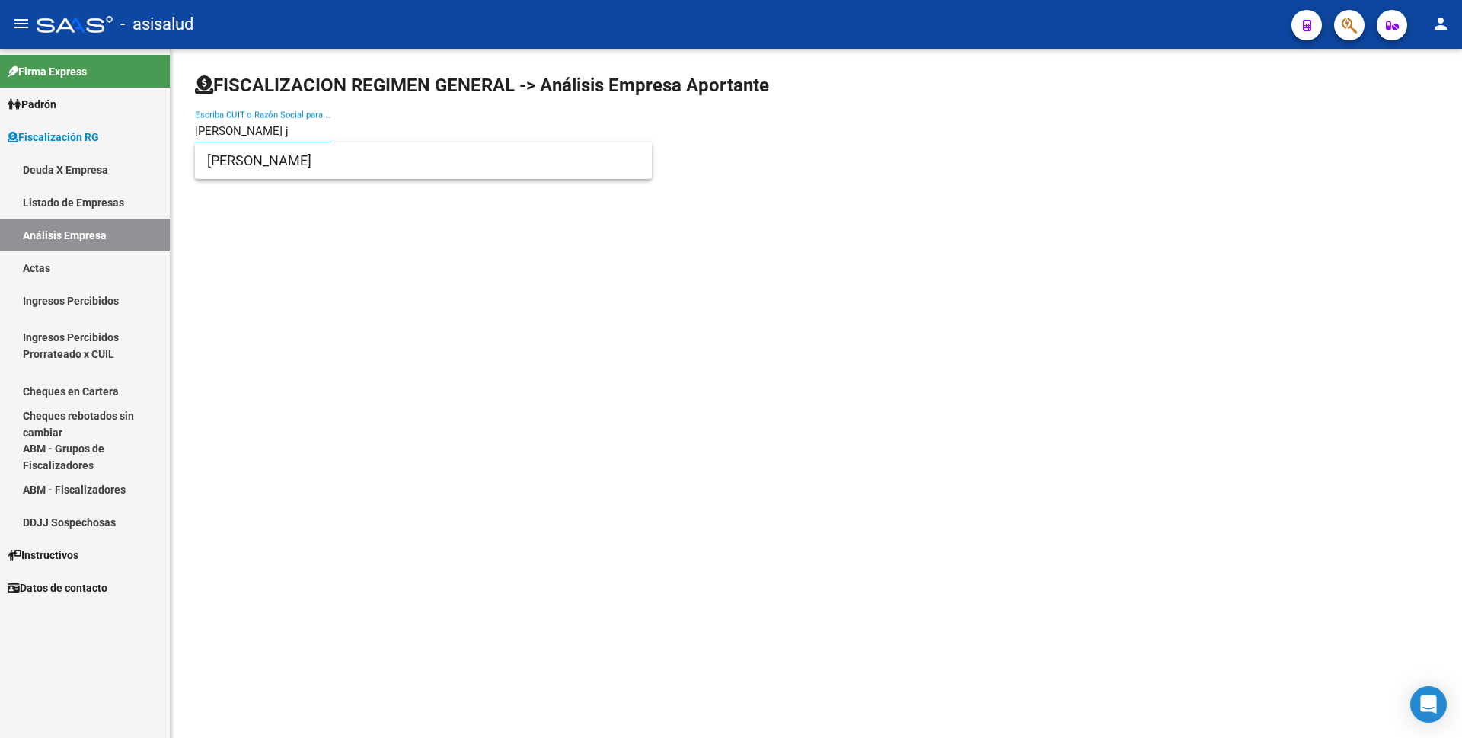
type input "rini j"
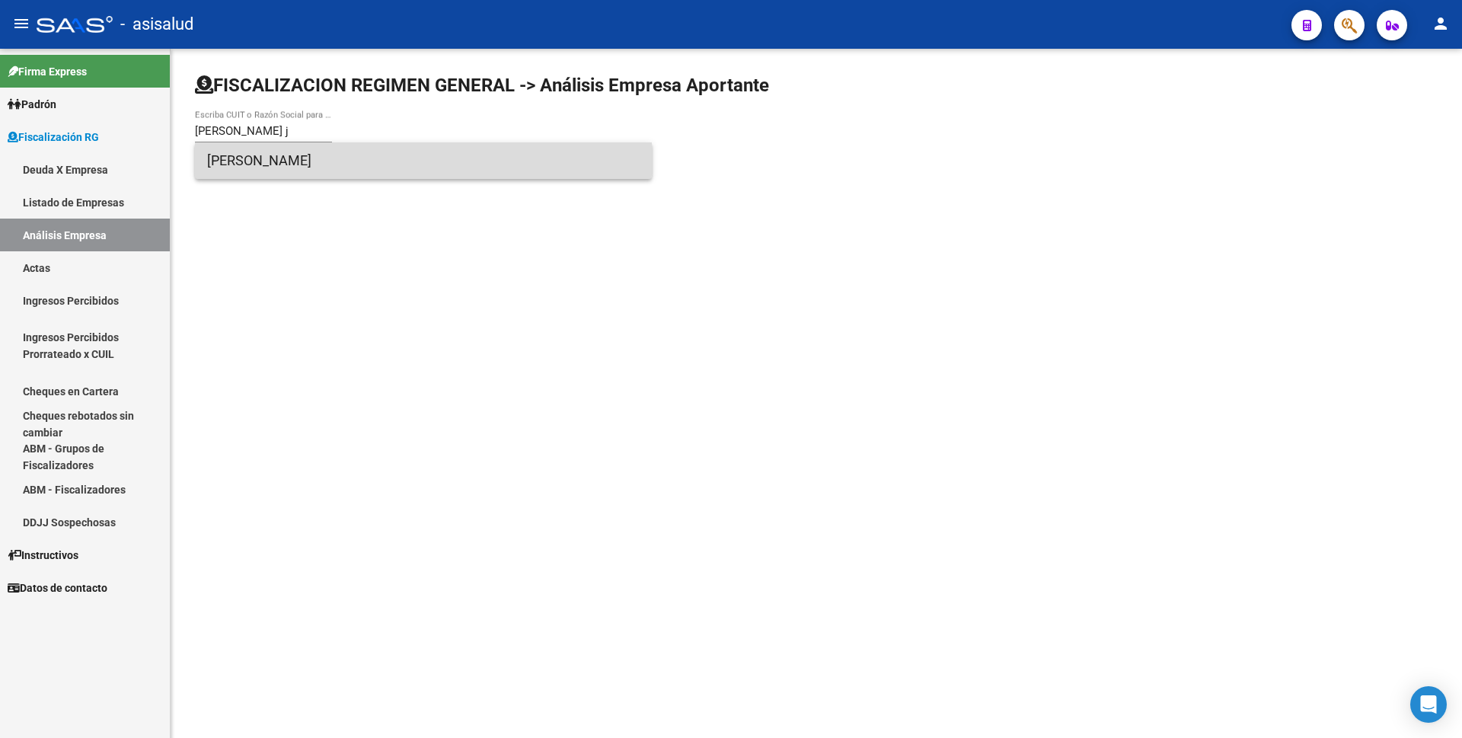
click at [340, 155] on span "[PERSON_NAME]" at bounding box center [423, 160] width 432 height 37
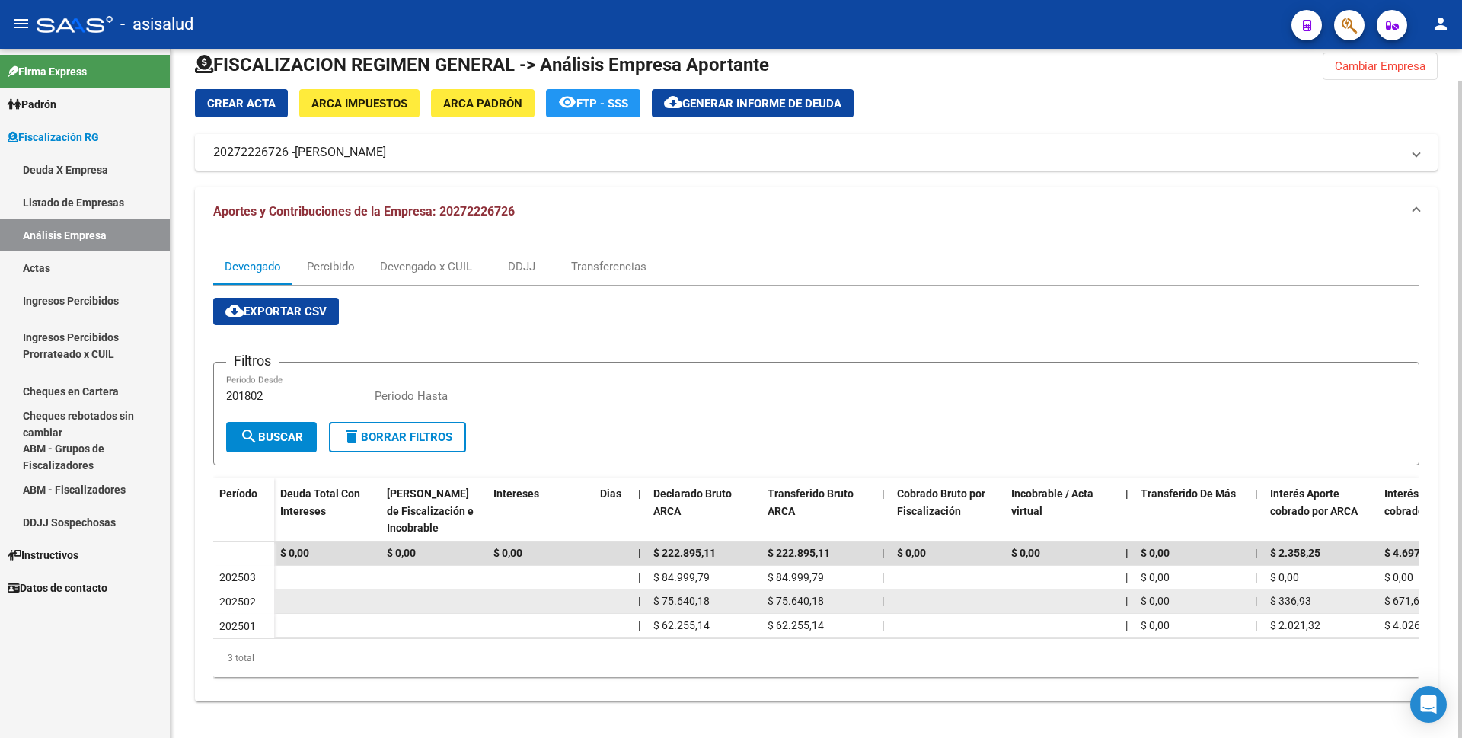
scroll to position [34, 0]
